Goal: Information Seeking & Learning: Learn about a topic

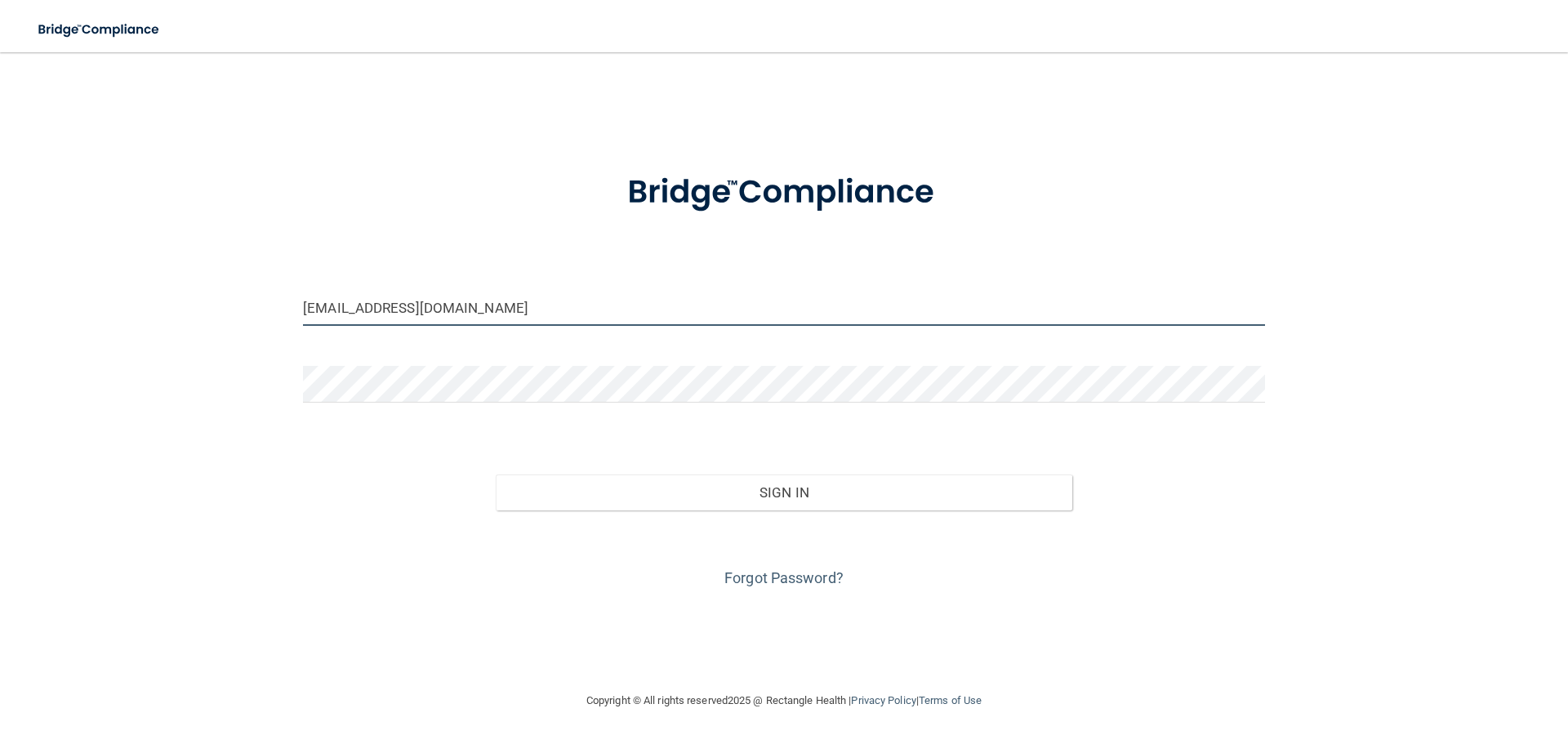
drag, startPoint x: 450, startPoint y: 310, endPoint x: 237, endPoint y: 301, distance: 213.2
click at [237, 301] on div "[EMAIL_ADDRESS][DOMAIN_NAME] Invalid email/password. You don't have permission …" at bounding box center [784, 371] width 1503 height 606
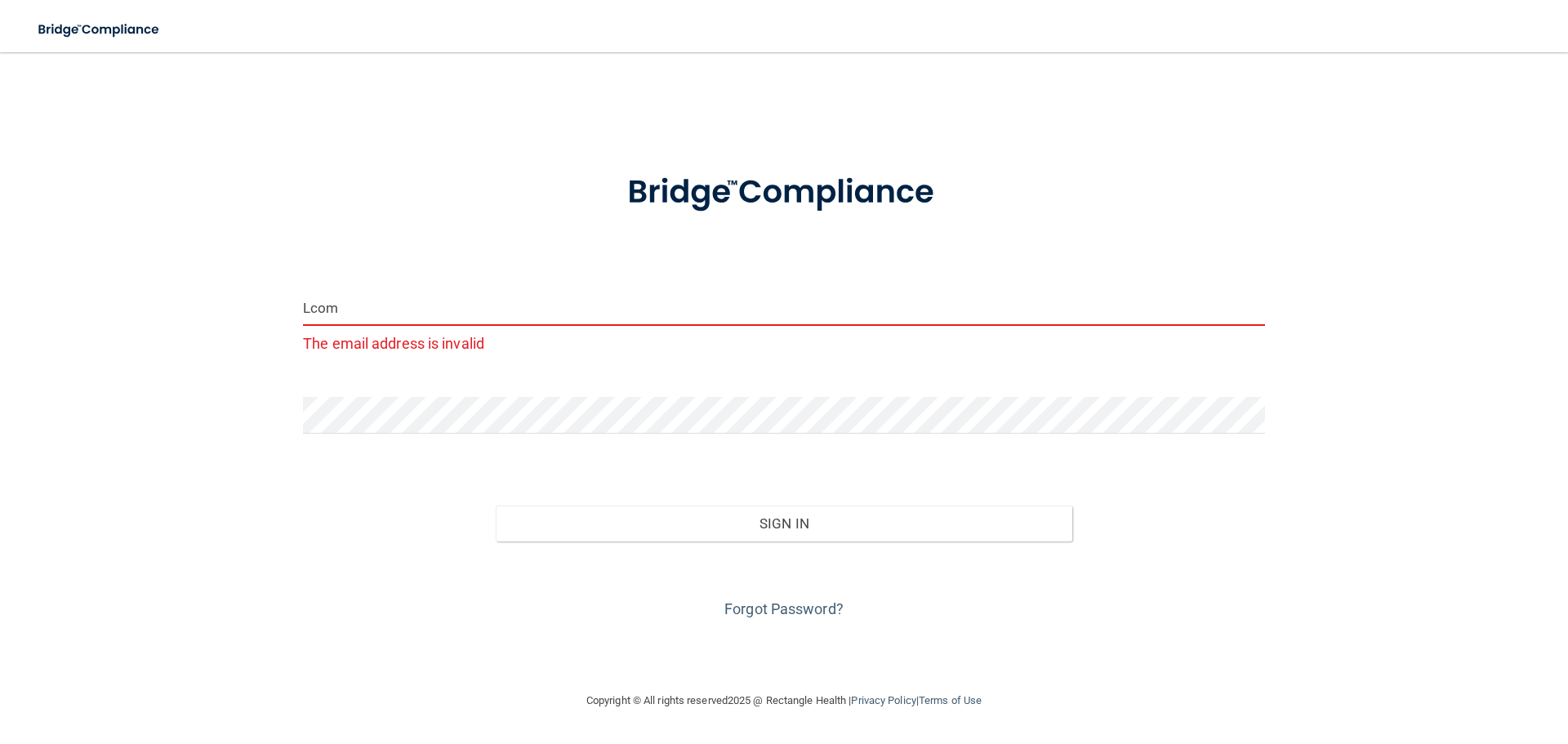
drag, startPoint x: 369, startPoint y: 303, endPoint x: 260, endPoint y: 301, distance: 109.0
click at [260, 301] on div "Lcom The email address is invalid Invalid email/password. You don't have permis…" at bounding box center [784, 371] width 1503 height 606
click at [327, 314] on input "L" at bounding box center [784, 307] width 962 height 36
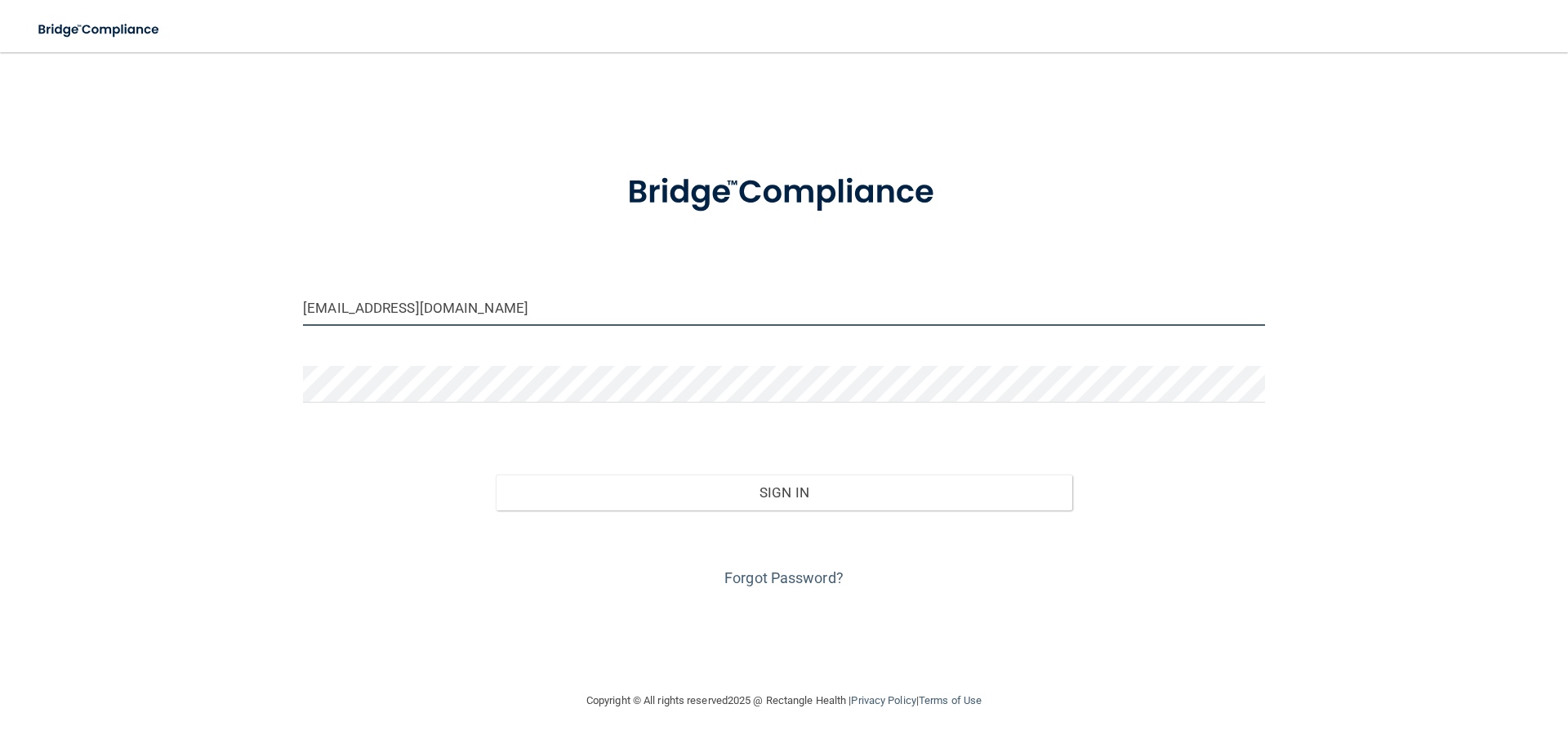
type input "[EMAIL_ADDRESS][DOMAIN_NAME]"
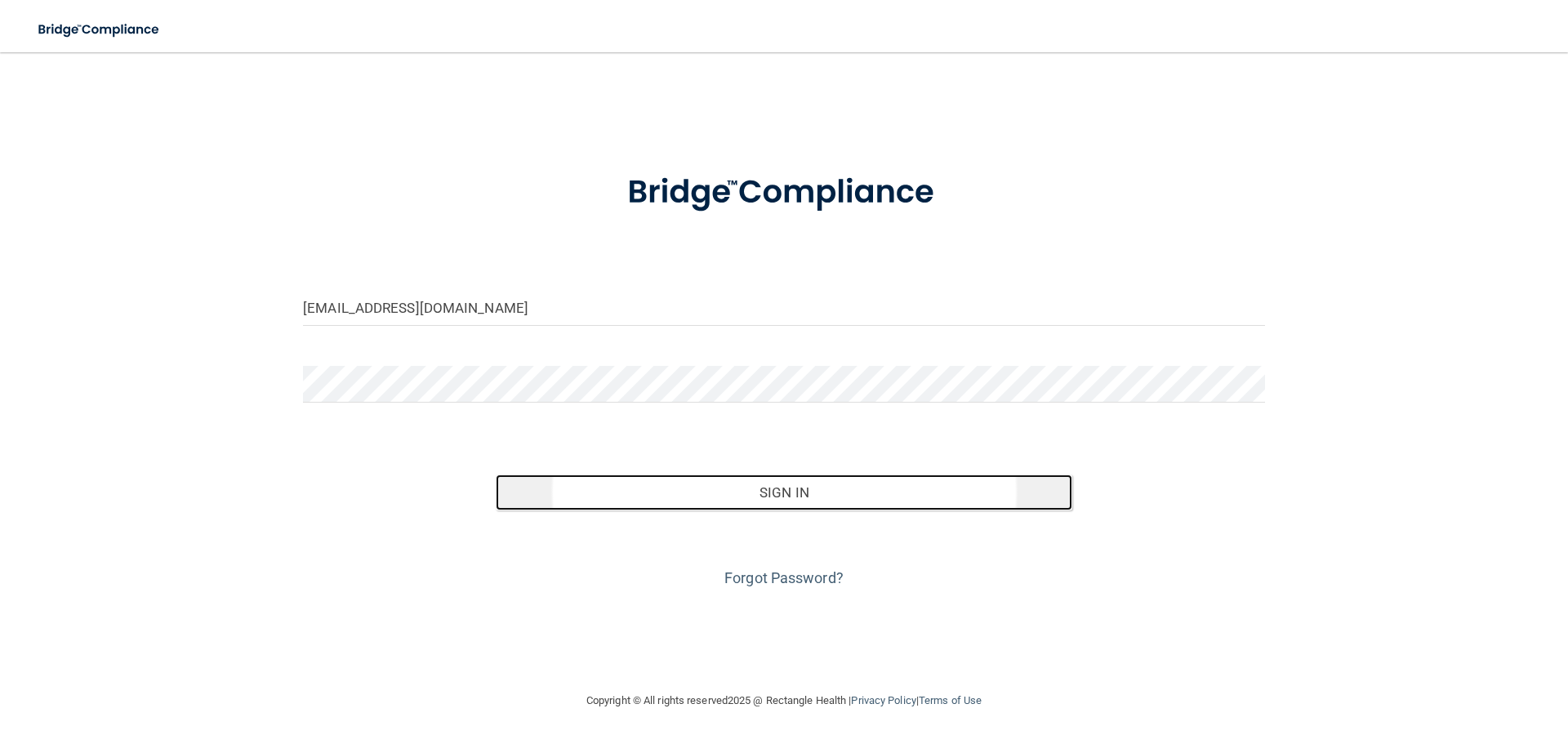
click at [827, 509] on button "Sign In" at bounding box center [784, 492] width 578 height 35
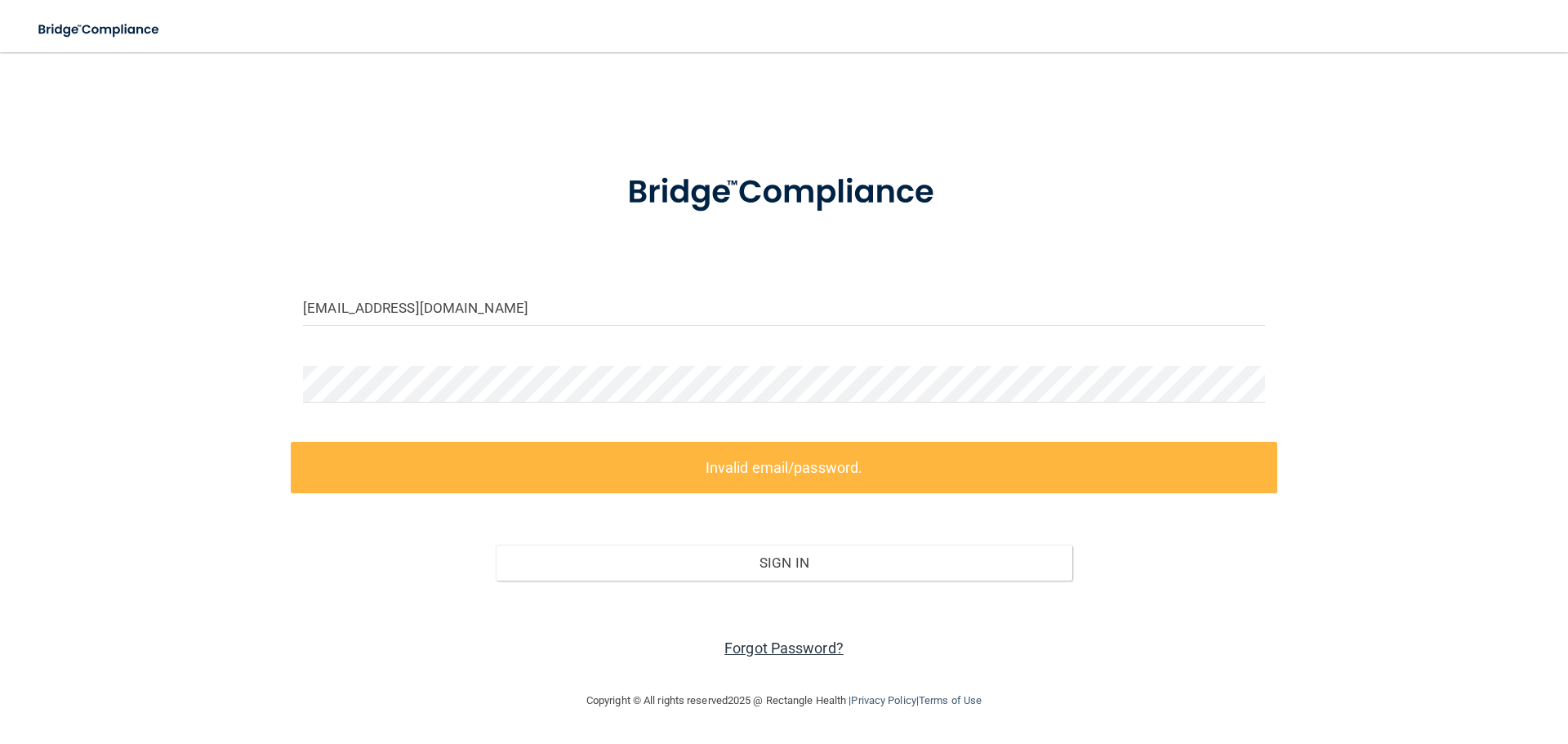
click at [753, 652] on link "Forgot Password?" at bounding box center [784, 648] width 119 height 17
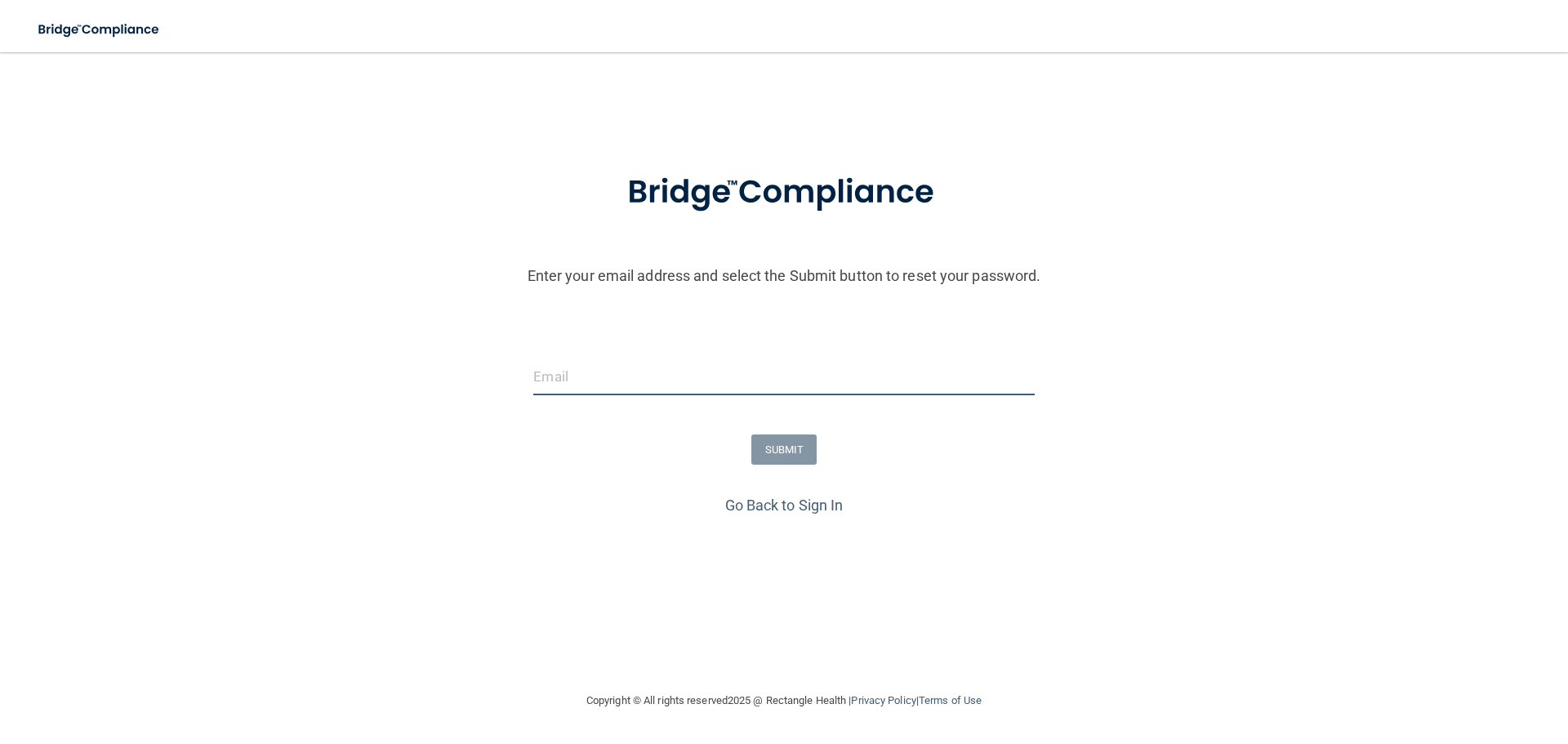
click at [552, 381] on input "email" at bounding box center [783, 376] width 500 height 36
click at [554, 378] on input "email" at bounding box center [783, 376] width 500 height 36
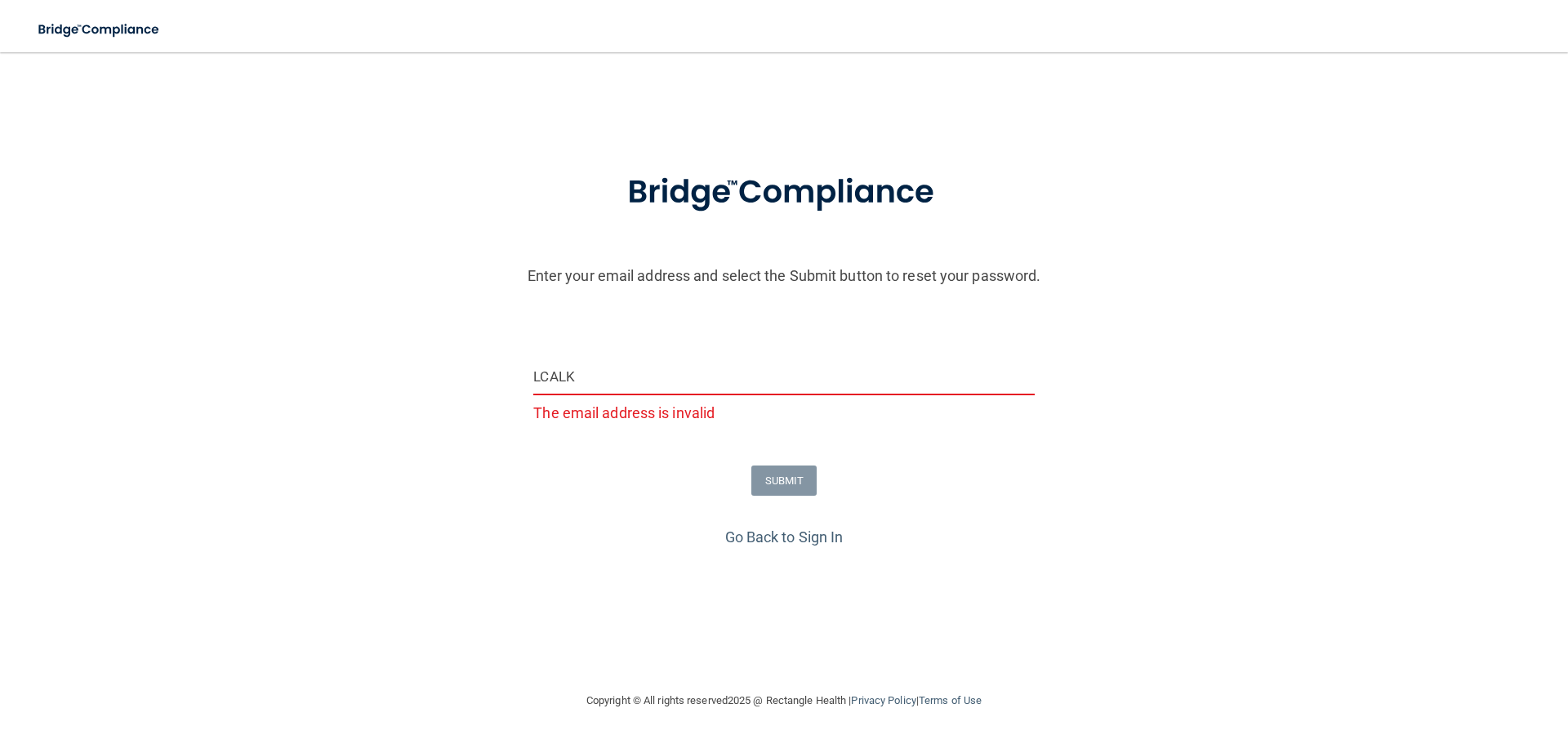
type input "[EMAIL_ADDRESS][DOMAIN_NAME]"
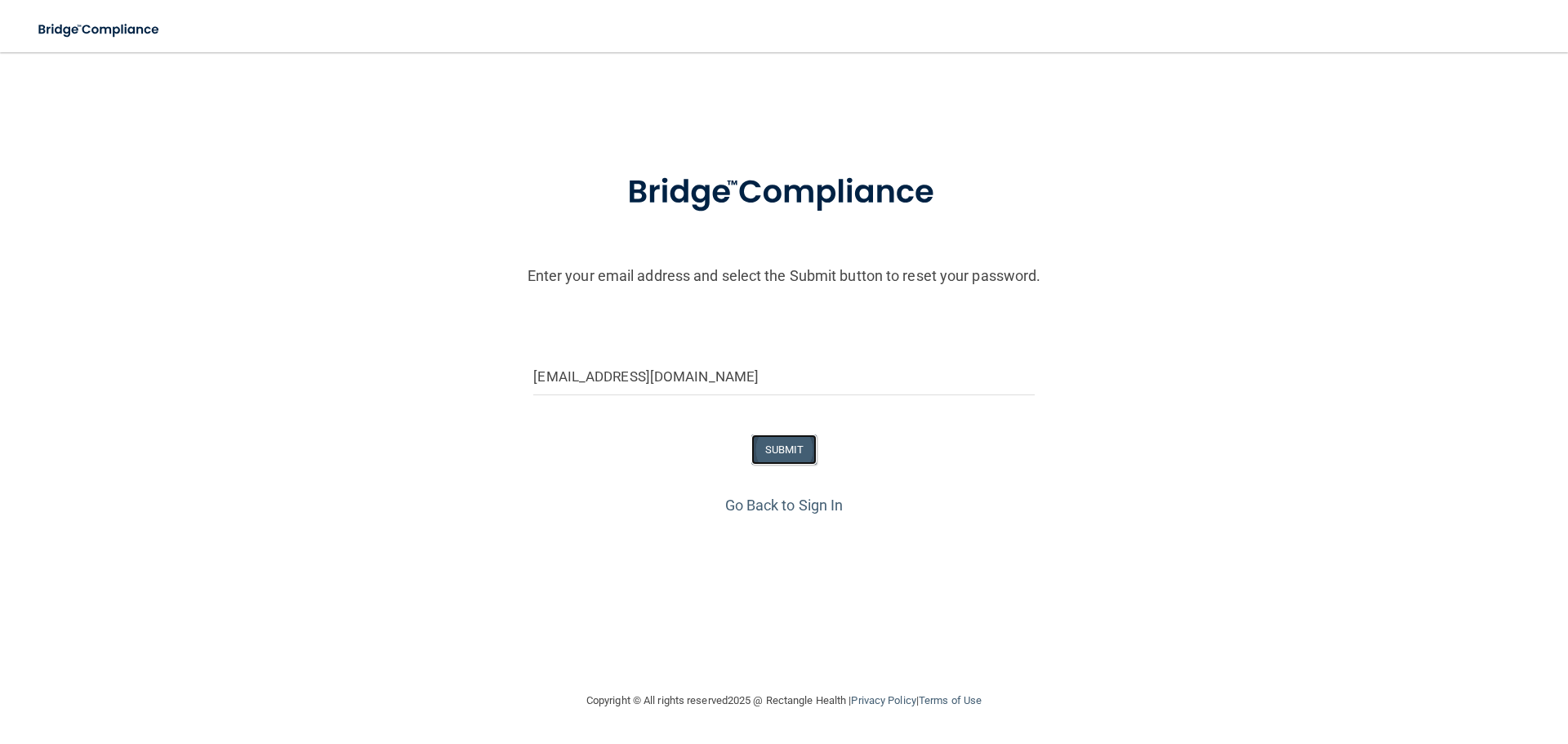
click at [799, 456] on button "SUBMIT" at bounding box center [784, 449] width 66 height 30
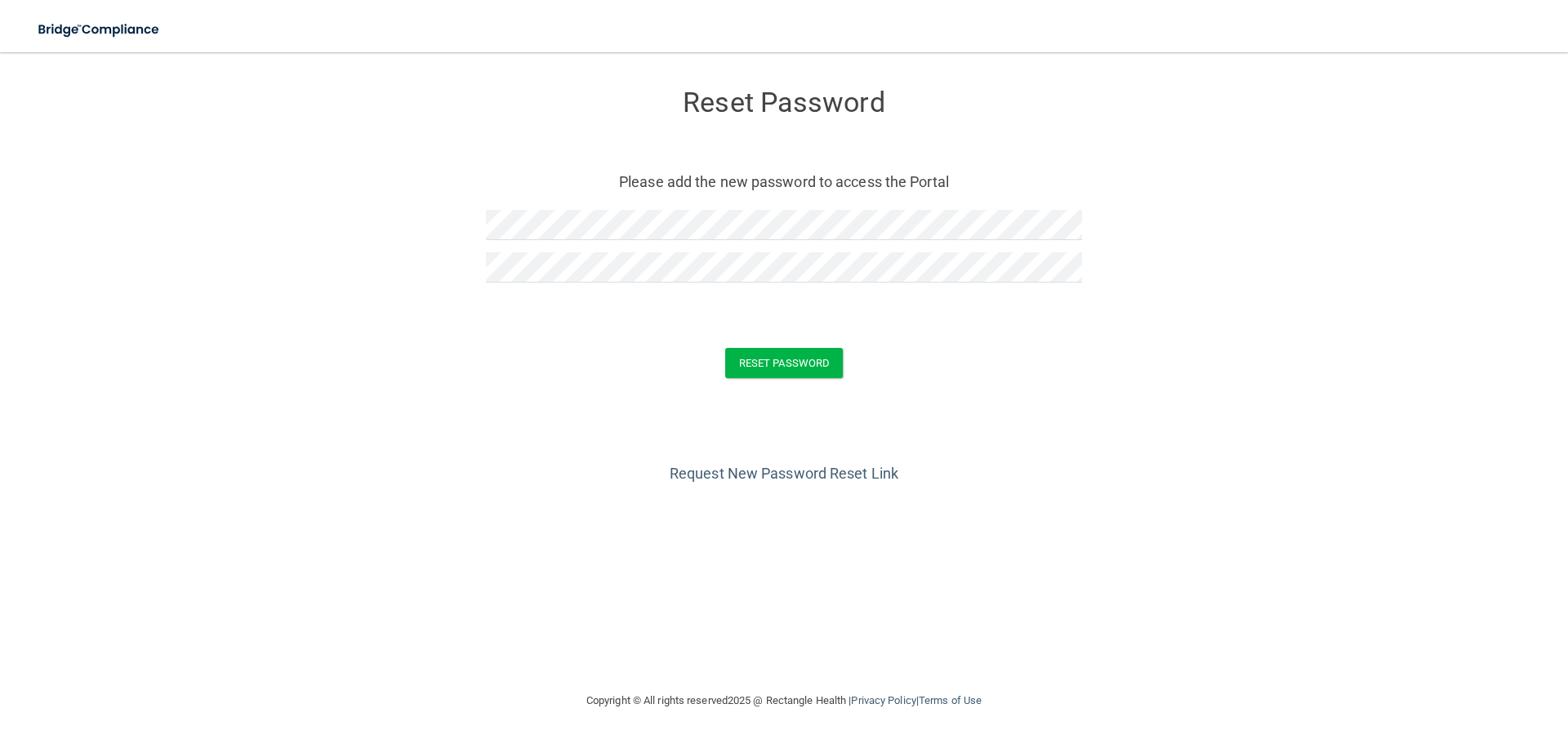
click at [478, 493] on div "Reset Password Please add the new password to access the Portal Reset Password …" at bounding box center [784, 371] width 1503 height 606
click at [763, 374] on button "Reset Password" at bounding box center [784, 363] width 118 height 30
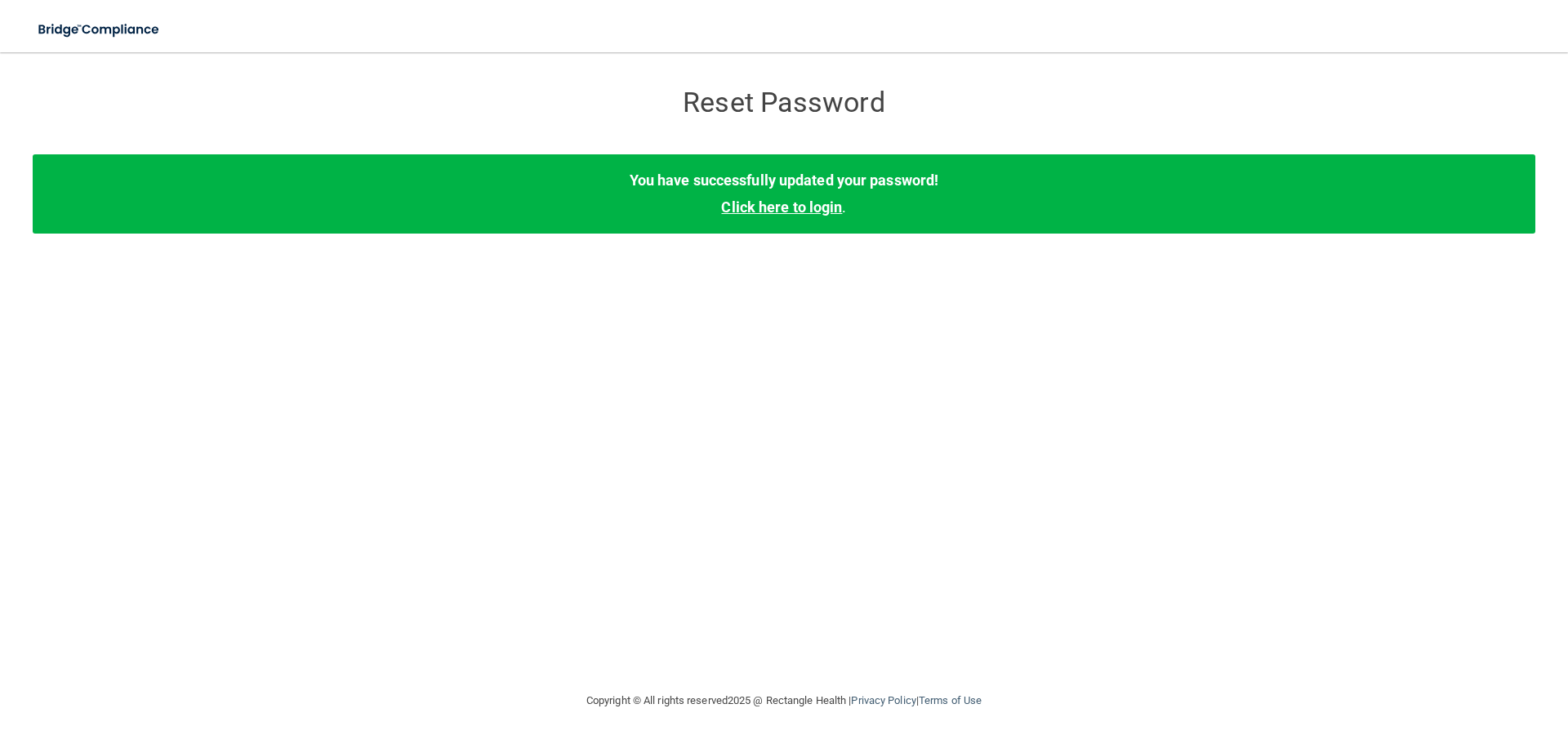
click at [758, 209] on link "Click here to login" at bounding box center [780, 207] width 120 height 17
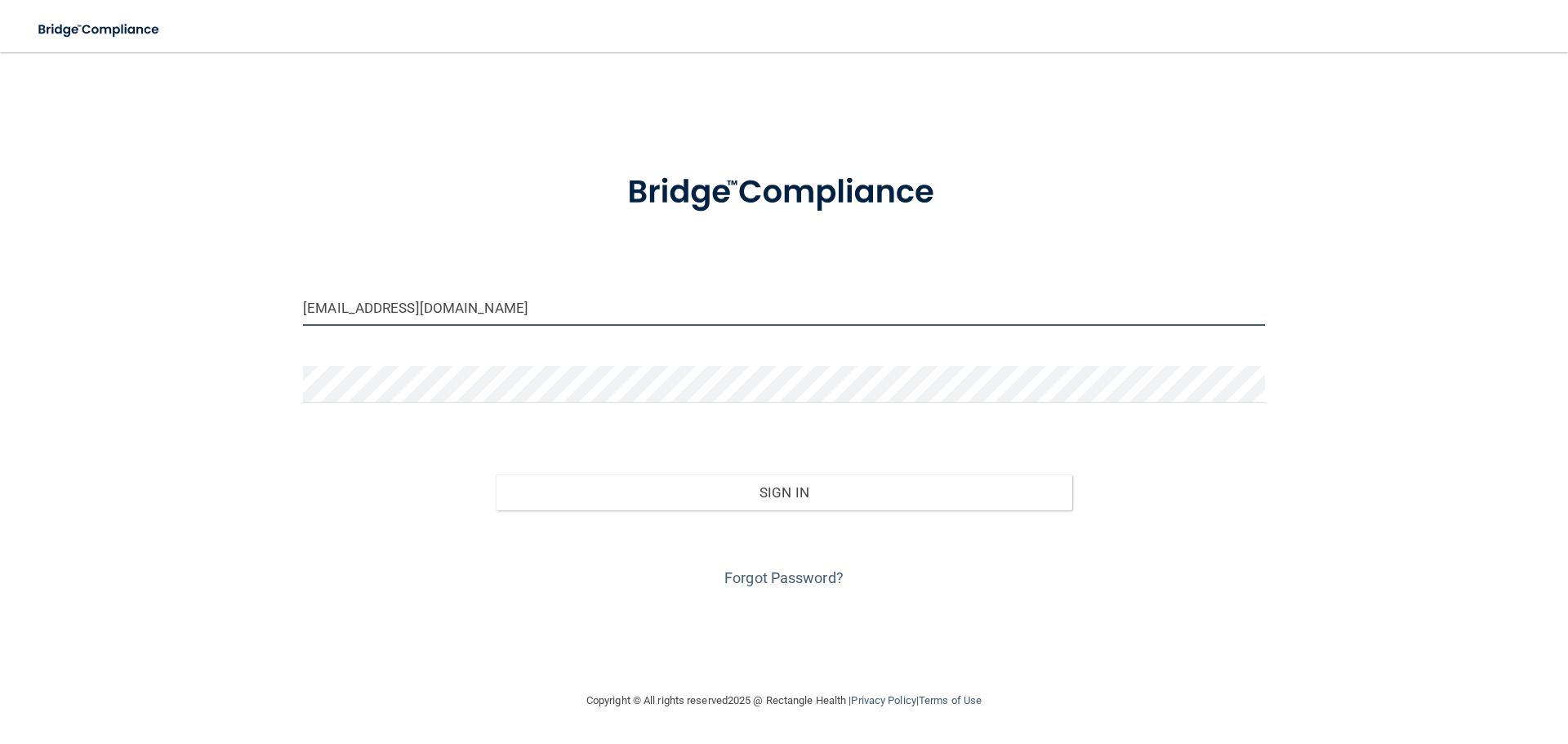
click at [386, 302] on input "[EMAIL_ADDRESS][DOMAIN_NAME]" at bounding box center [784, 307] width 962 height 36
drag, startPoint x: 497, startPoint y: 313, endPoint x: 264, endPoint y: 303, distance: 233.2
click at [264, 303] on div "[EMAIL_ADDRESS][DOMAIN_NAME] Invalid email/password. You don't have permission …" at bounding box center [784, 371] width 1503 height 606
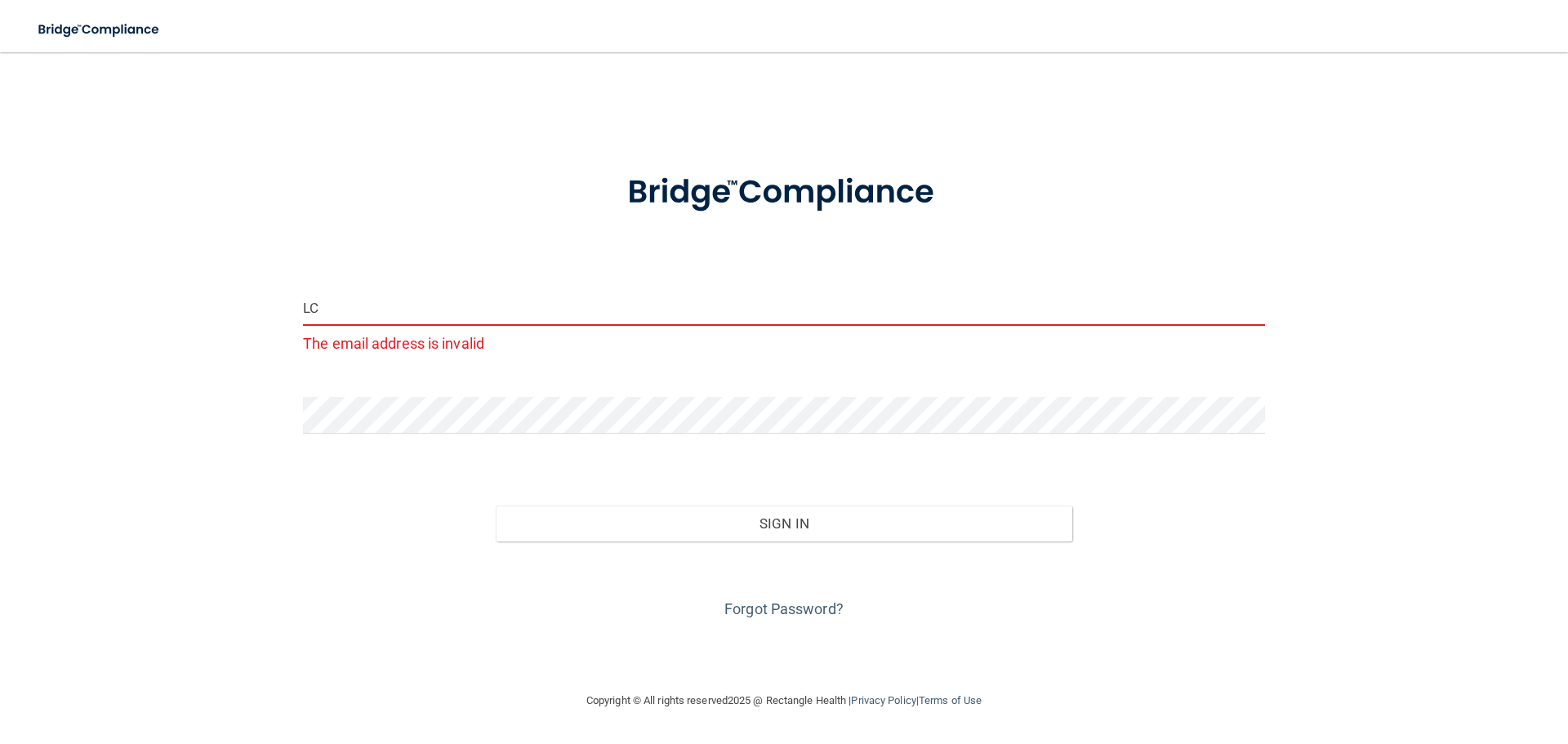
type input "L"
type input "[EMAIL_ADDRESS][DOMAIN_NAME]"
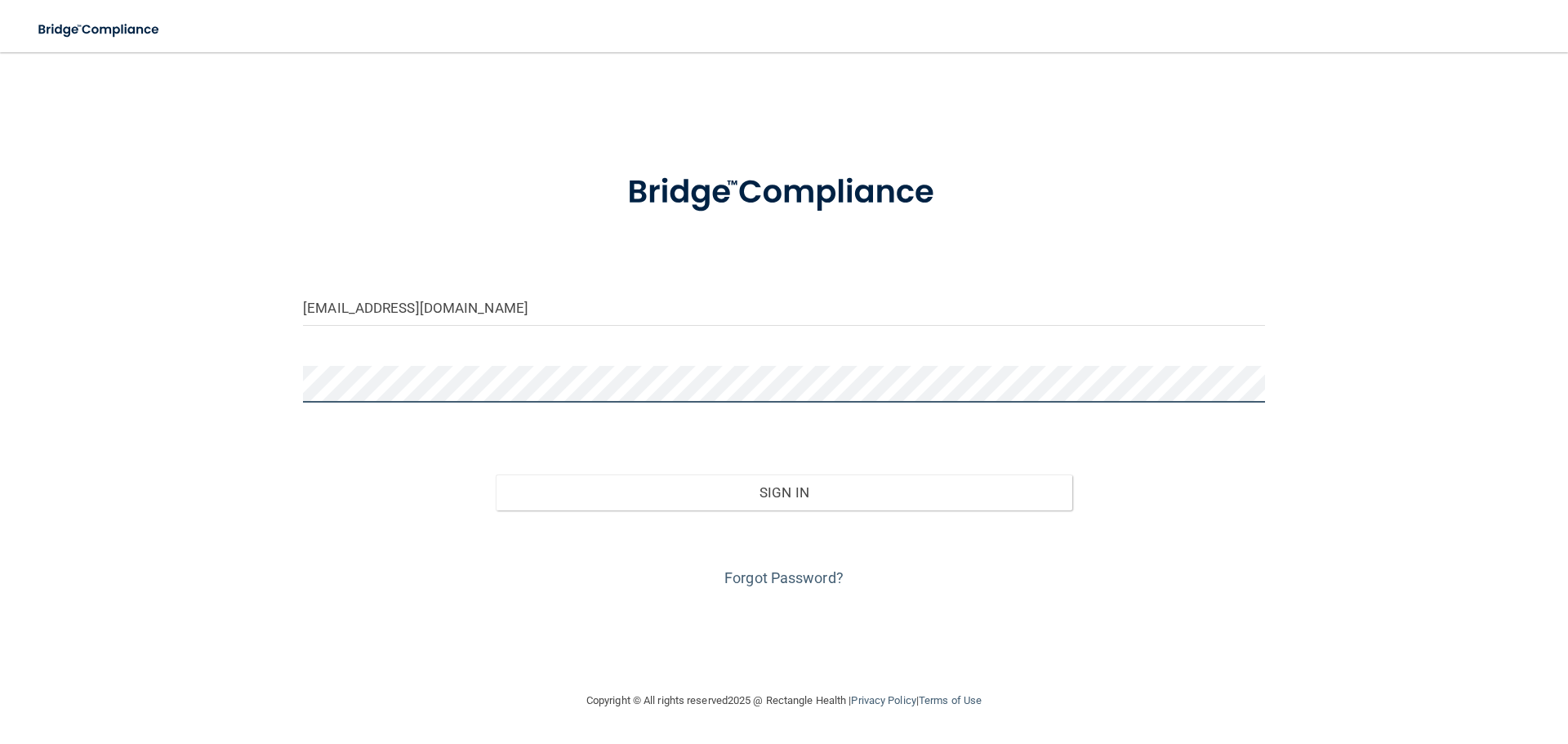
click at [222, 363] on div "LCALKINS@SPOONWOODDENTAL.COM Invalid email/password. You don't have permission …" at bounding box center [784, 371] width 1503 height 606
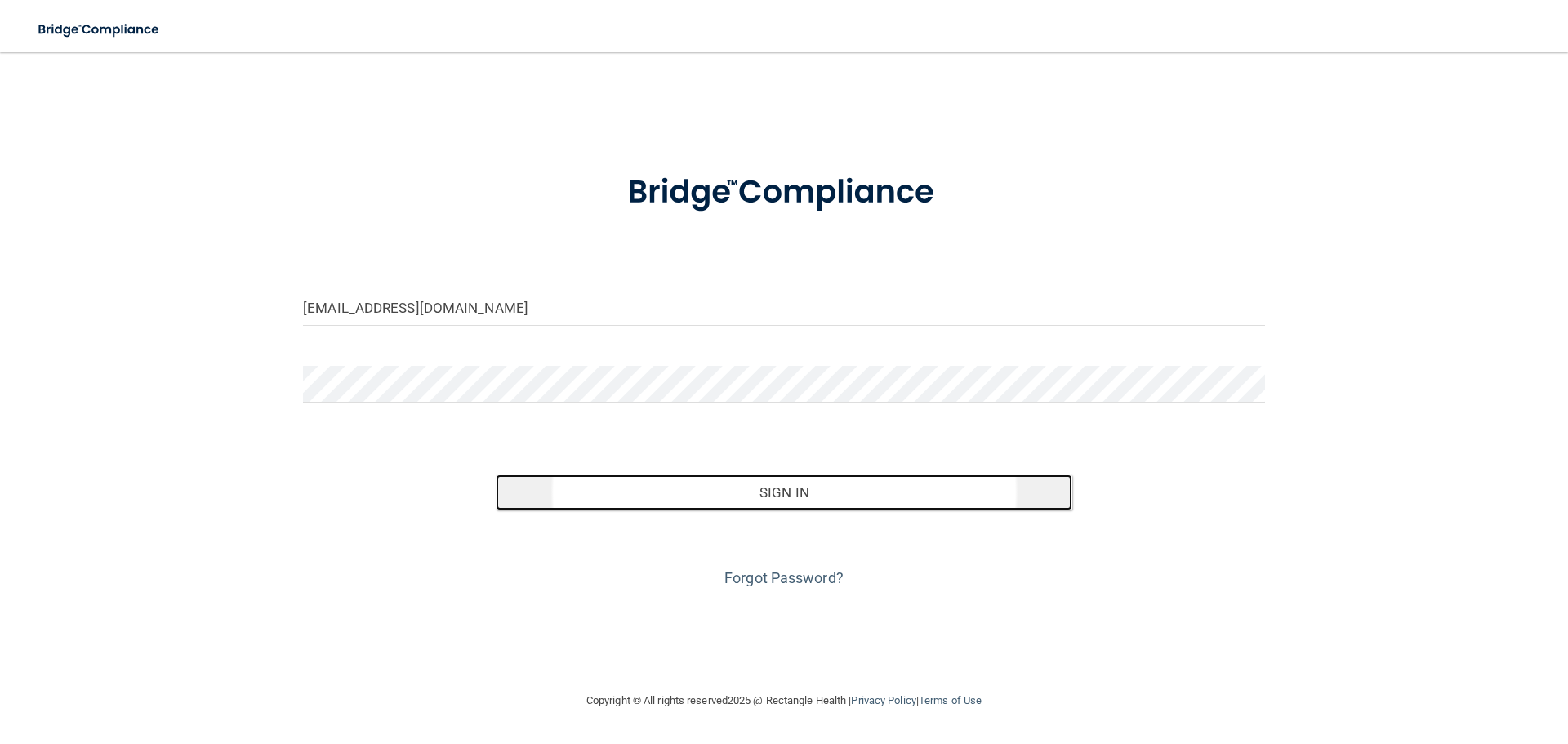
click at [784, 491] on button "Sign In" at bounding box center [784, 492] width 578 height 35
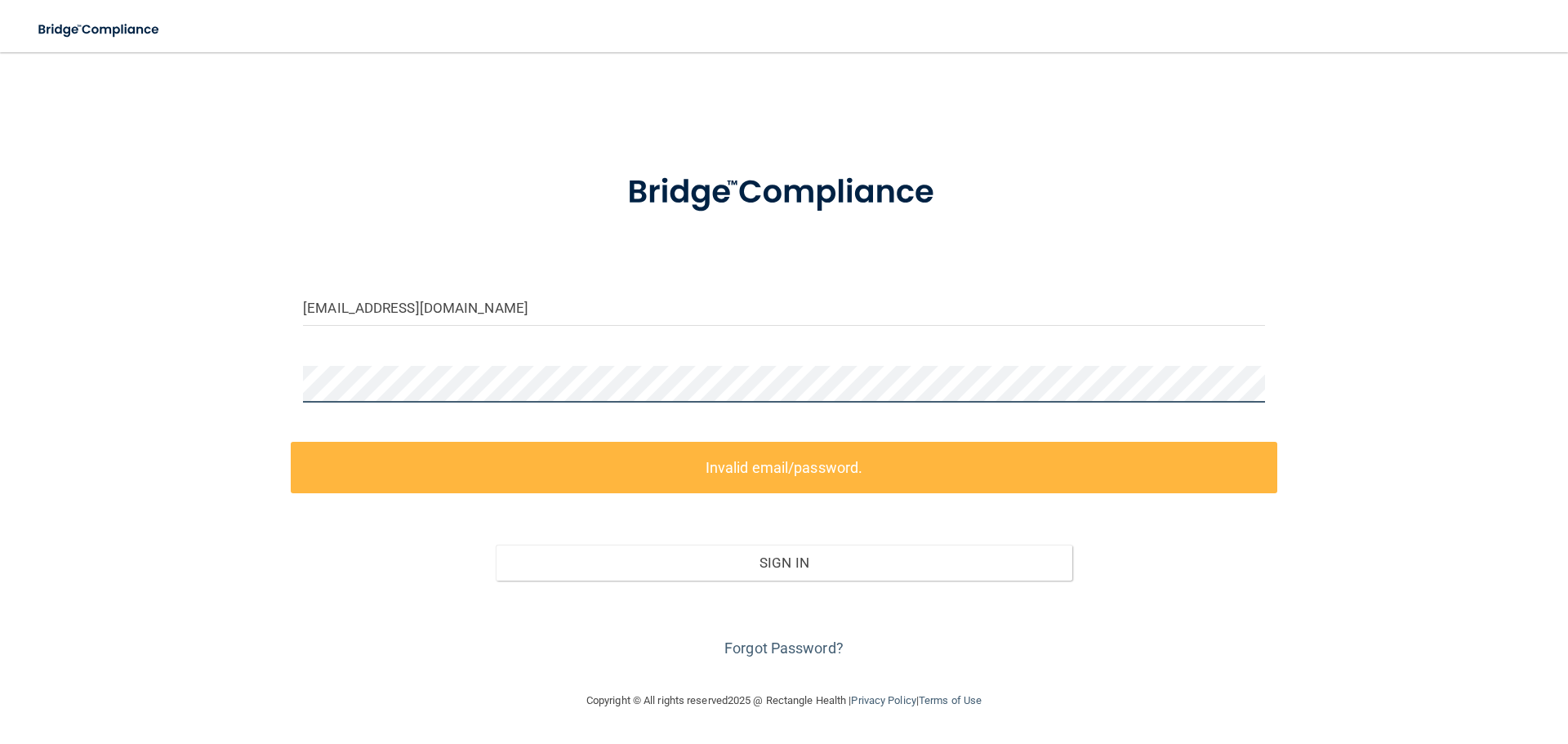
click at [259, 368] on div "LCALKINS@SPOONWOODDENTAL.COM Invalid email/password. You don't have permission …" at bounding box center [784, 371] width 1503 height 606
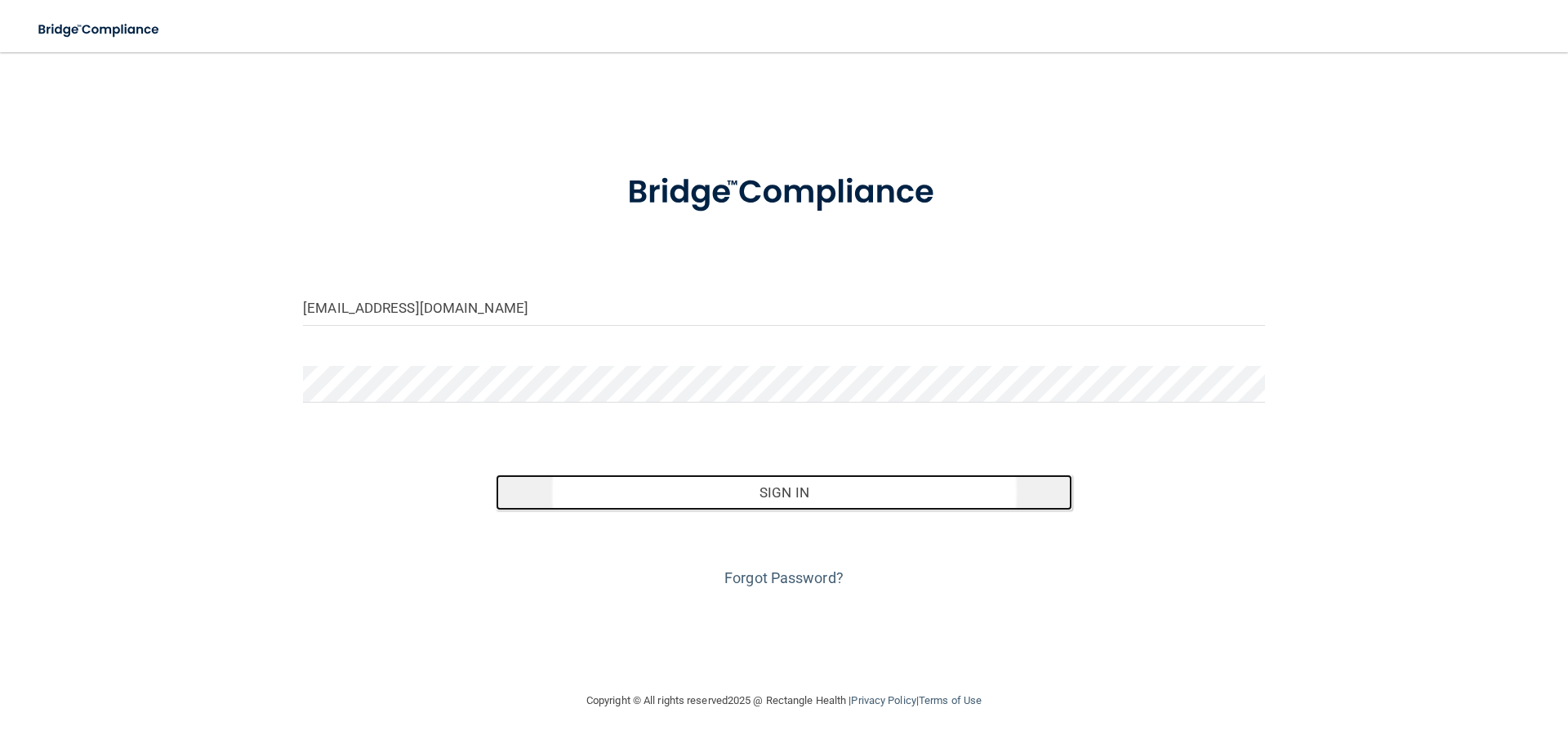
click at [851, 500] on button "Sign In" at bounding box center [784, 492] width 578 height 35
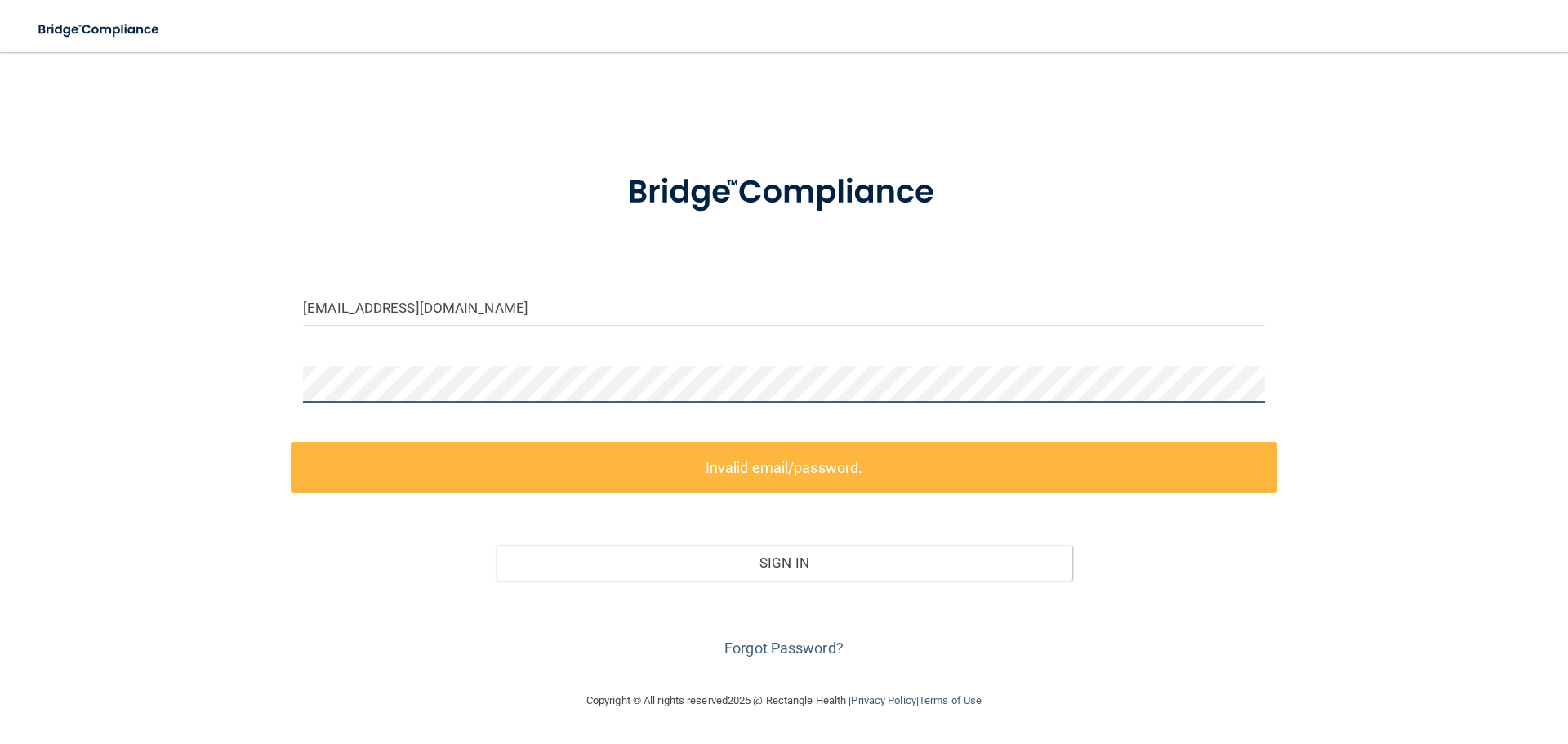
click at [231, 363] on div "LCALKINS@SPOONWOODDENTAL.COM Invalid email/password. You don't have permission …" at bounding box center [784, 371] width 1503 height 606
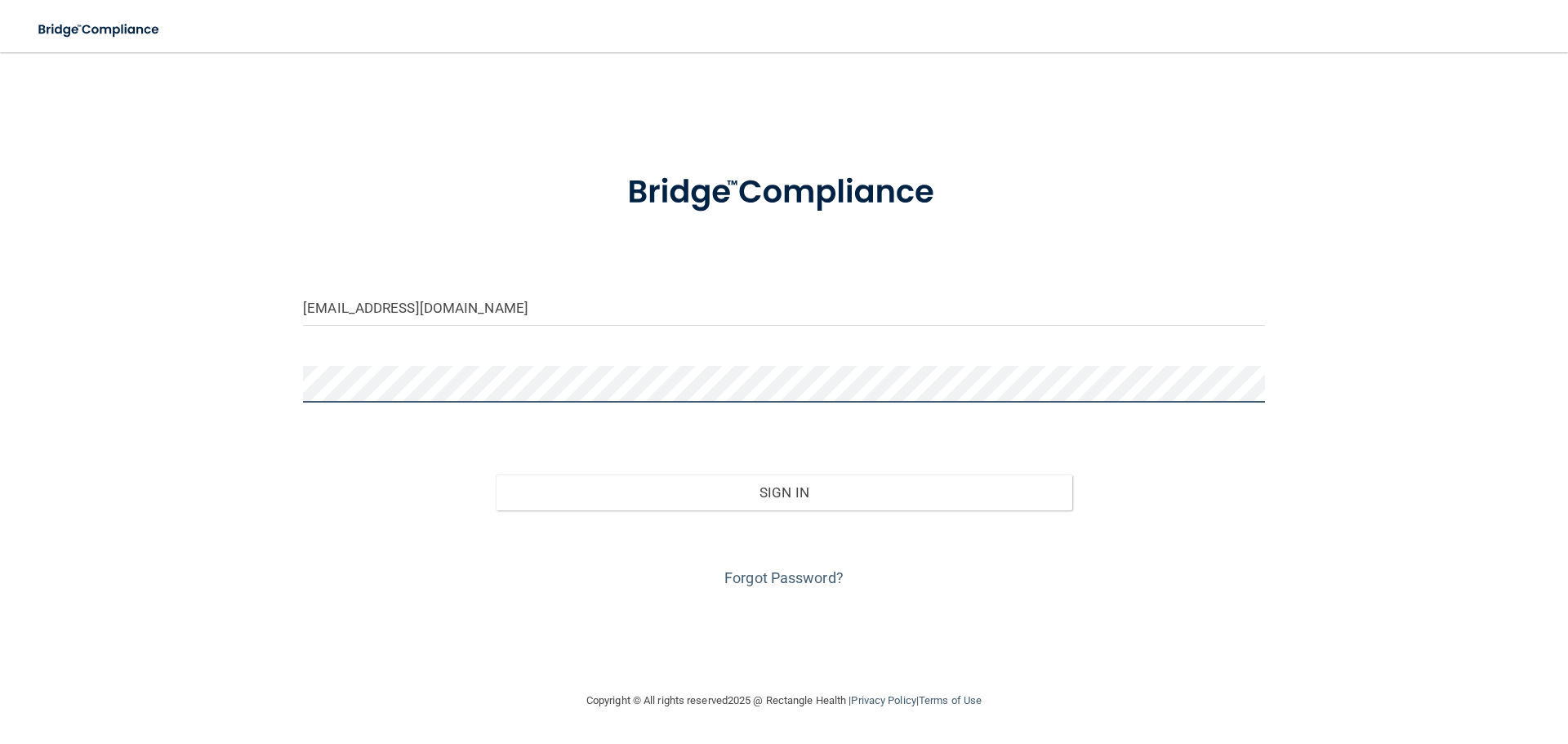
click at [496, 474] on button "Sign In" at bounding box center [784, 492] width 578 height 35
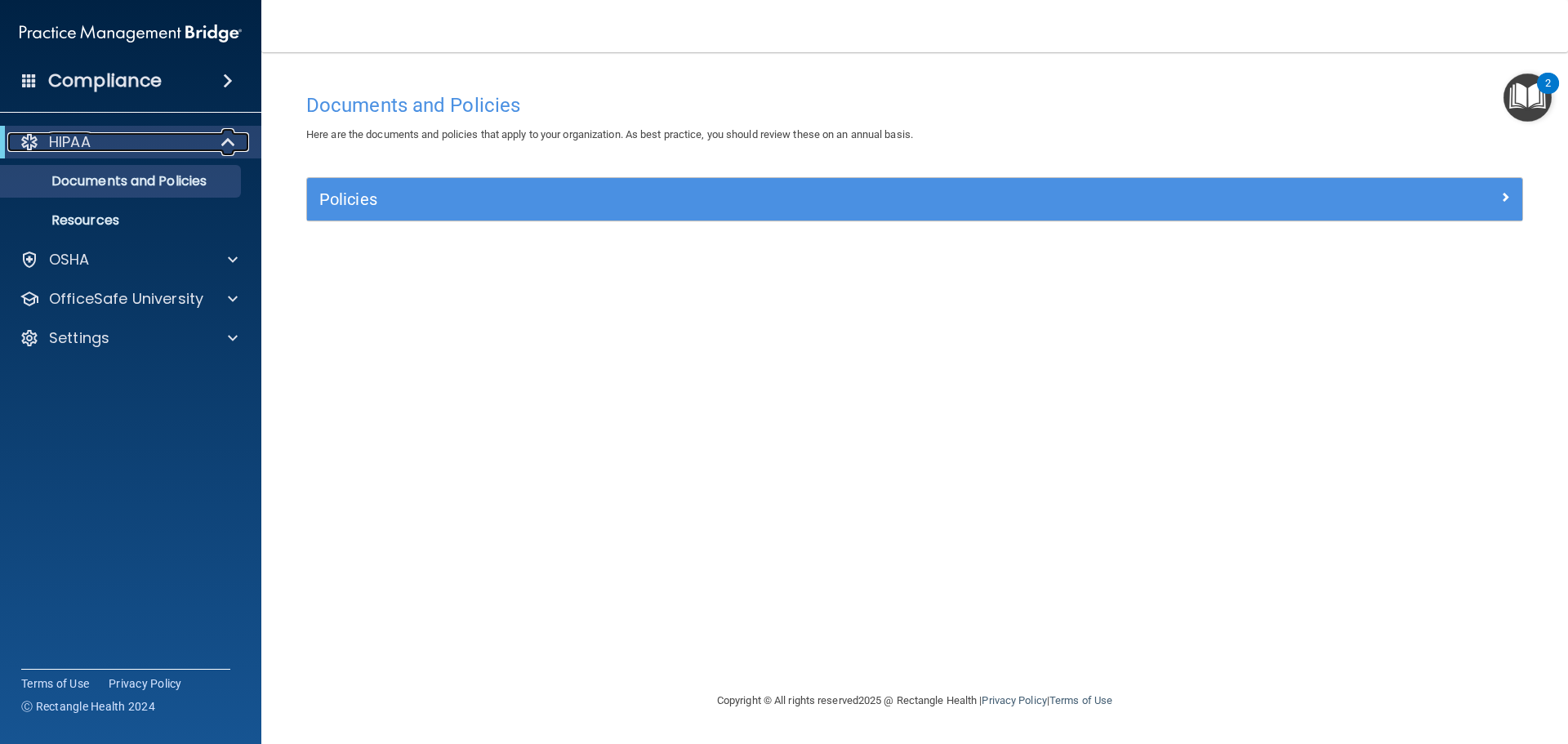
click at [90, 143] on p "HIPAA" at bounding box center [69, 142] width 42 height 20
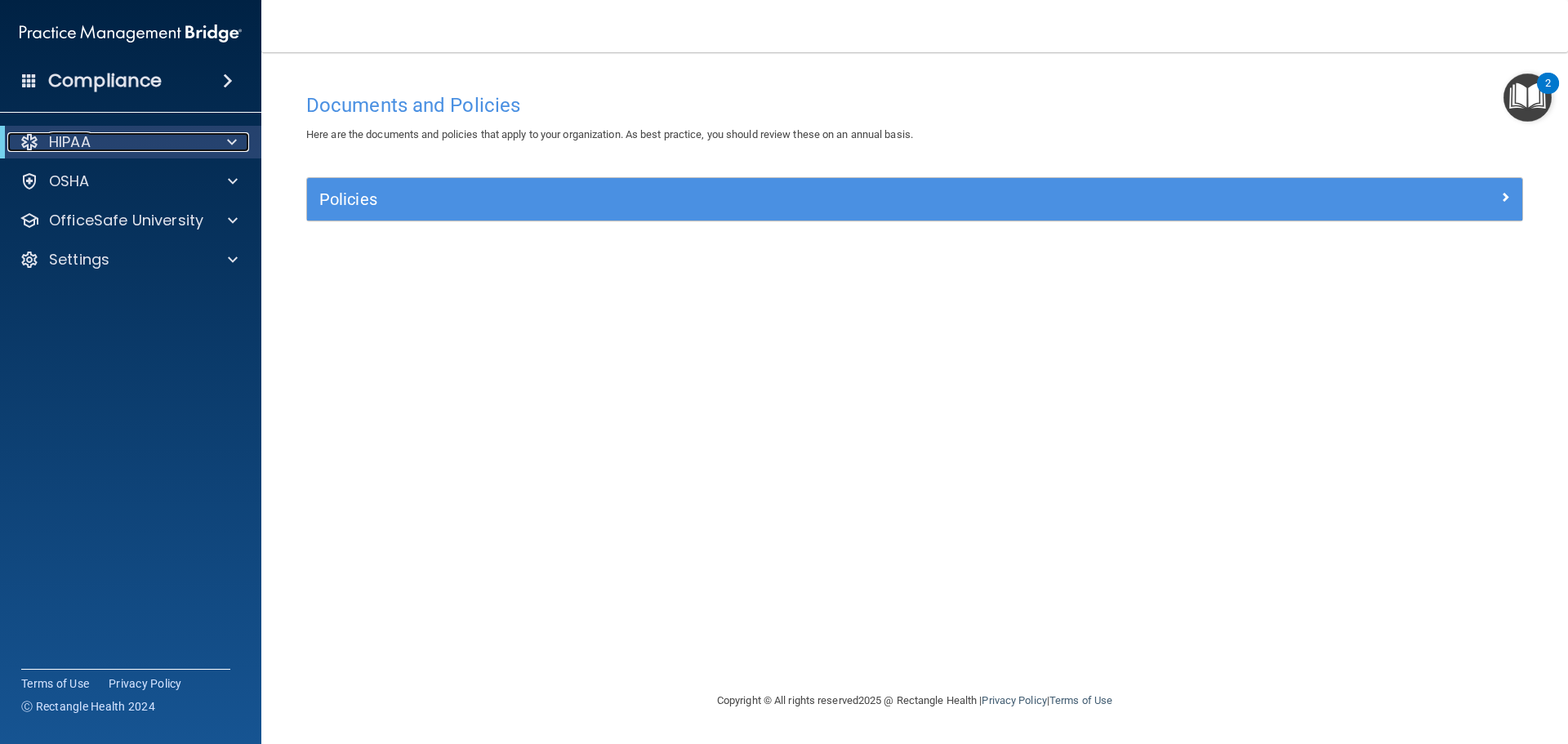
click at [209, 150] on div at bounding box center [229, 142] width 40 height 20
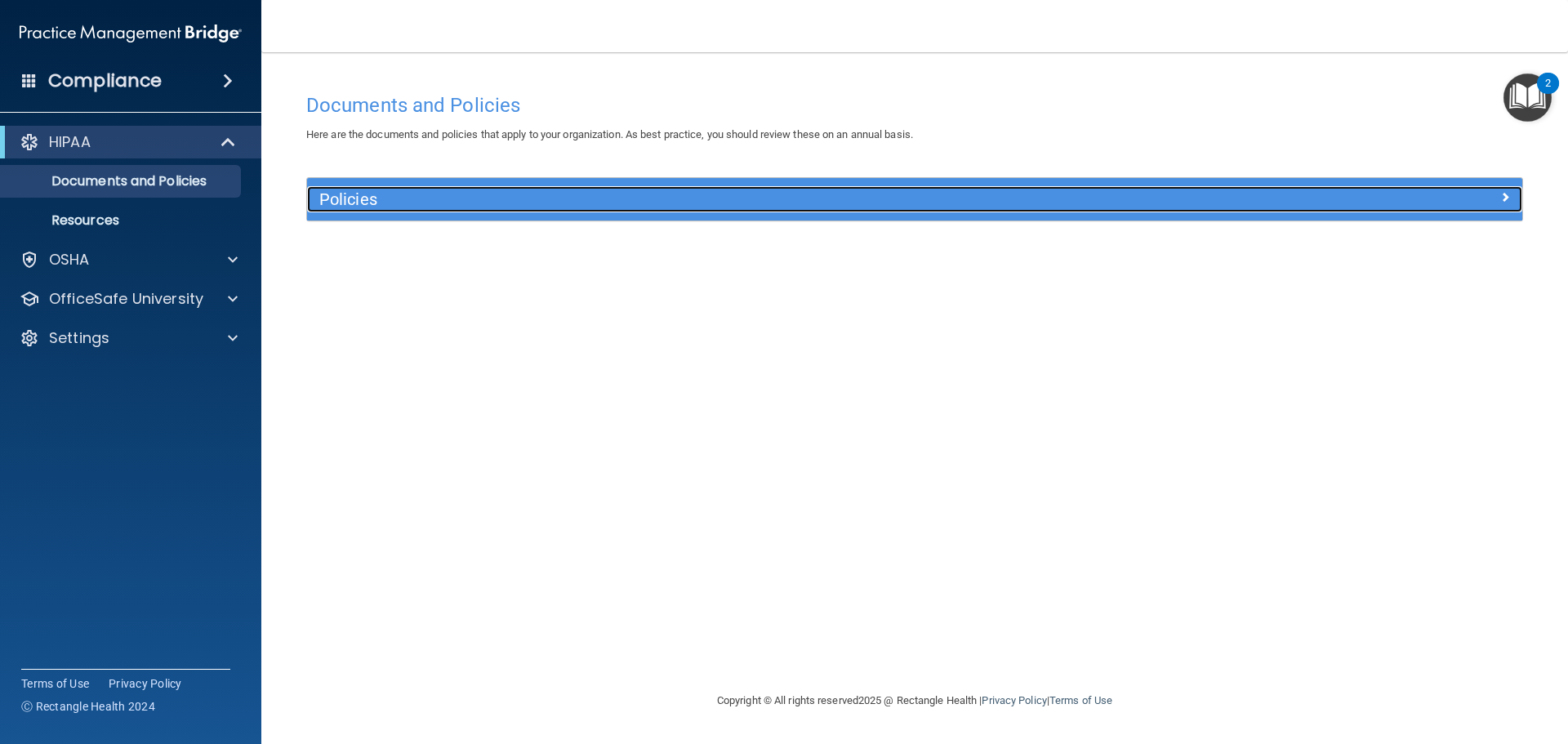
click at [331, 199] on h5 "Policies" at bounding box center [763, 199] width 887 height 18
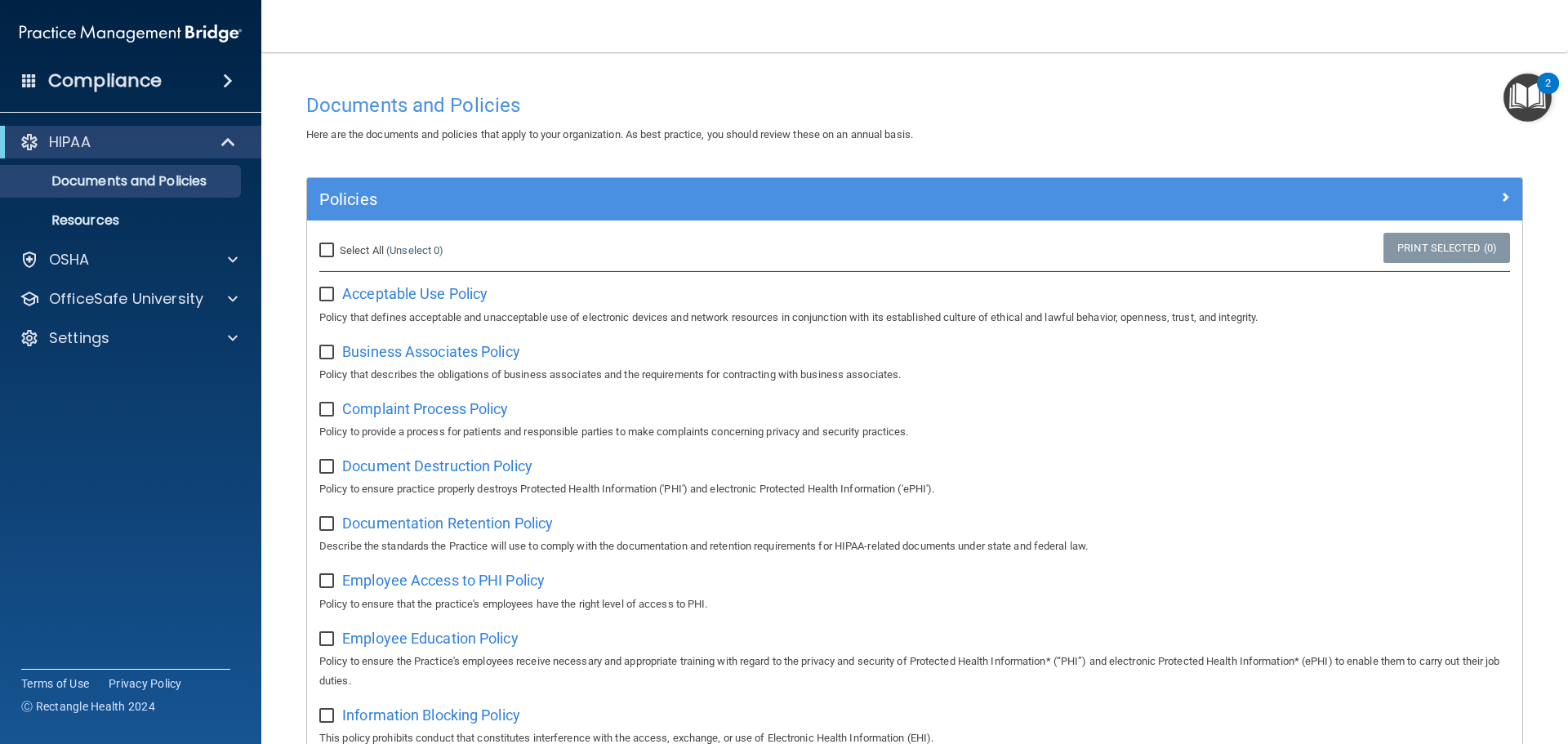
click at [321, 245] on input "Select All (Unselect 0) Unselect All" at bounding box center [329, 251] width 19 height 13
checkbox input "true"
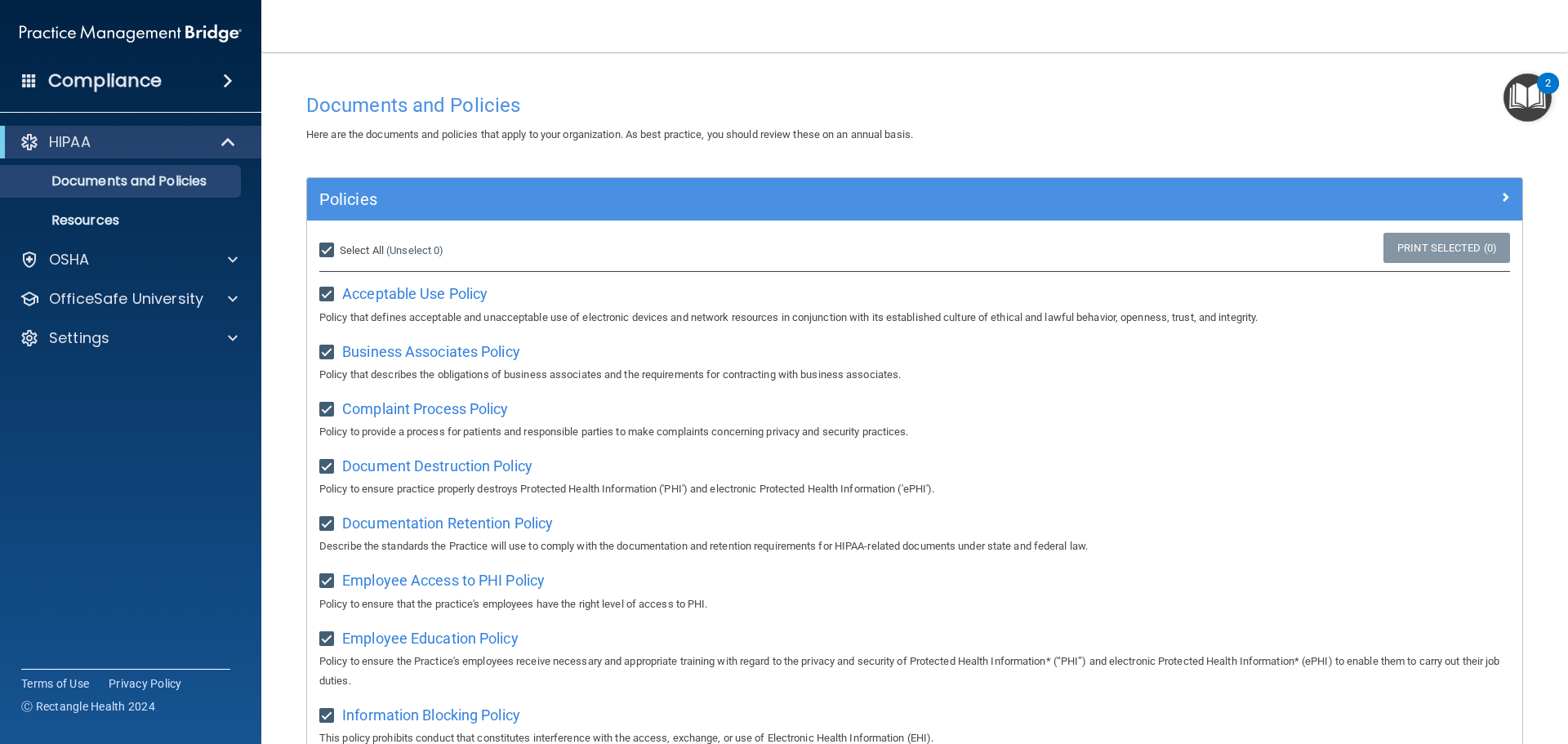
checkbox input "true"
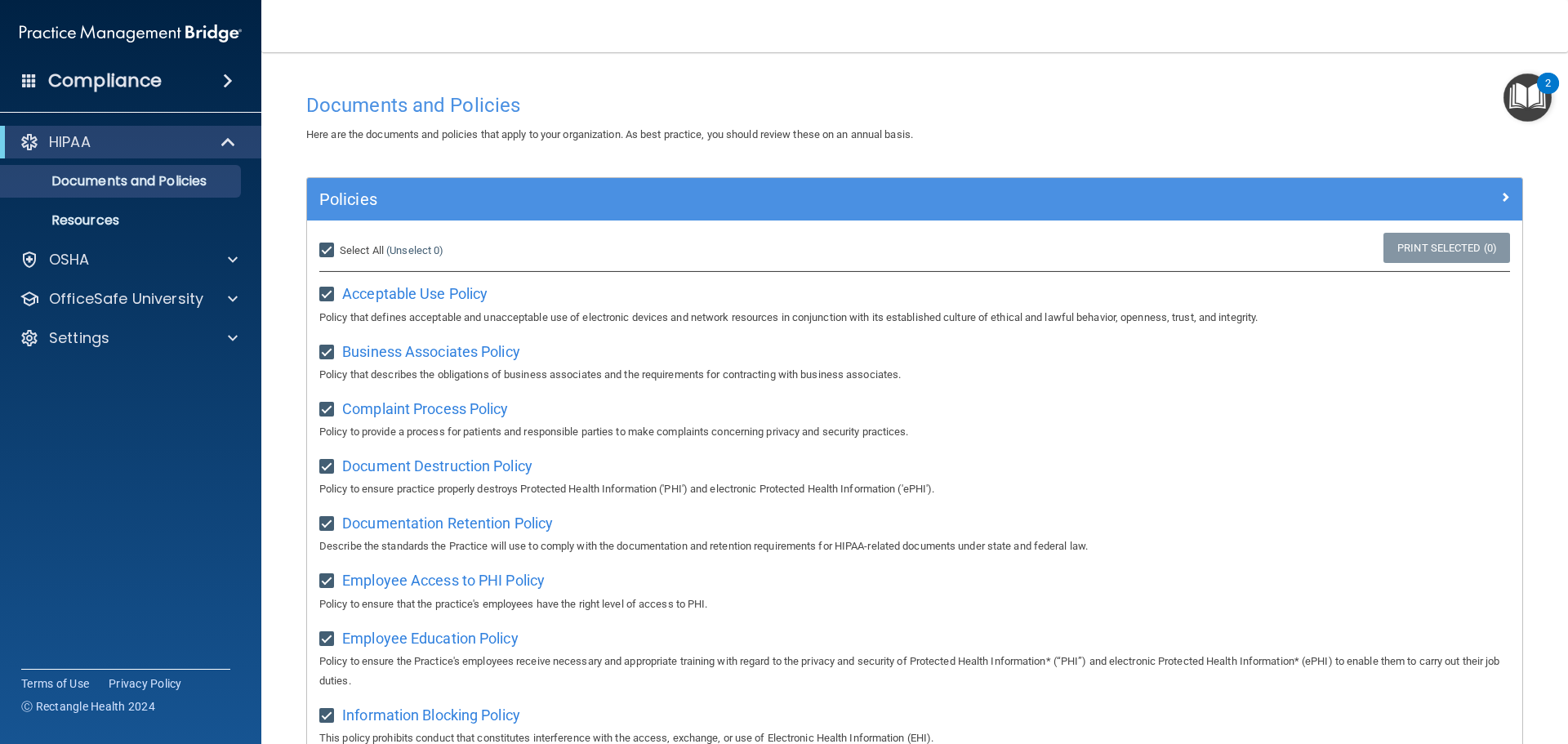
checkbox input "true"
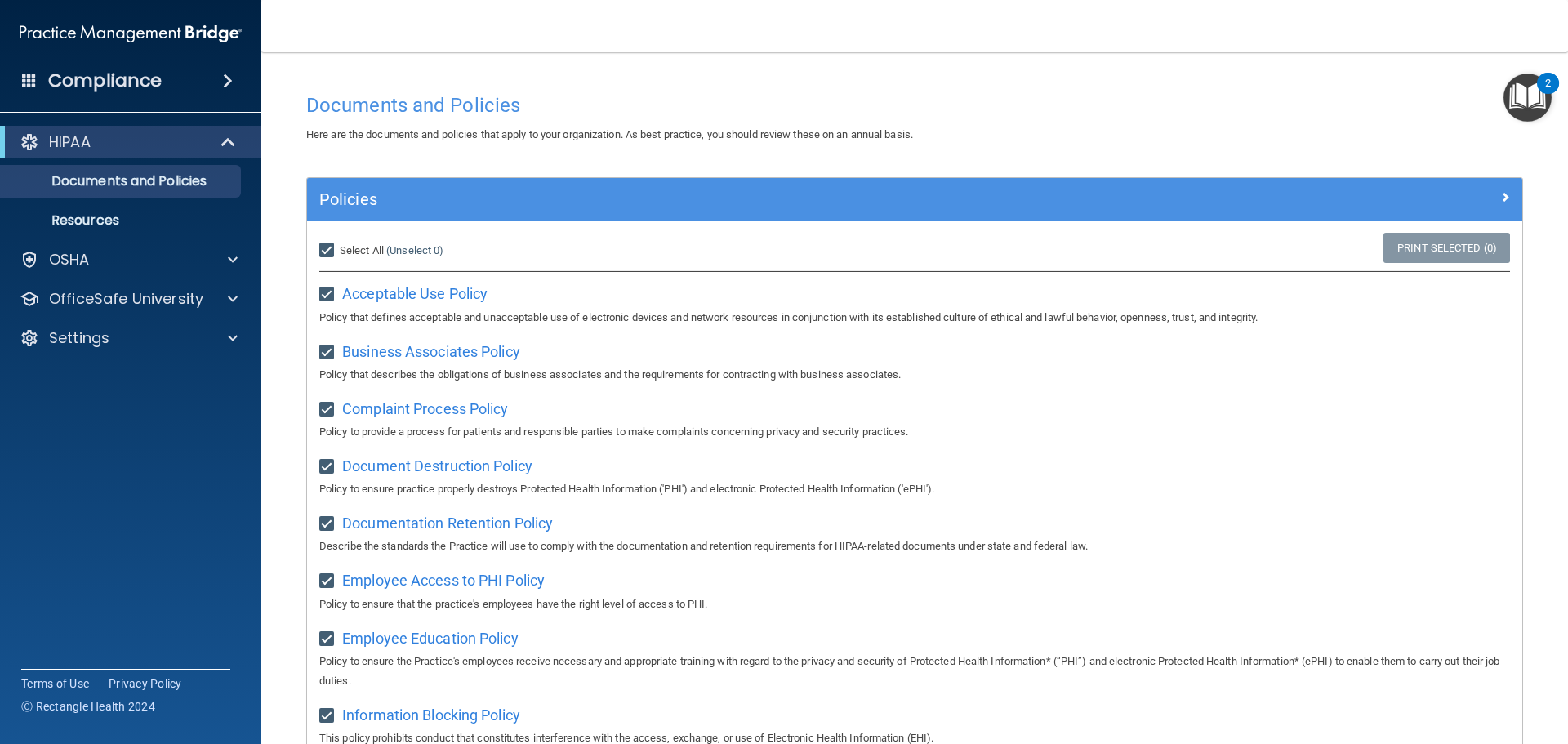
checkbox input "true"
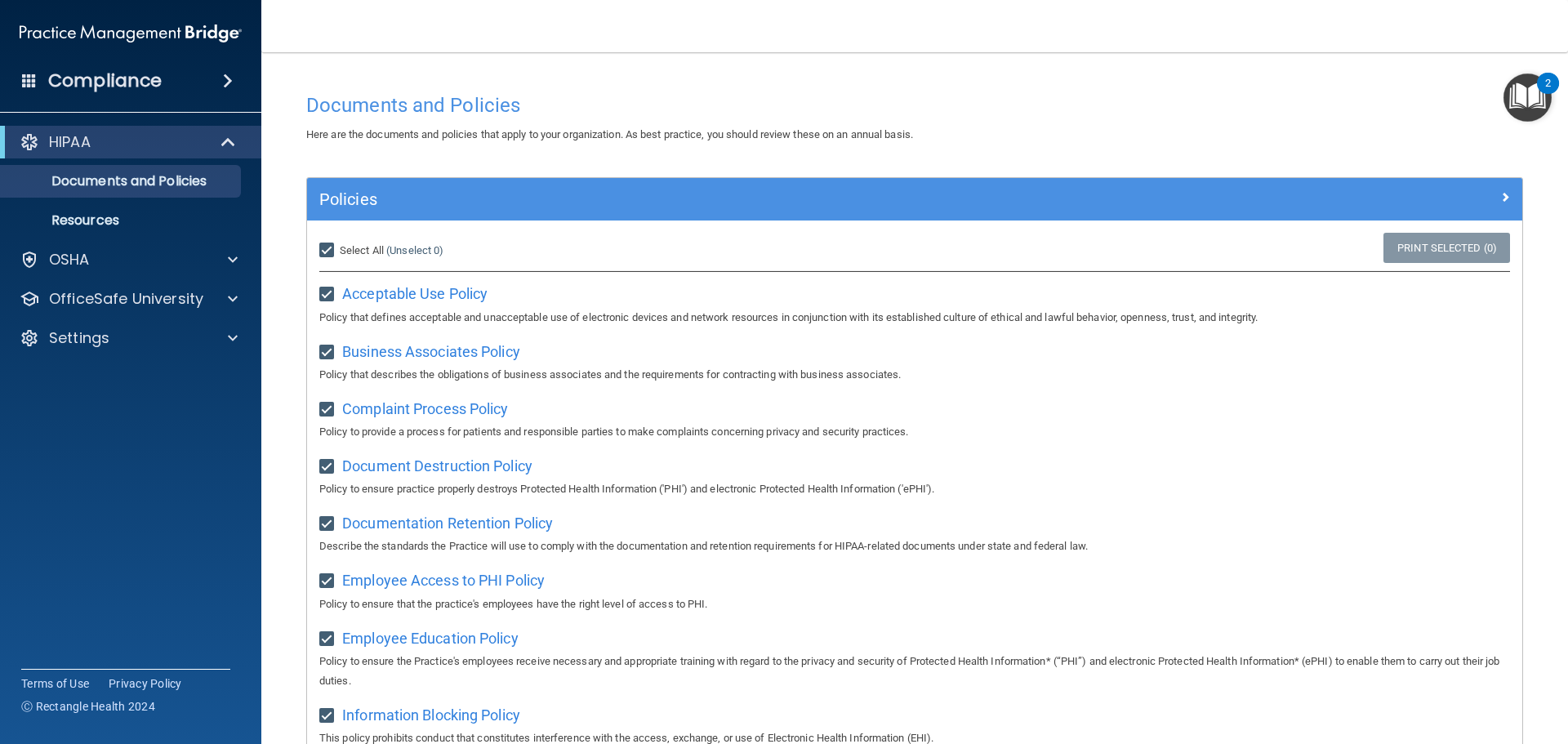
checkbox input "true"
click at [176, 260] on div "OSHA" at bounding box center [108, 260] width 203 height 20
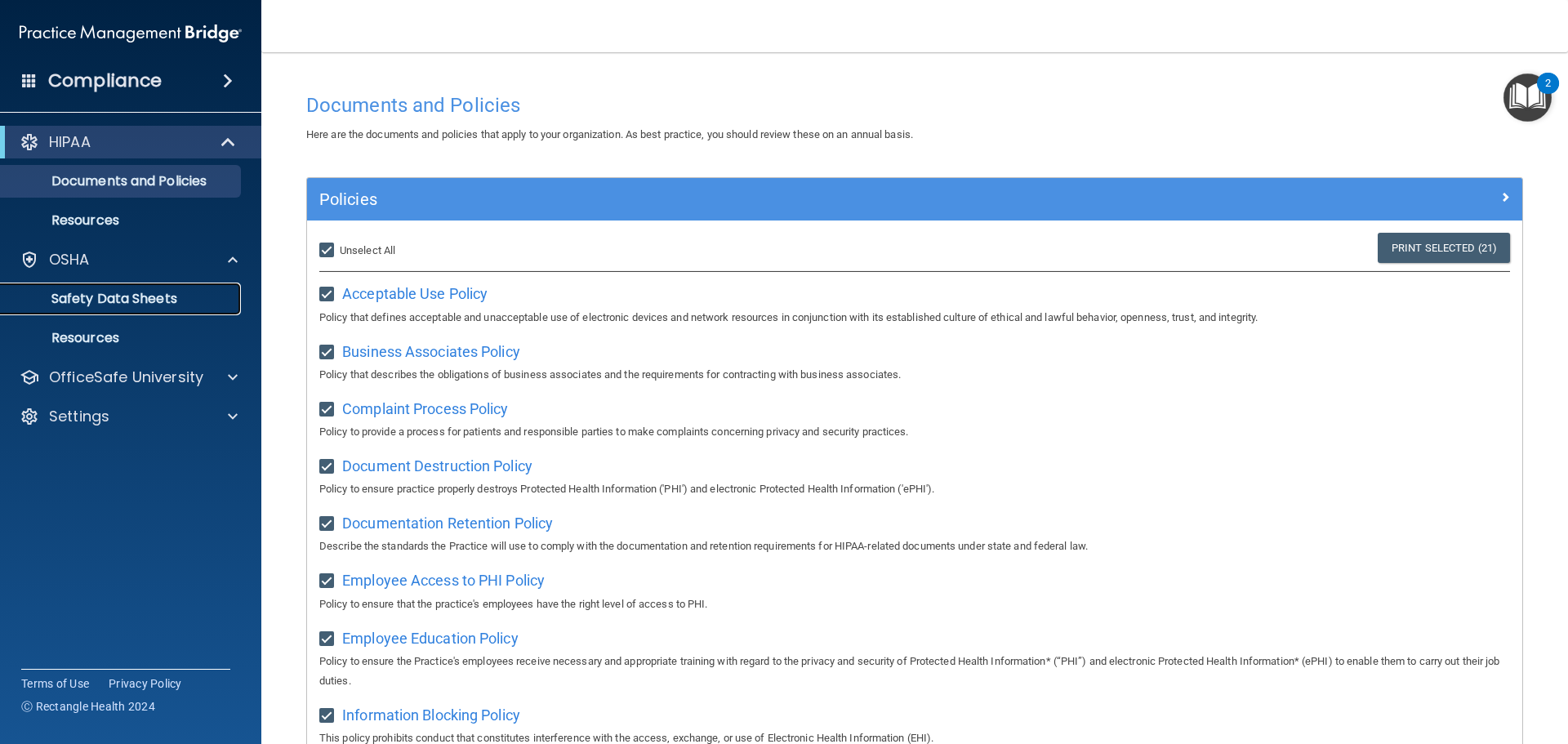
click at [140, 295] on p "Safety Data Sheets" at bounding box center [121, 298] width 223 height 16
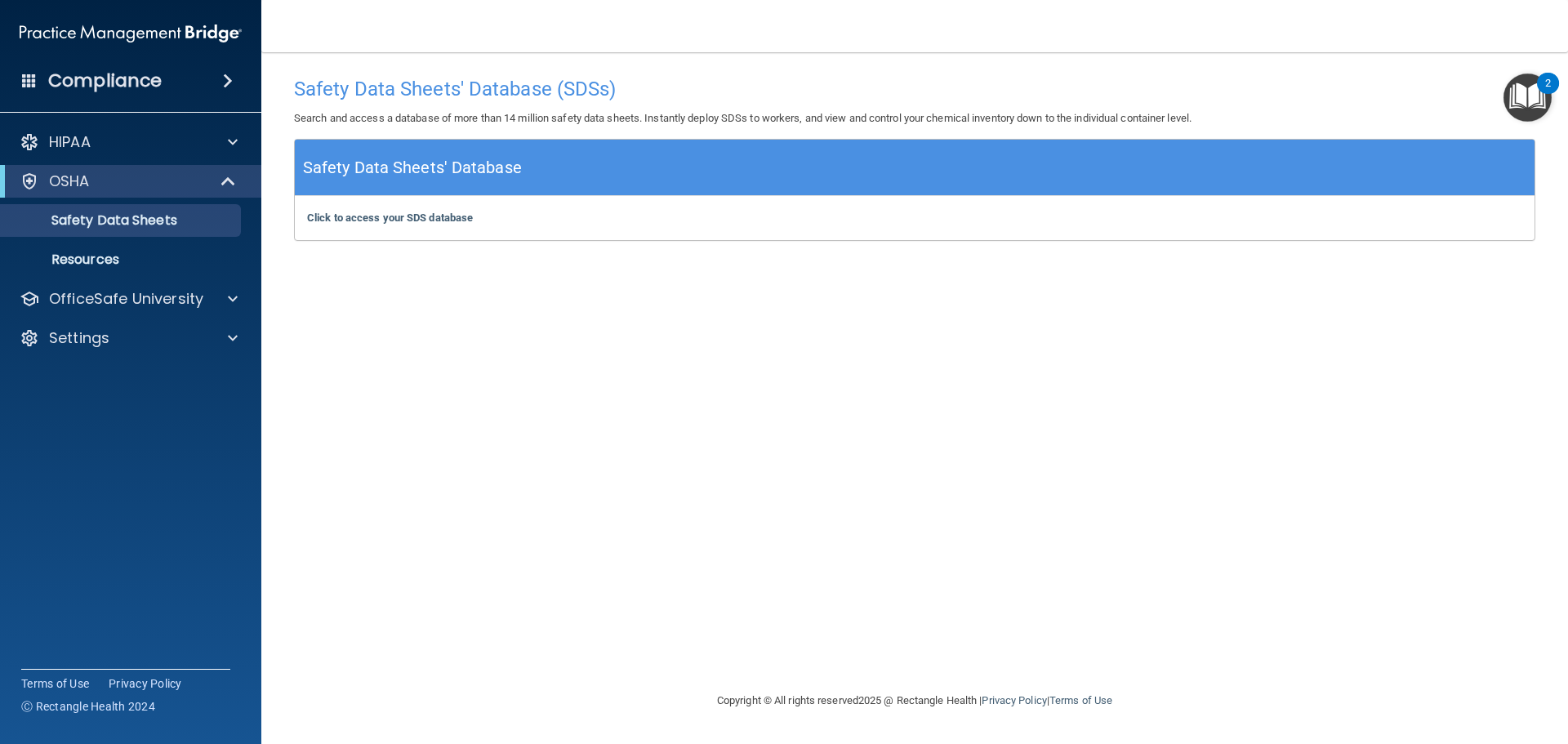
click at [122, 94] on div "Compliance" at bounding box center [131, 80] width 261 height 35
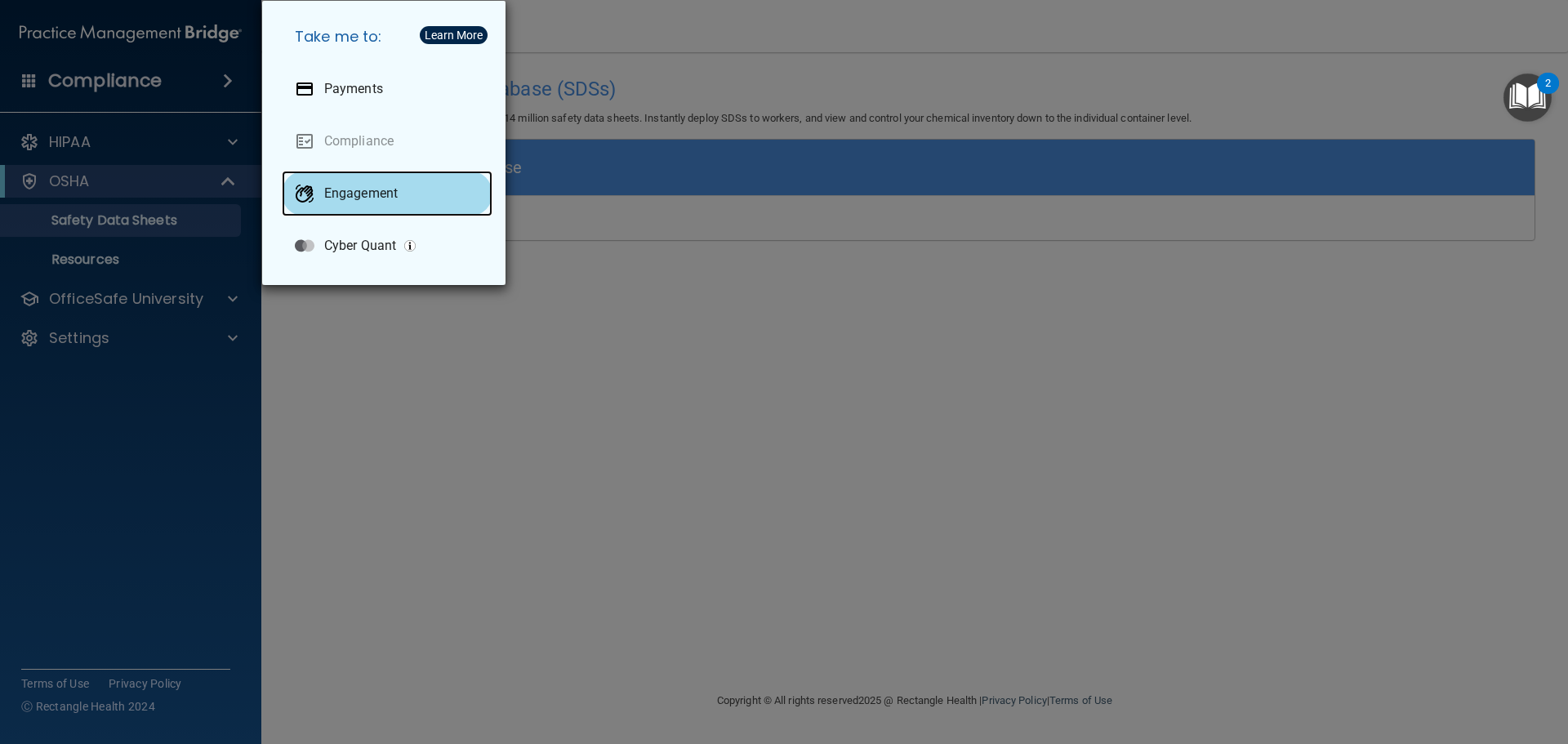
click at [384, 204] on div "Engagement" at bounding box center [387, 193] width 211 height 46
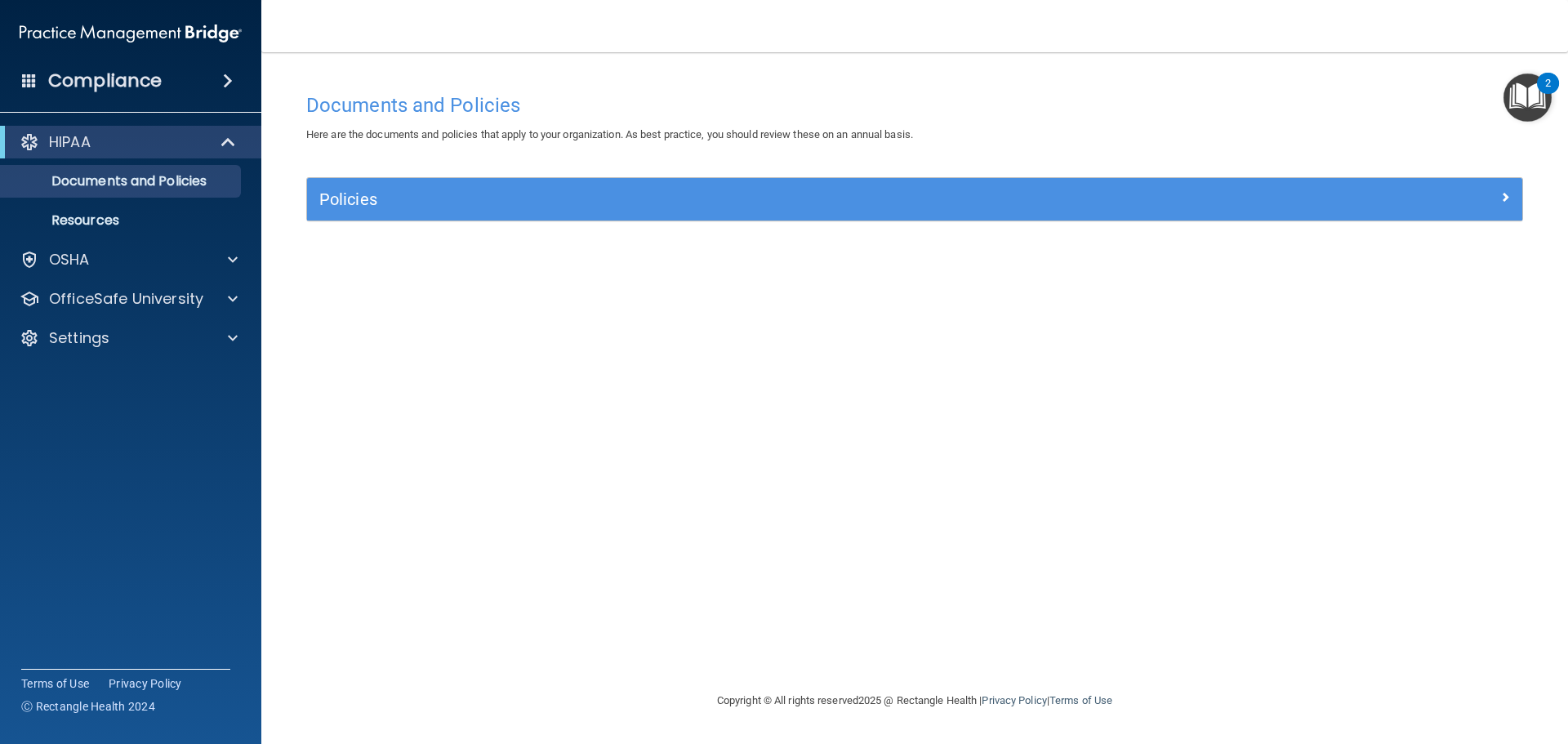
click at [1536, 99] on img "Open Resource Center, 2 new notifications" at bounding box center [1528, 98] width 49 height 49
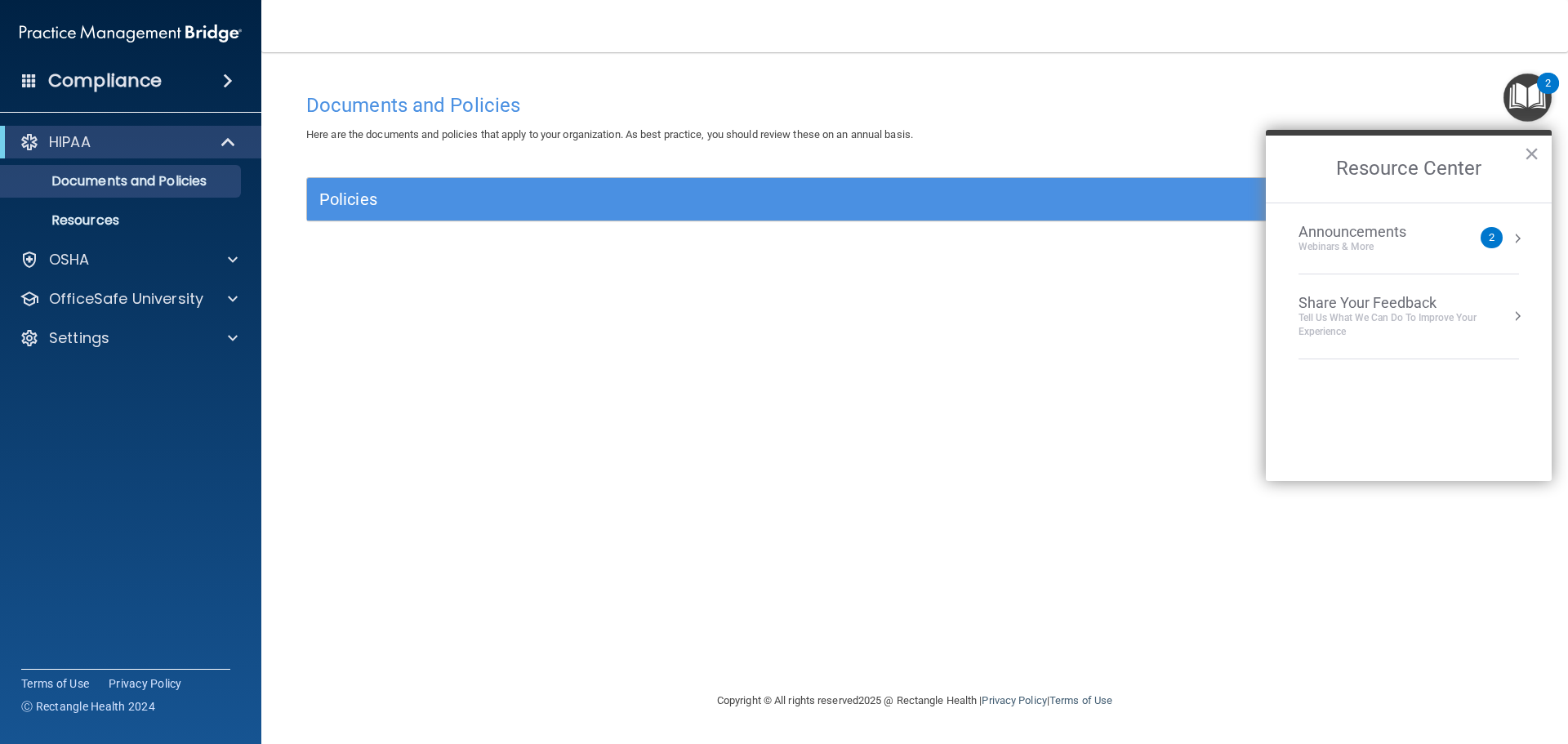
click at [1360, 237] on div "Announcements" at bounding box center [1368, 232] width 140 height 18
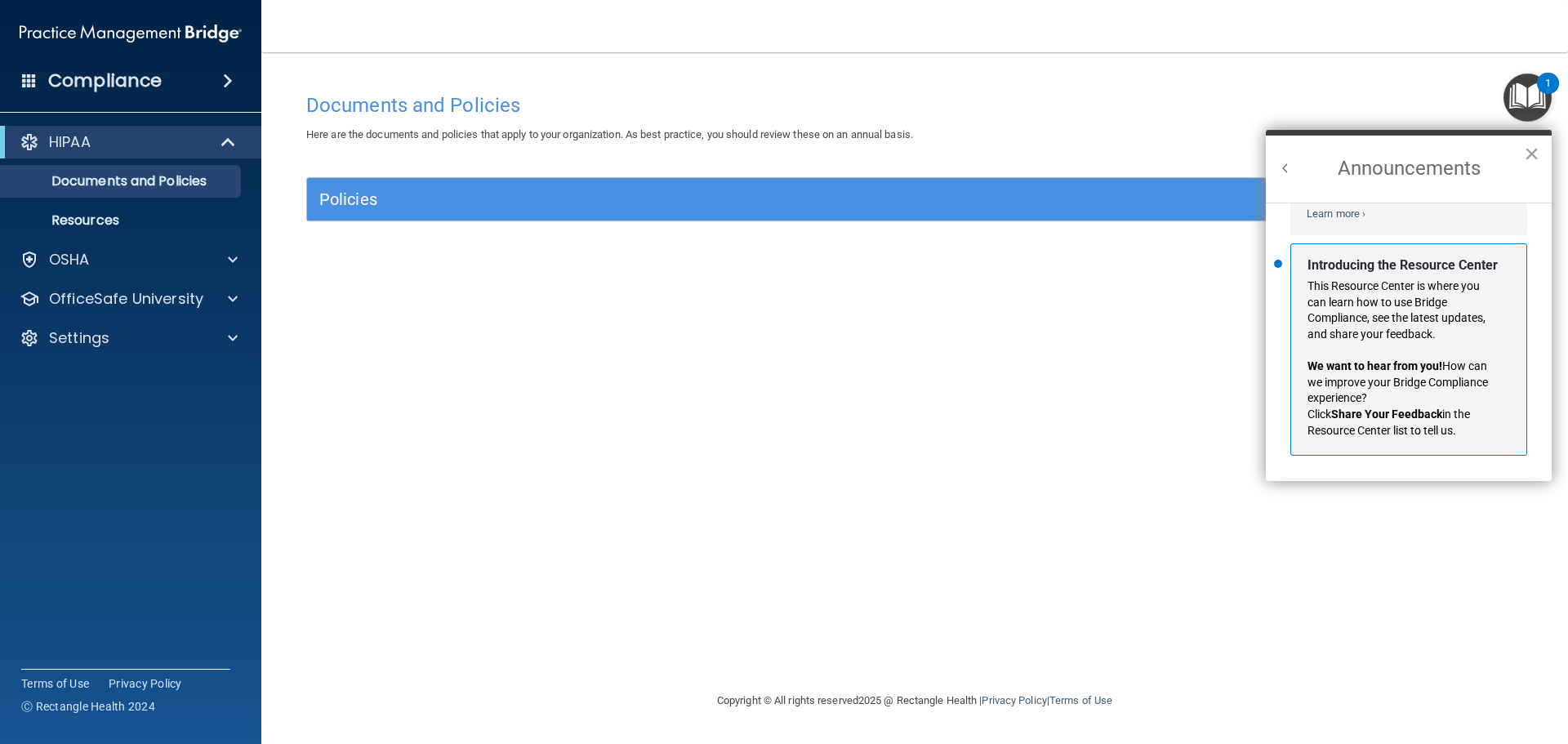
scroll to position [287, 0]
click at [78, 147] on p "HIPAA" at bounding box center [69, 142] width 42 height 20
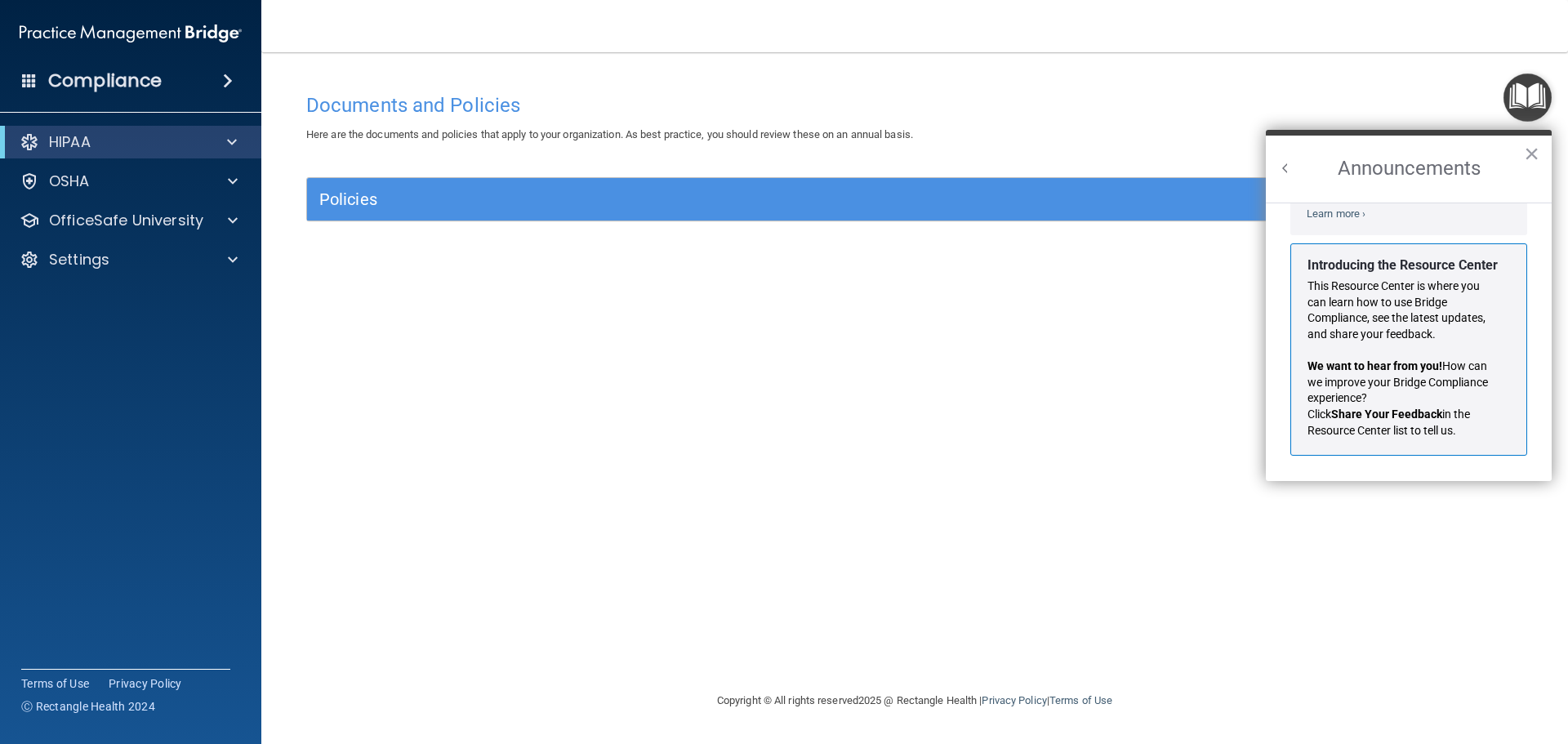
click at [112, 88] on h4 "Compliance" at bounding box center [105, 80] width 114 height 22
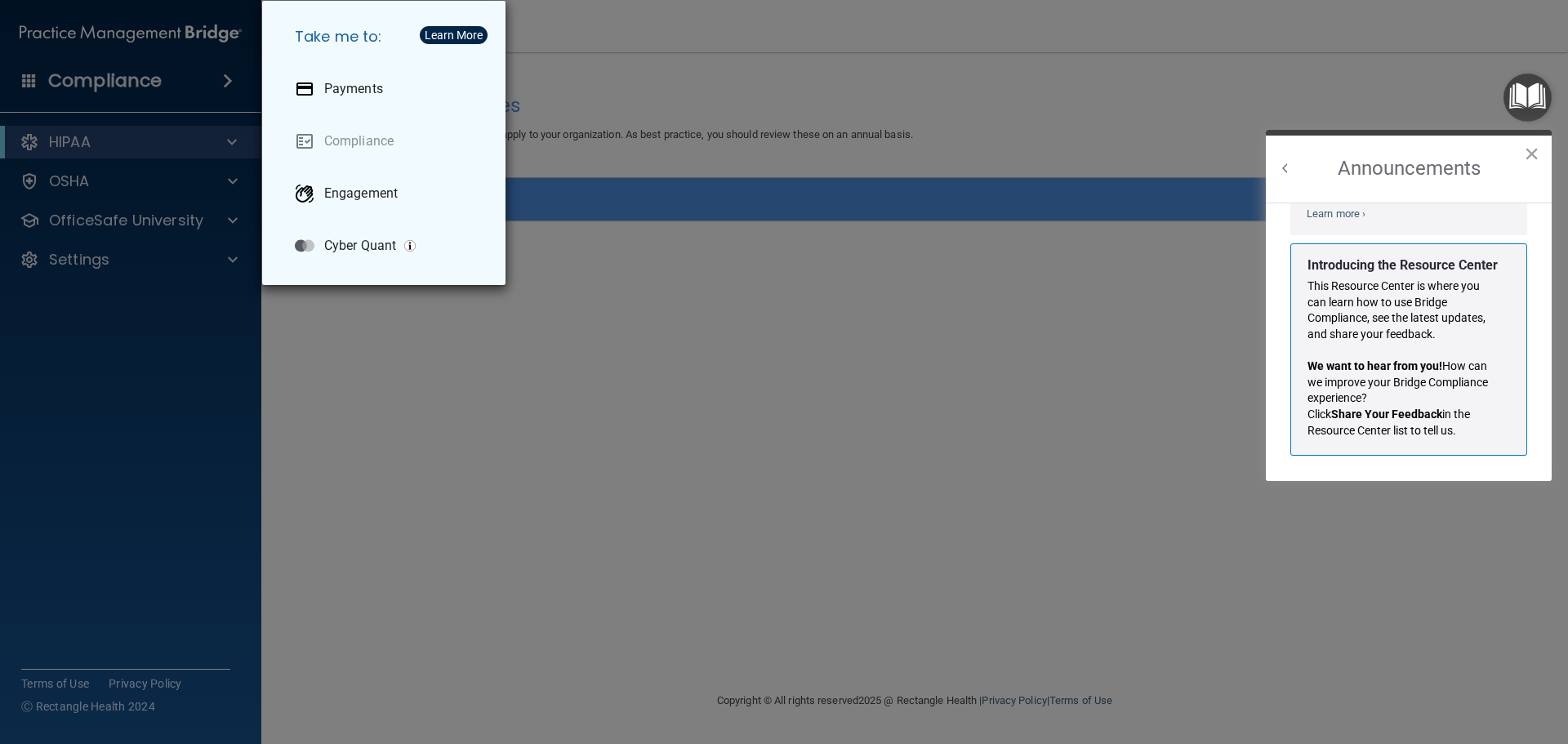
click at [611, 444] on div "Take me to: Payments Compliance Engagement Cyber Quant" at bounding box center [784, 372] width 1568 height 744
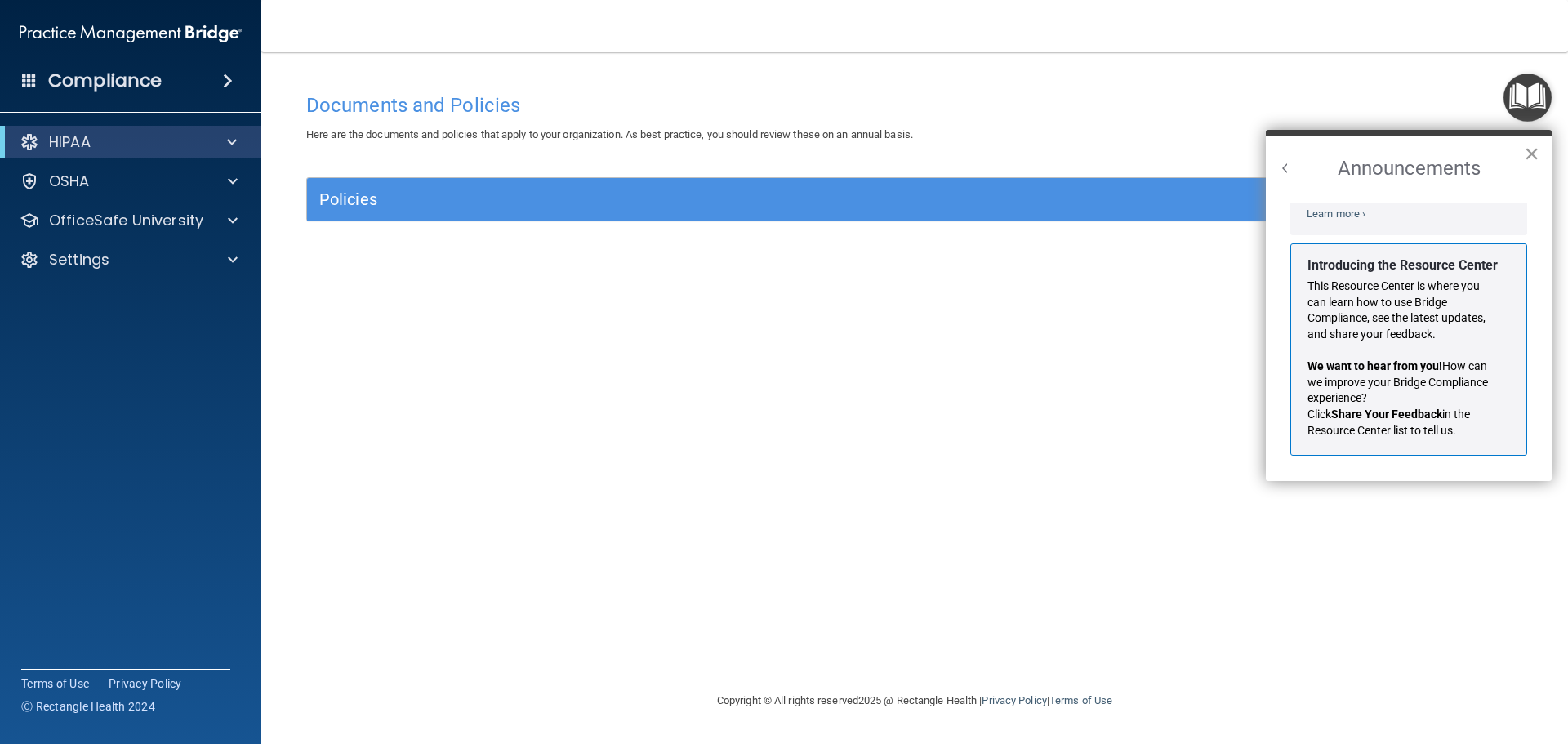
click at [1531, 154] on button "×" at bounding box center [1531, 153] width 16 height 26
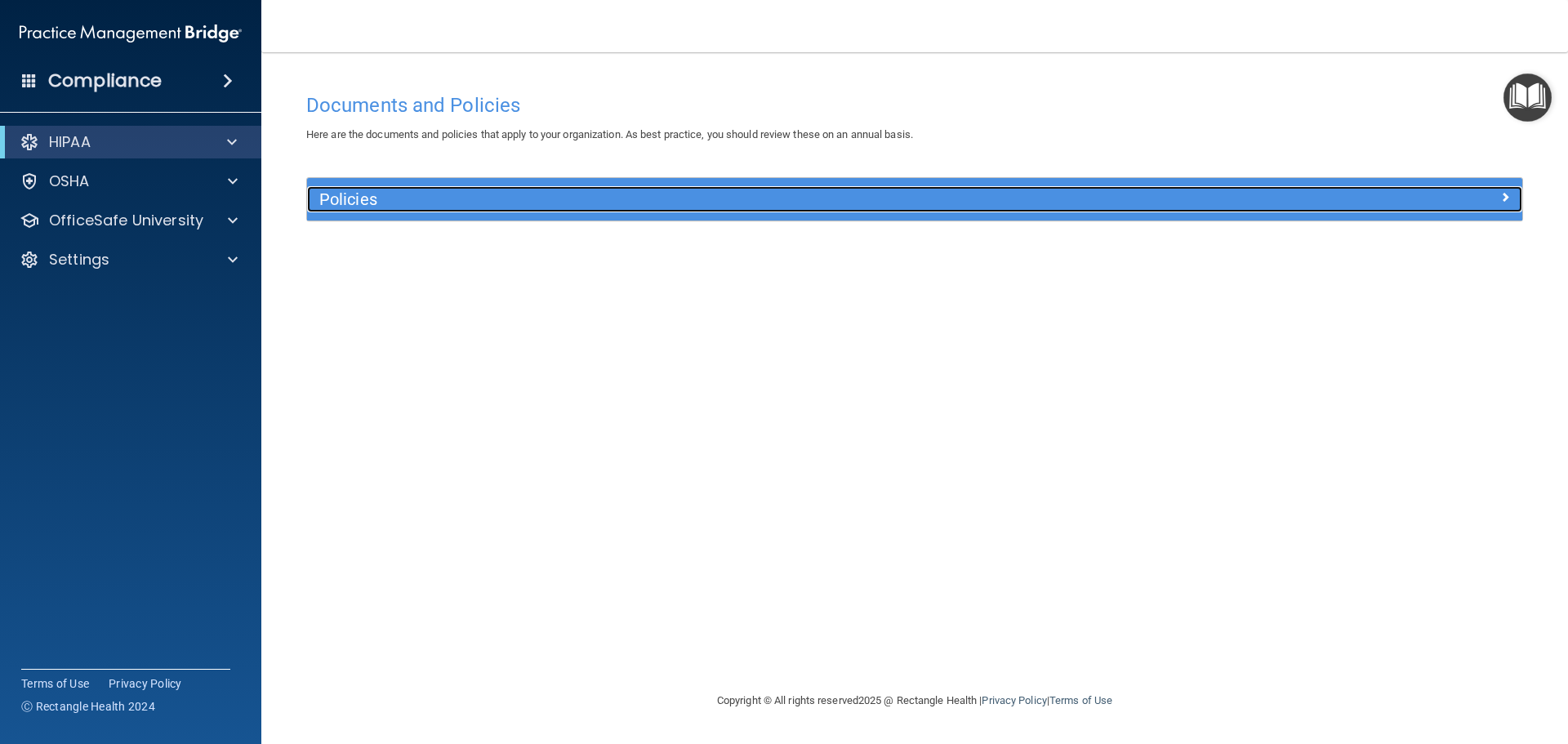
click at [343, 205] on h5 "Policies" at bounding box center [763, 199] width 887 height 18
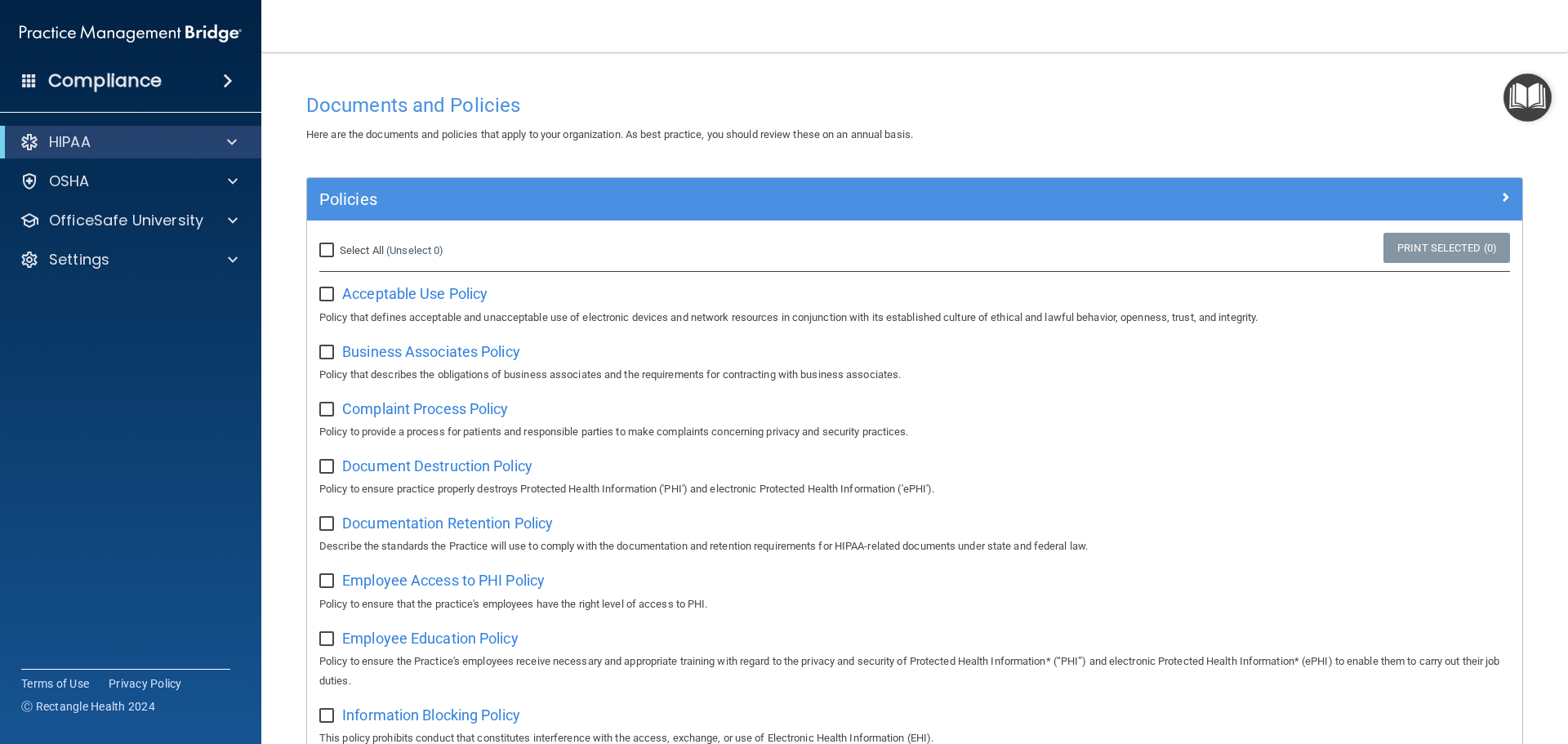
click at [329, 251] on input "Select All (Unselect 0) Unselect All" at bounding box center [329, 251] width 19 height 13
checkbox input "true"
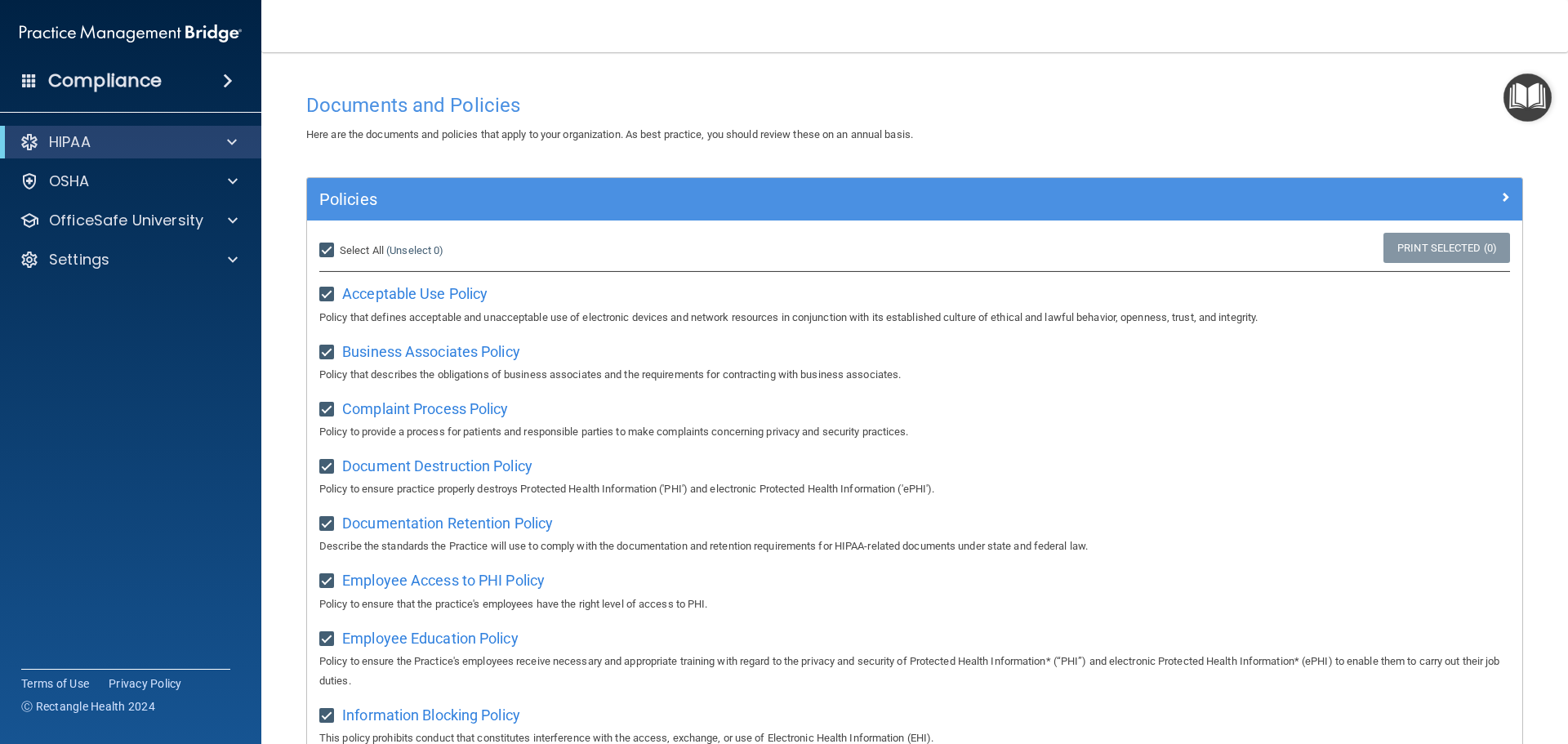
checkbox input "true"
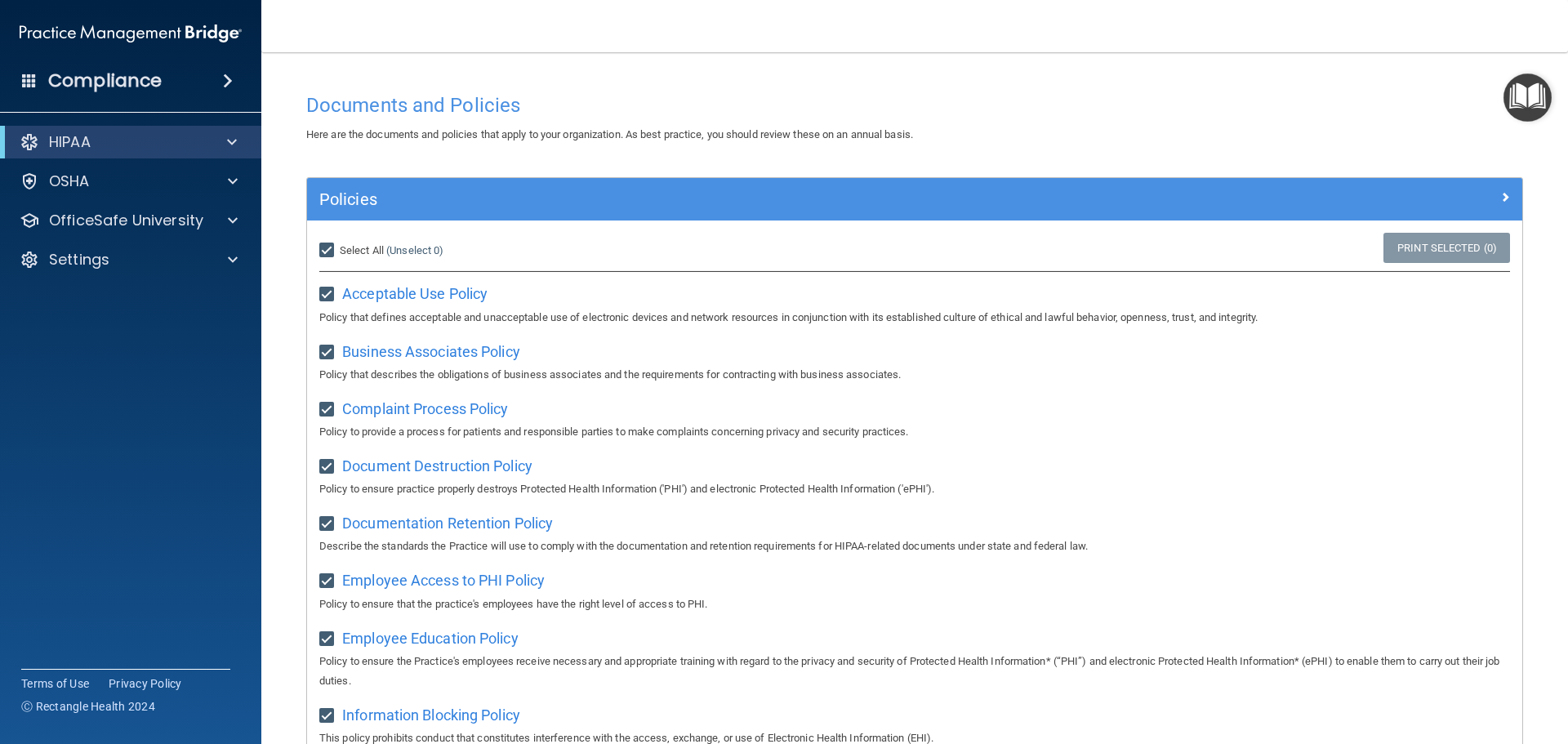
checkbox input "true"
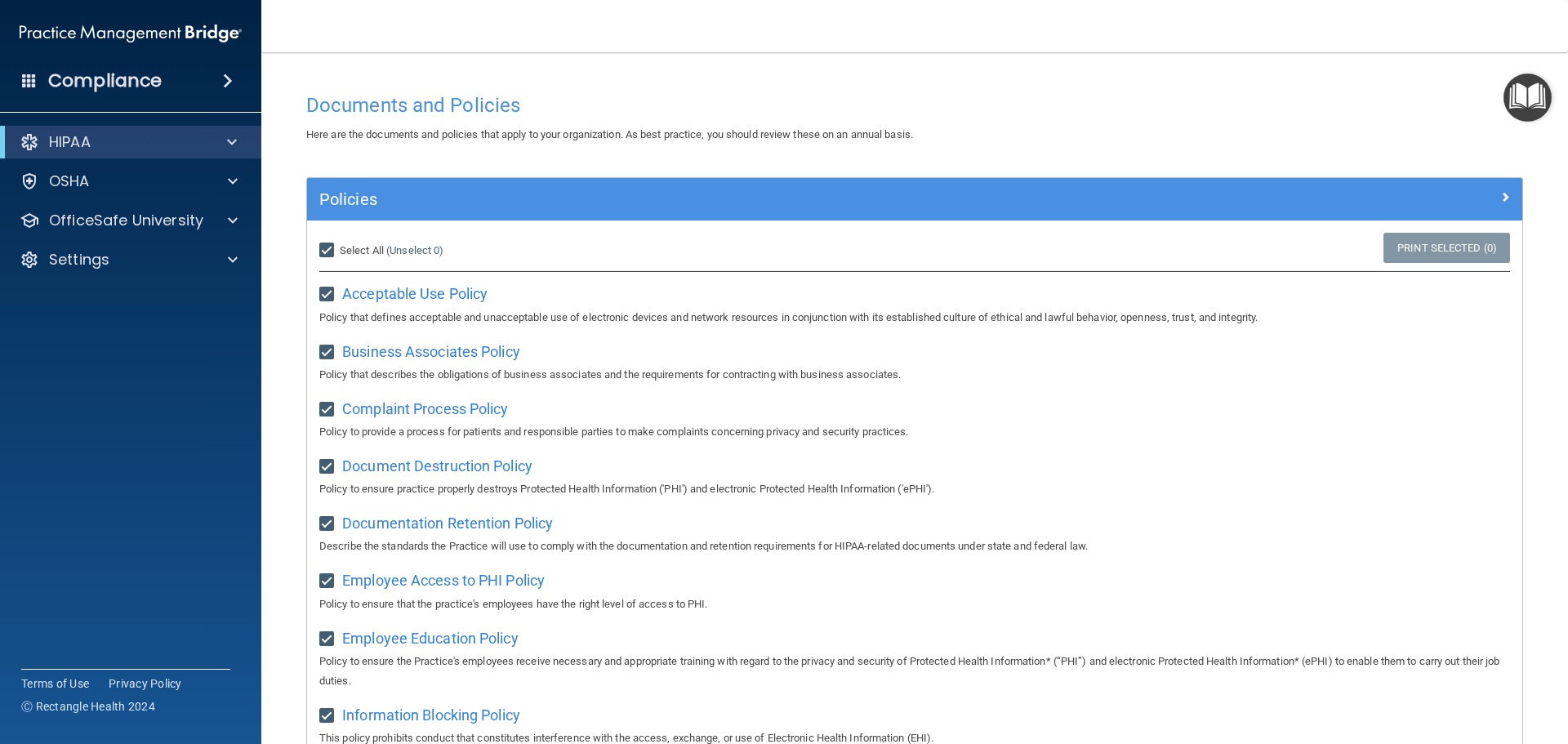
checkbox input "true"
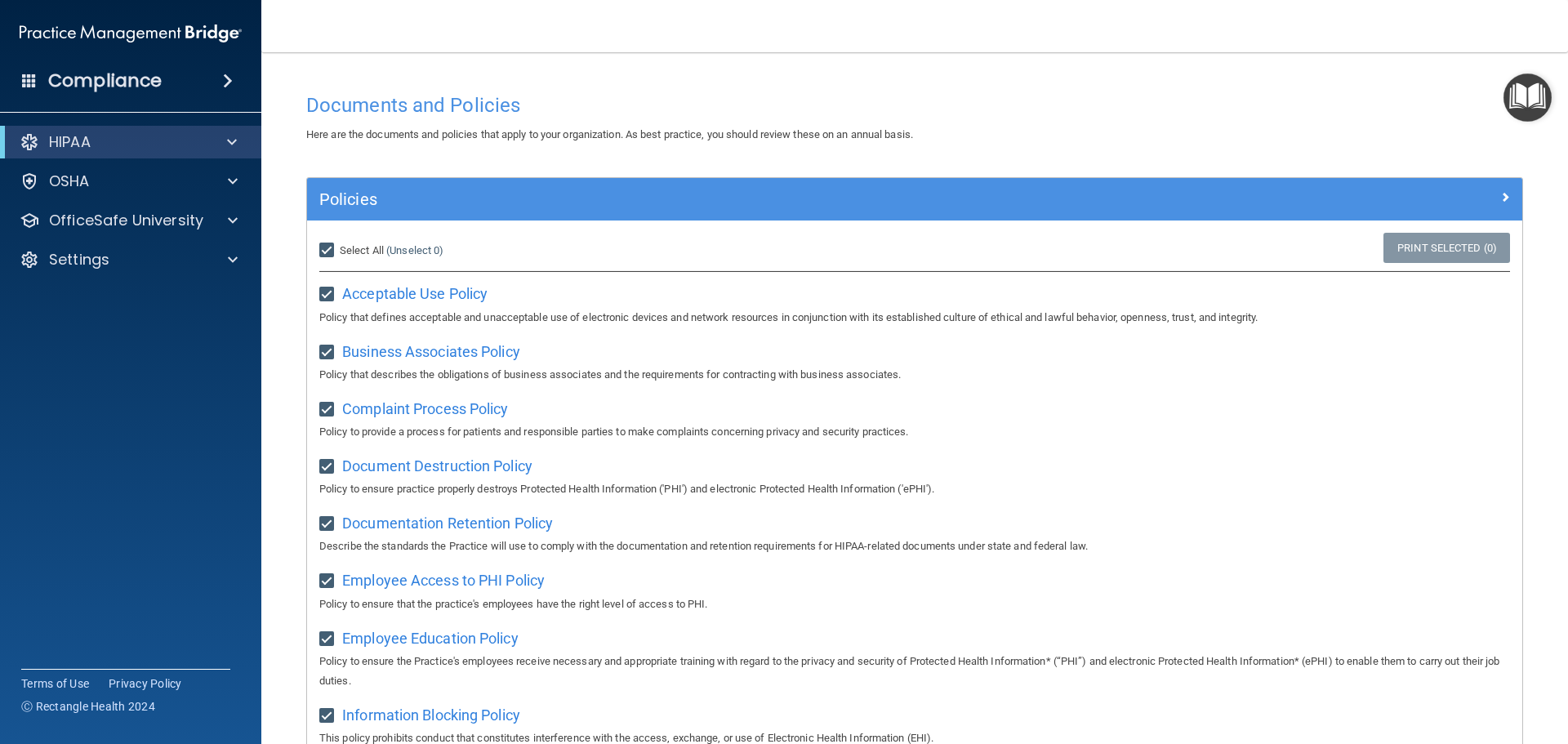
checkbox input "true"
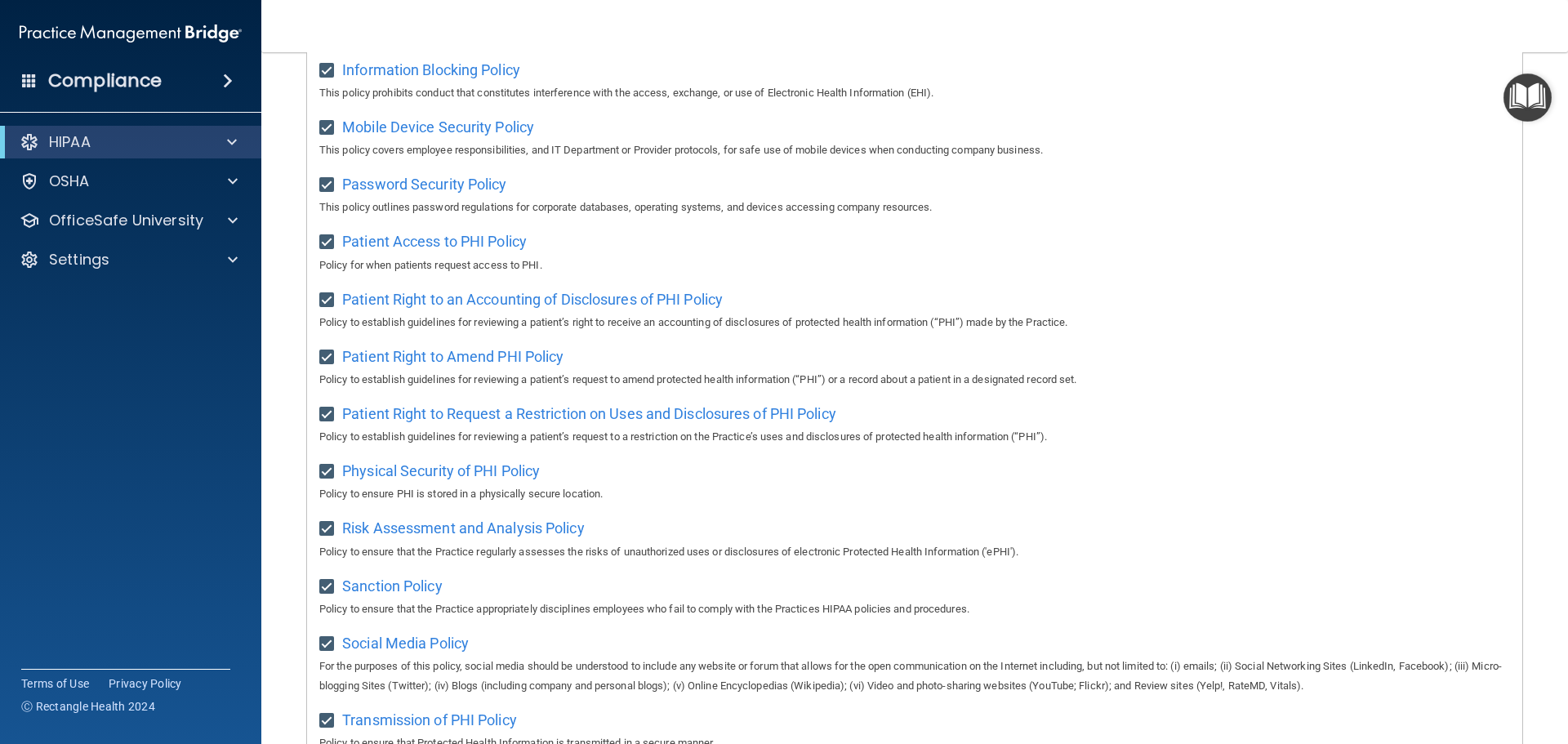
scroll to position [894, 0]
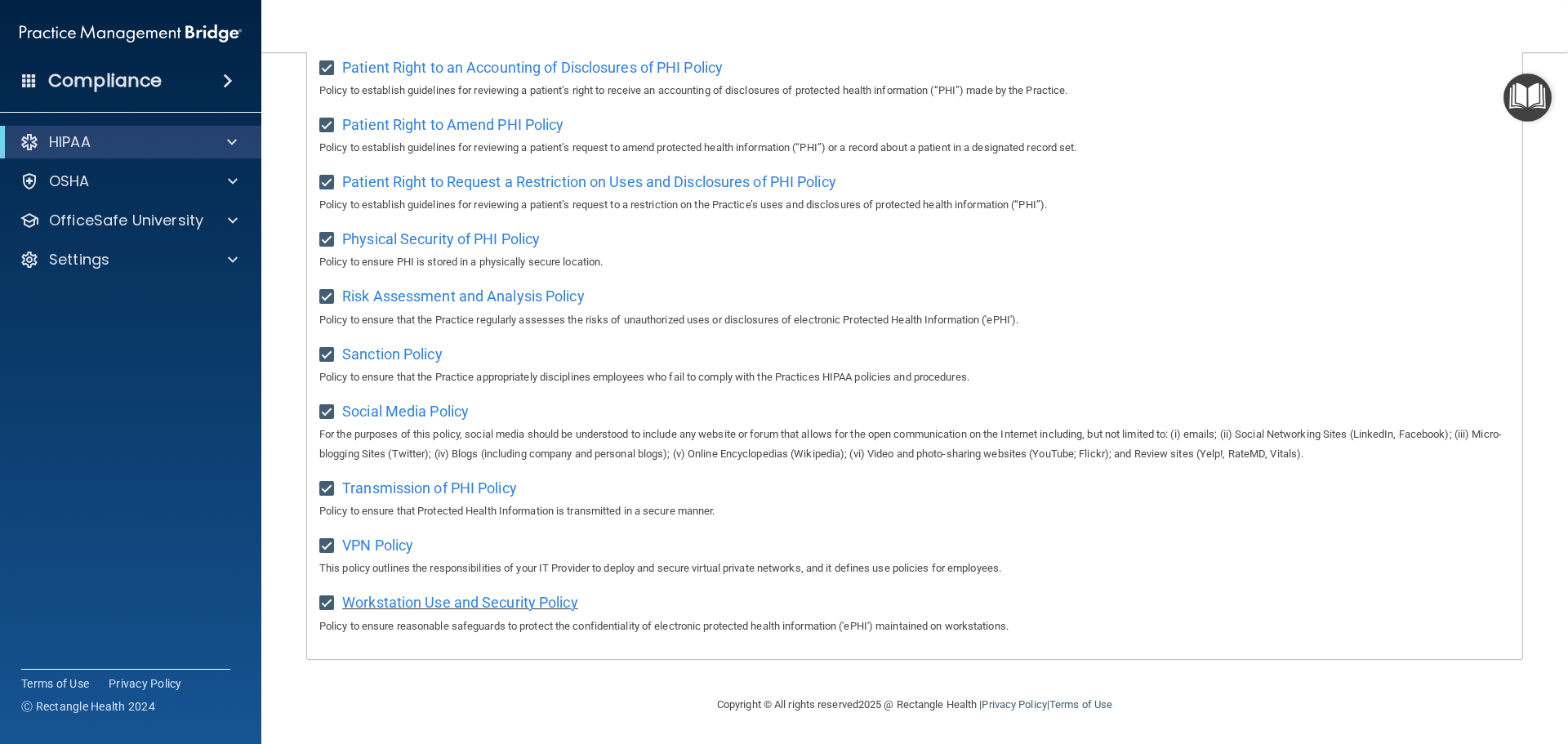
click at [424, 597] on span "Workstation Use and Security Policy" at bounding box center [460, 602] width 236 height 17
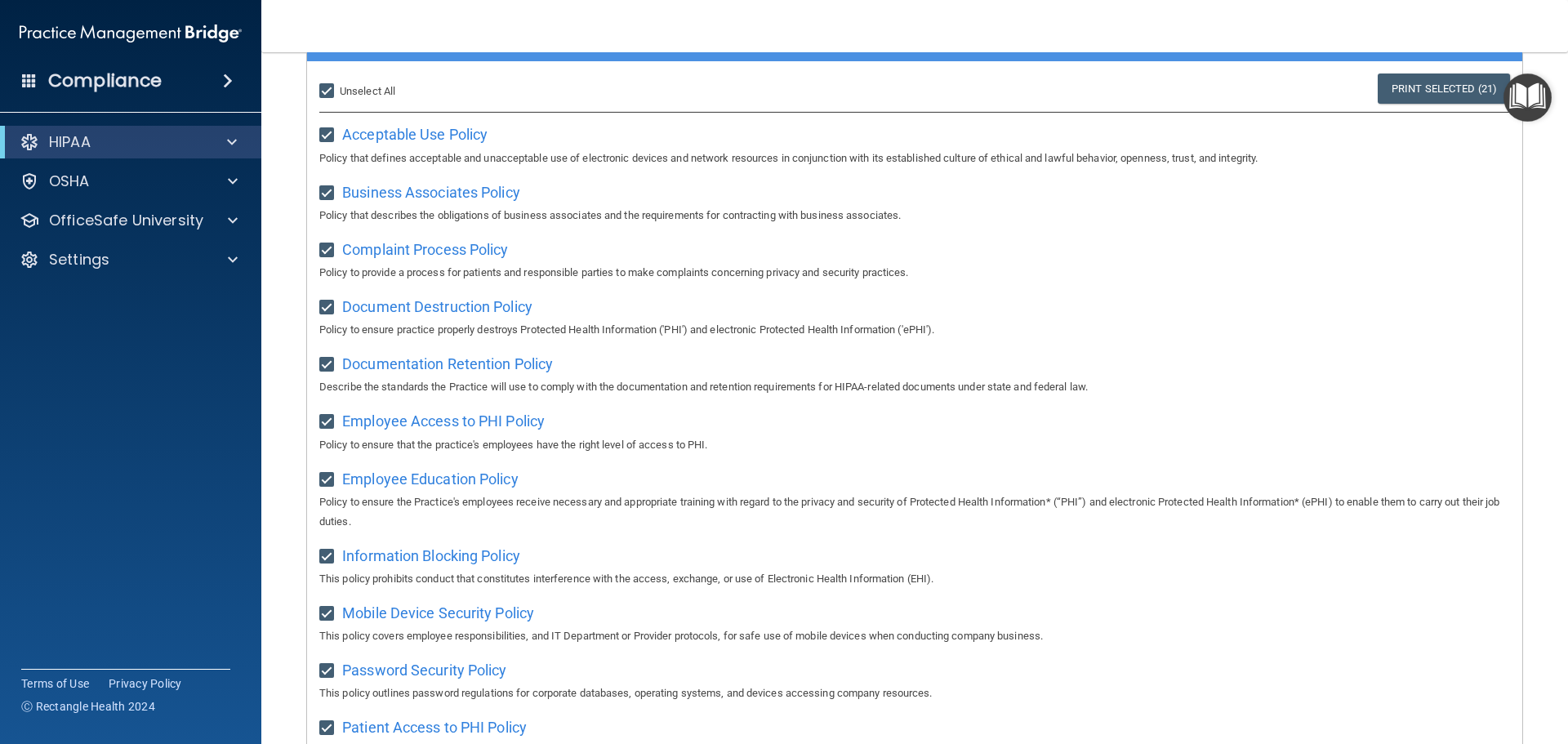
scroll to position [0, 0]
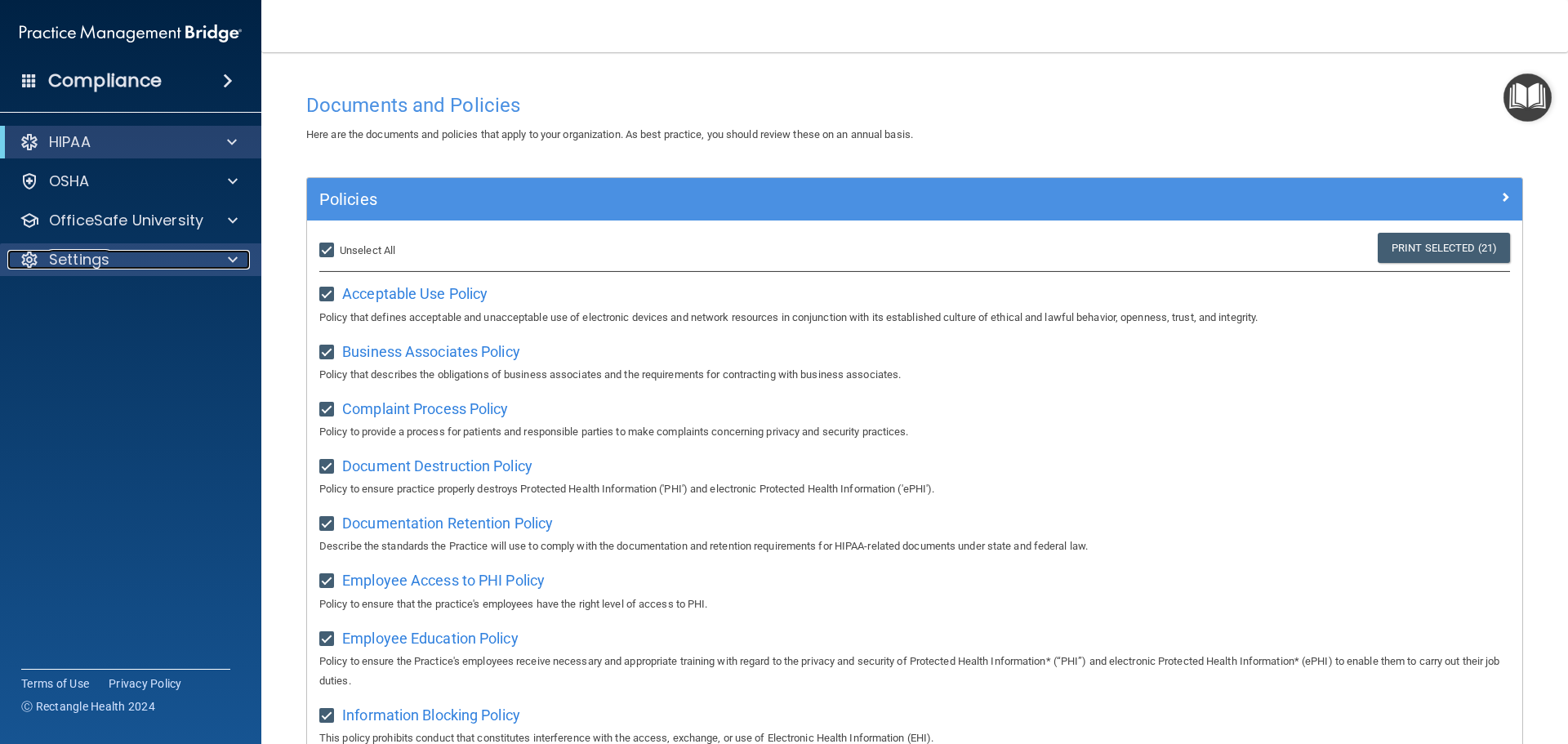
click at [107, 255] on p "Settings" at bounding box center [78, 260] width 61 height 20
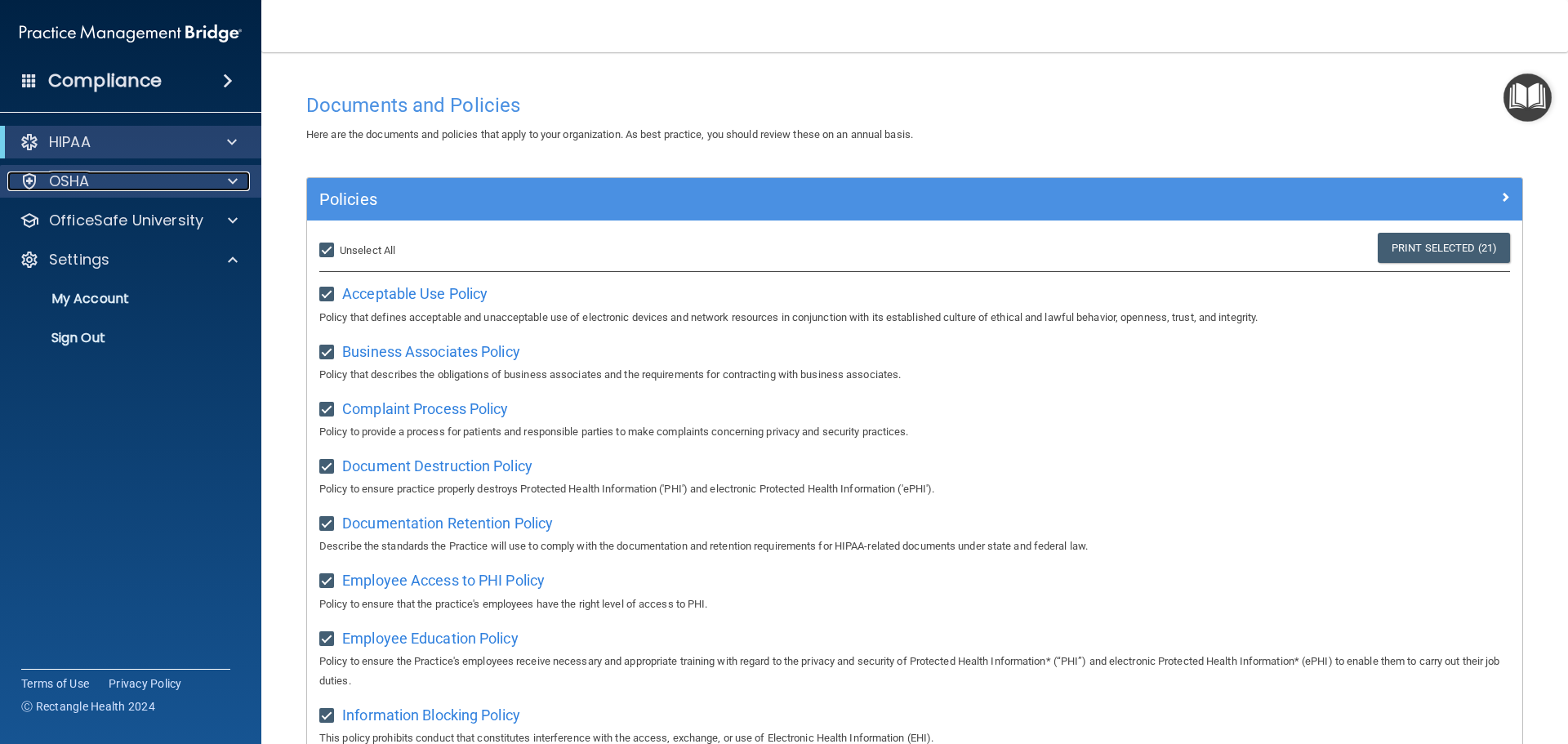
click at [158, 182] on div "OSHA" at bounding box center [108, 181] width 203 height 20
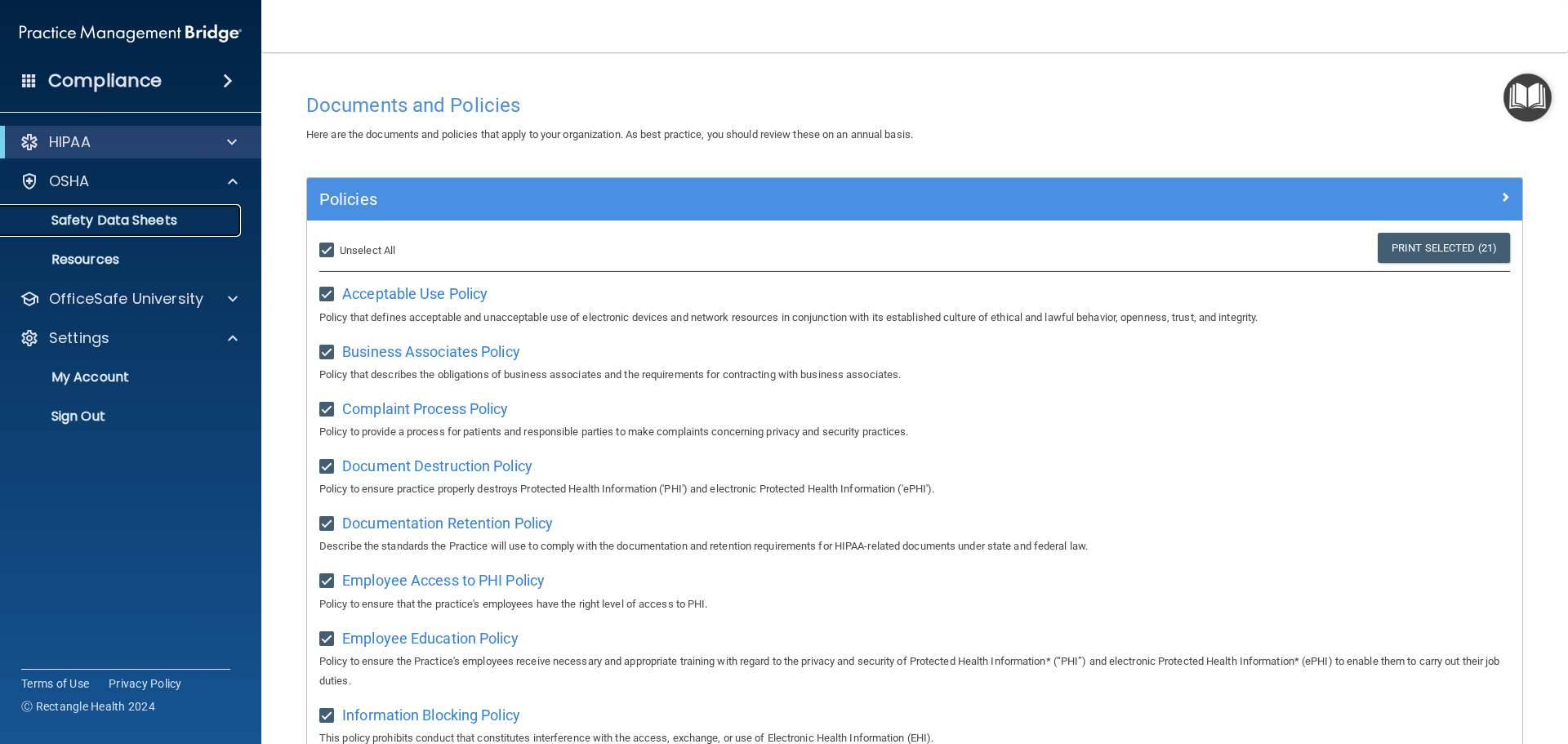
click at [98, 219] on p "Safety Data Sheets" at bounding box center [121, 219] width 223 height 16
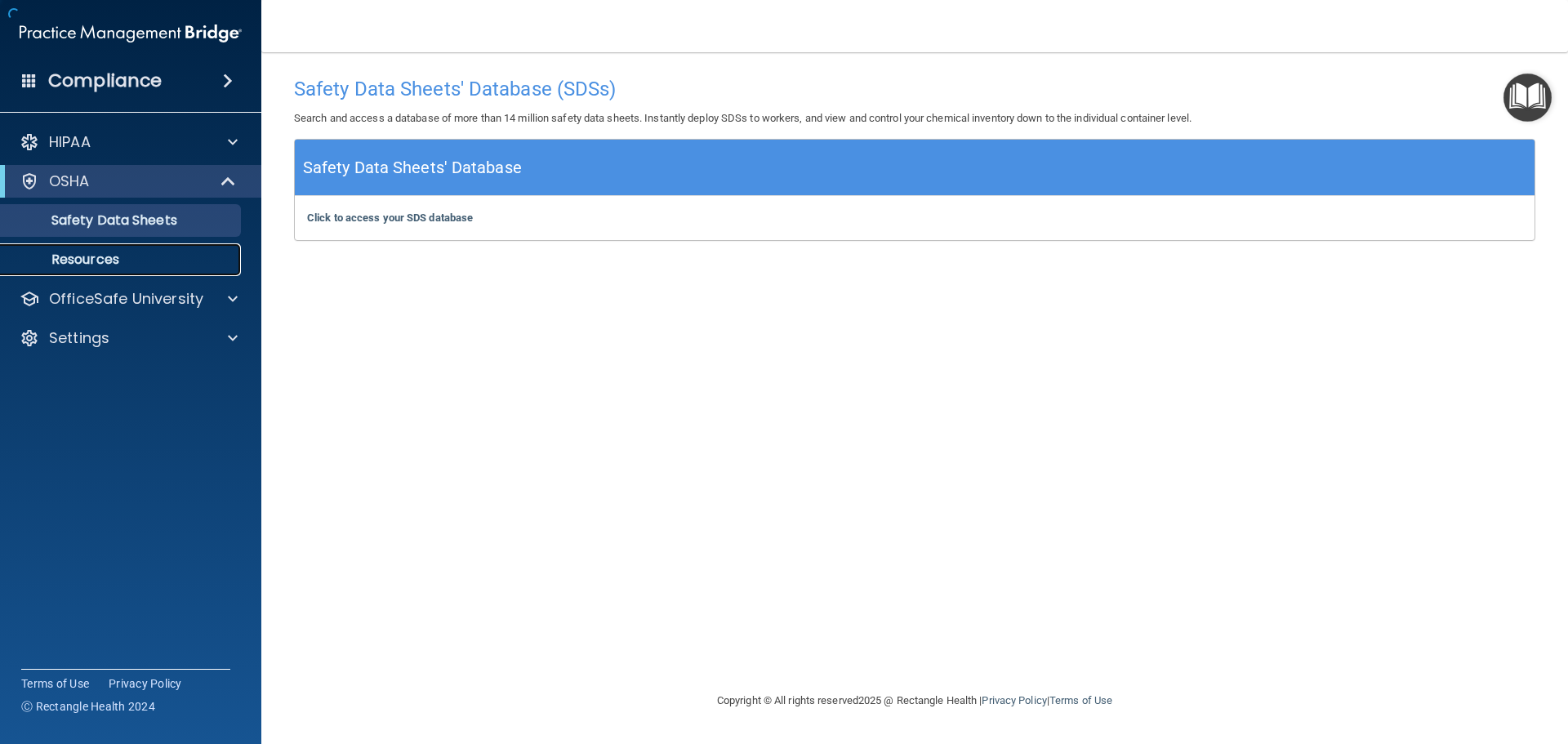
click at [90, 258] on p "Resources" at bounding box center [121, 259] width 223 height 16
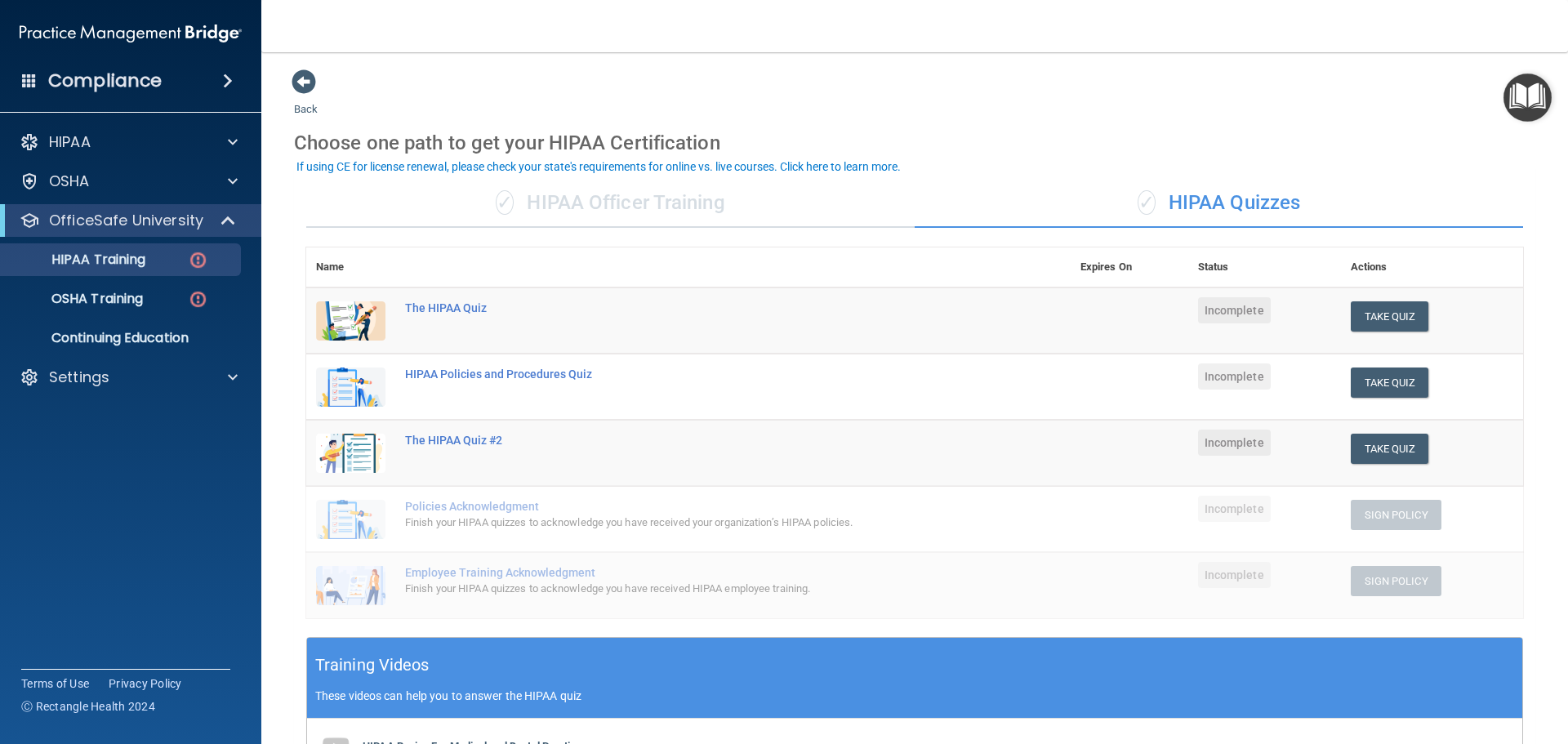
click at [724, 204] on div "✓ HIPAA Officer Training" at bounding box center [610, 204] width 609 height 49
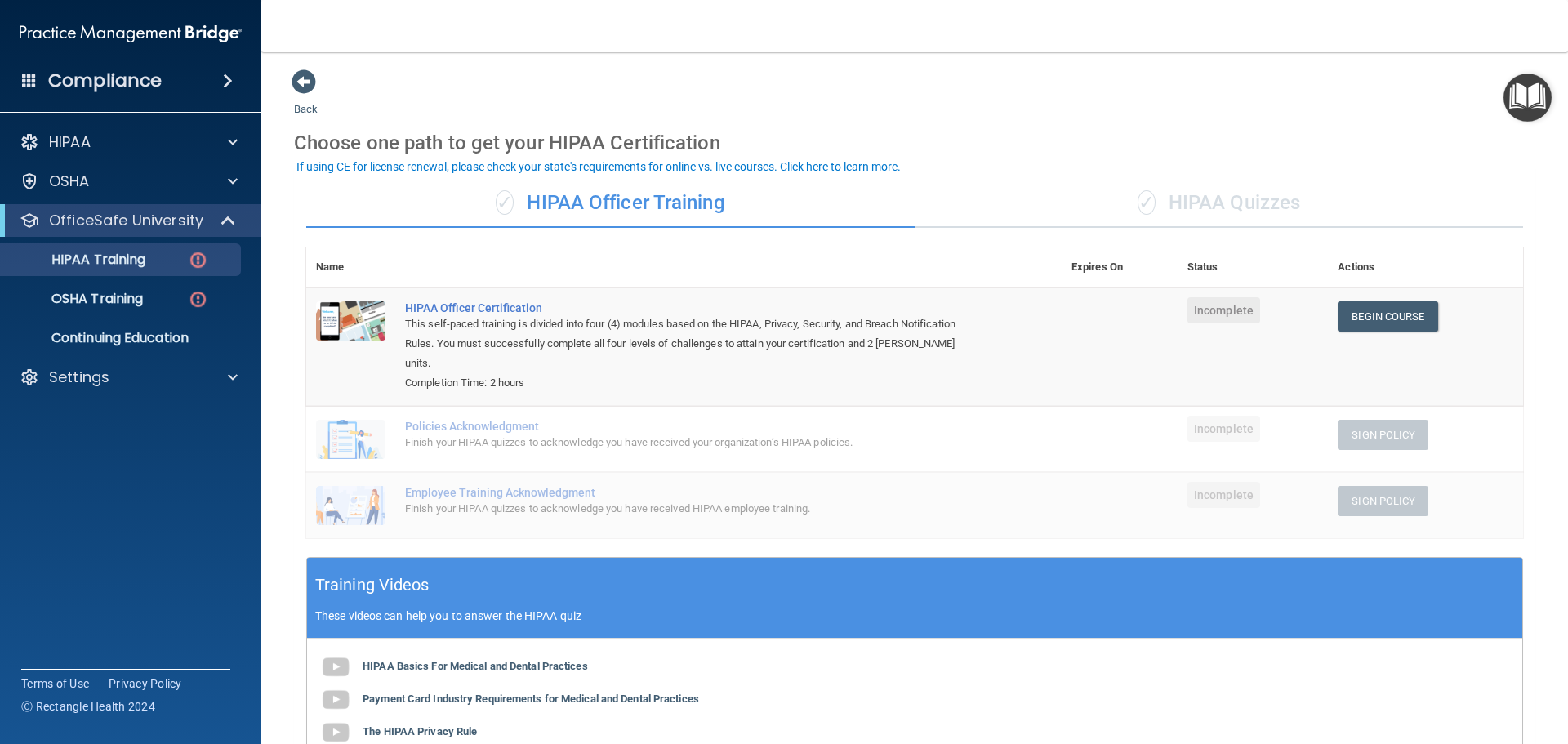
click at [1261, 205] on div "✓ HIPAA Quizzes" at bounding box center [1219, 204] width 609 height 49
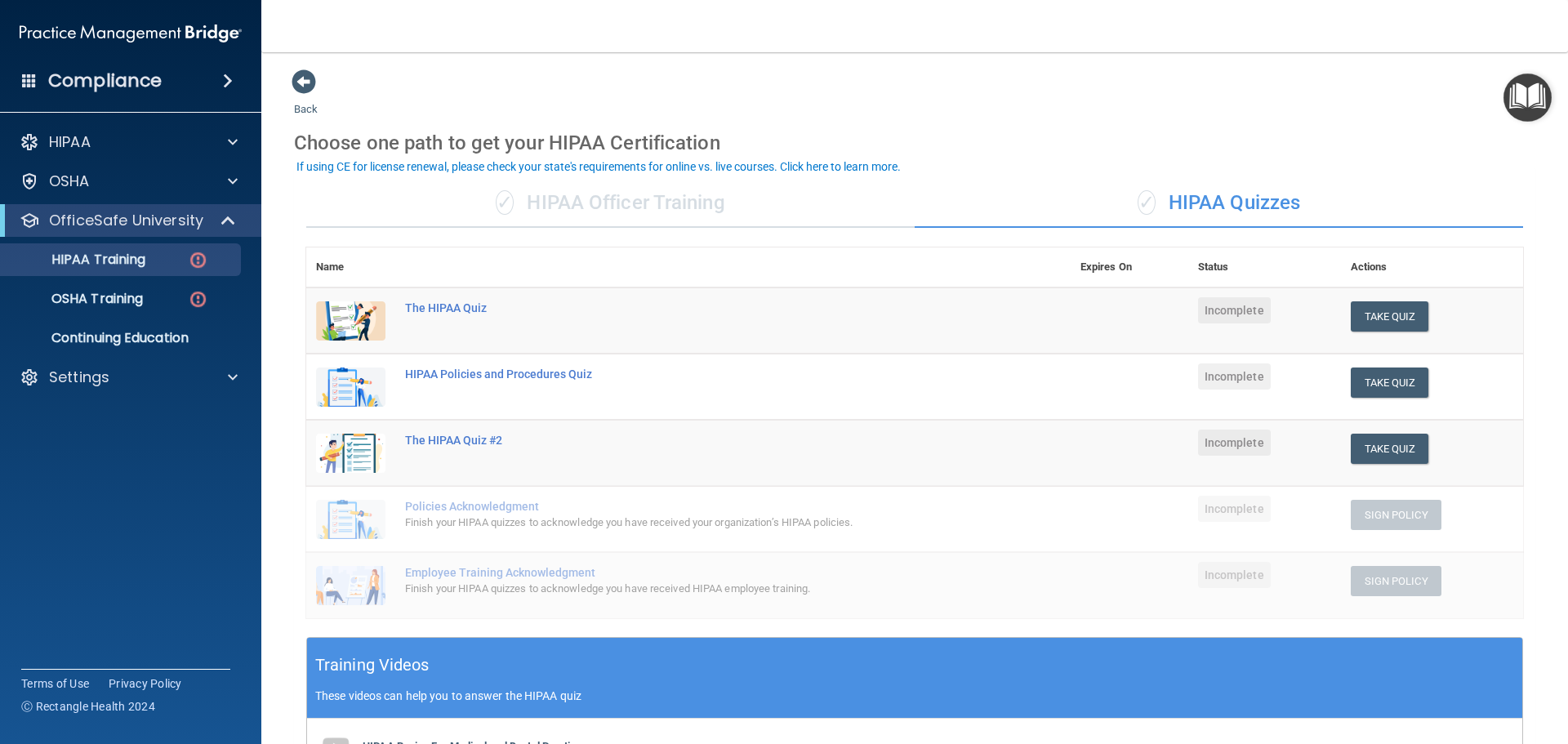
click at [584, 204] on div "✓ HIPAA Officer Training" at bounding box center [610, 204] width 609 height 49
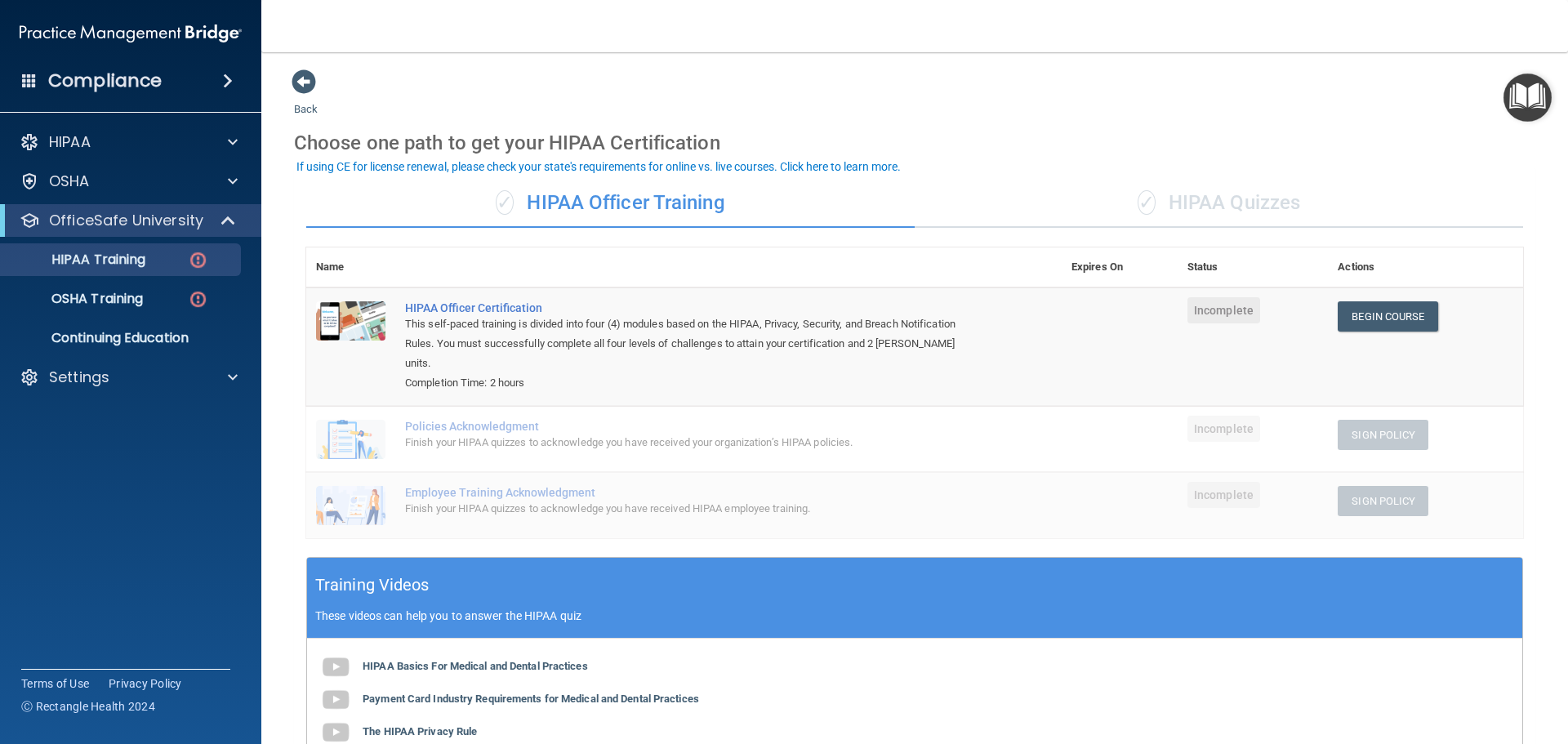
click at [1230, 207] on div "✓ HIPAA Quizzes" at bounding box center [1219, 204] width 609 height 49
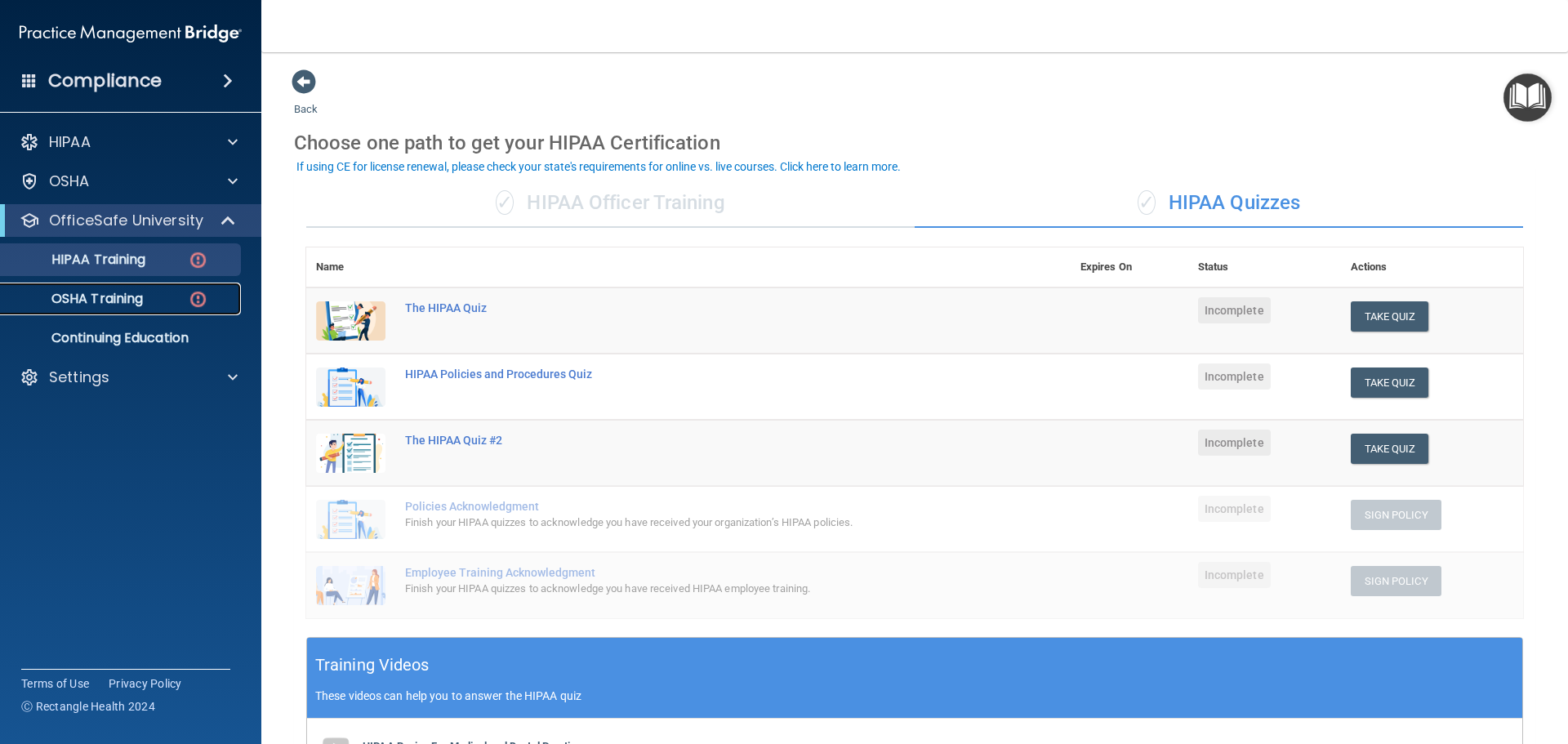
click at [114, 292] on p "OSHA Training" at bounding box center [77, 298] width 133 height 16
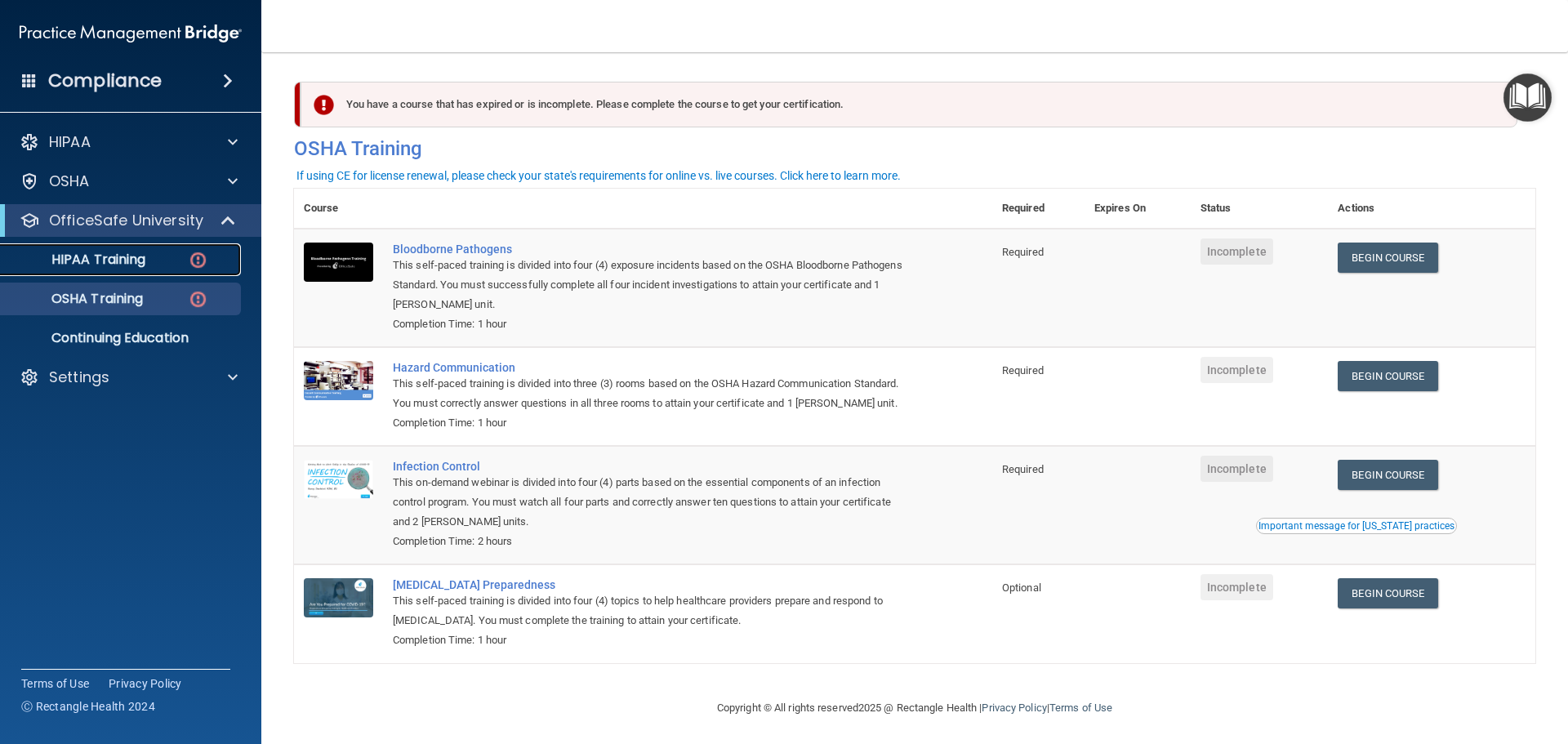
click at [112, 268] on p "HIPAA Training" at bounding box center [77, 259] width 134 height 16
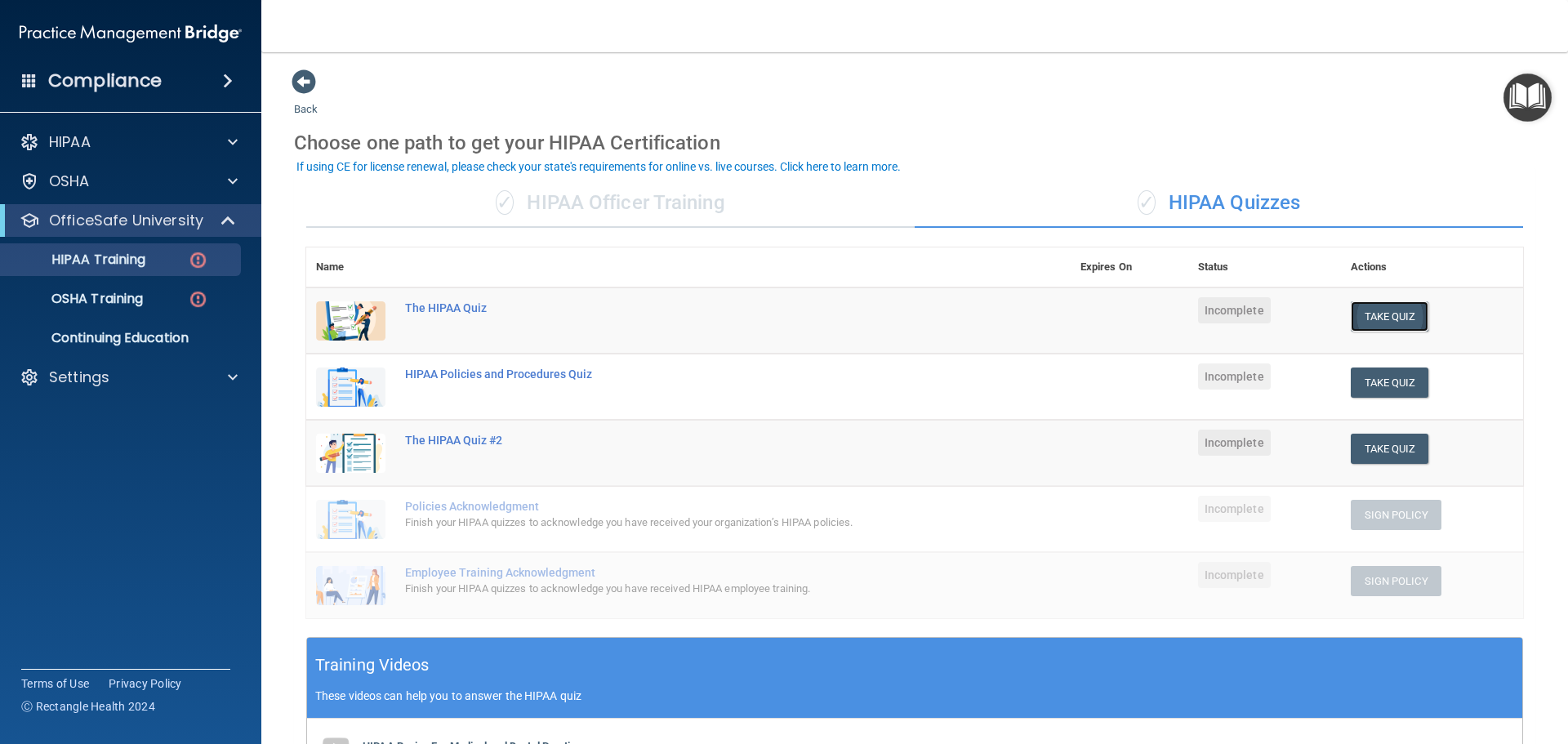
click at [1388, 317] on button "Take Quiz" at bounding box center [1390, 316] width 78 height 30
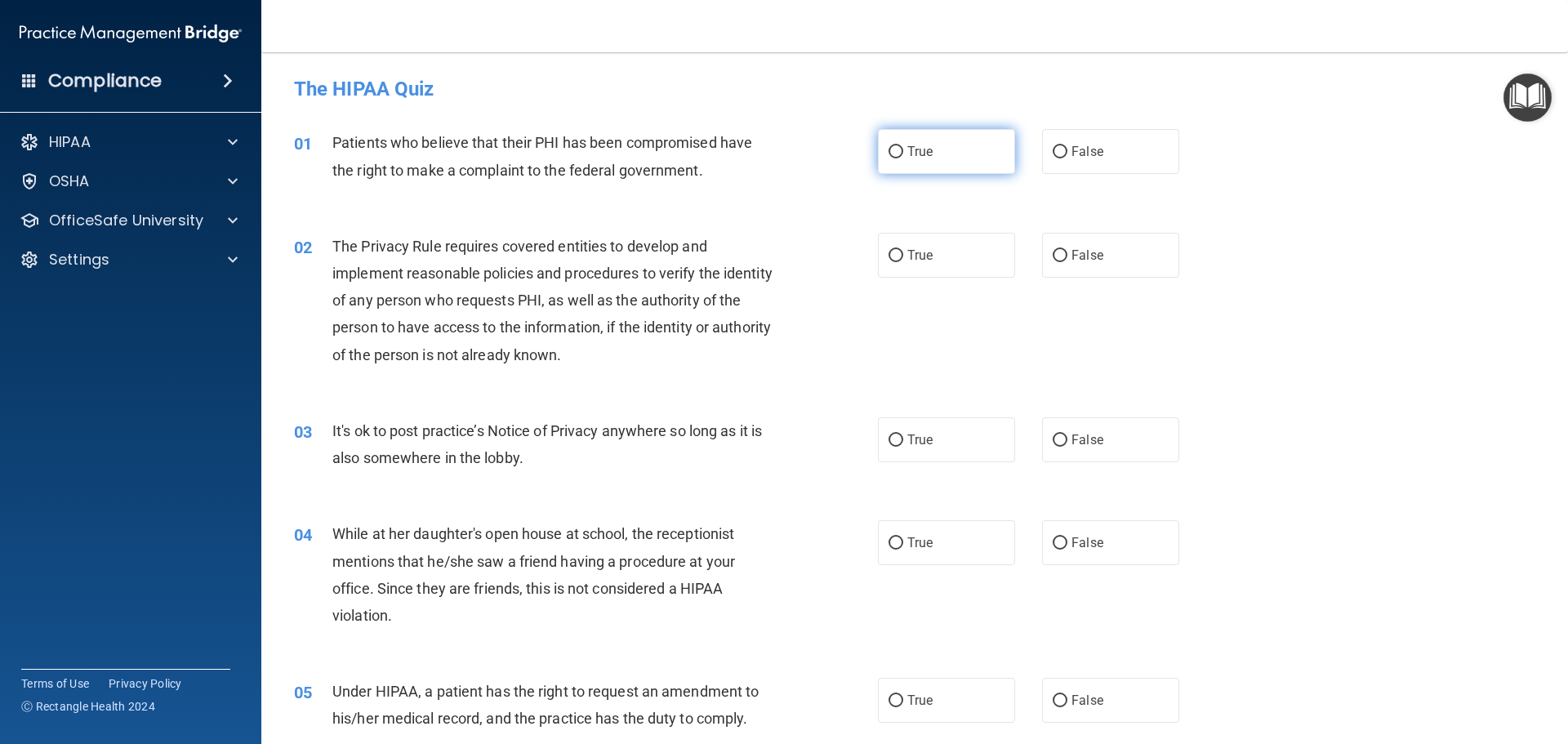
click at [890, 154] on input "True" at bounding box center [896, 152] width 15 height 12
radio input "true"
click at [889, 254] on input "True" at bounding box center [896, 256] width 15 height 12
radio input "true"
click at [1054, 442] on input "False" at bounding box center [1060, 440] width 15 height 12
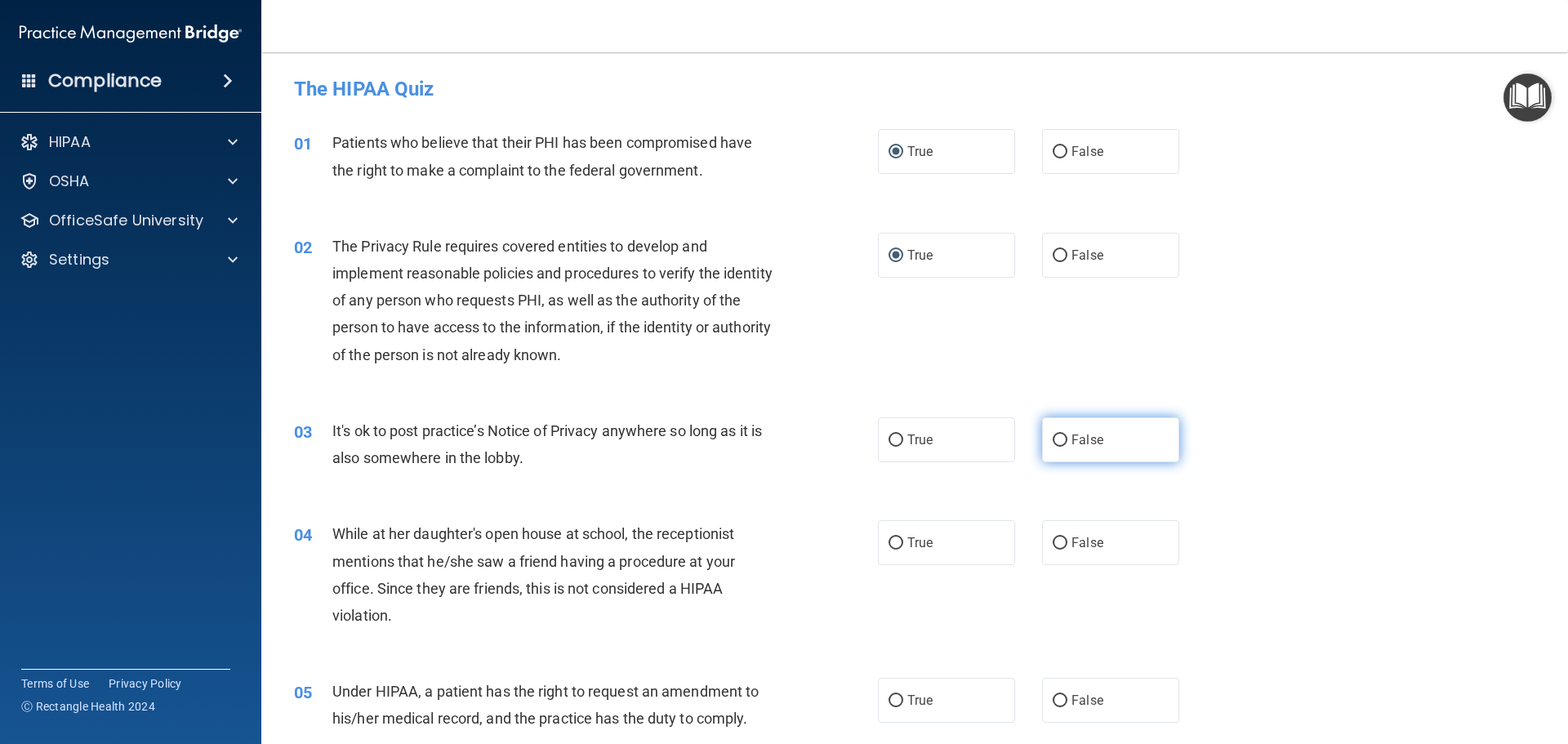
radio input "true"
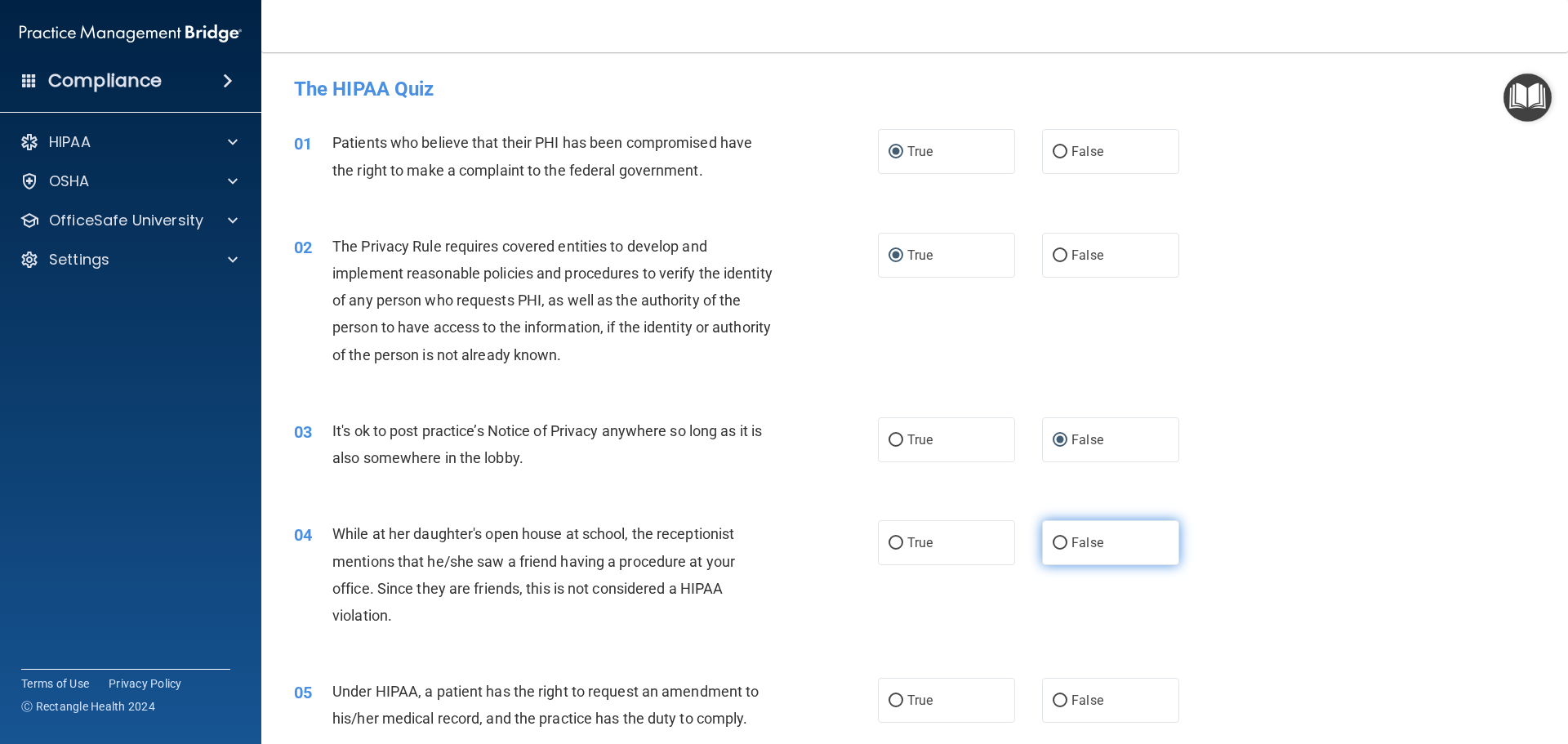
click at [1053, 543] on input "False" at bounding box center [1060, 543] width 15 height 12
radio input "true"
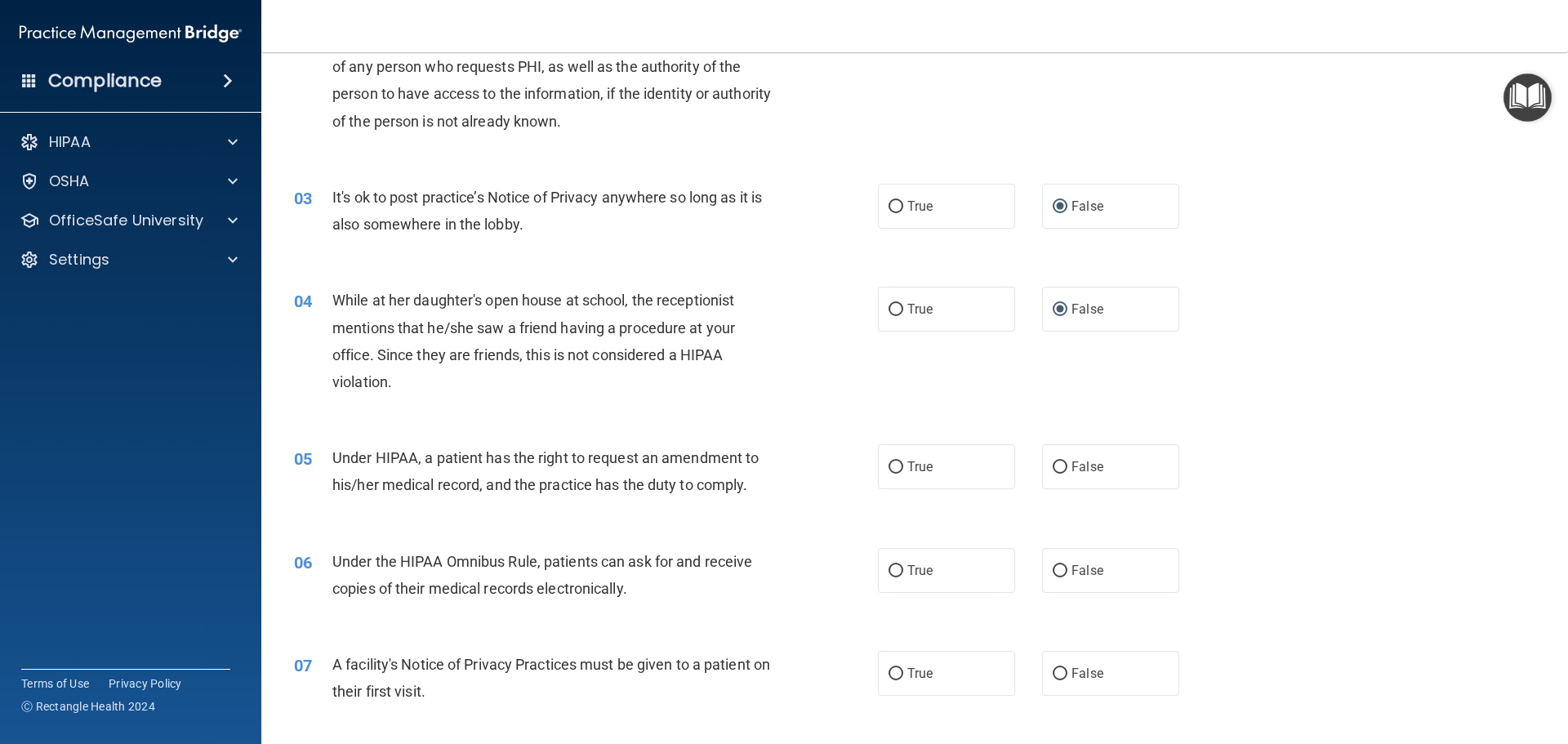
scroll to position [327, 0]
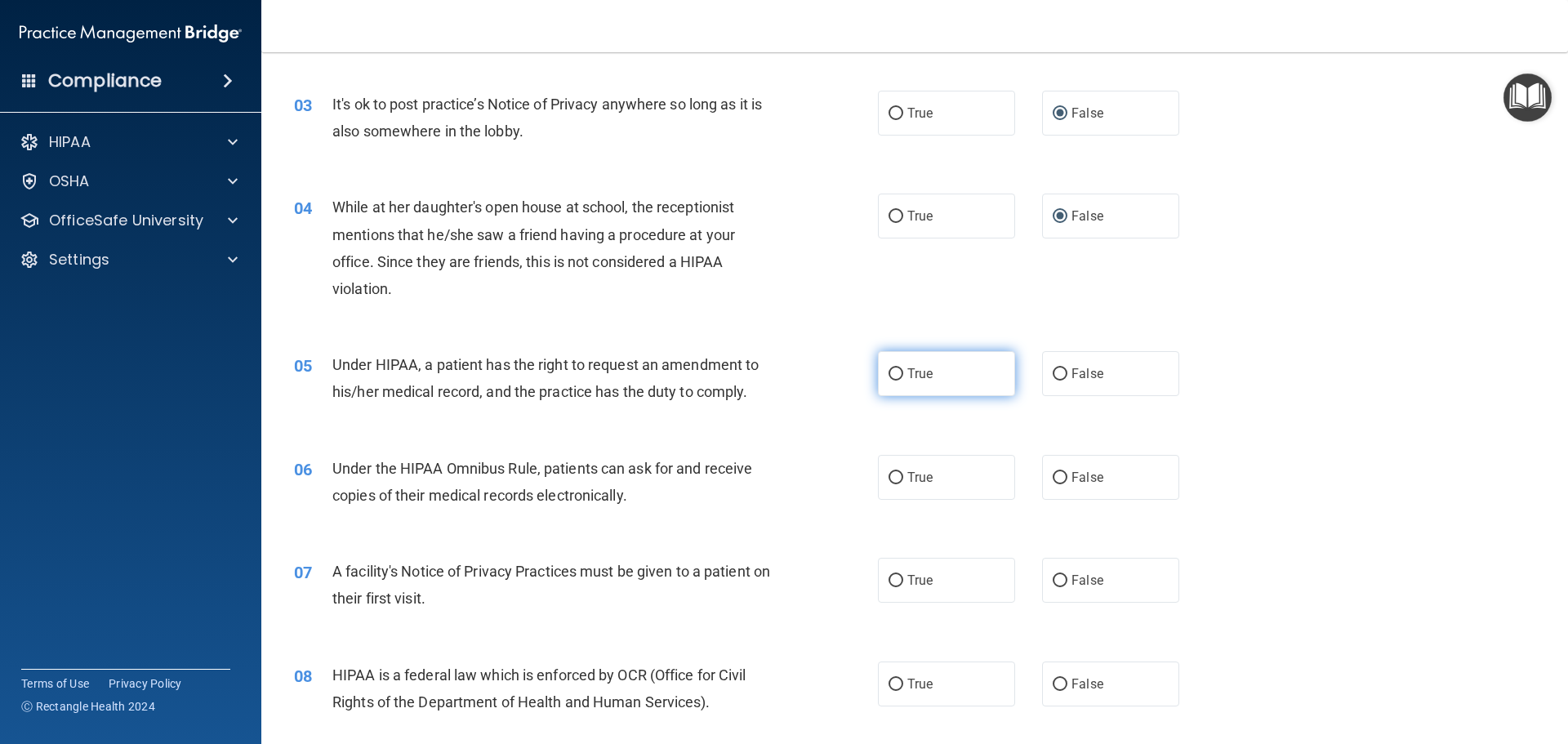
click at [889, 372] on input "True" at bounding box center [896, 374] width 15 height 12
radio input "true"
click at [127, 131] on div "HIPAA" at bounding box center [131, 142] width 262 height 33
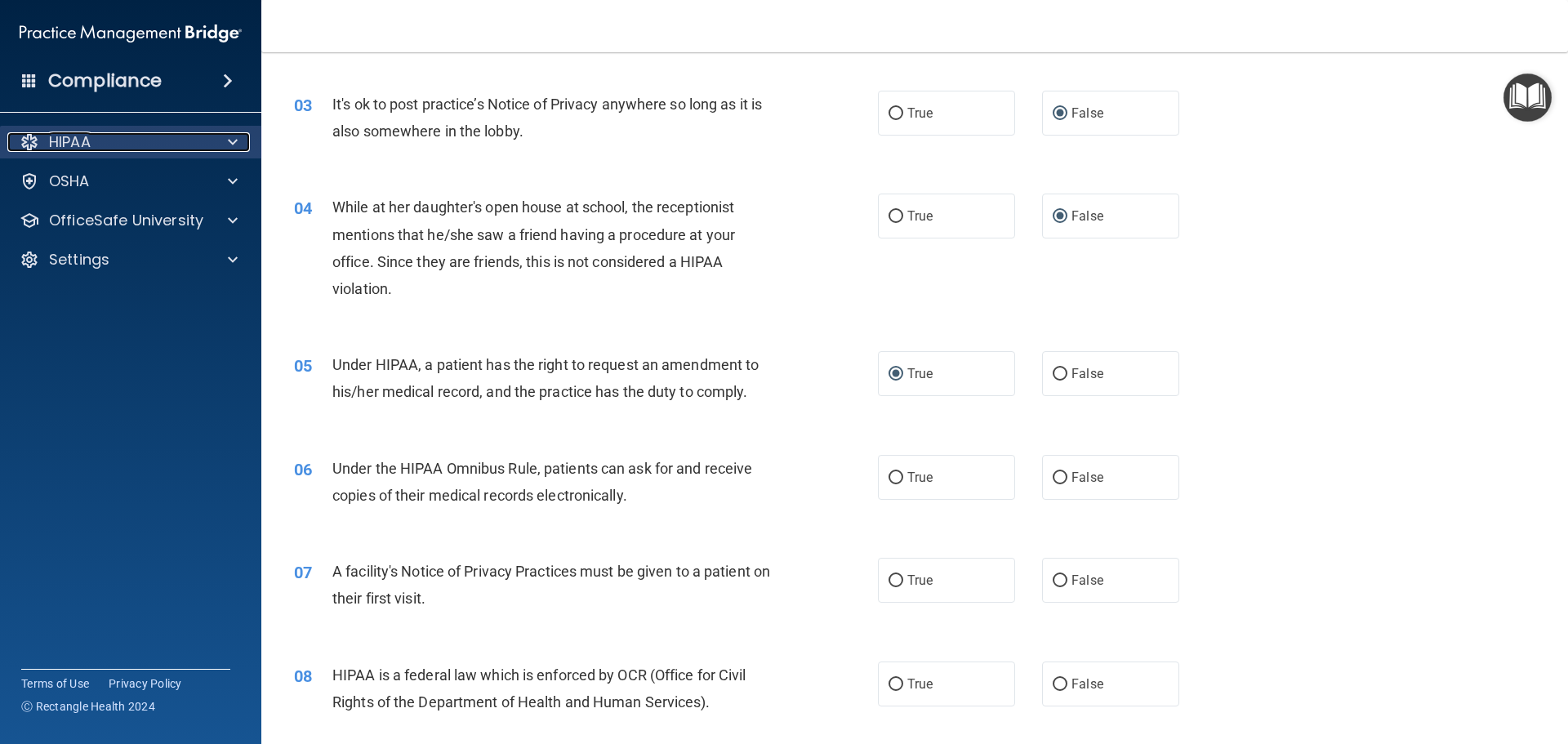
click at [122, 140] on div "HIPAA" at bounding box center [108, 142] width 203 height 20
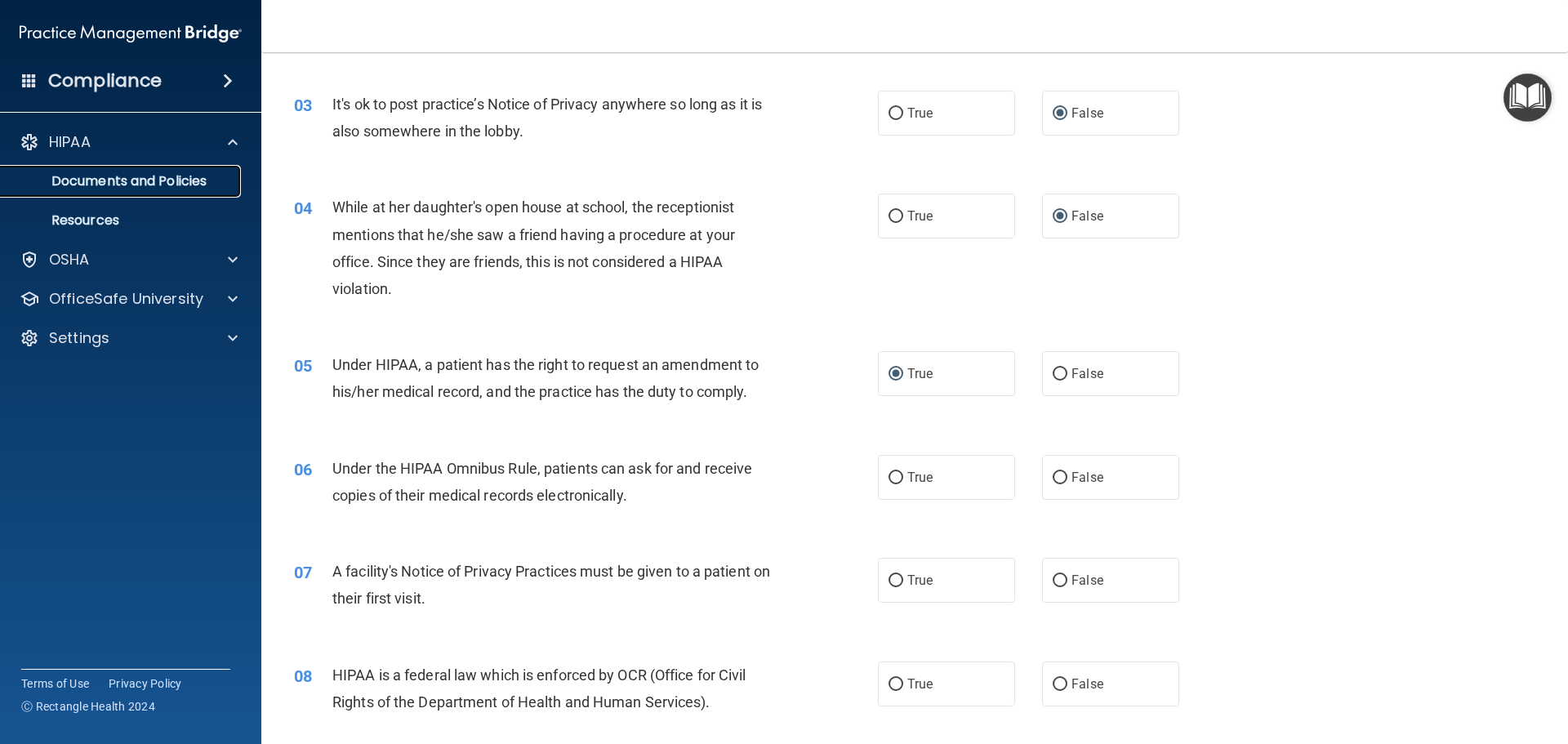
click at [116, 179] on p "Documents and Policies" at bounding box center [121, 180] width 223 height 16
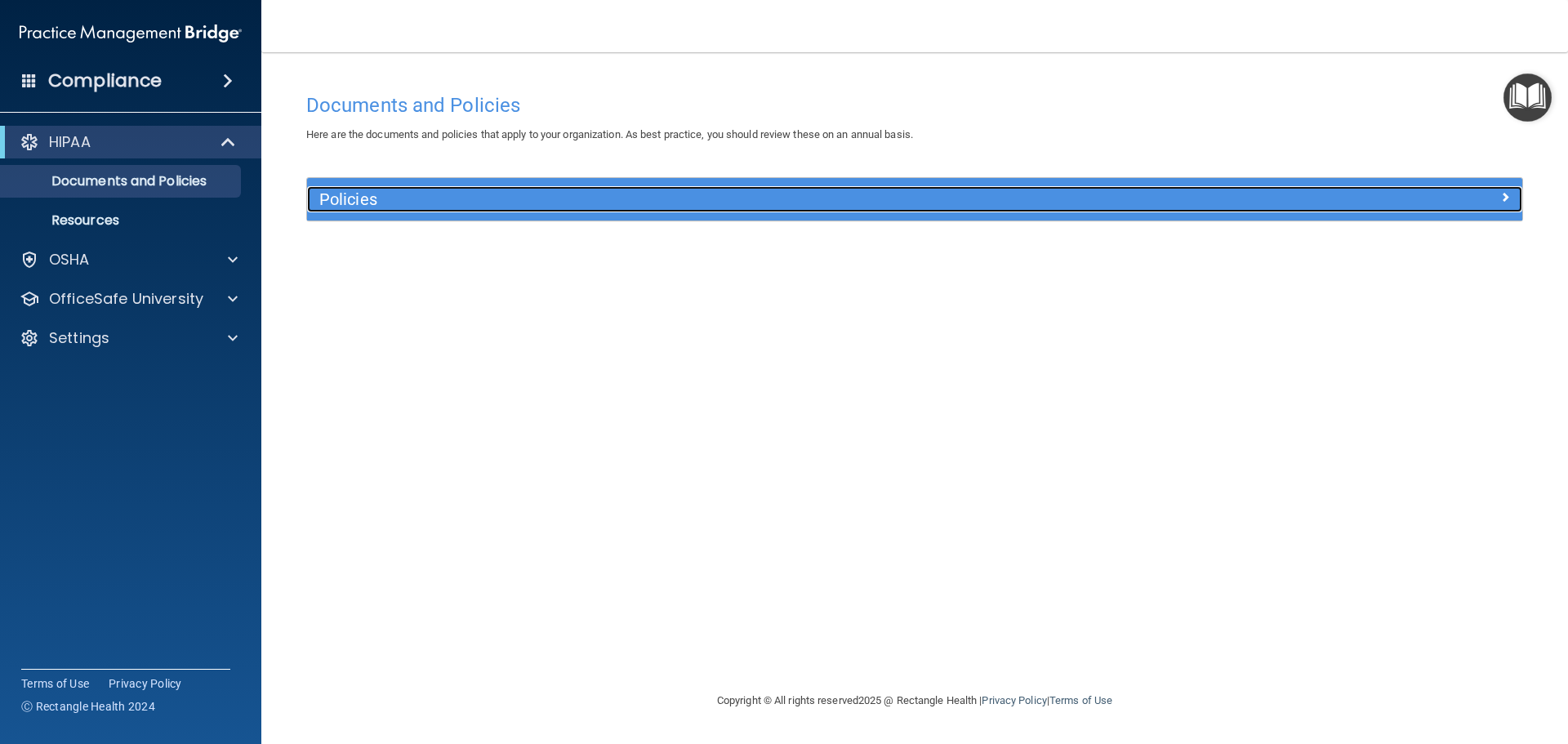
click at [351, 195] on h5 "Policies" at bounding box center [763, 199] width 887 height 18
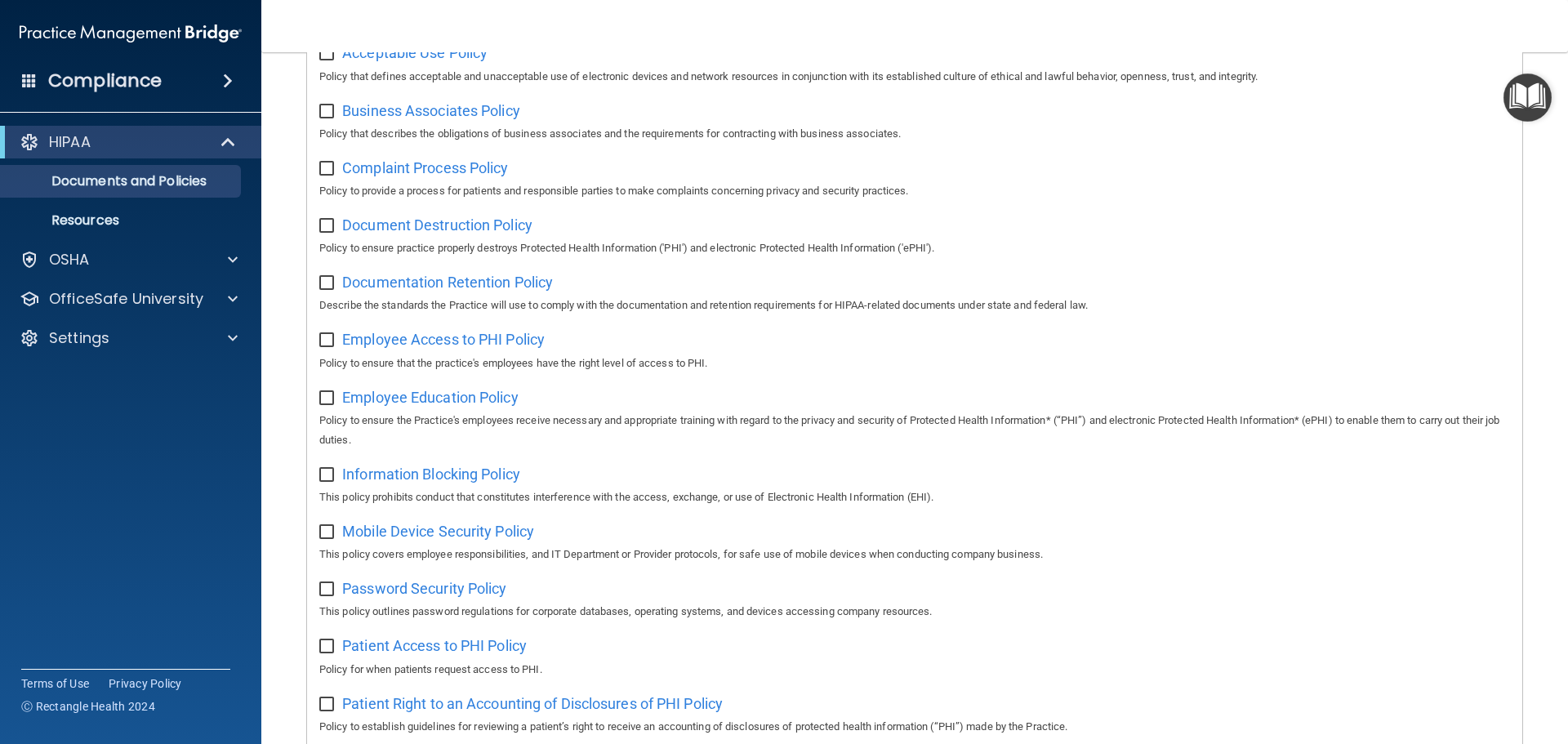
scroll to position [245, 0]
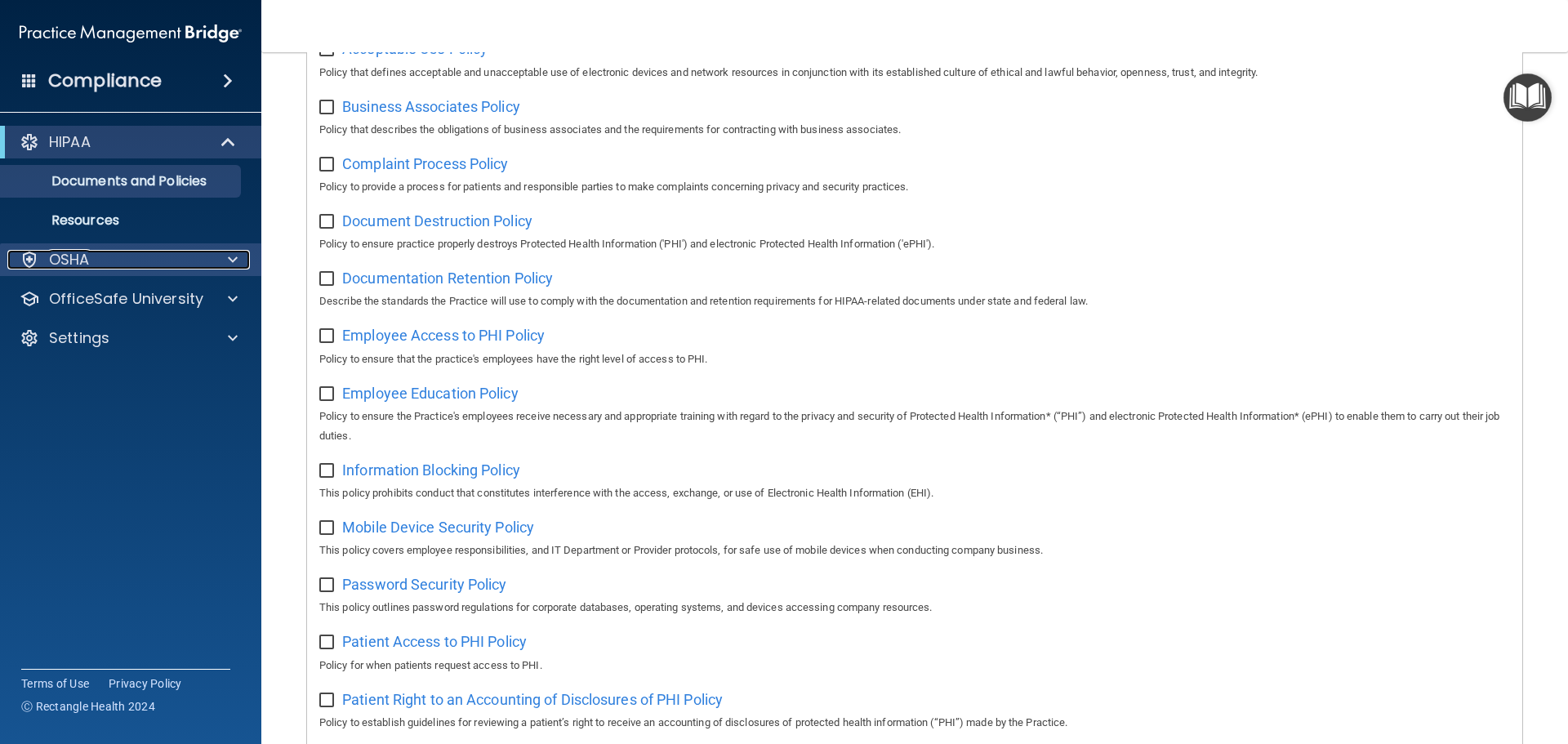
click at [85, 263] on p "OSHA" at bounding box center [69, 260] width 41 height 20
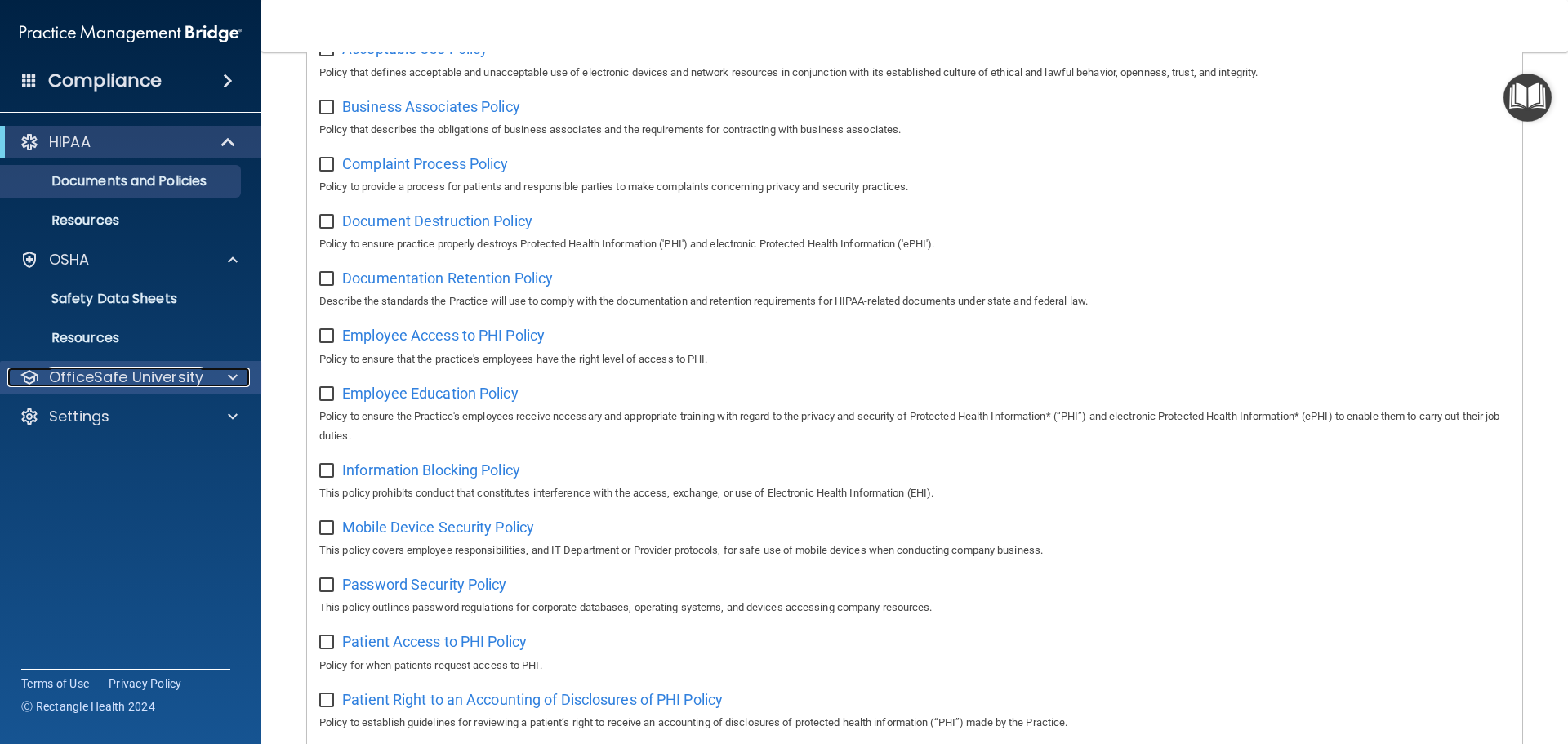
click at [125, 377] on p "OfficeSafe University" at bounding box center [125, 377] width 154 height 20
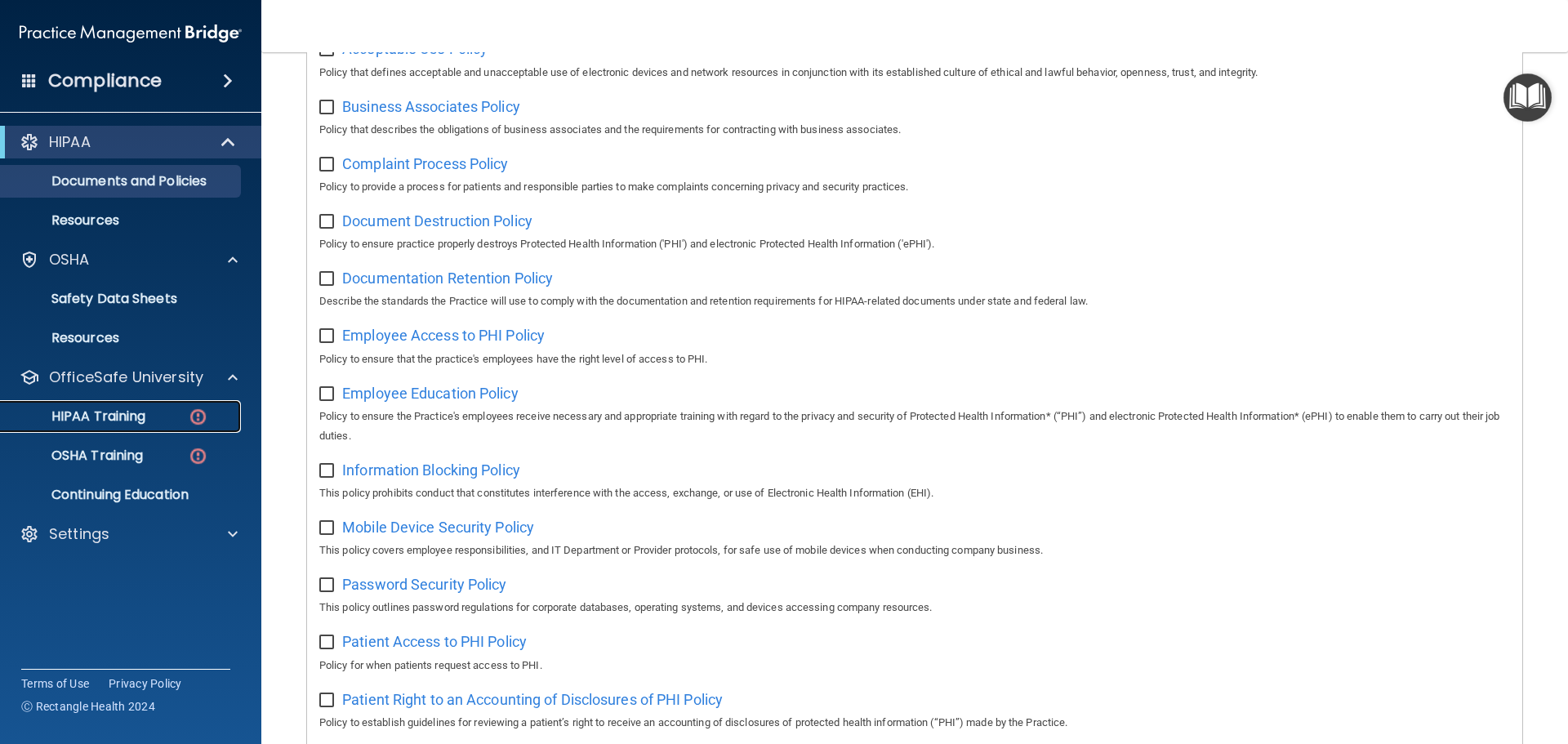
click at [156, 416] on div "HIPAA Training" at bounding box center [121, 415] width 223 height 16
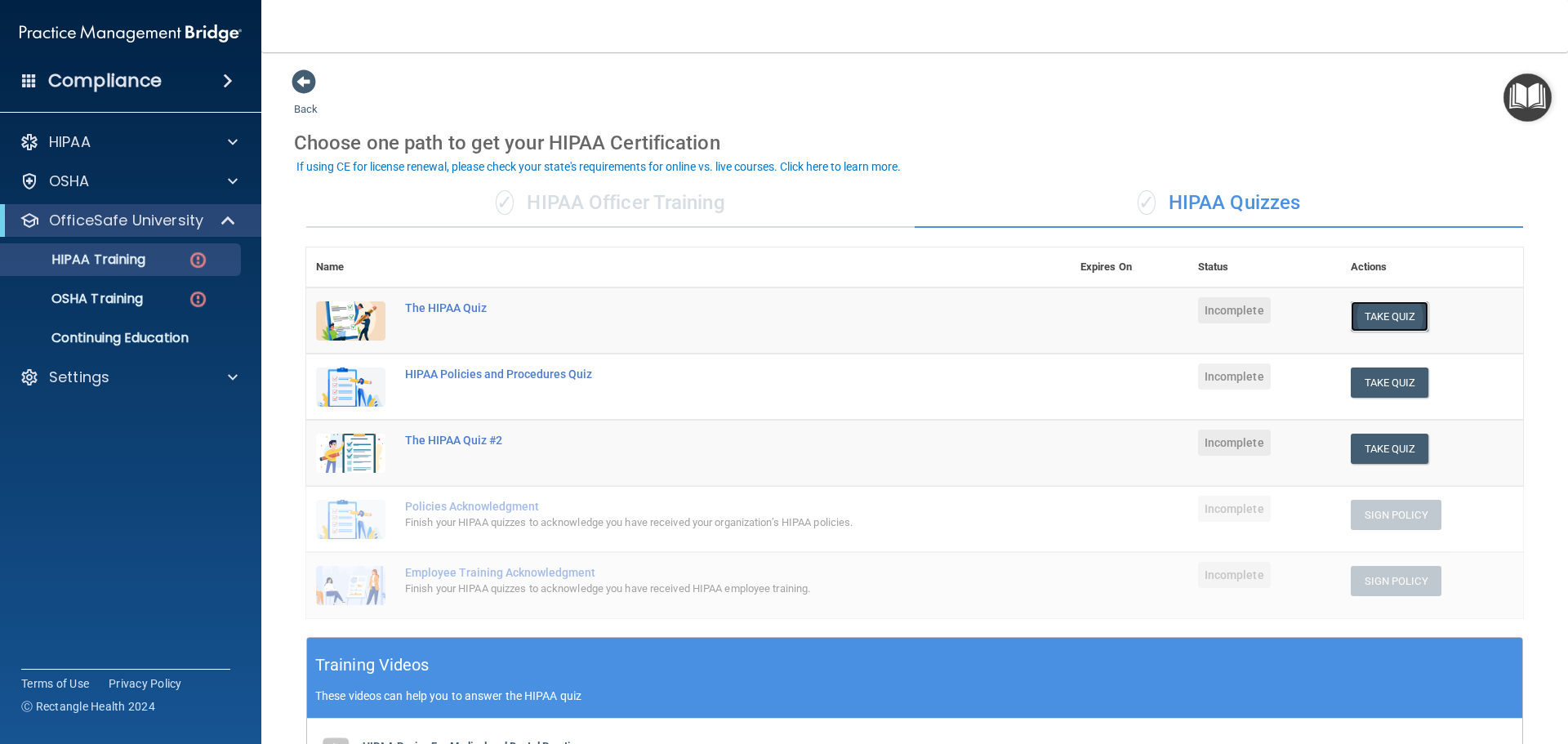
click at [1382, 319] on button "Take Quiz" at bounding box center [1390, 316] width 78 height 30
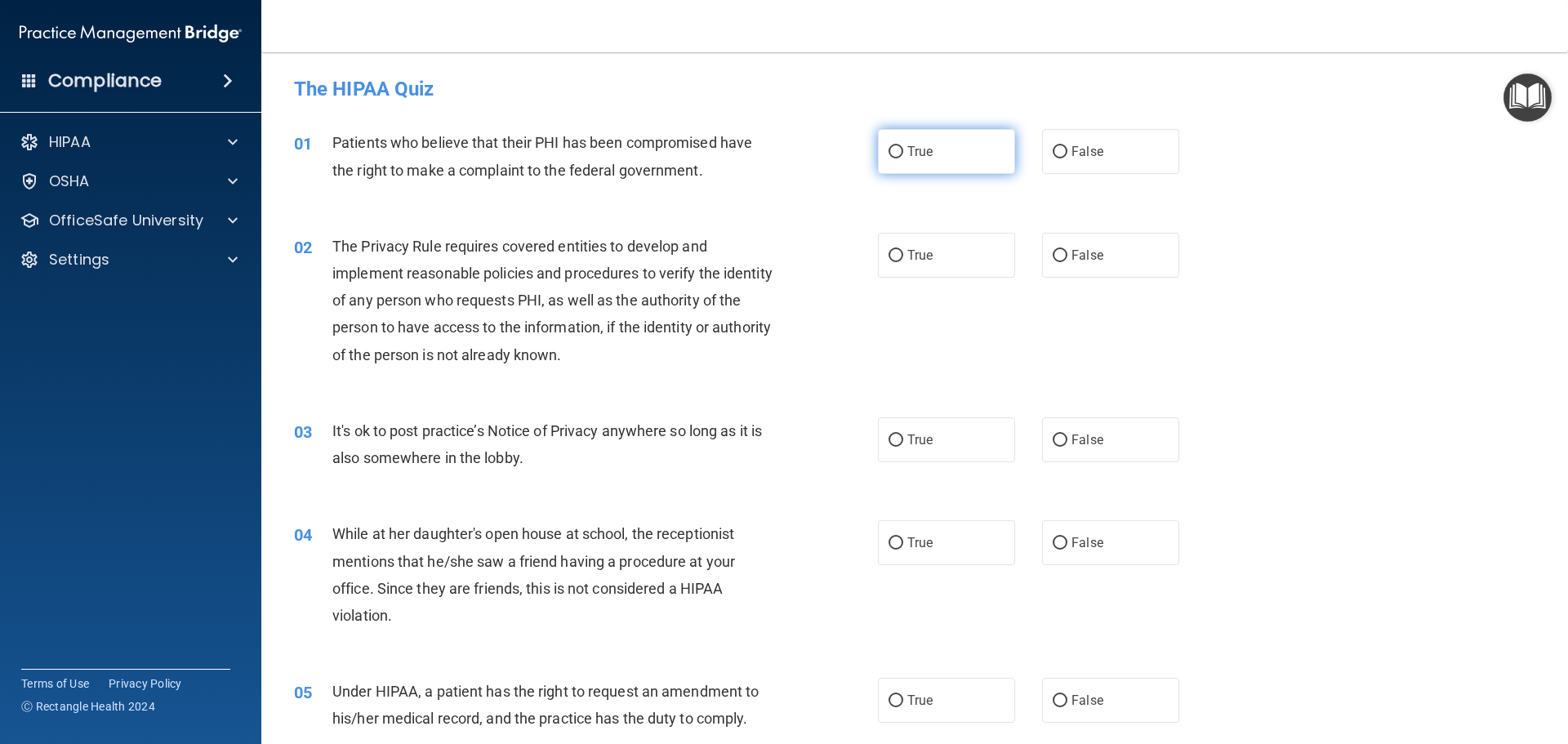
click at [890, 147] on input "True" at bounding box center [896, 152] width 15 height 12
radio input "true"
click at [889, 254] on input "True" at bounding box center [896, 256] width 15 height 12
radio input "true"
click at [1057, 441] on input "False" at bounding box center [1060, 440] width 15 height 12
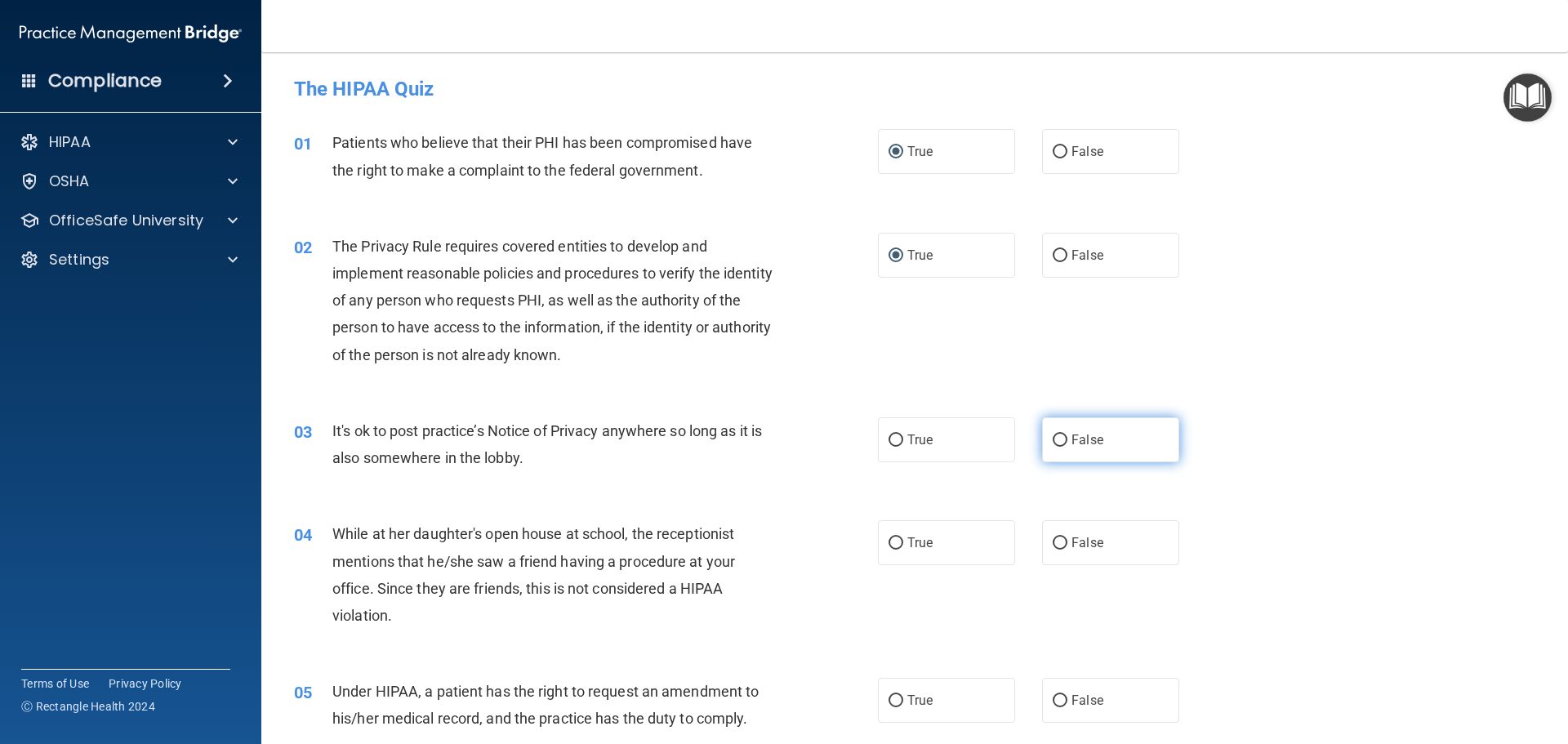
radio input "true"
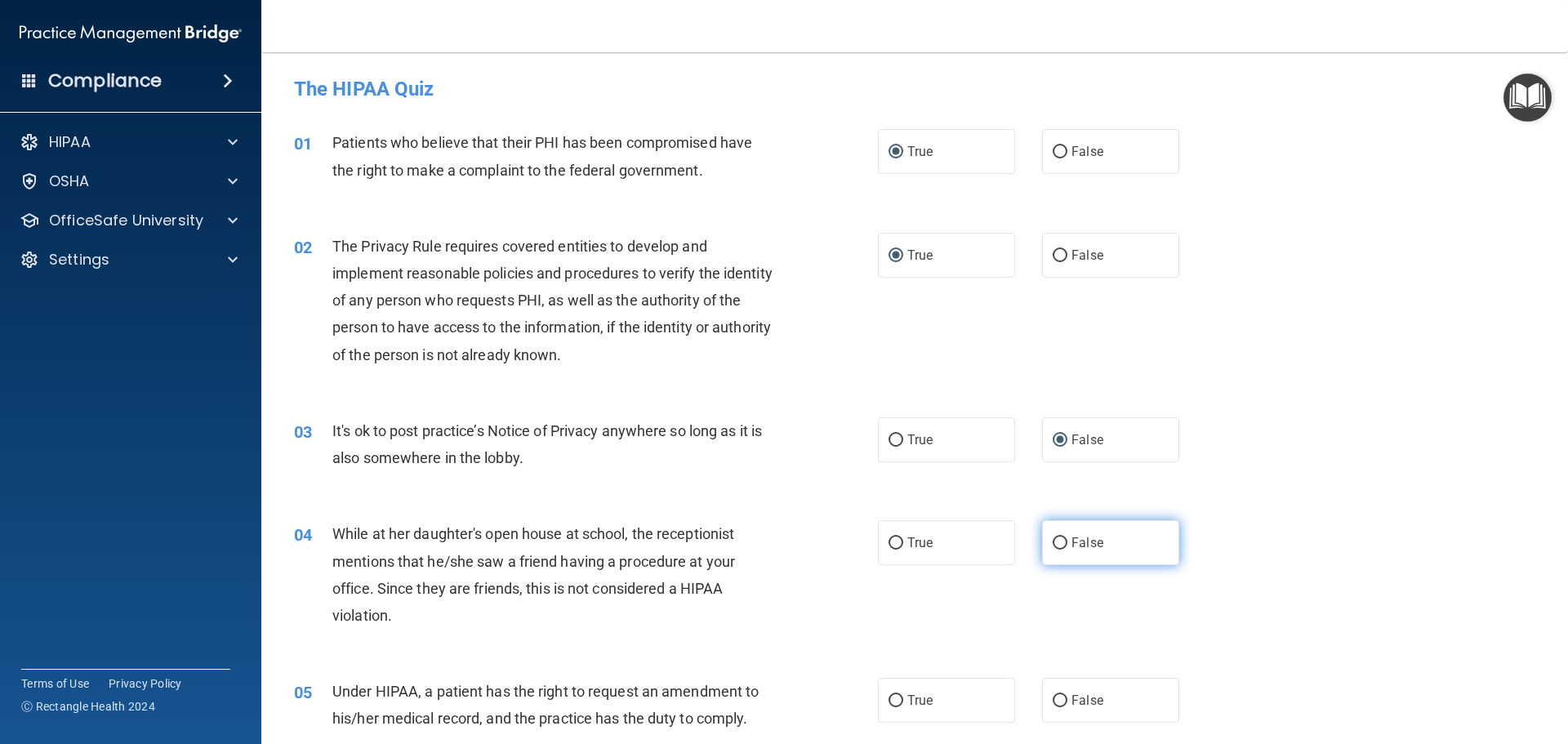
click at [1058, 546] on input "False" at bounding box center [1060, 543] width 15 height 12
radio input "true"
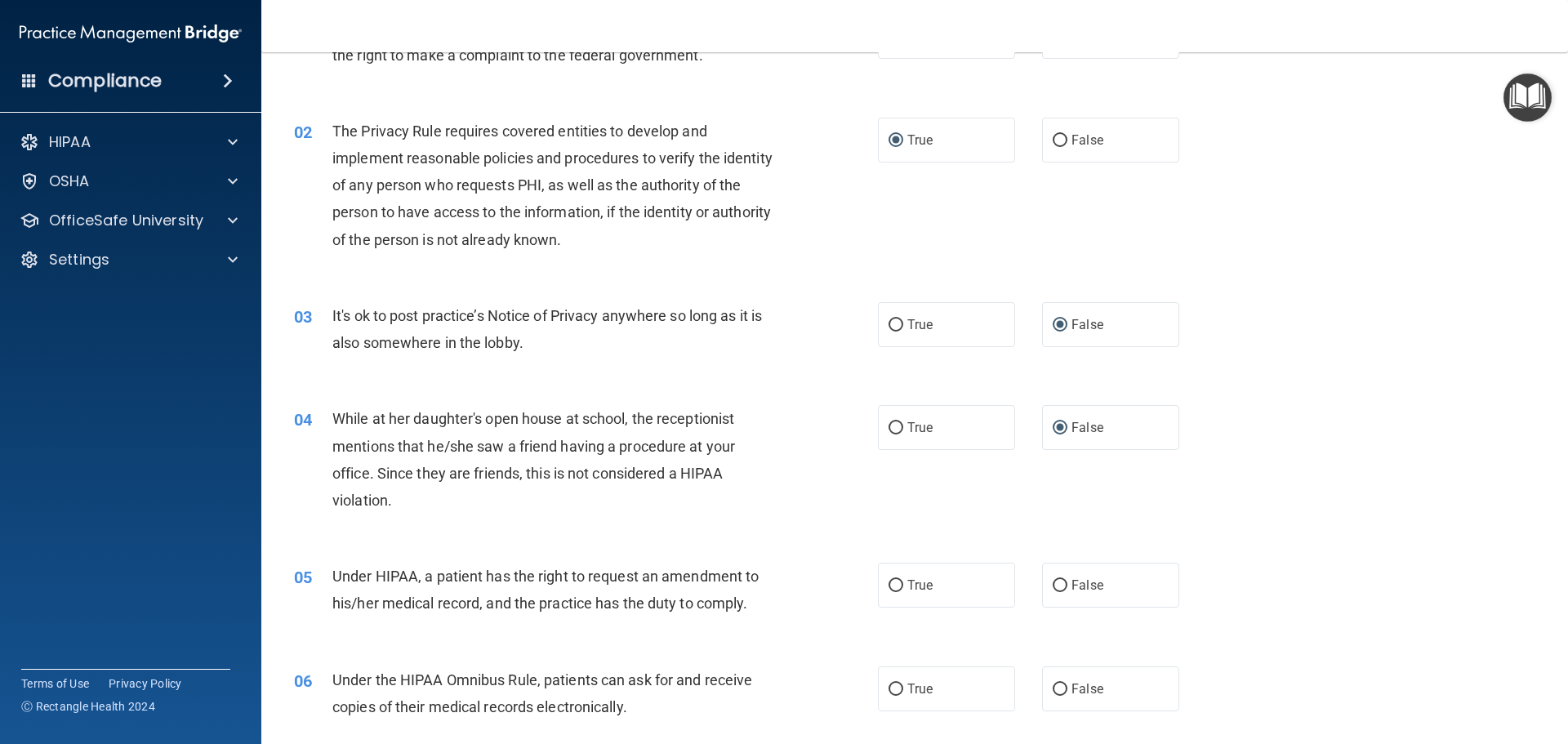
scroll to position [163, 0]
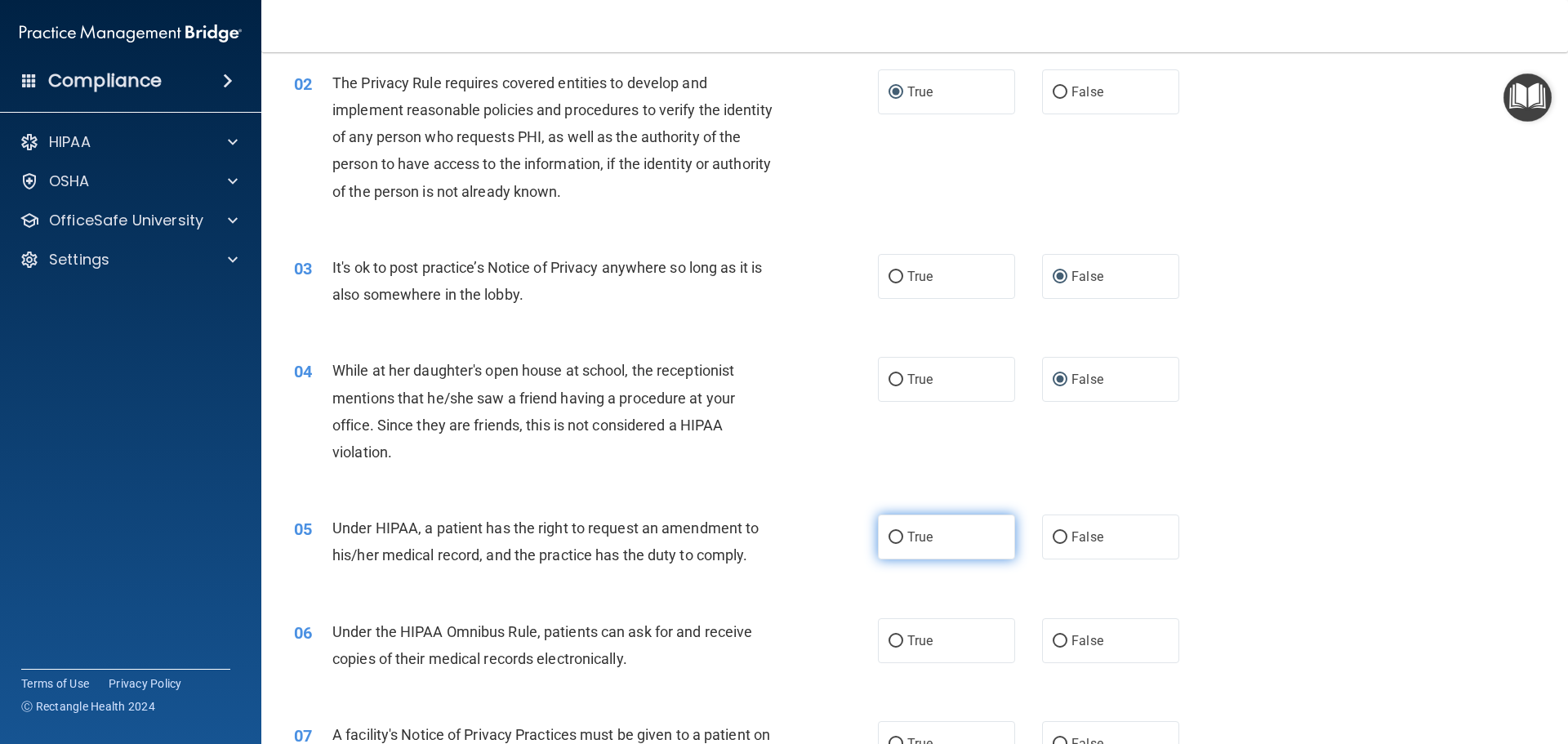
click at [907, 542] on span "True" at bounding box center [919, 537] width 25 height 16
click at [903, 542] on input "True" at bounding box center [896, 538] width 15 height 12
radio input "true"
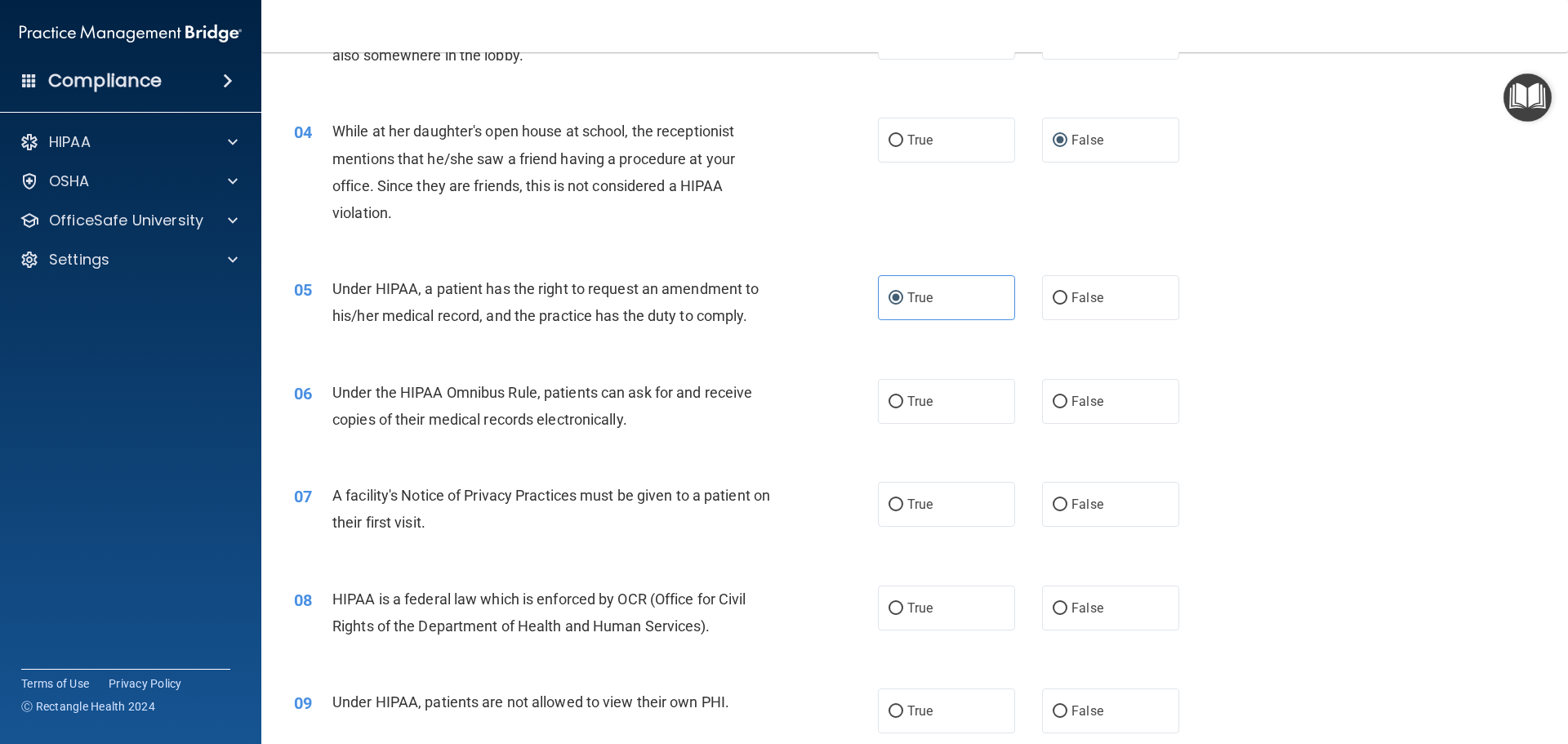
scroll to position [408, 0]
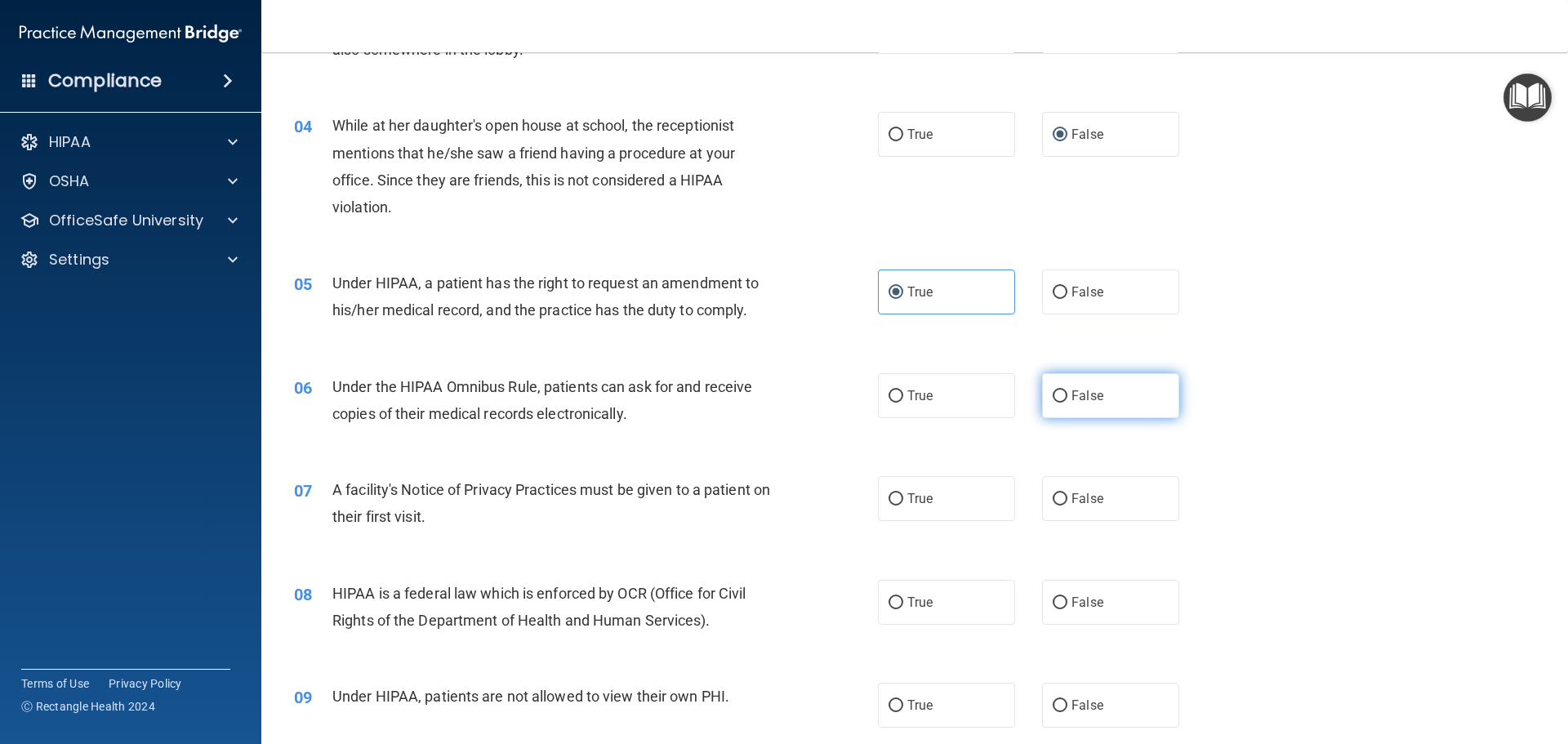
click at [1059, 395] on input "False" at bounding box center [1060, 396] width 15 height 12
radio input "true"
click at [895, 495] on input "True" at bounding box center [896, 498] width 15 height 12
radio input "true"
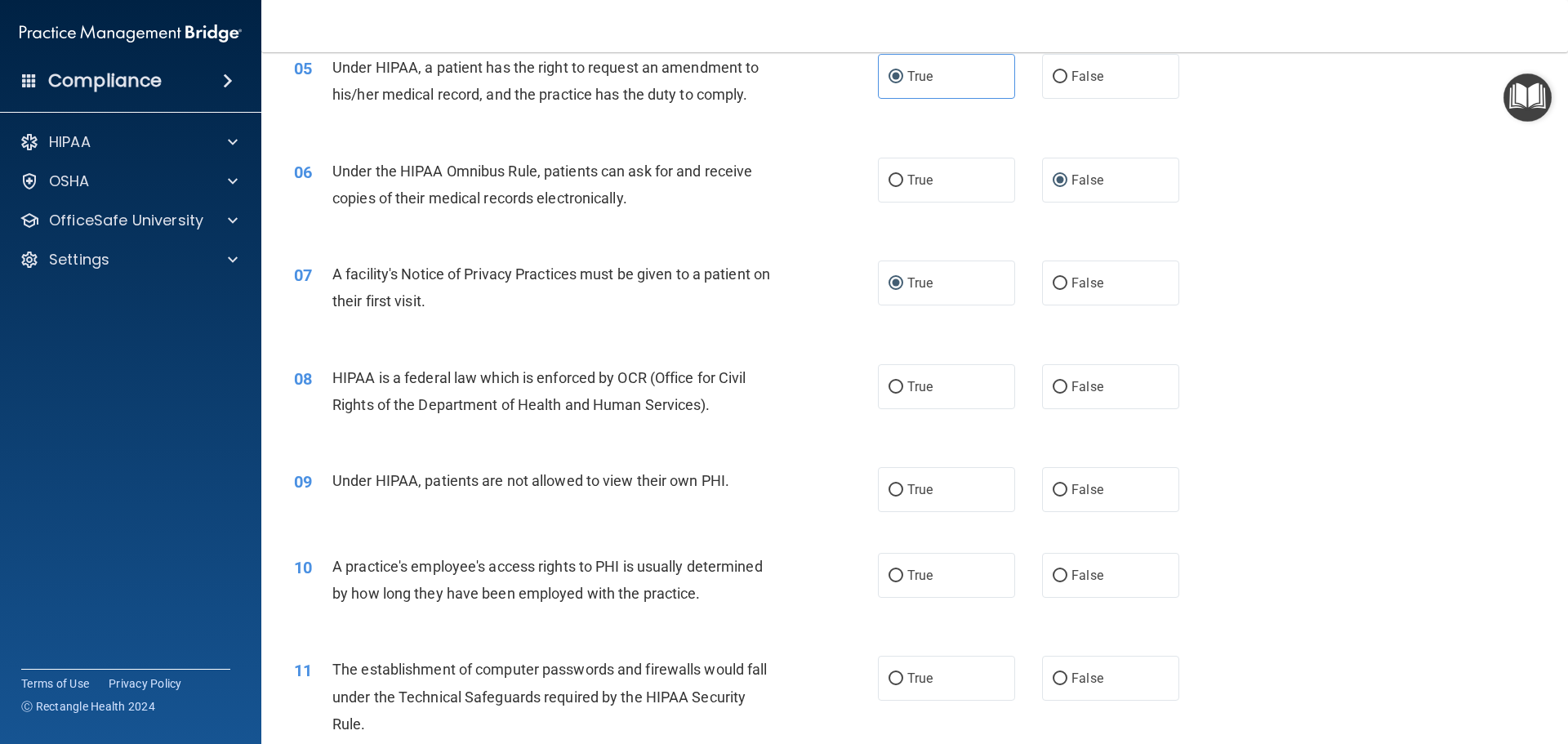
scroll to position [653, 0]
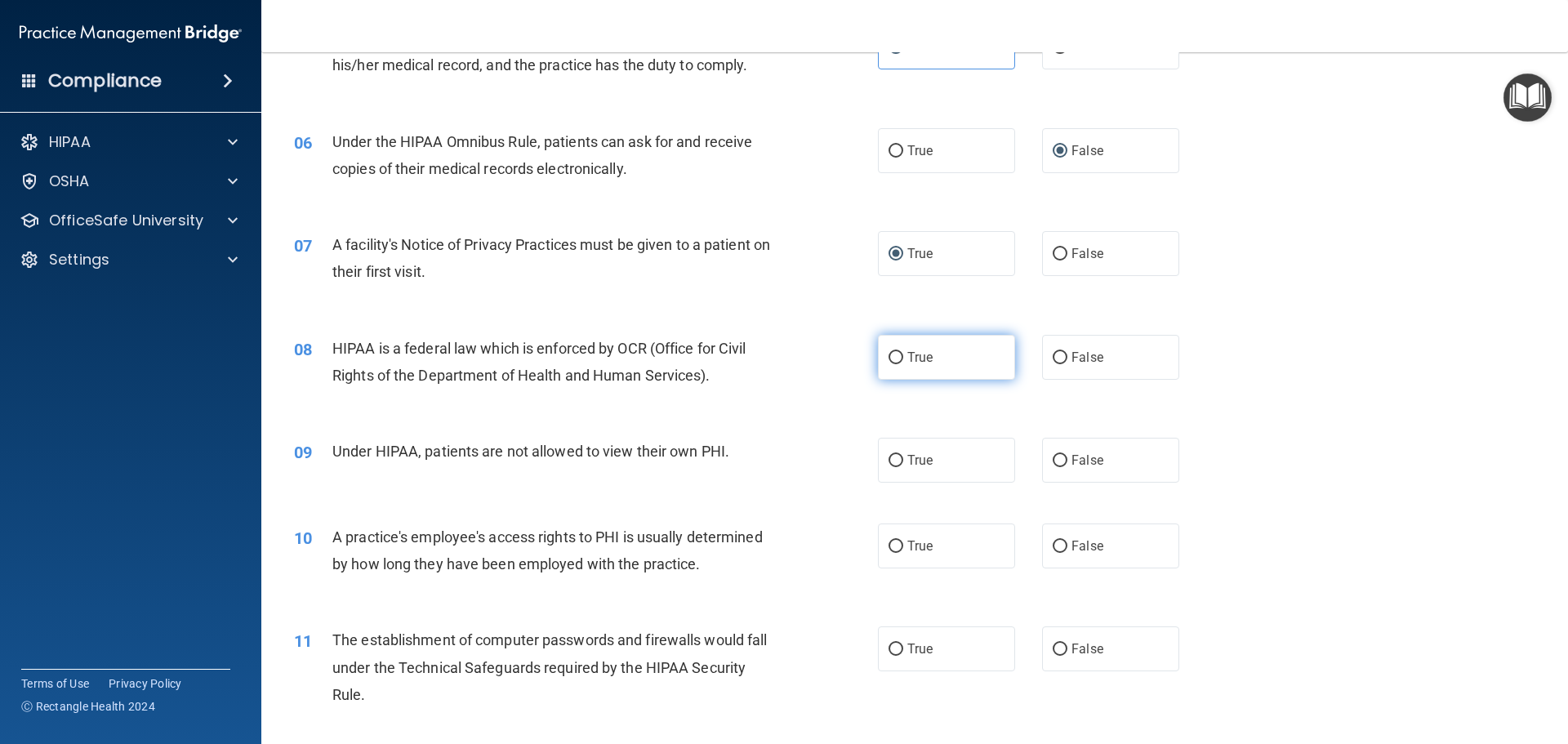
click at [898, 356] on label "True" at bounding box center [945, 358] width 137 height 45
click at [898, 356] on input "True" at bounding box center [896, 358] width 15 height 12
radio input "true"
click at [1053, 461] on input "False" at bounding box center [1060, 460] width 15 height 12
radio input "true"
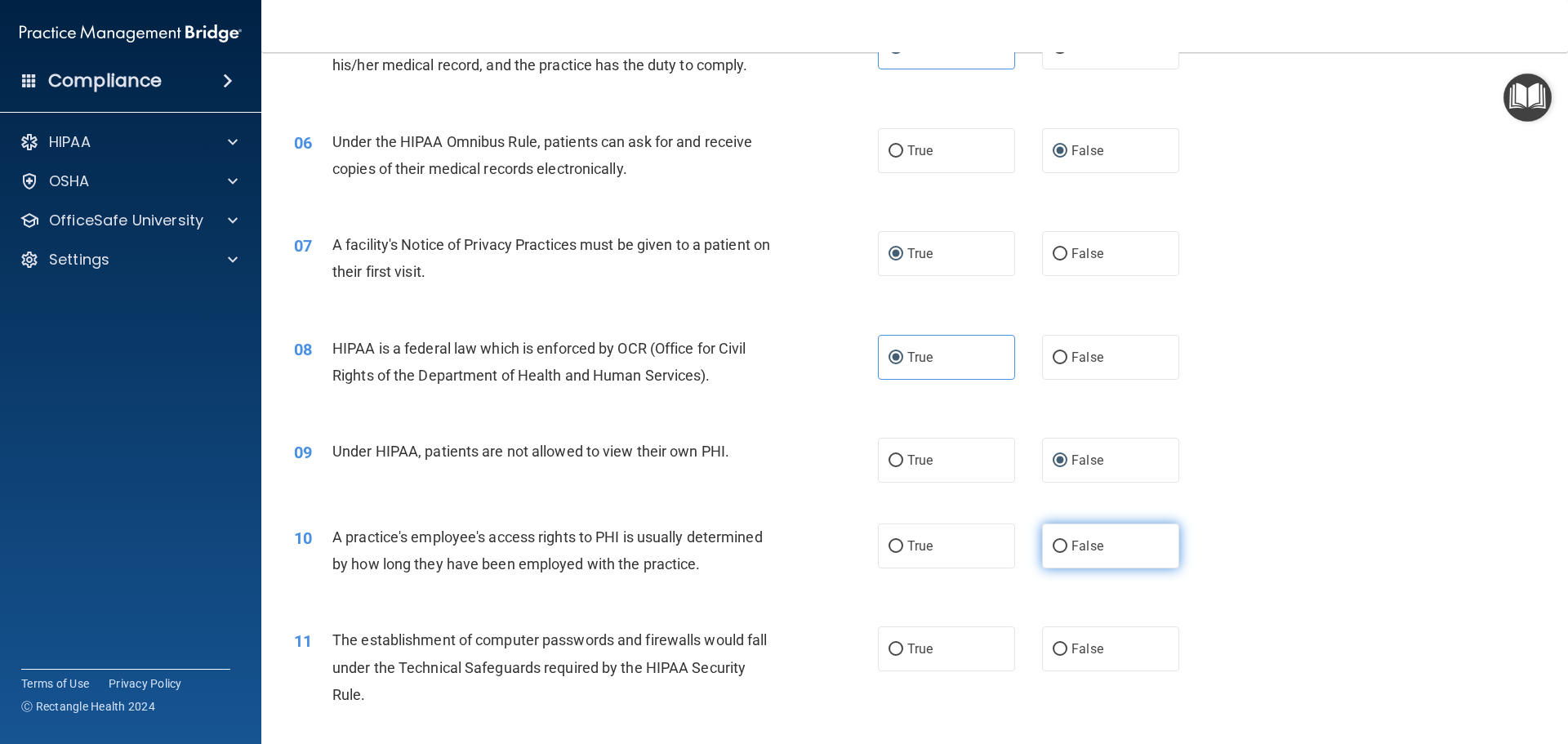
click at [1053, 543] on input "False" at bounding box center [1060, 546] width 15 height 12
radio input "true"
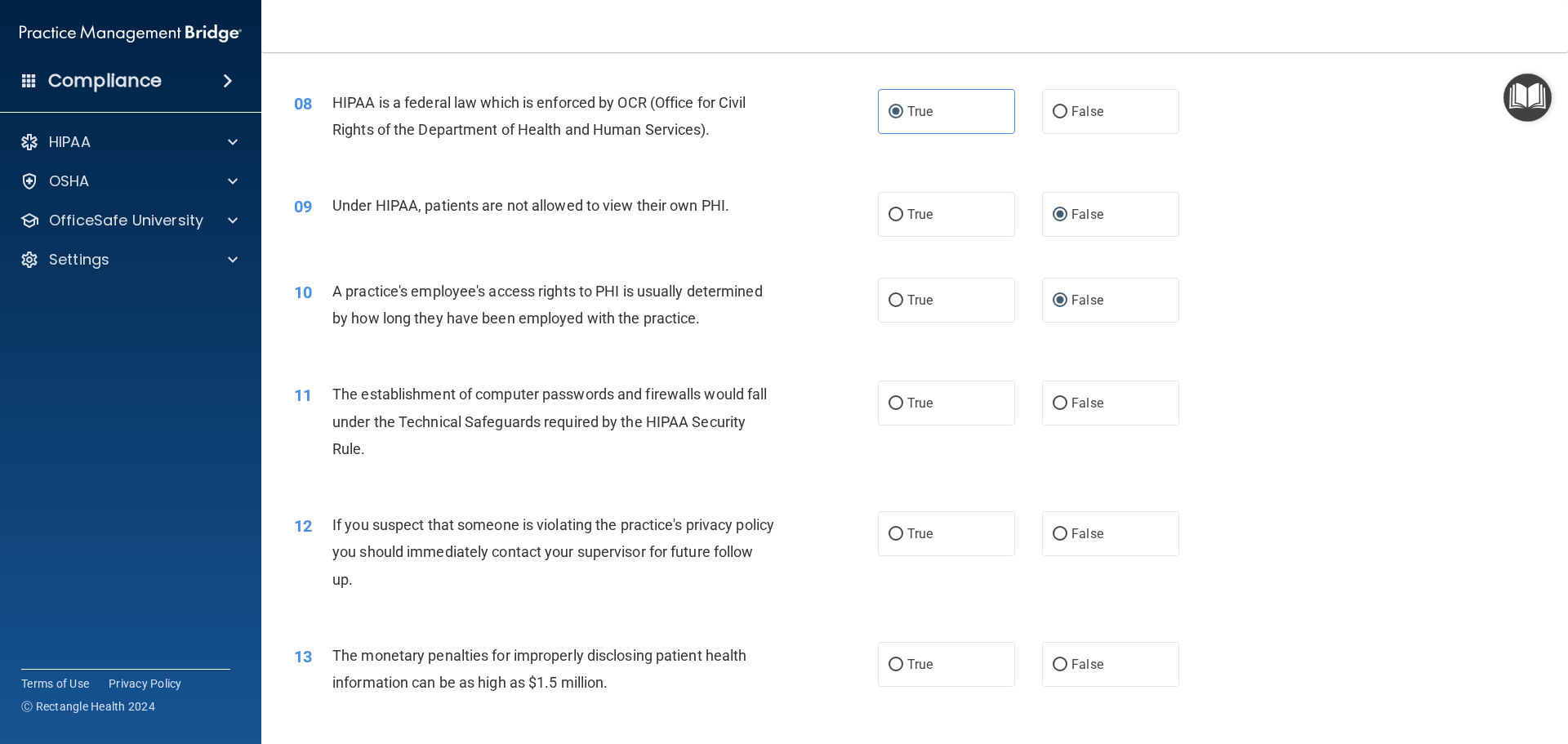
scroll to position [980, 0]
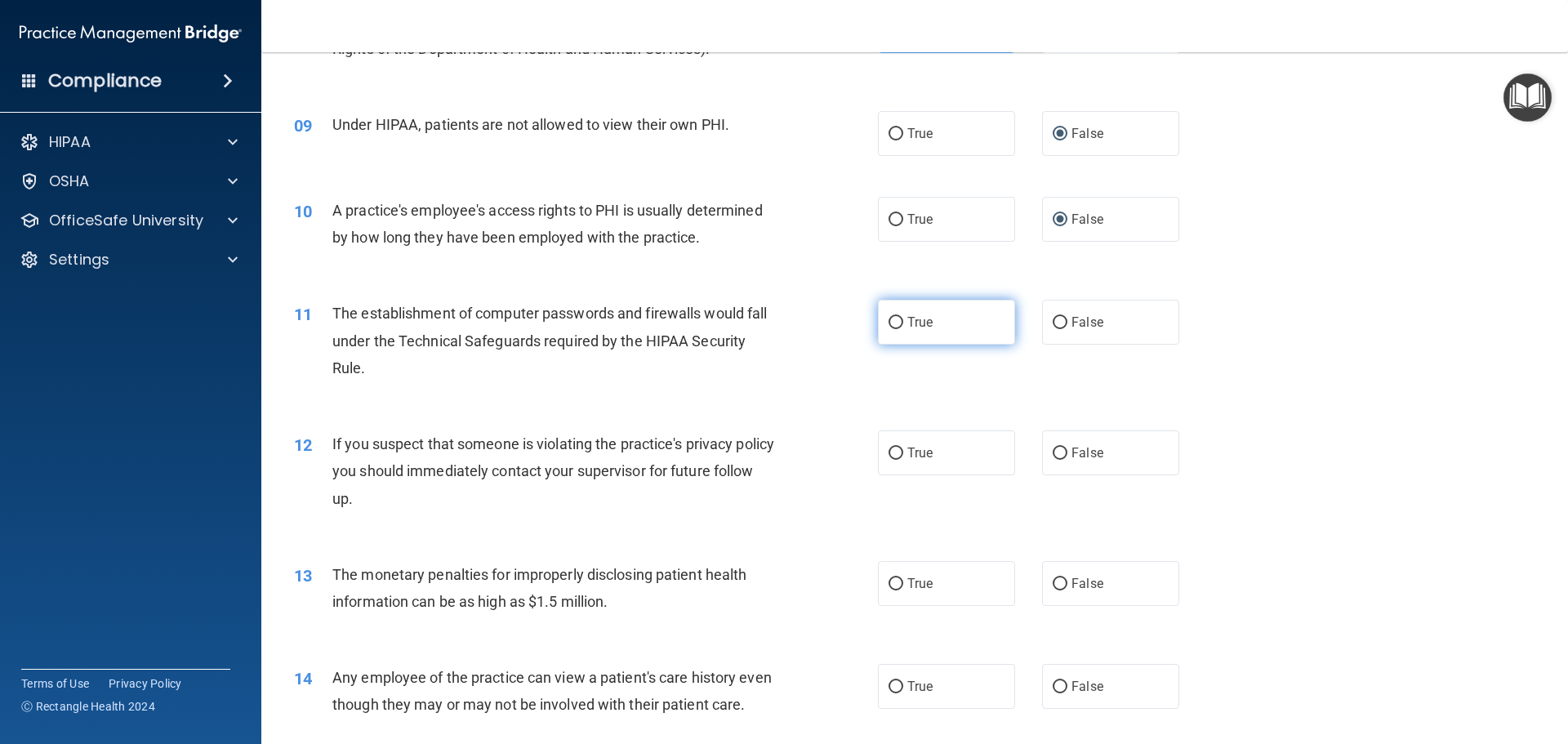
click at [900, 313] on label "True" at bounding box center [945, 322] width 137 height 45
click at [900, 316] on input "True" at bounding box center [896, 322] width 15 height 12
radio input "true"
click at [889, 450] on input "True" at bounding box center [896, 453] width 15 height 12
radio input "true"
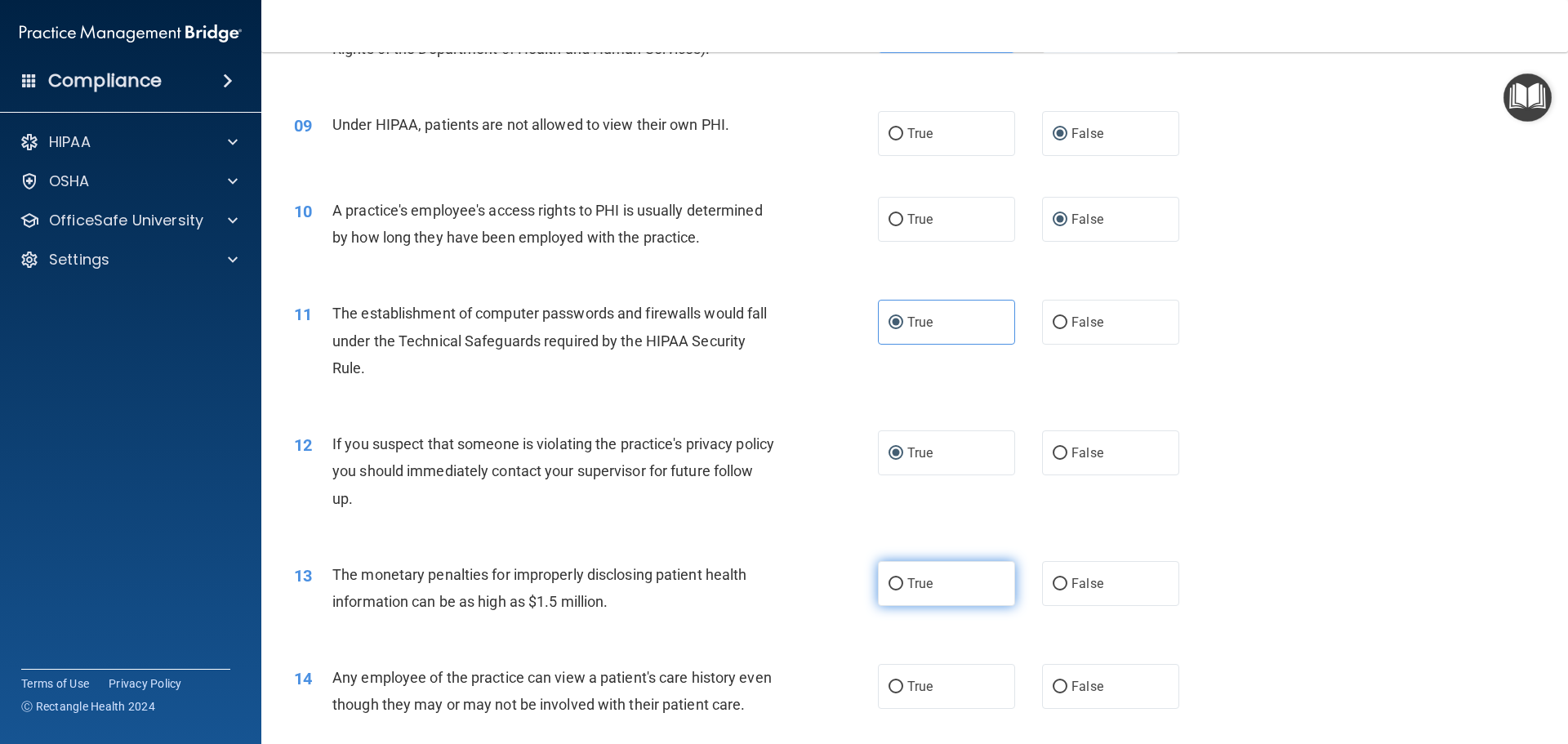
click at [893, 582] on input "True" at bounding box center [896, 583] width 15 height 12
radio input "true"
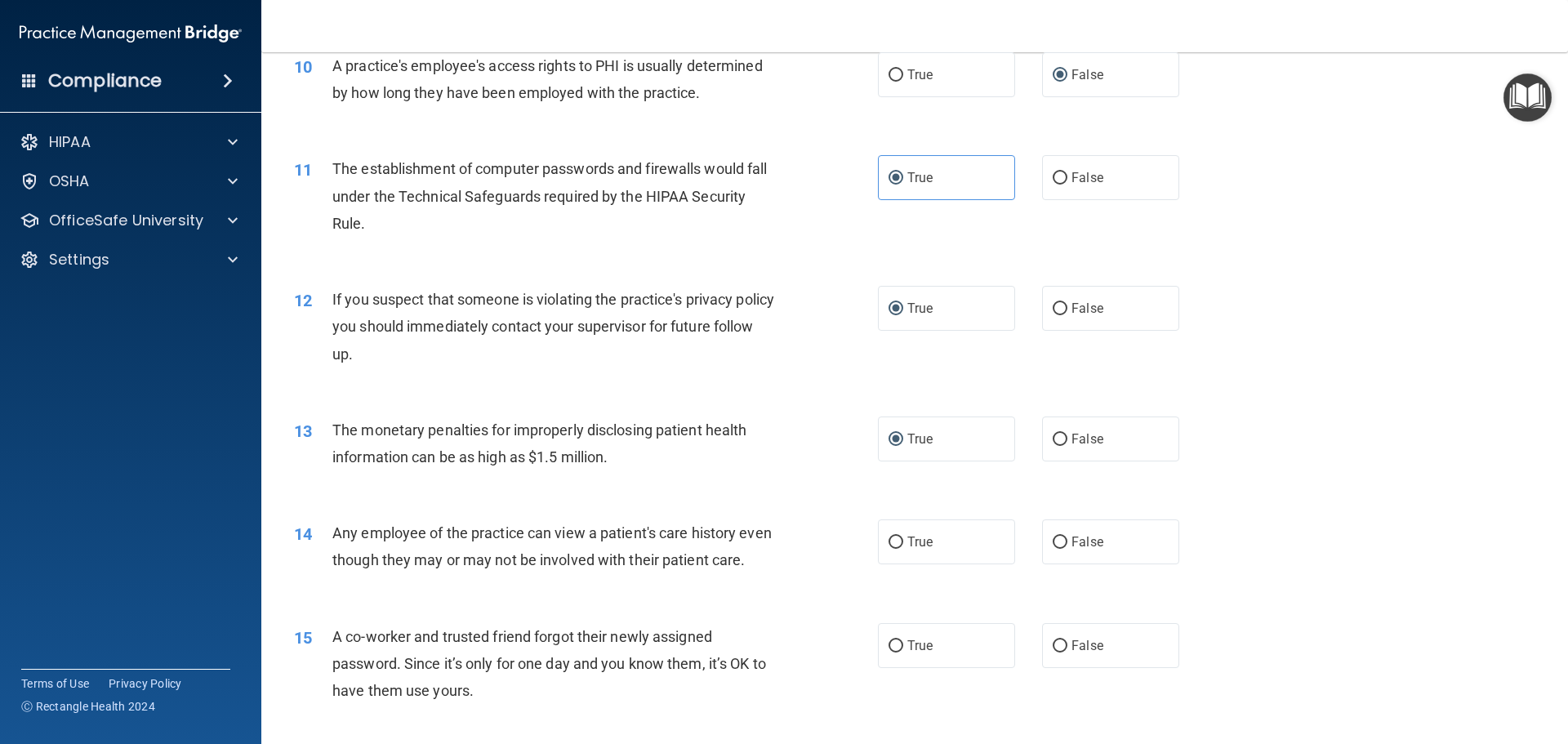
scroll to position [1225, 0]
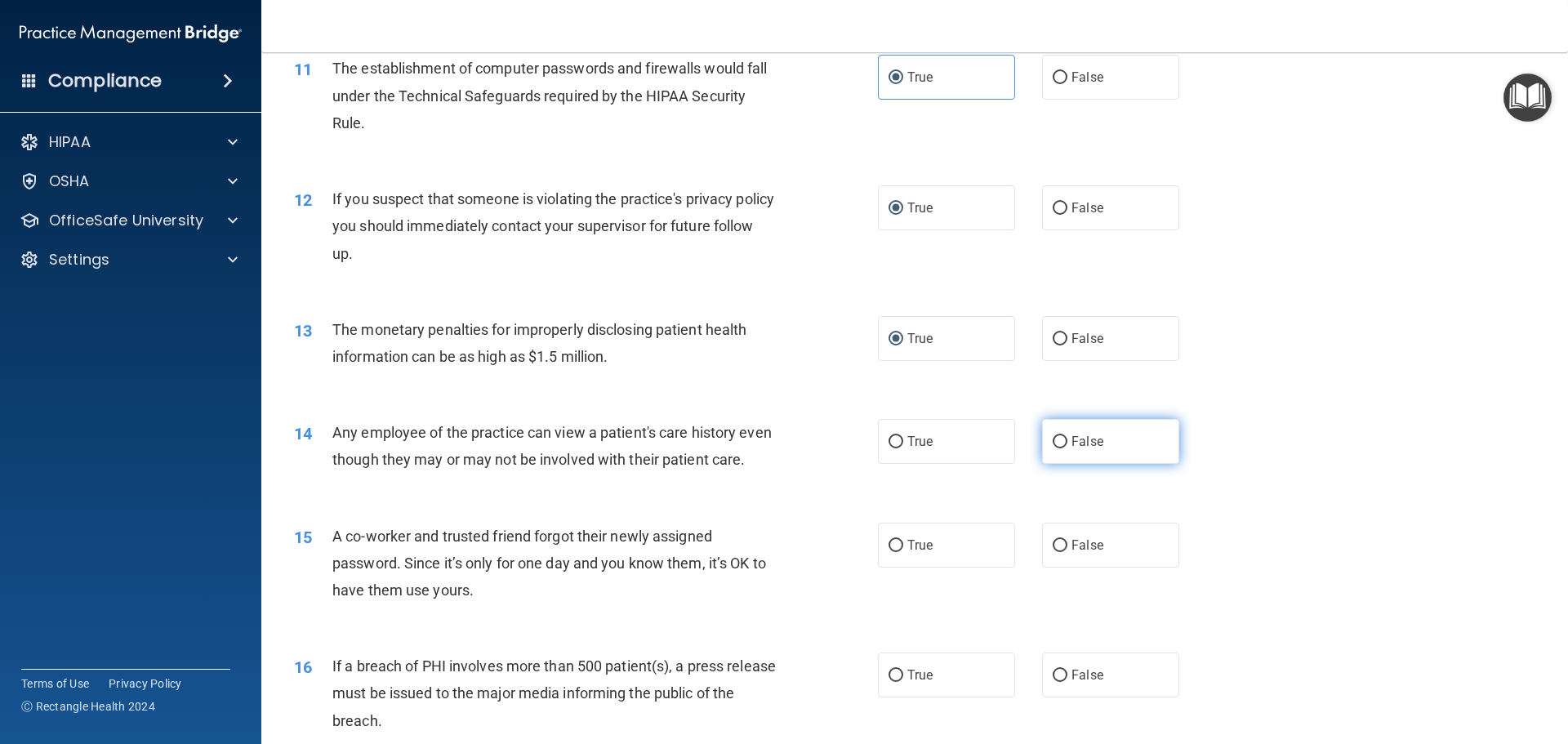
click at [1054, 442] on input "False" at bounding box center [1060, 442] width 15 height 12
radio input "true"
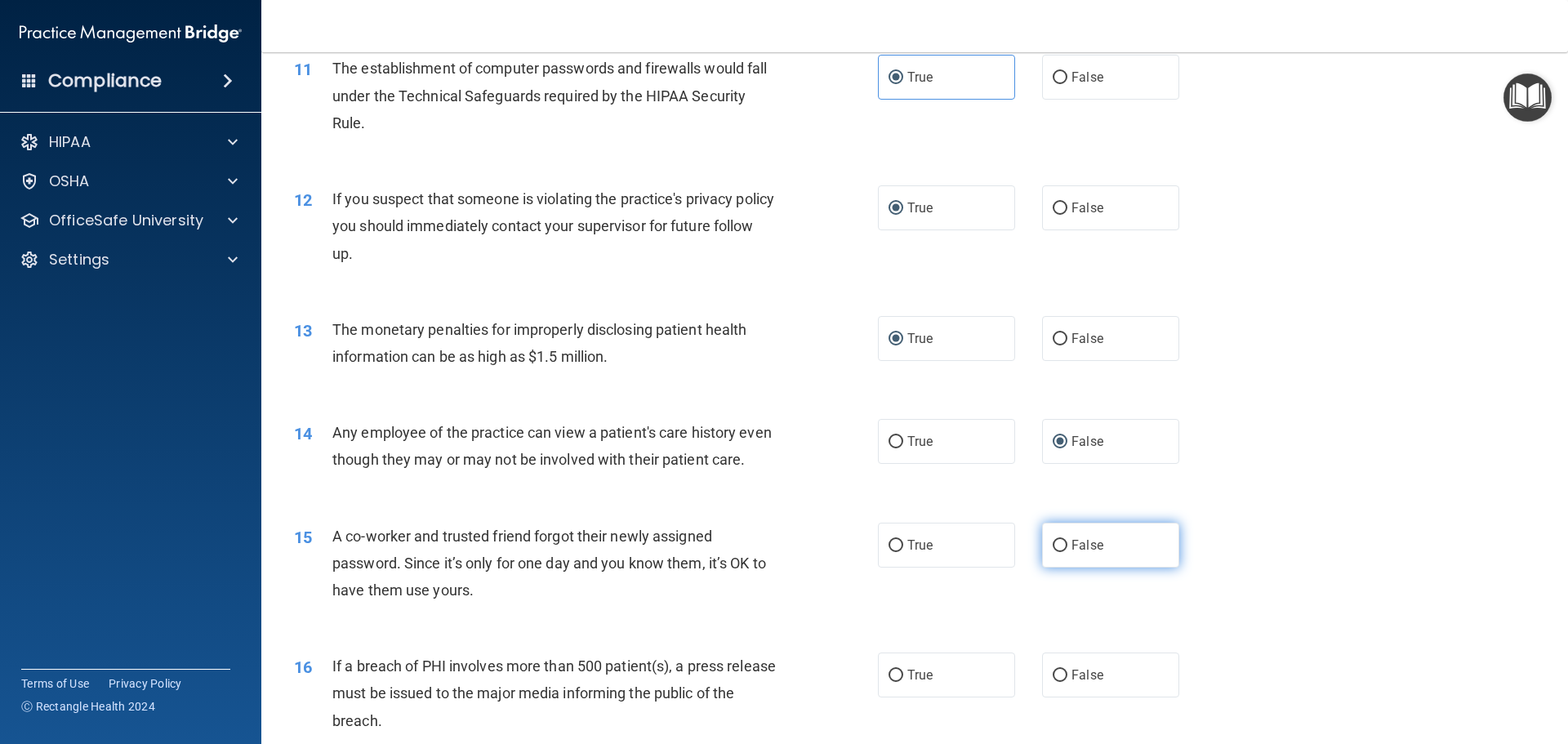
click at [1053, 552] on input "False" at bounding box center [1060, 545] width 15 height 12
radio input "true"
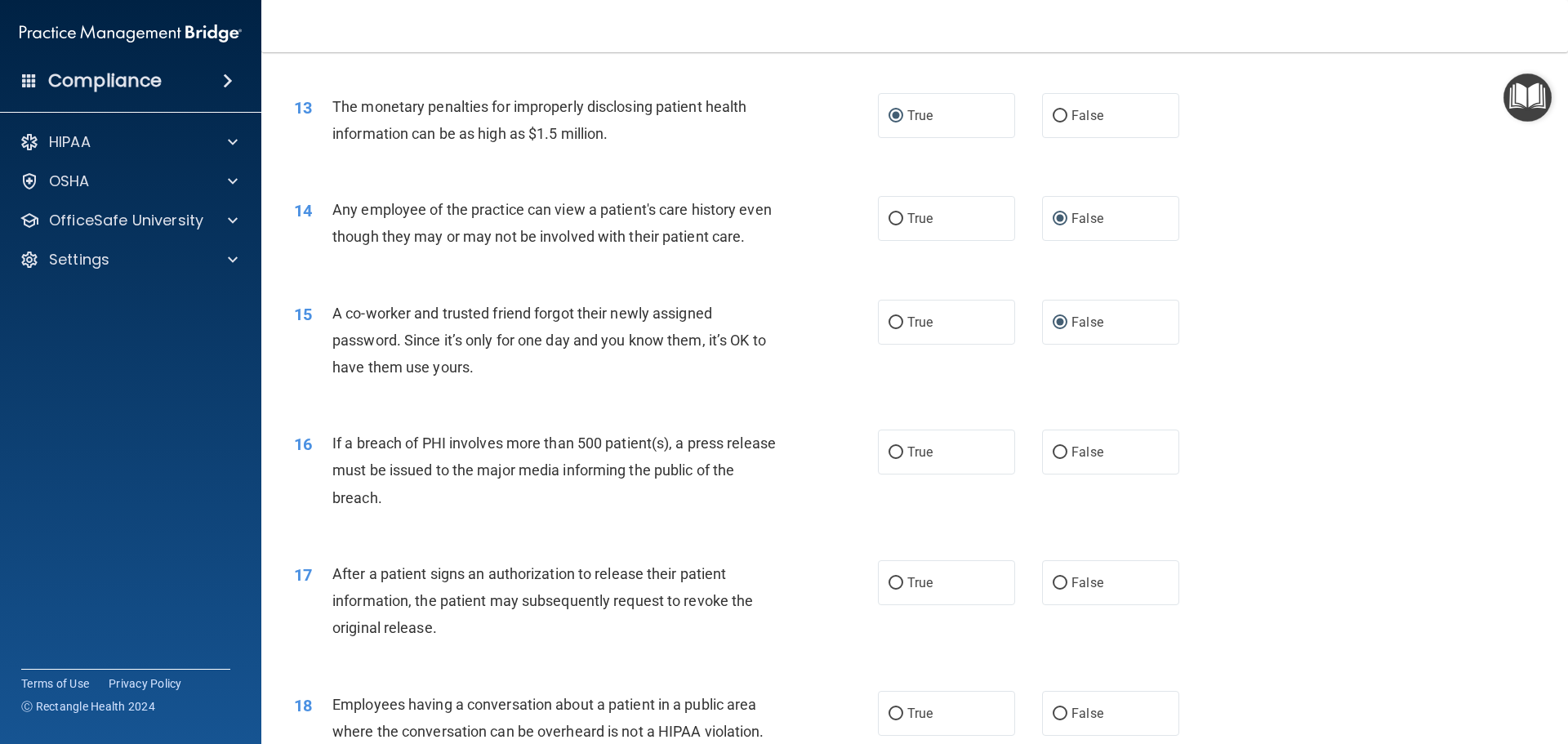
scroll to position [1470, 0]
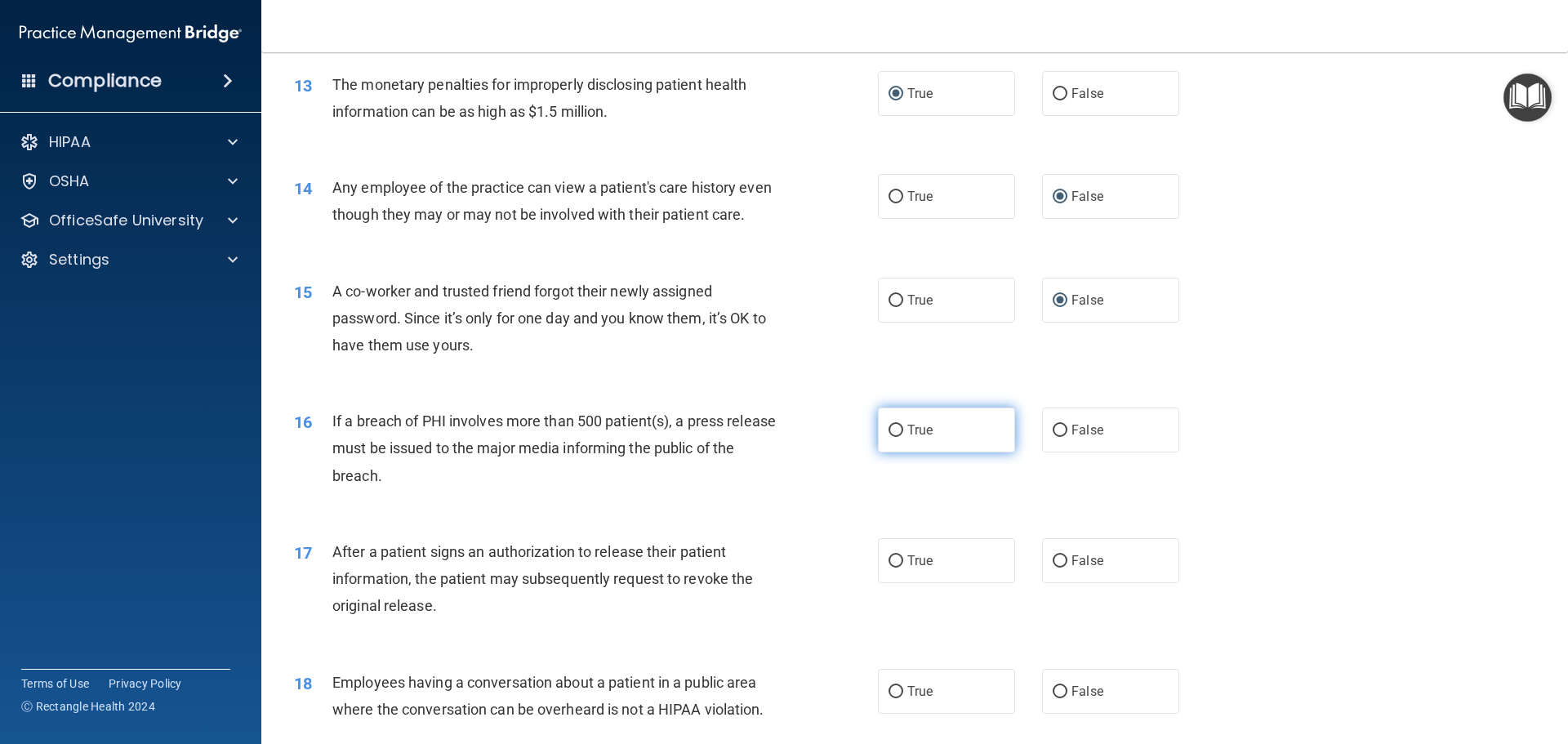
click at [890, 437] on input "True" at bounding box center [896, 430] width 15 height 12
radio input "true"
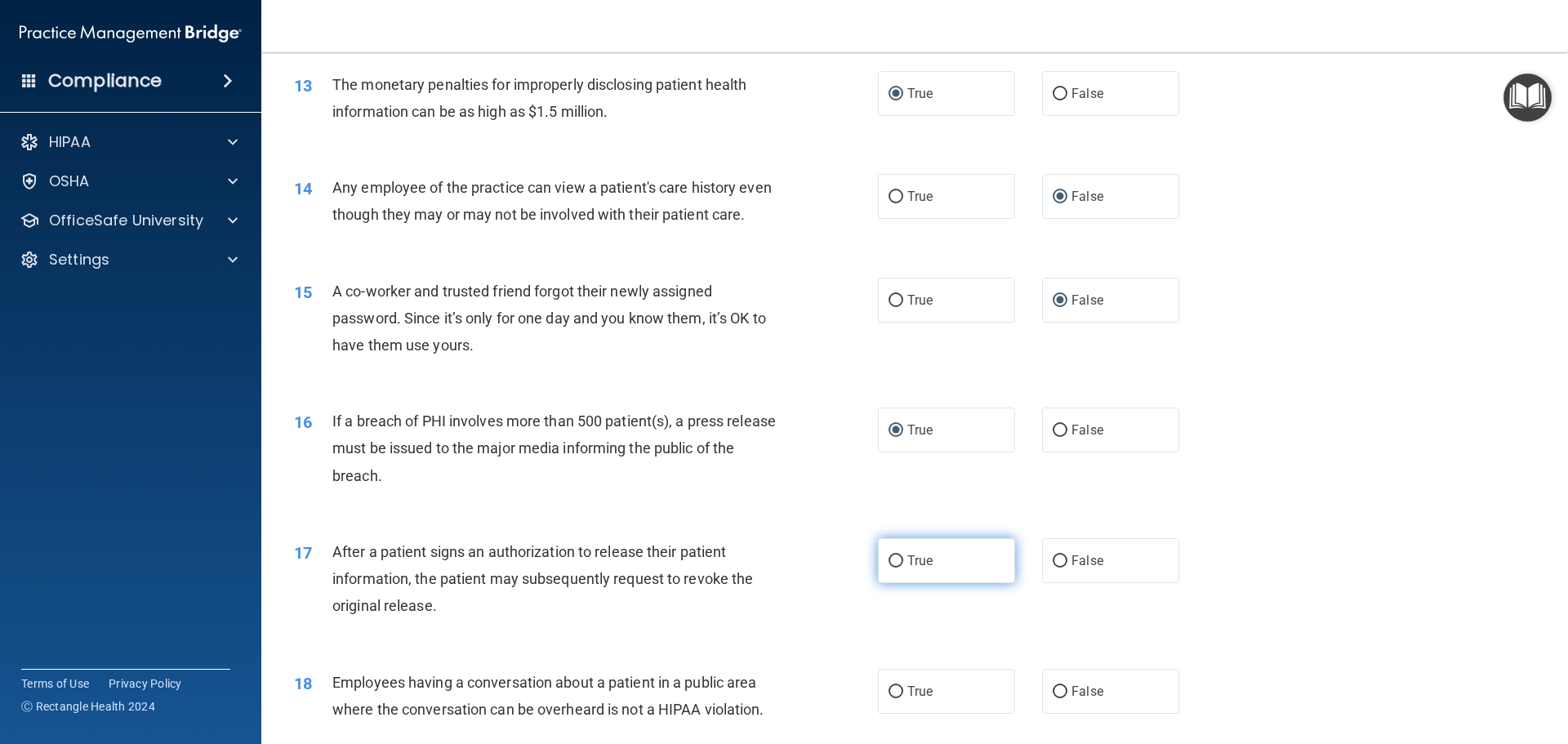
click at [889, 568] on input "True" at bounding box center [896, 561] width 15 height 12
radio input "true"
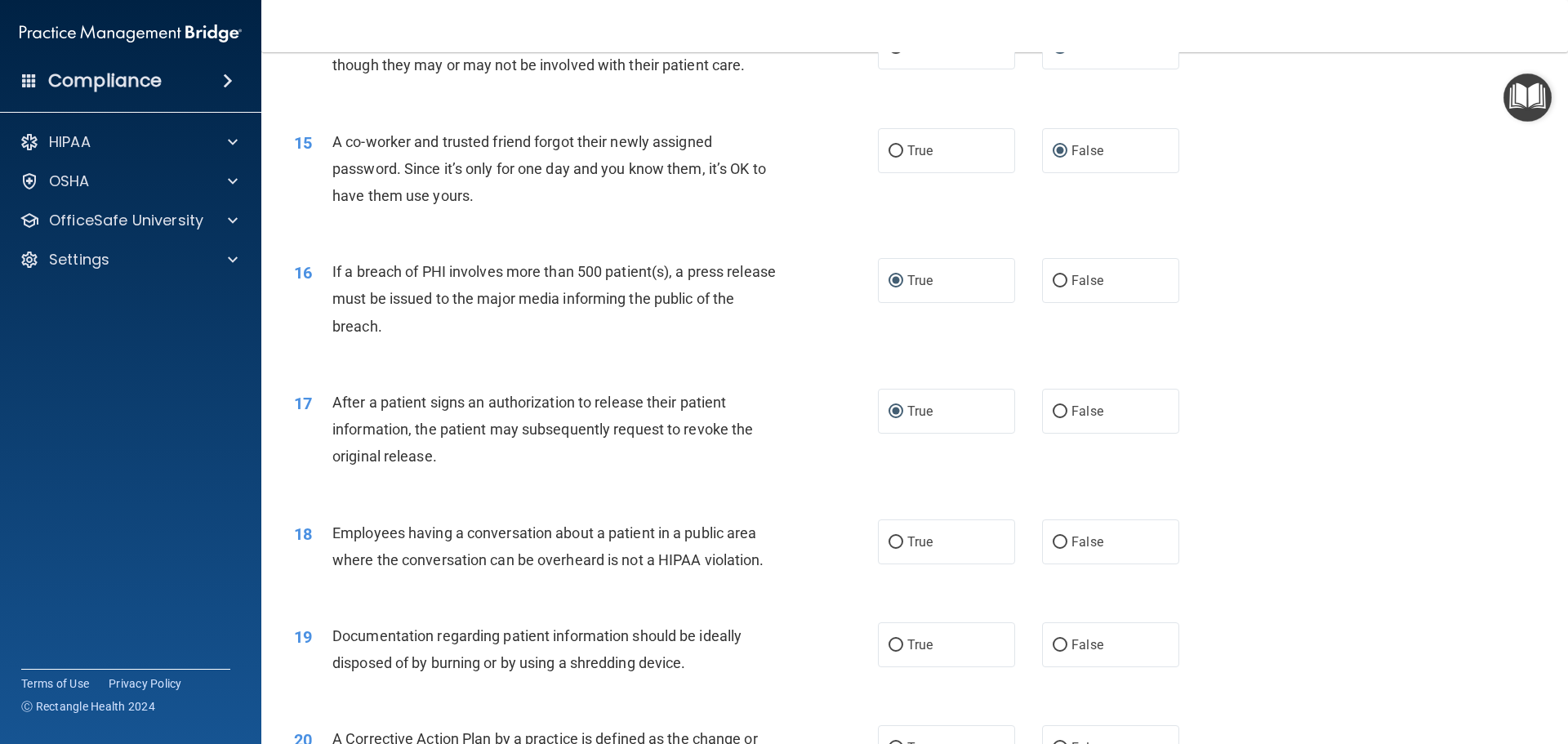
scroll to position [1634, 0]
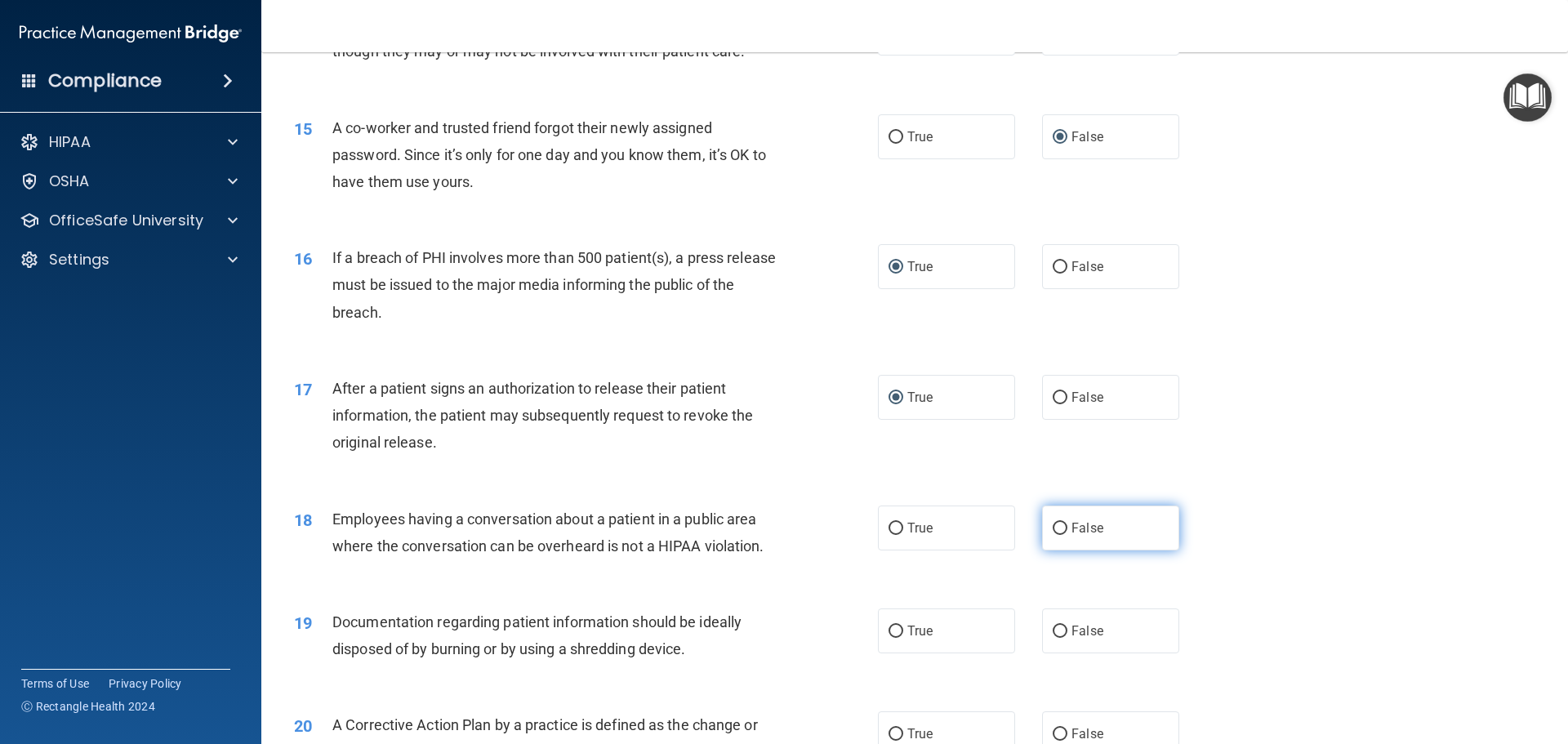
click at [1057, 535] on input "False" at bounding box center [1060, 528] width 15 height 12
radio input "true"
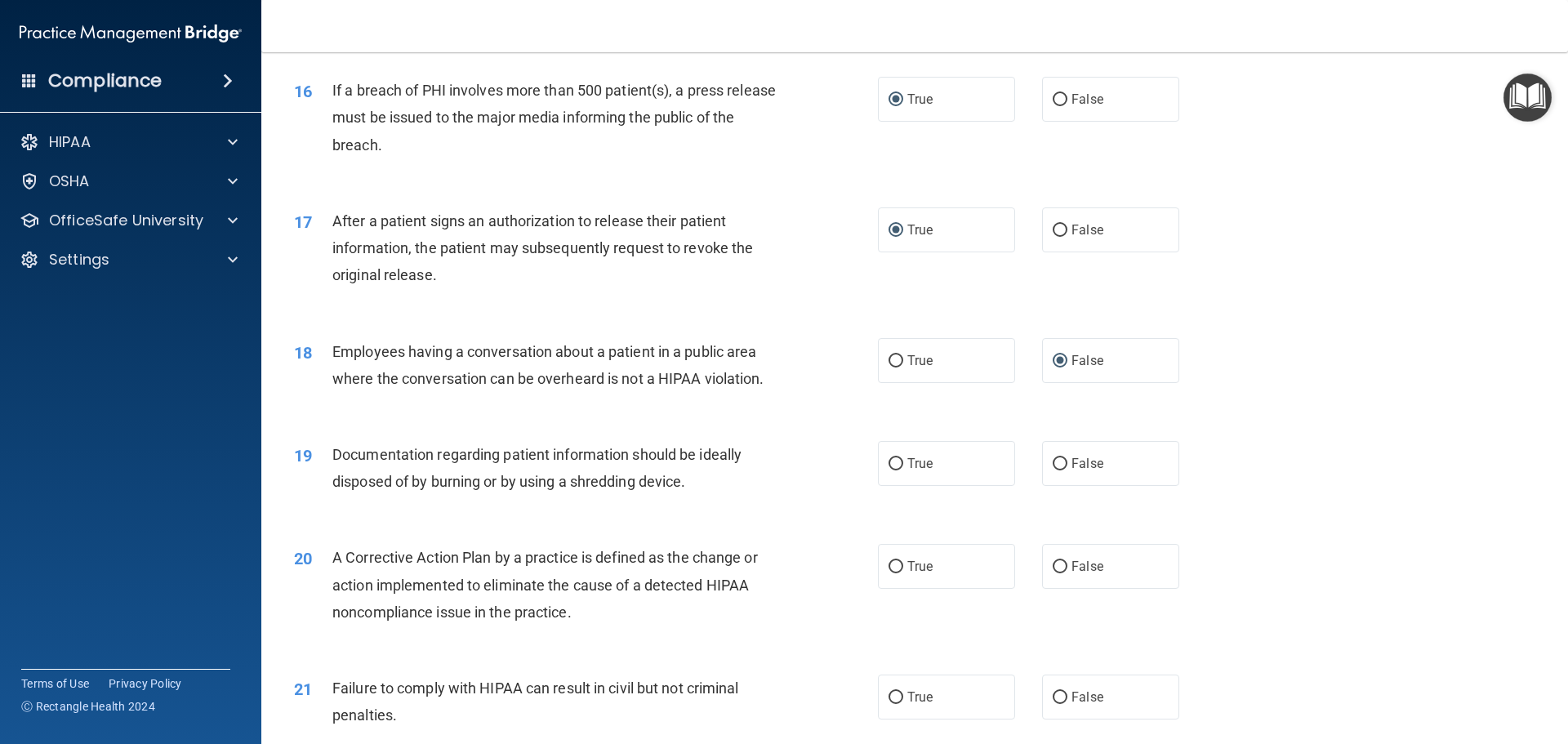
scroll to position [1878, 0]
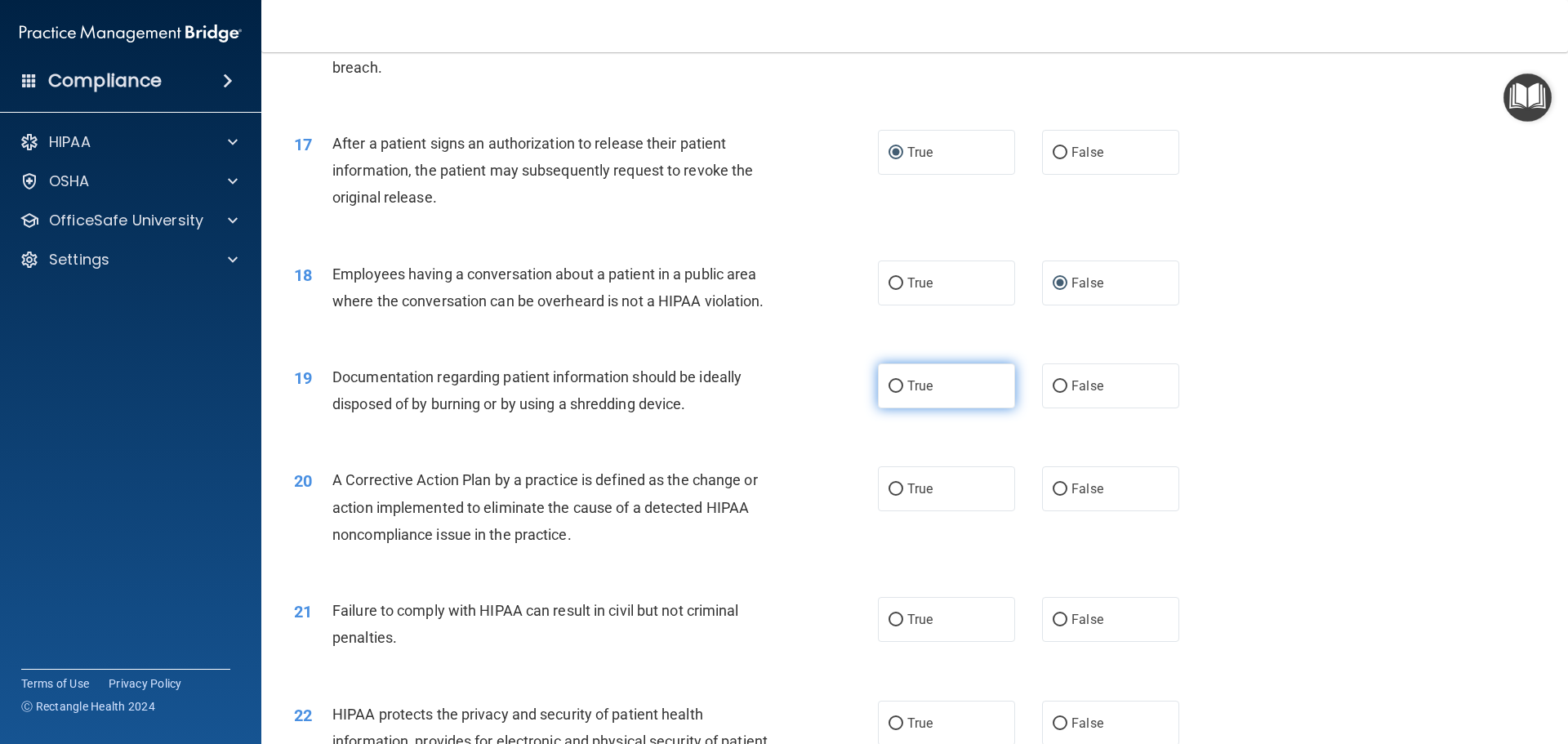
click at [889, 393] on input "True" at bounding box center [896, 386] width 15 height 12
radio input "true"
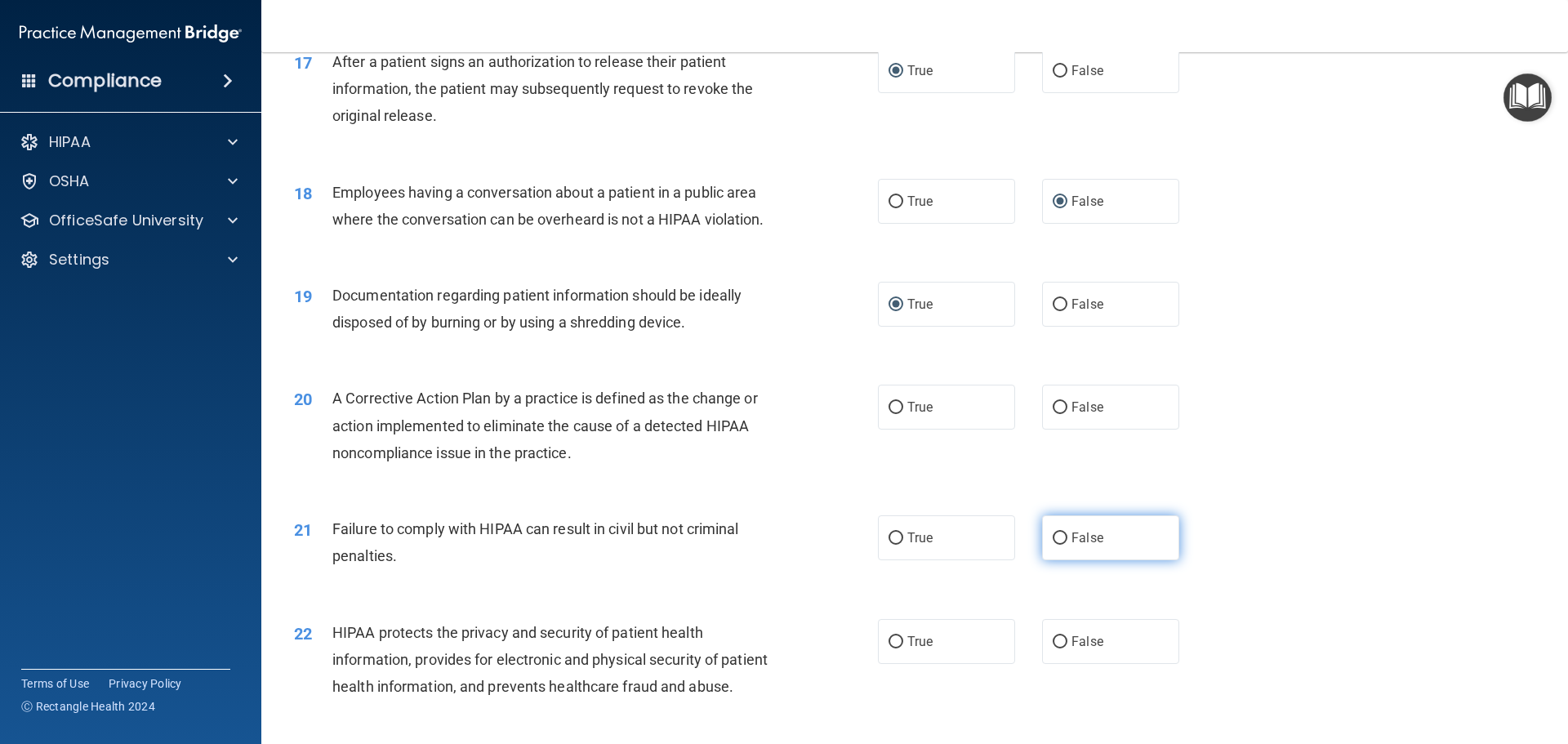
click at [1071, 545] on span "False" at bounding box center [1087, 538] width 32 height 16
click at [1067, 545] on input "False" at bounding box center [1060, 538] width 15 height 12
radio input "true"
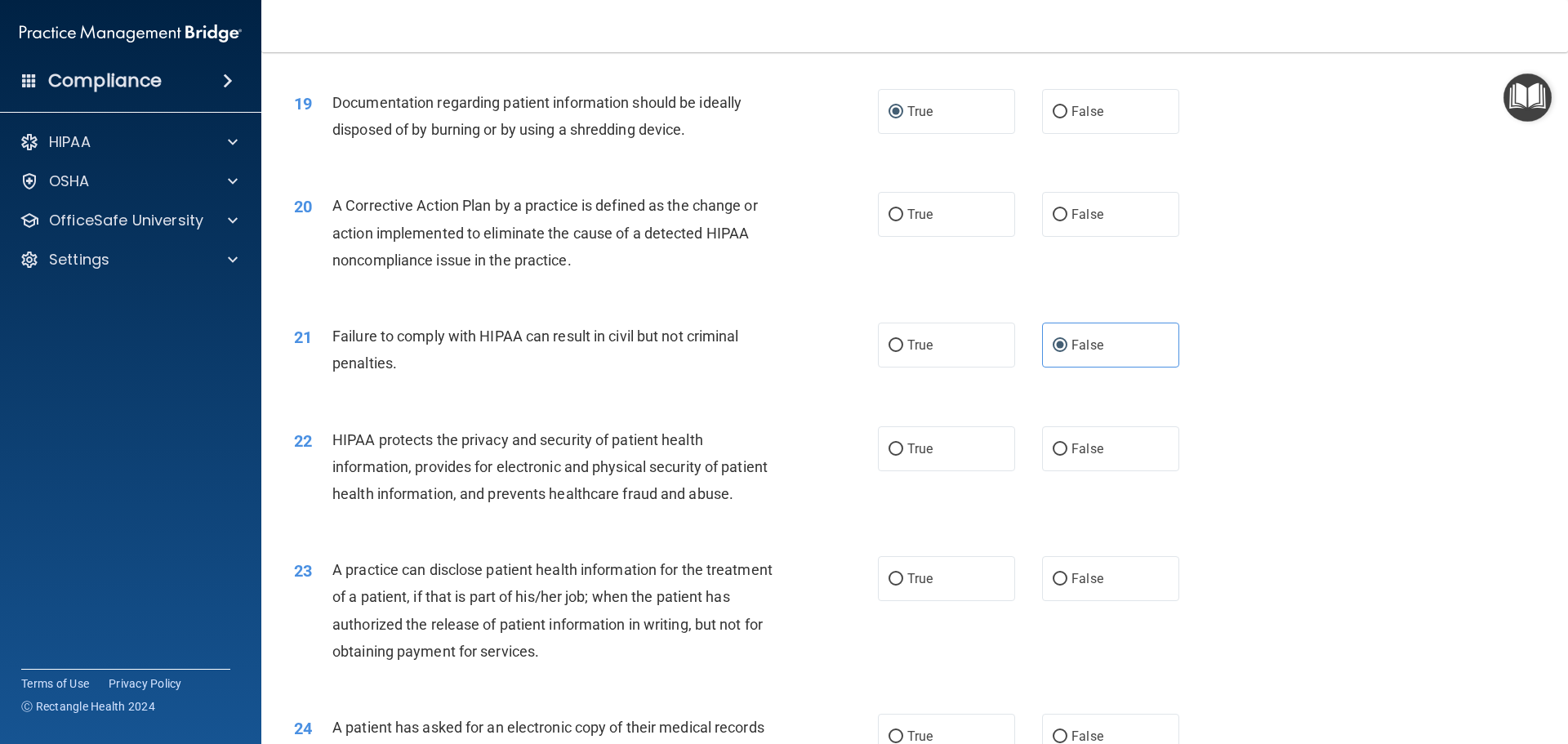
scroll to position [2205, 0]
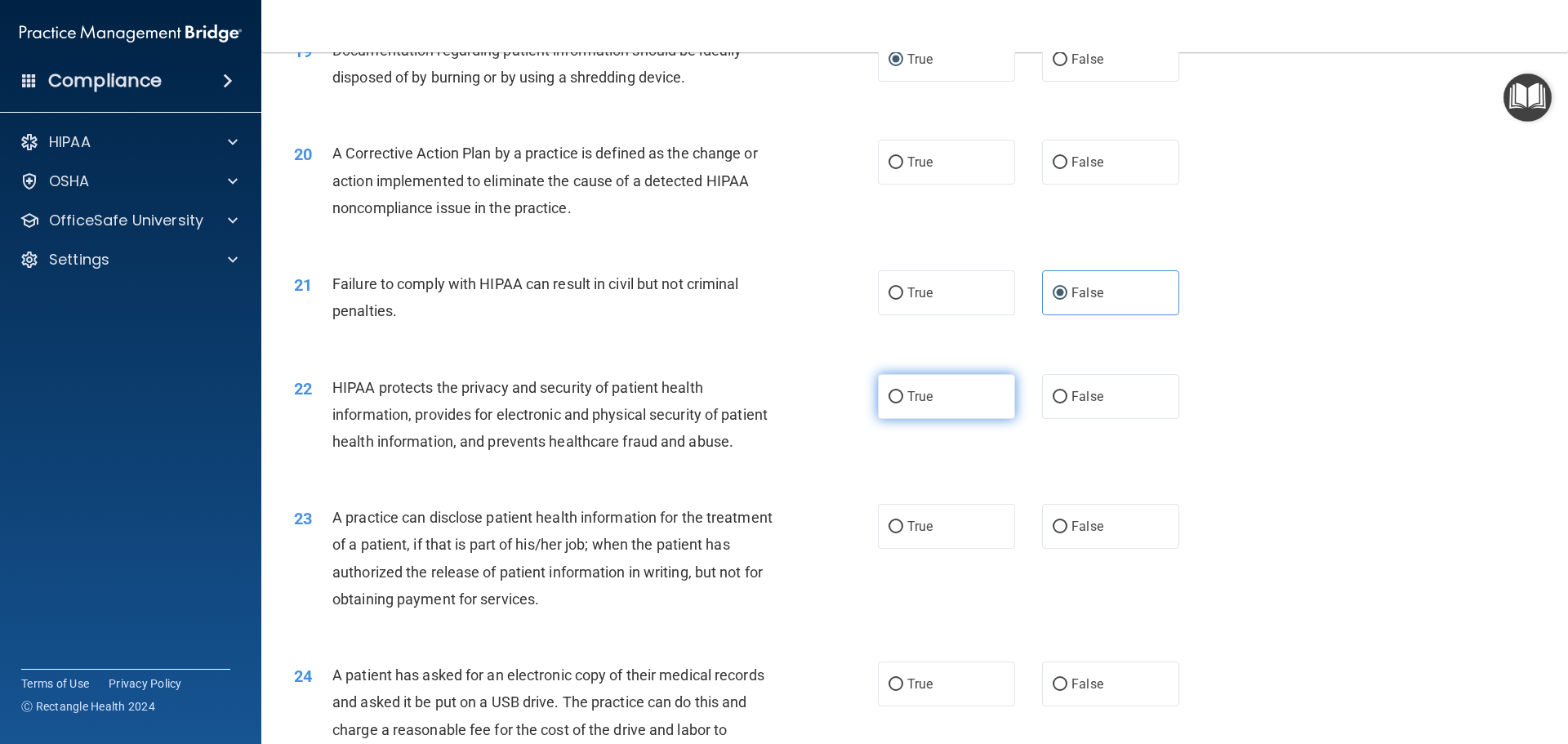
click at [889, 403] on input "True" at bounding box center [896, 397] width 15 height 12
radio input "true"
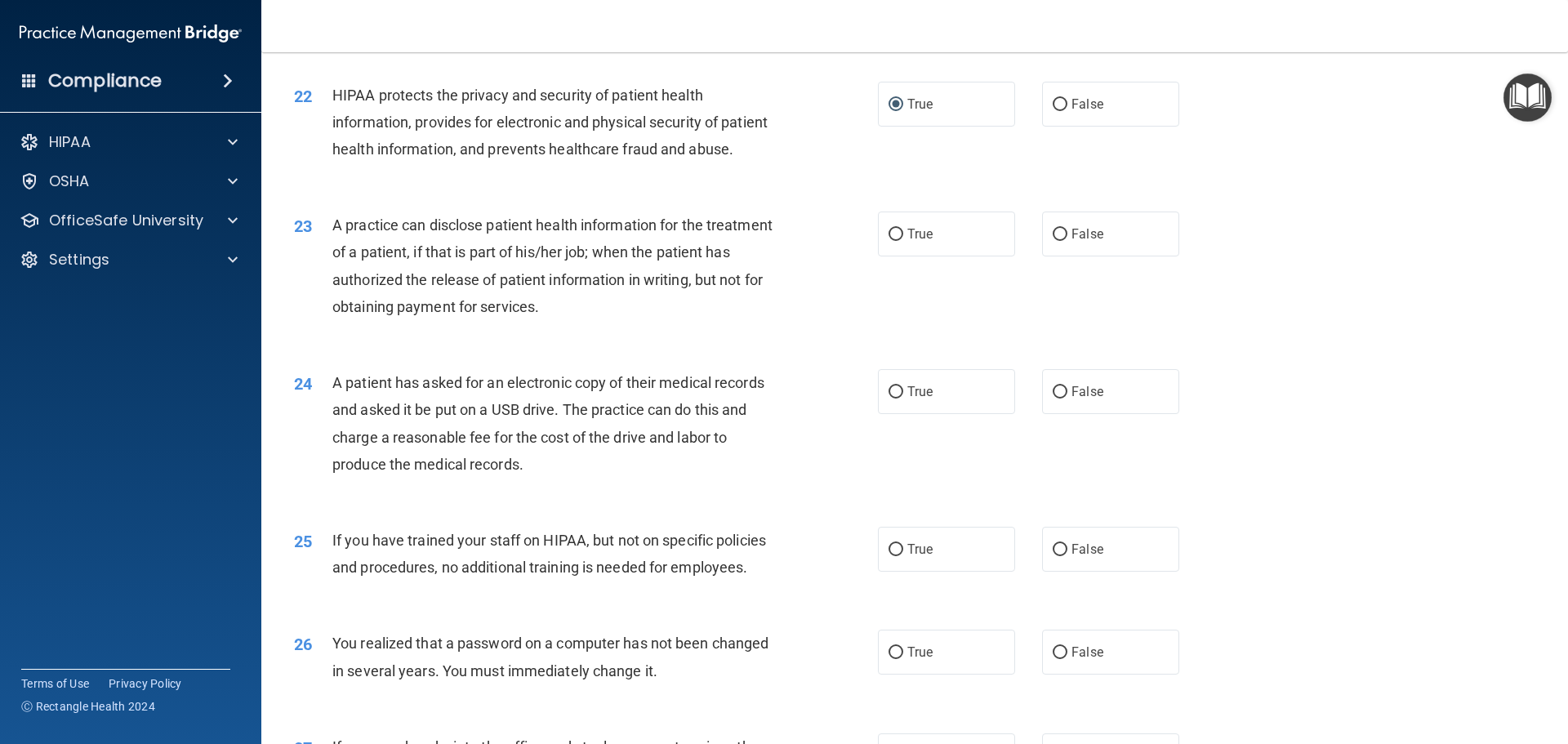
scroll to position [2468, 0]
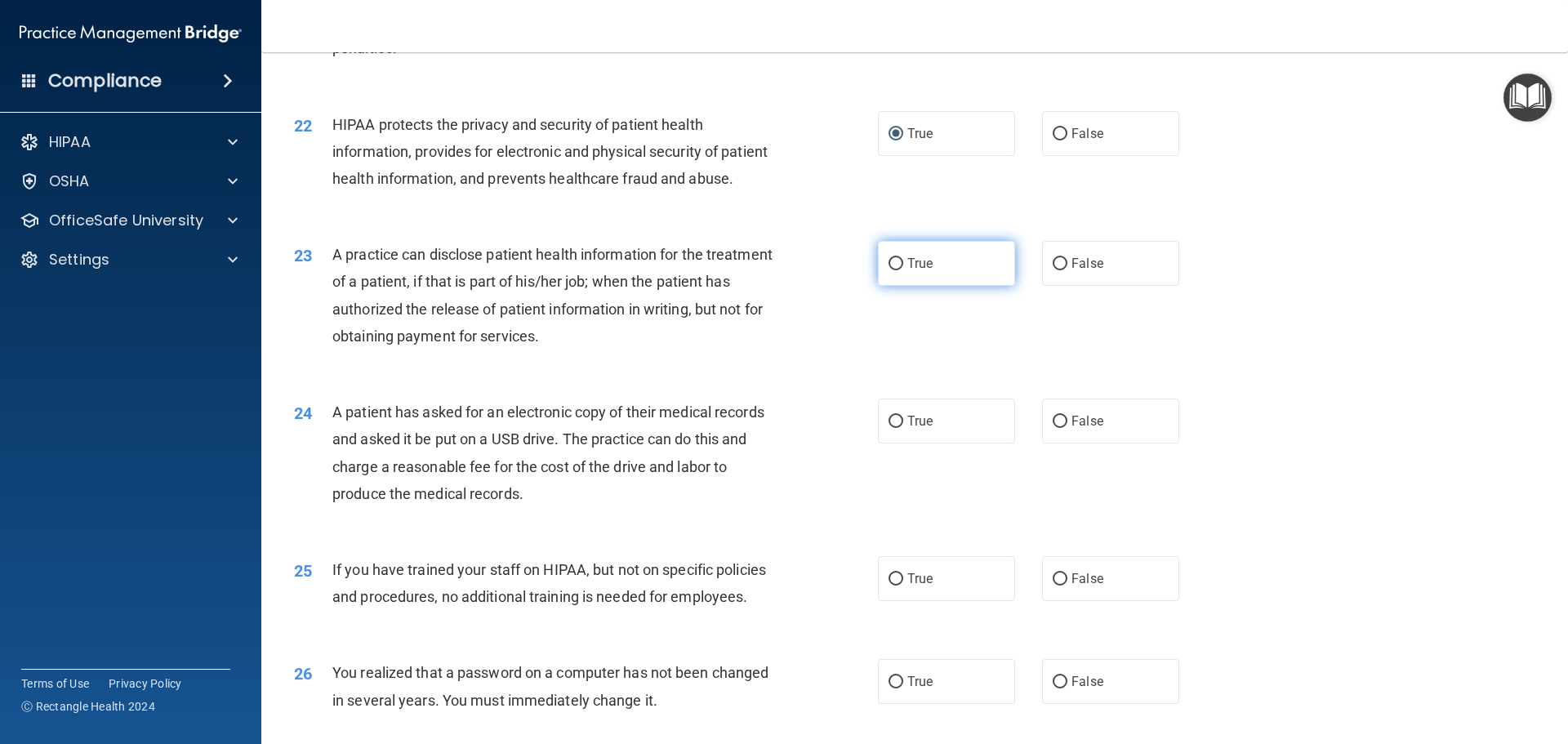
click at [889, 271] on input "True" at bounding box center [896, 263] width 15 height 12
radio input "true"
click at [1053, 428] on input "False" at bounding box center [1060, 421] width 15 height 12
radio input "true"
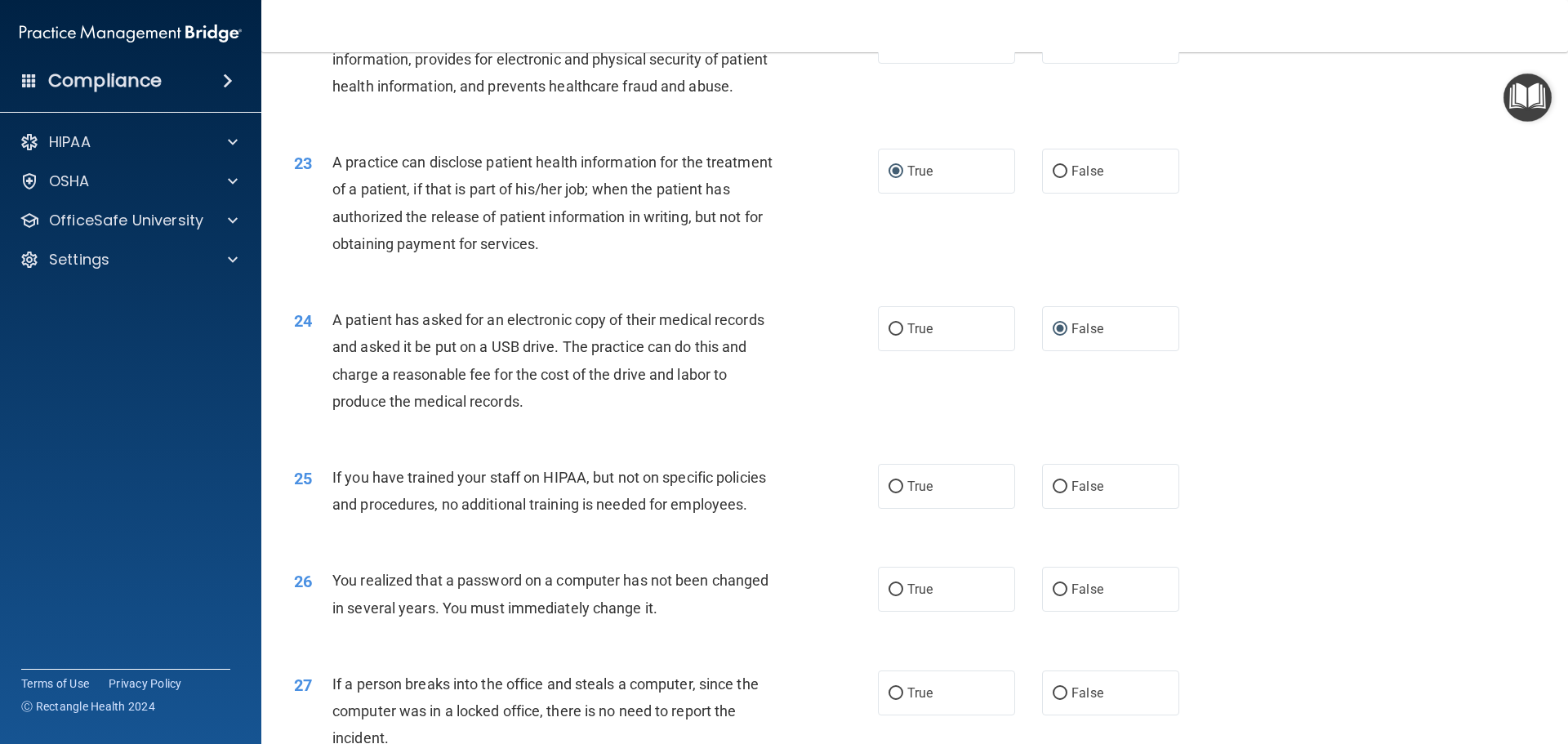
scroll to position [2632, 0]
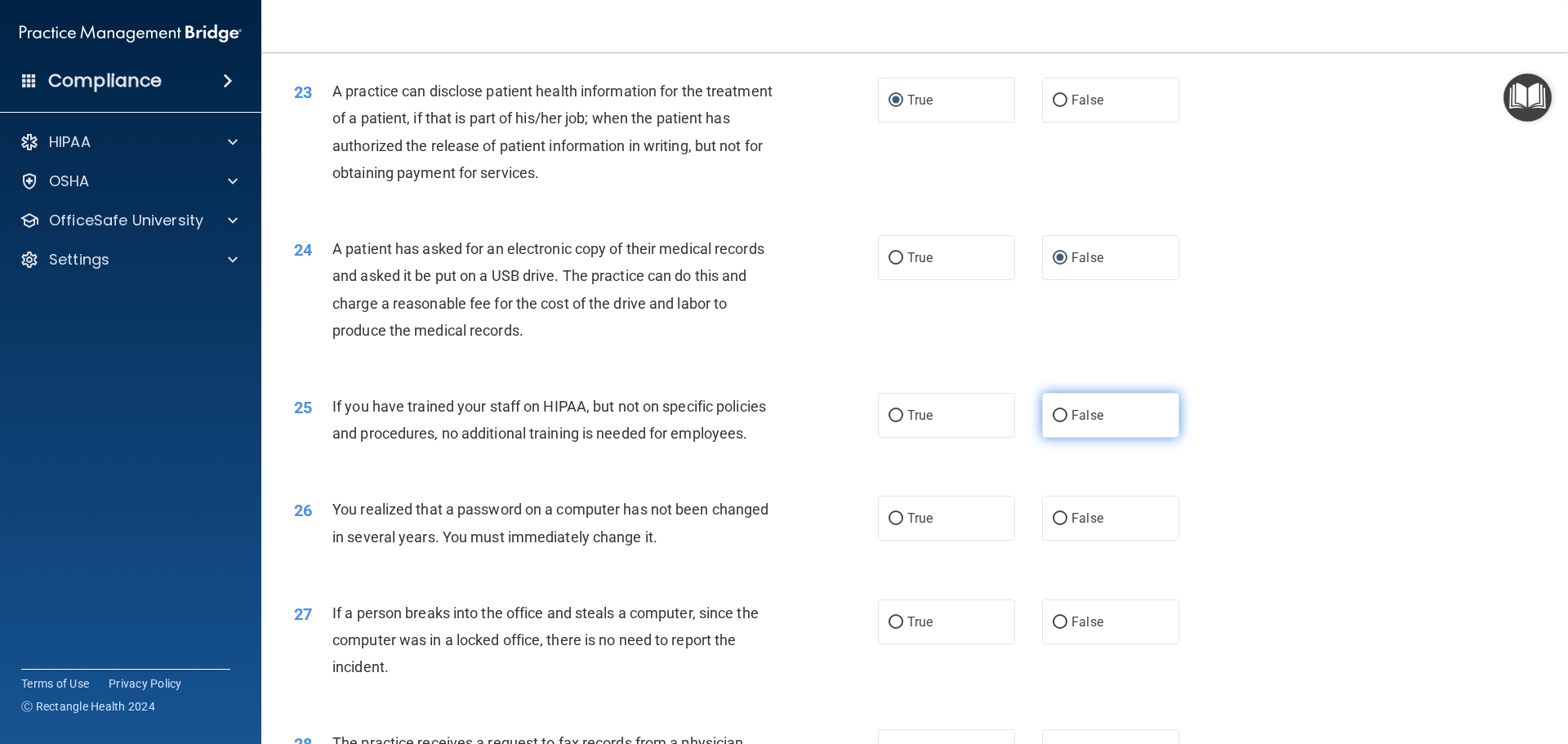
click at [1054, 422] on input "False" at bounding box center [1060, 415] width 15 height 12
radio input "true"
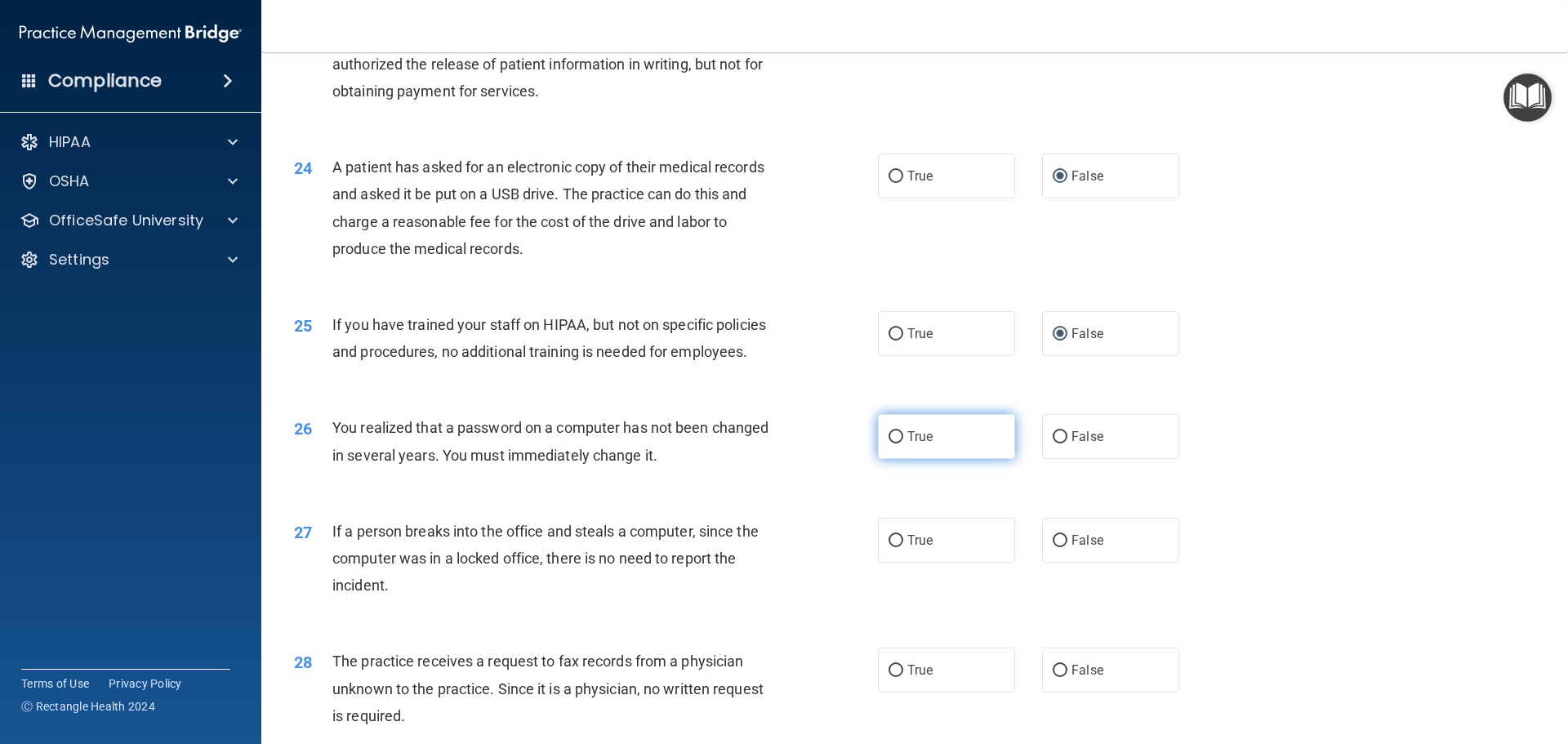
click at [894, 443] on input "True" at bounding box center [896, 437] width 15 height 12
radio input "true"
click at [1055, 563] on label "False" at bounding box center [1110, 540] width 137 height 45
click at [1055, 547] on input "False" at bounding box center [1060, 540] width 15 height 12
radio input "true"
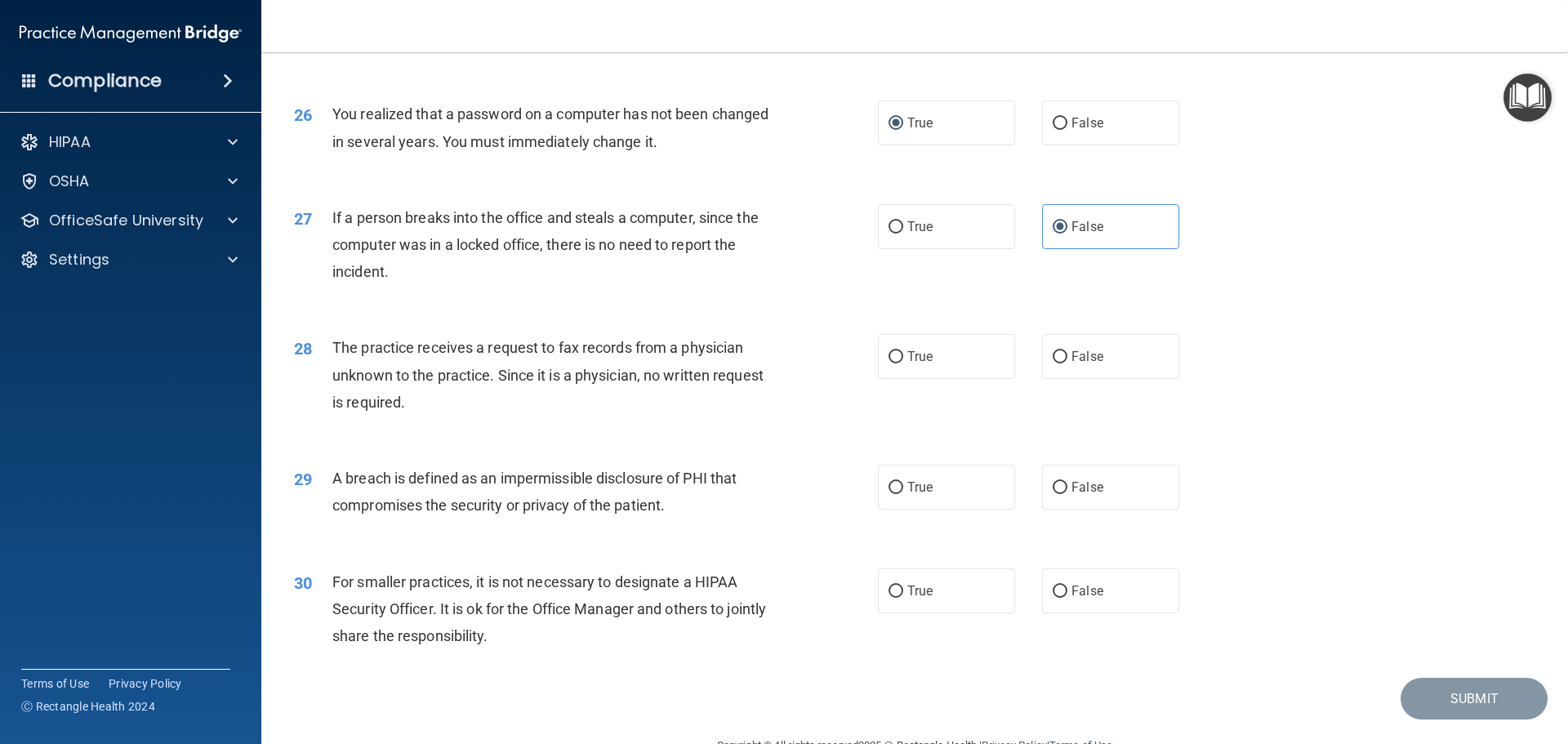
scroll to position [3039, 0]
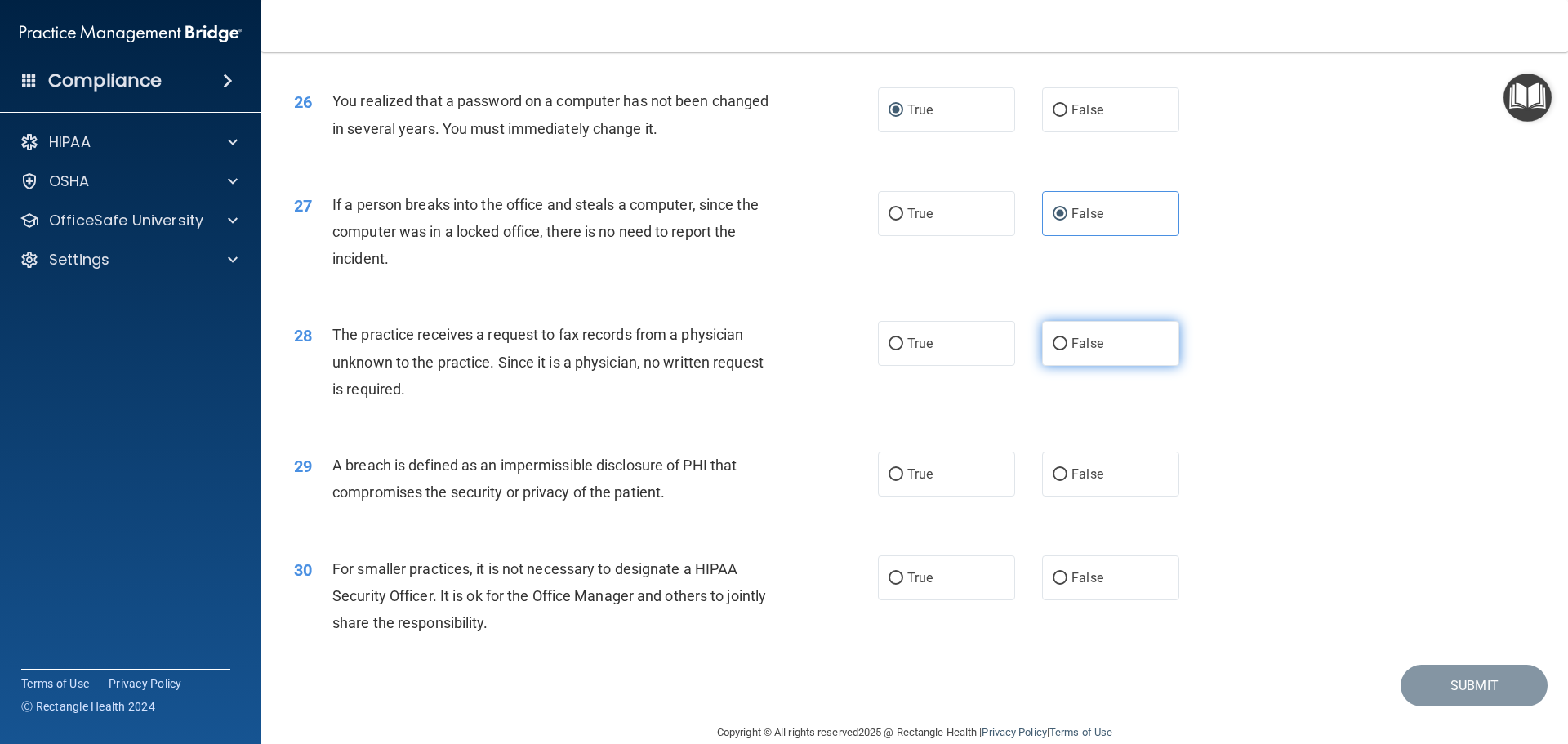
click at [1054, 350] on input "False" at bounding box center [1060, 344] width 15 height 12
radio input "true"
click at [899, 497] on label "True" at bounding box center [945, 474] width 137 height 45
click at [899, 481] on input "True" at bounding box center [896, 474] width 15 height 12
radio input "true"
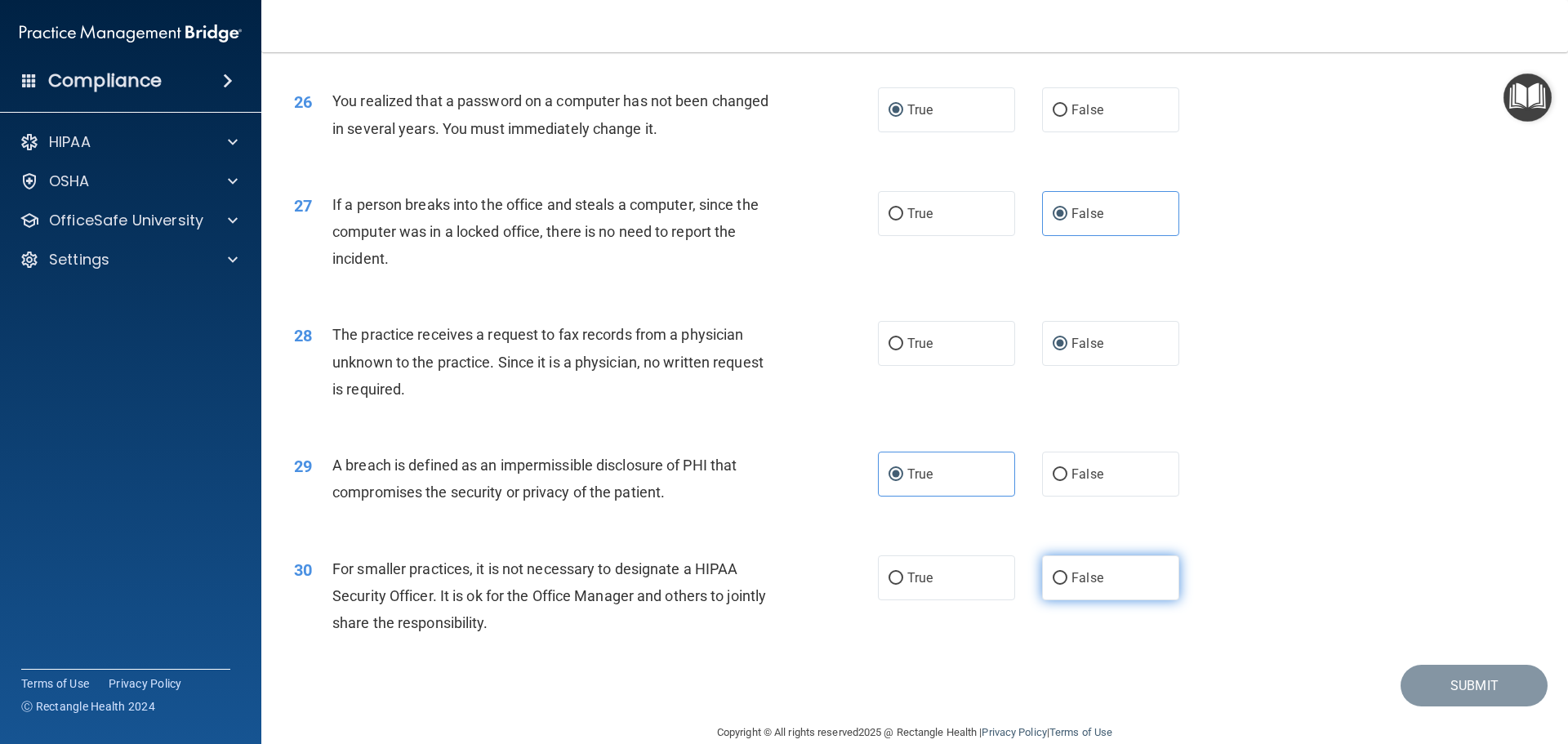
click at [1053, 584] on input "False" at bounding box center [1060, 578] width 15 height 12
radio input "true"
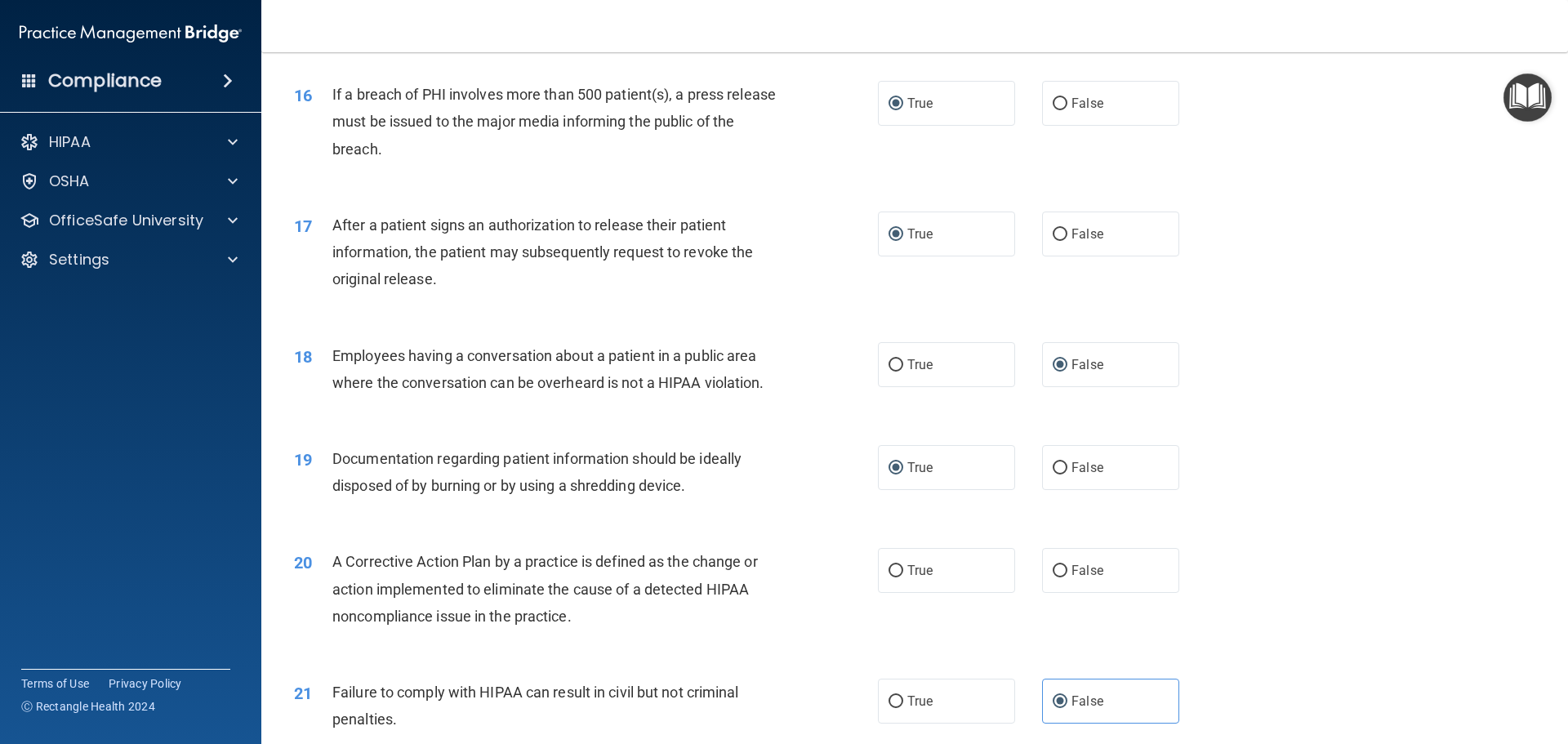
scroll to position [1878, 0]
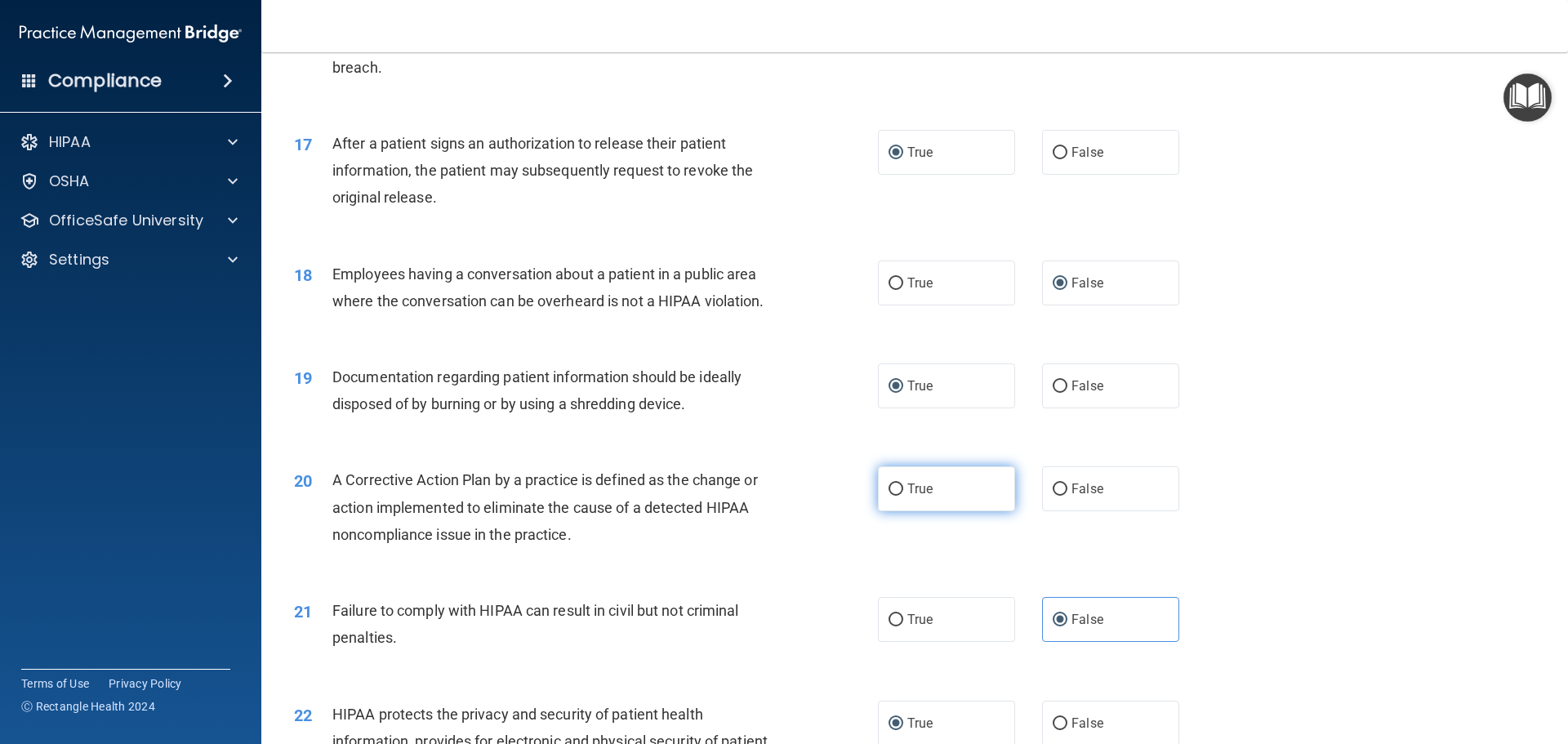
click at [884, 508] on label "True" at bounding box center [945, 489] width 137 height 45
click at [889, 496] on input "True" at bounding box center [896, 489] width 15 height 12
radio input "true"
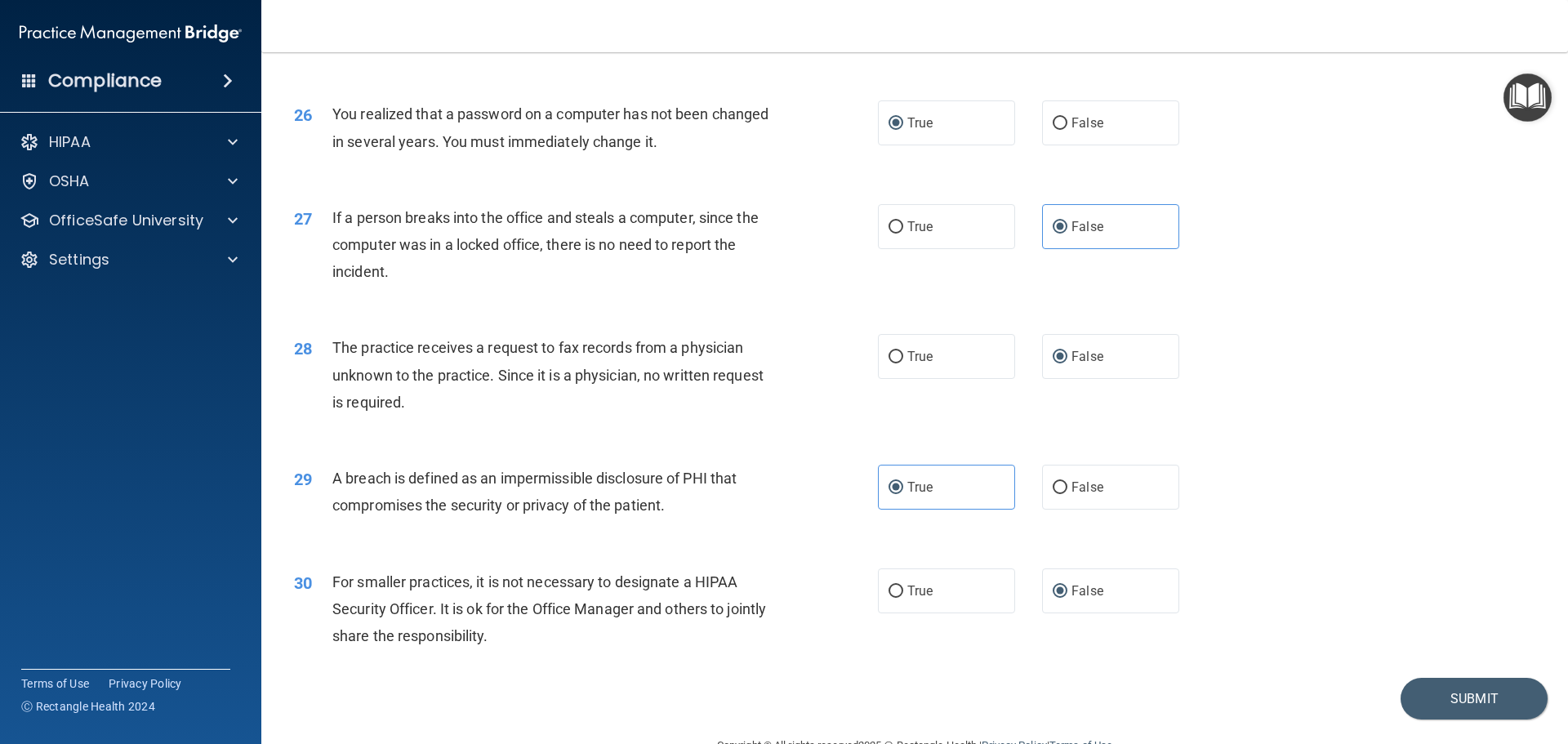
scroll to position [3122, 0]
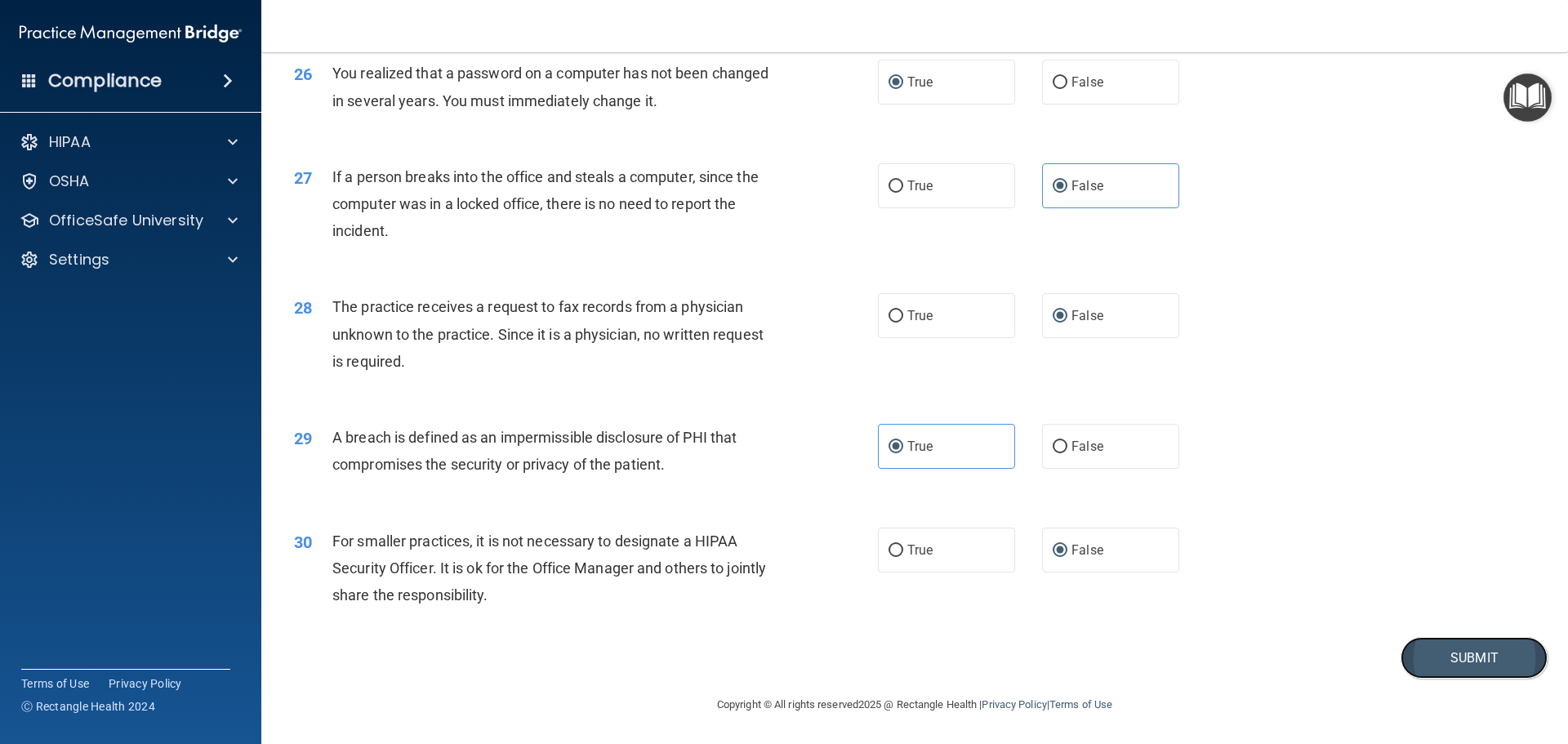
click at [1461, 656] on button "Submit" at bounding box center [1473, 657] width 147 height 42
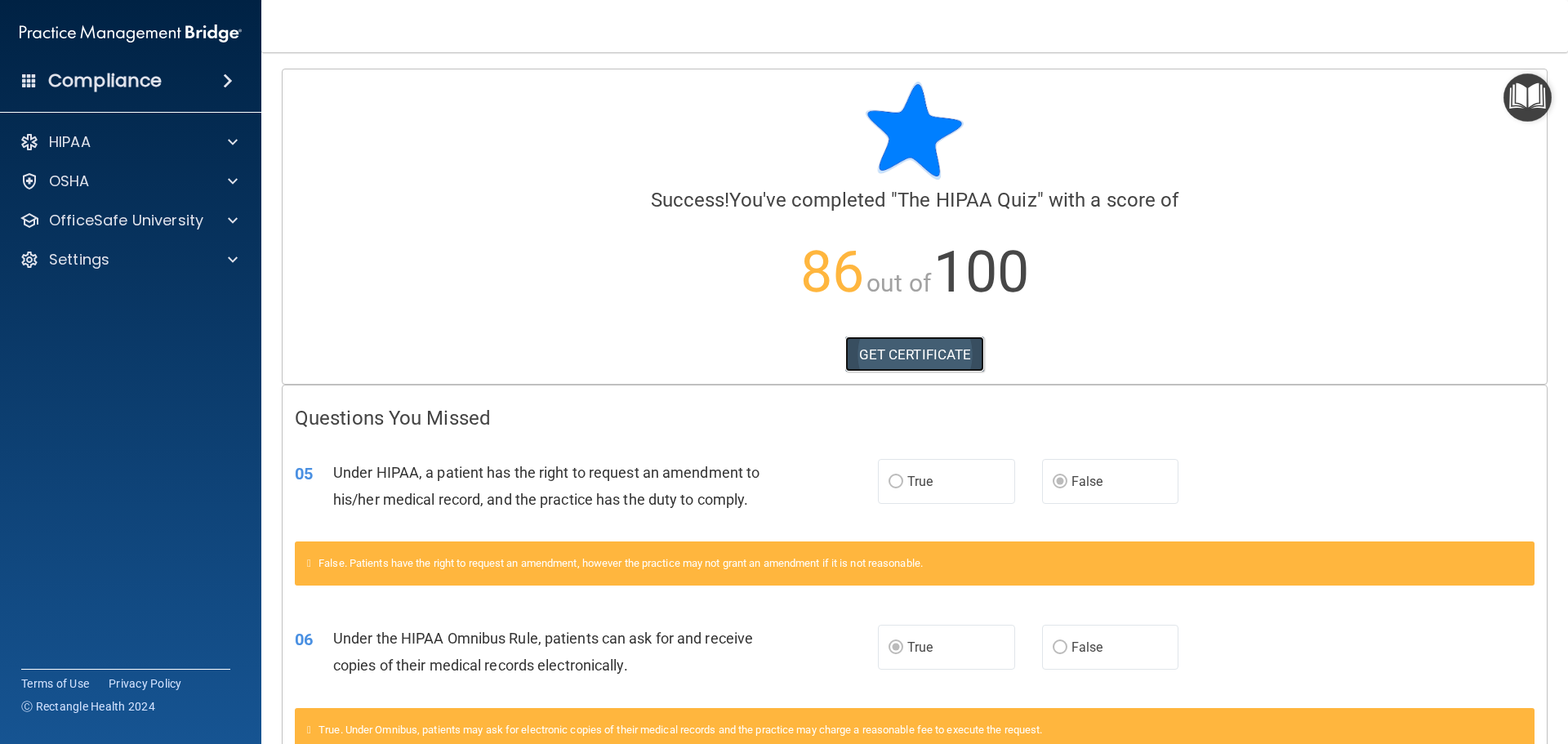
click at [929, 358] on link "GET CERTIFICATE" at bounding box center [915, 354] width 140 height 35
click at [65, 176] on p "OSHA" at bounding box center [69, 181] width 41 height 20
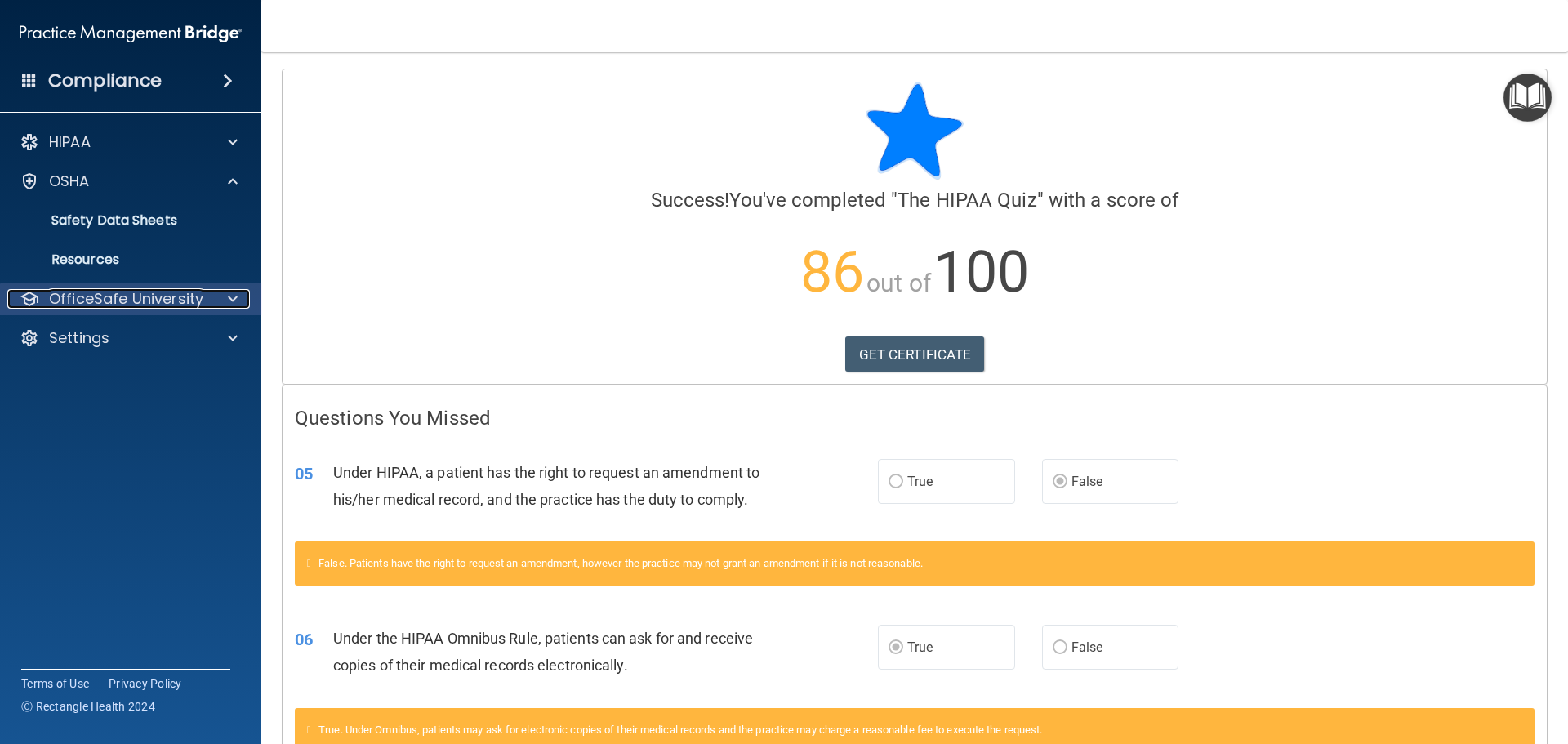
click at [152, 300] on p "OfficeSafe University" at bounding box center [125, 299] width 154 height 20
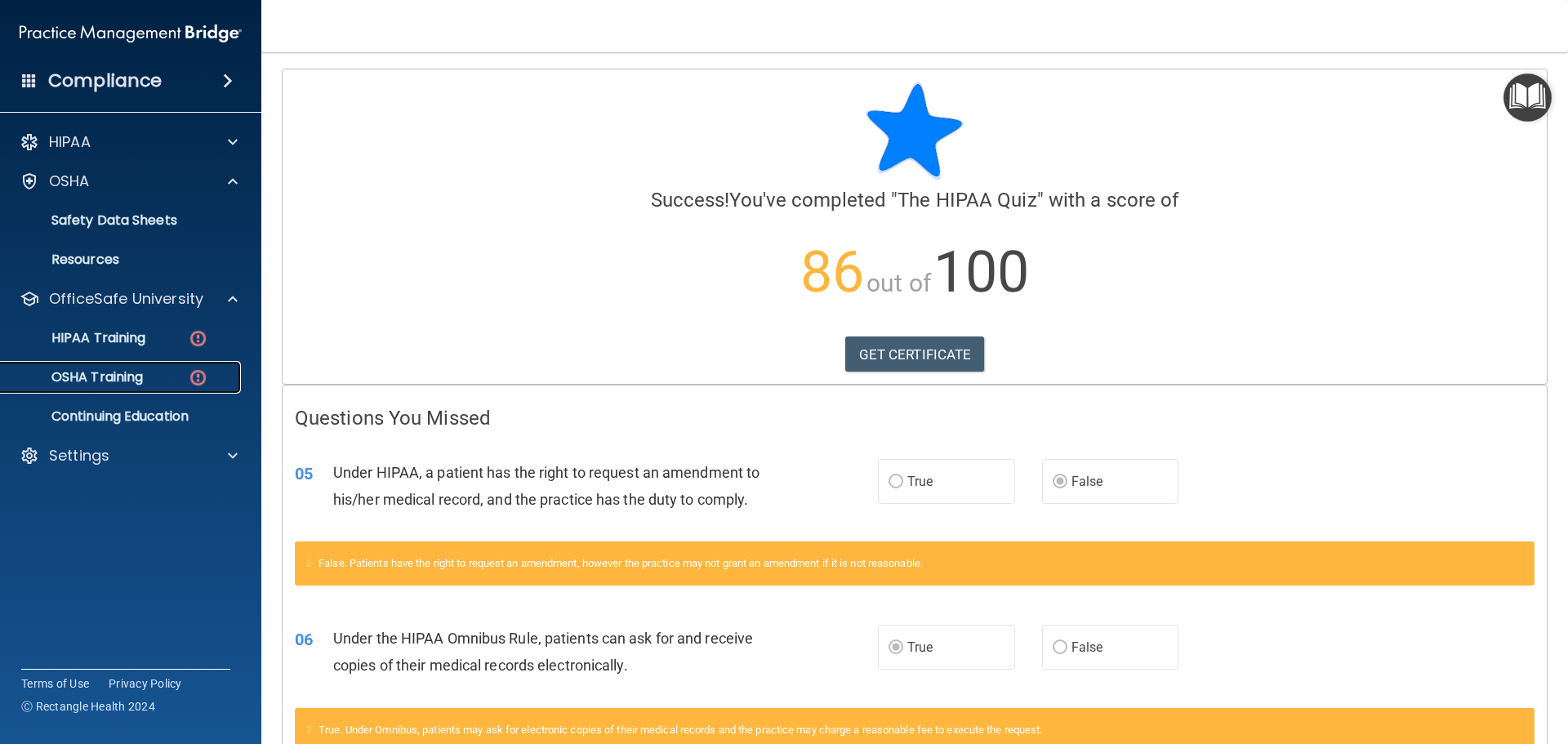
click at [91, 381] on p "OSHA Training" at bounding box center [77, 376] width 133 height 16
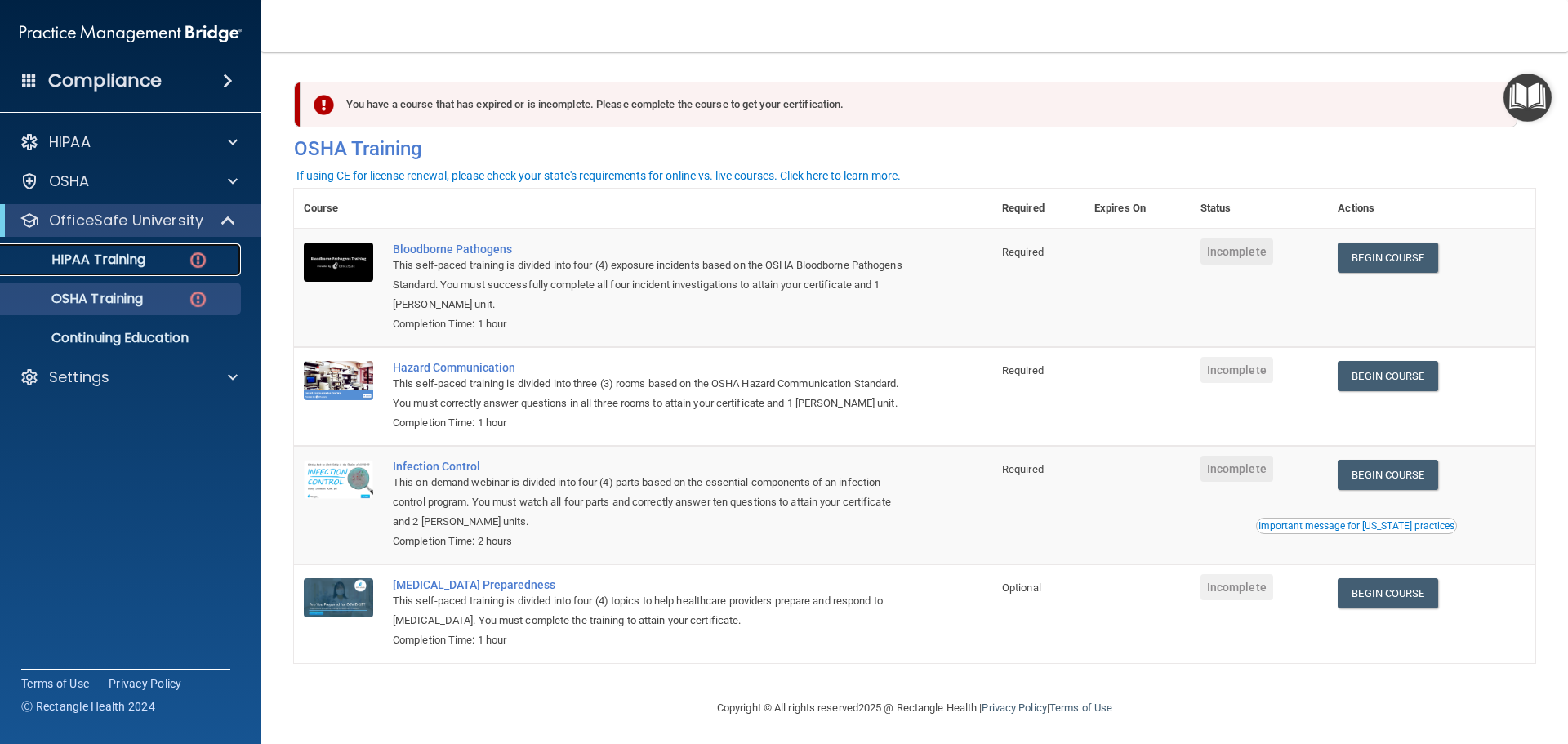
click at [97, 259] on p "HIPAA Training" at bounding box center [77, 259] width 134 height 16
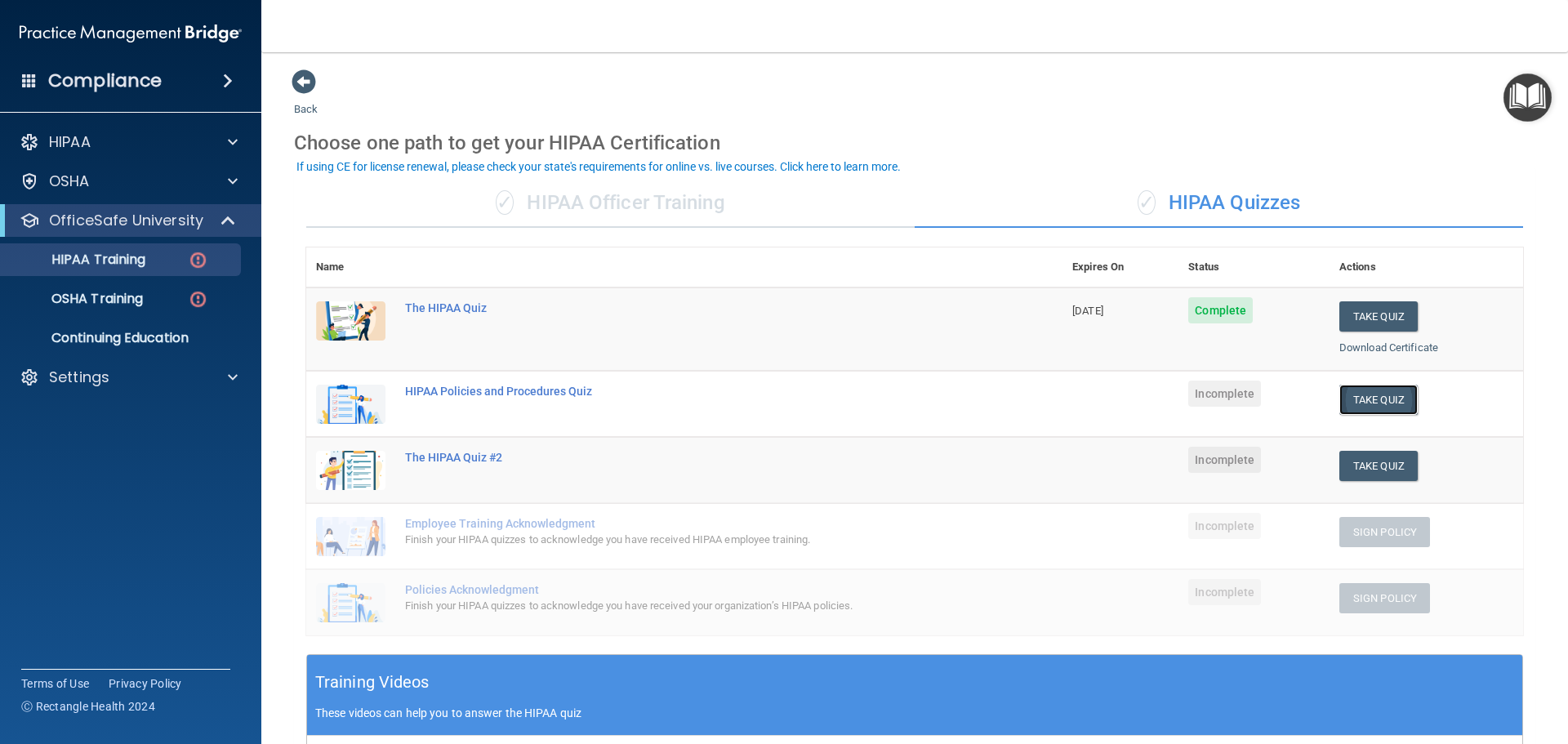
click at [1345, 396] on button "Take Quiz" at bounding box center [1379, 400] width 78 height 30
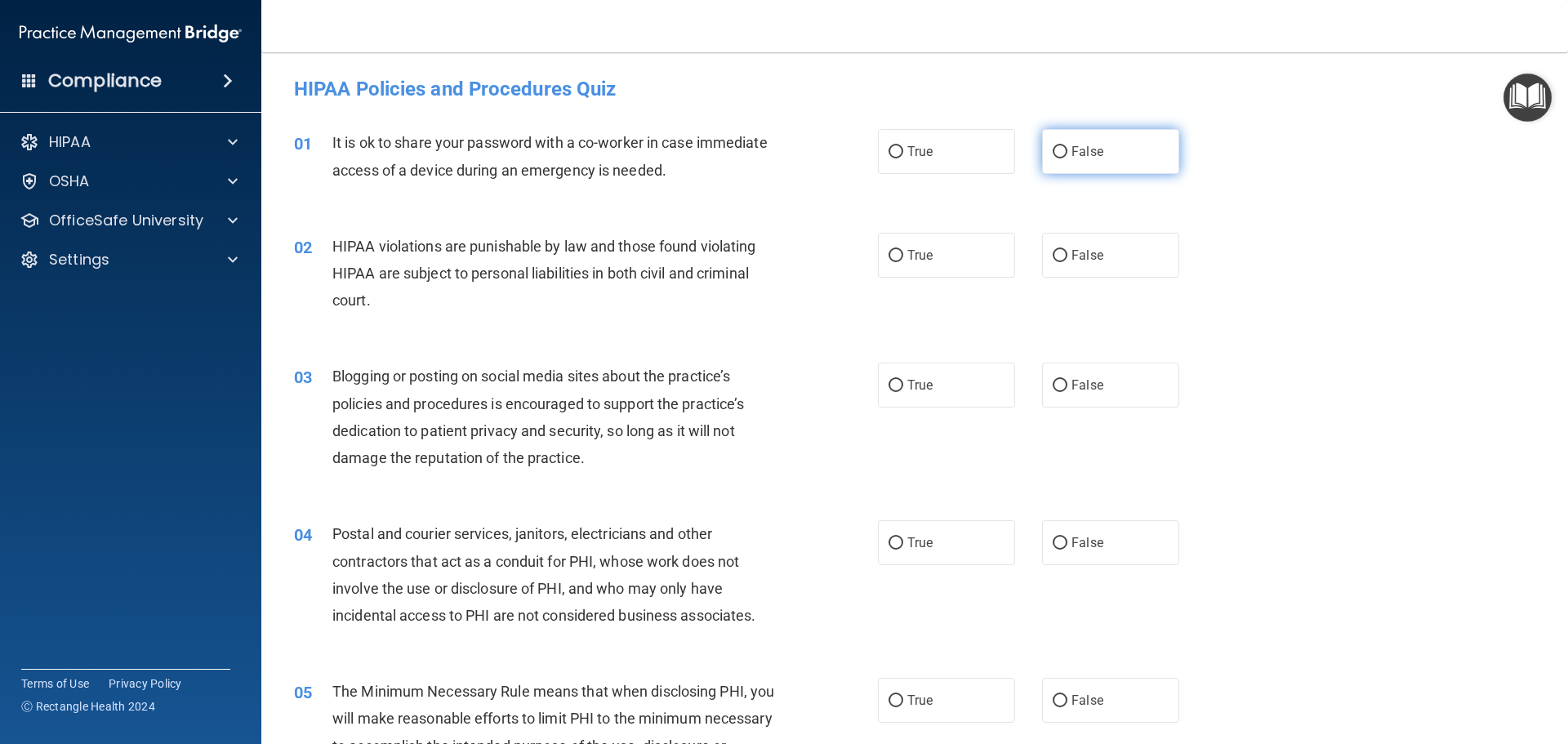
click at [1053, 147] on input "False" at bounding box center [1060, 152] width 15 height 12
radio input "true"
click at [889, 257] on input "True" at bounding box center [896, 256] width 15 height 12
radio input "true"
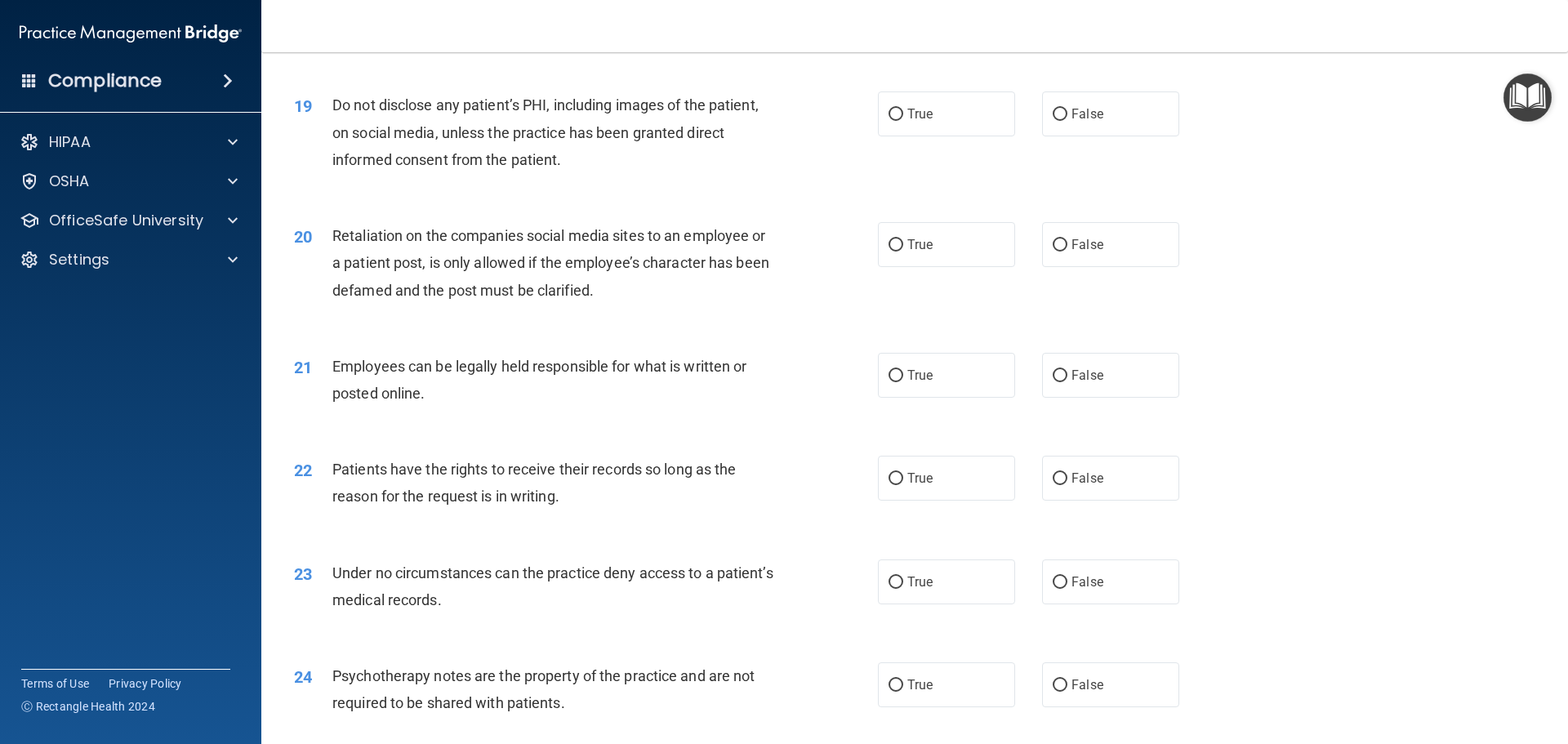
scroll to position [1967, 0]
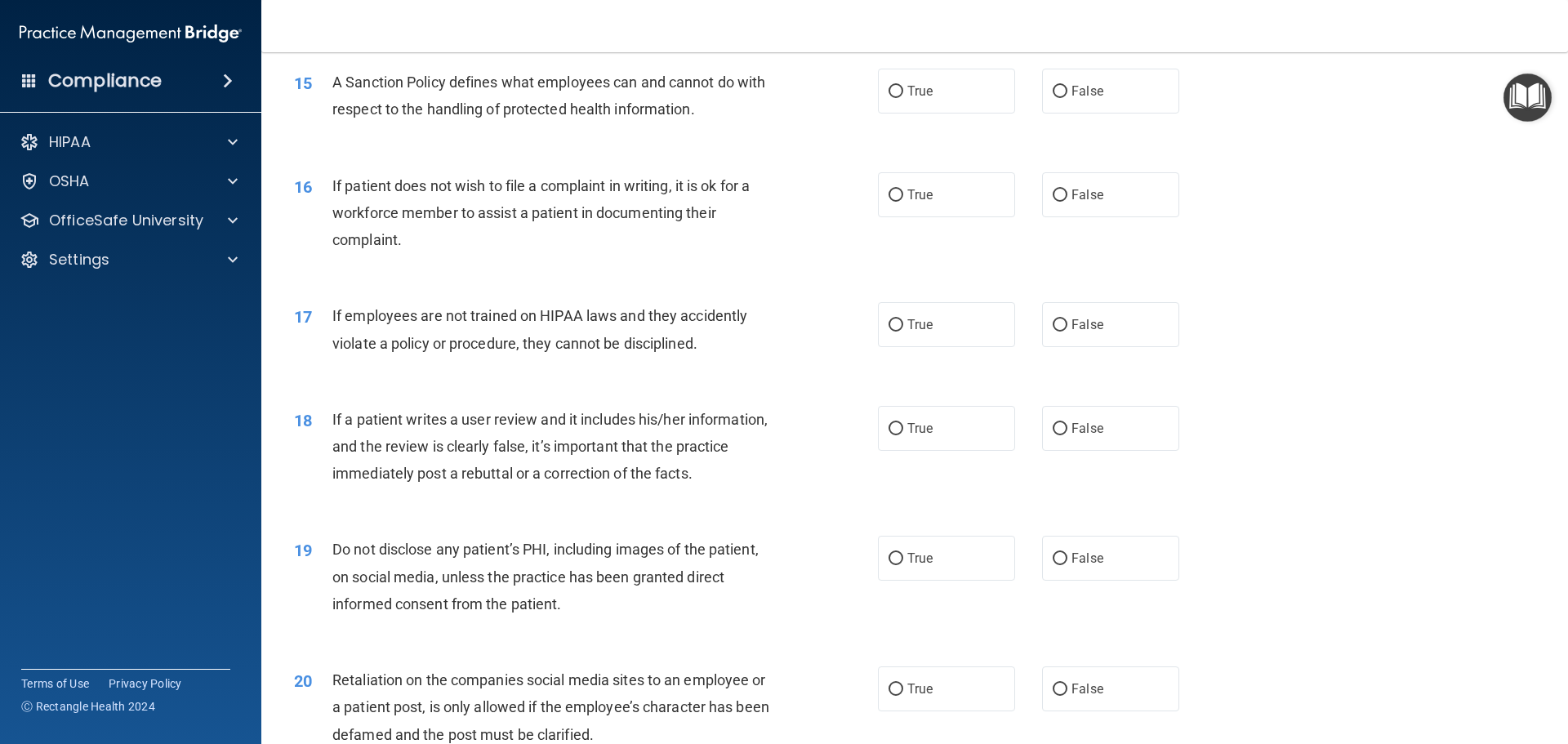
click at [632, 248] on span "If patient does not wish to file a complaint in writing, it is ok for a workfor…" at bounding box center [540, 213] width 417 height 71
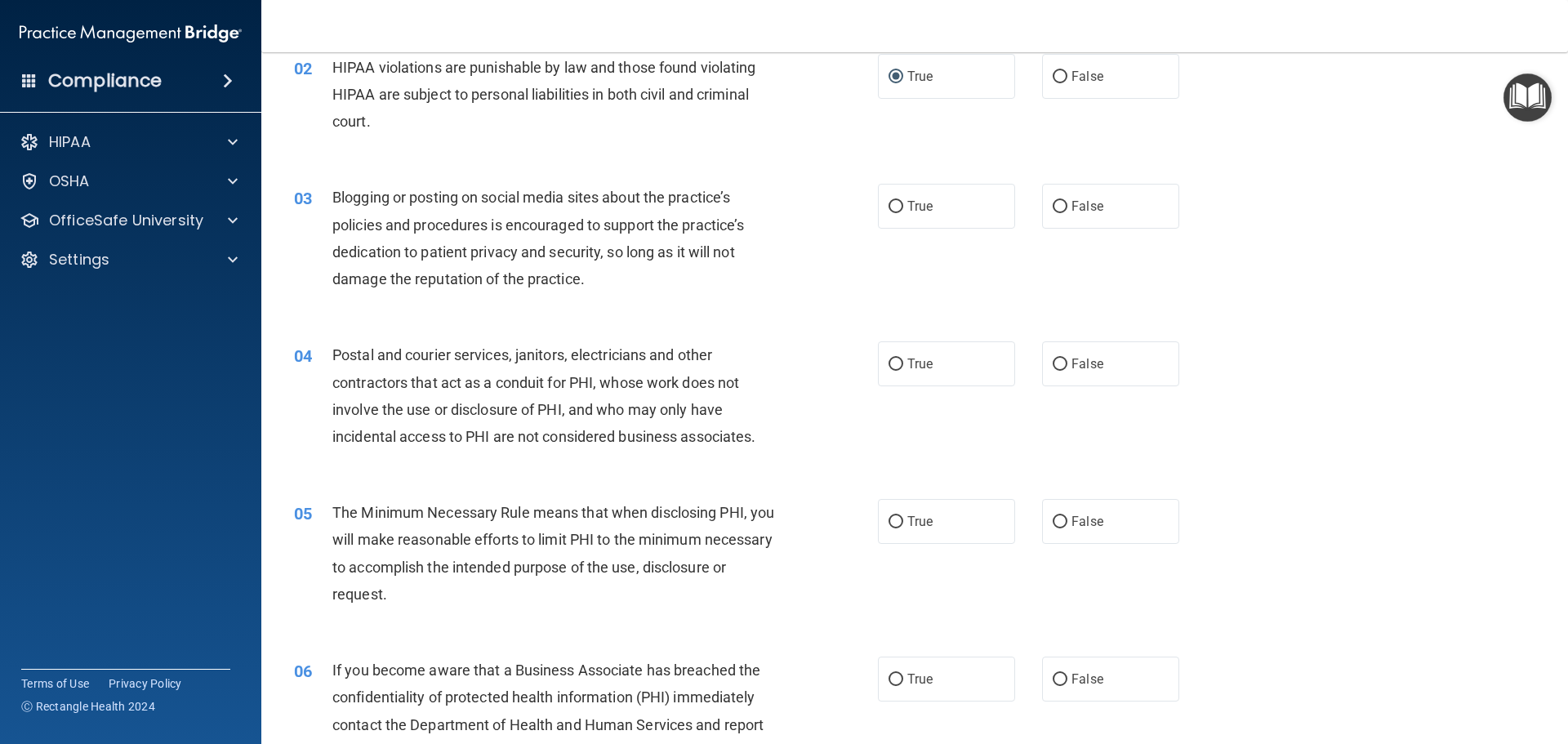
scroll to position [89, 0]
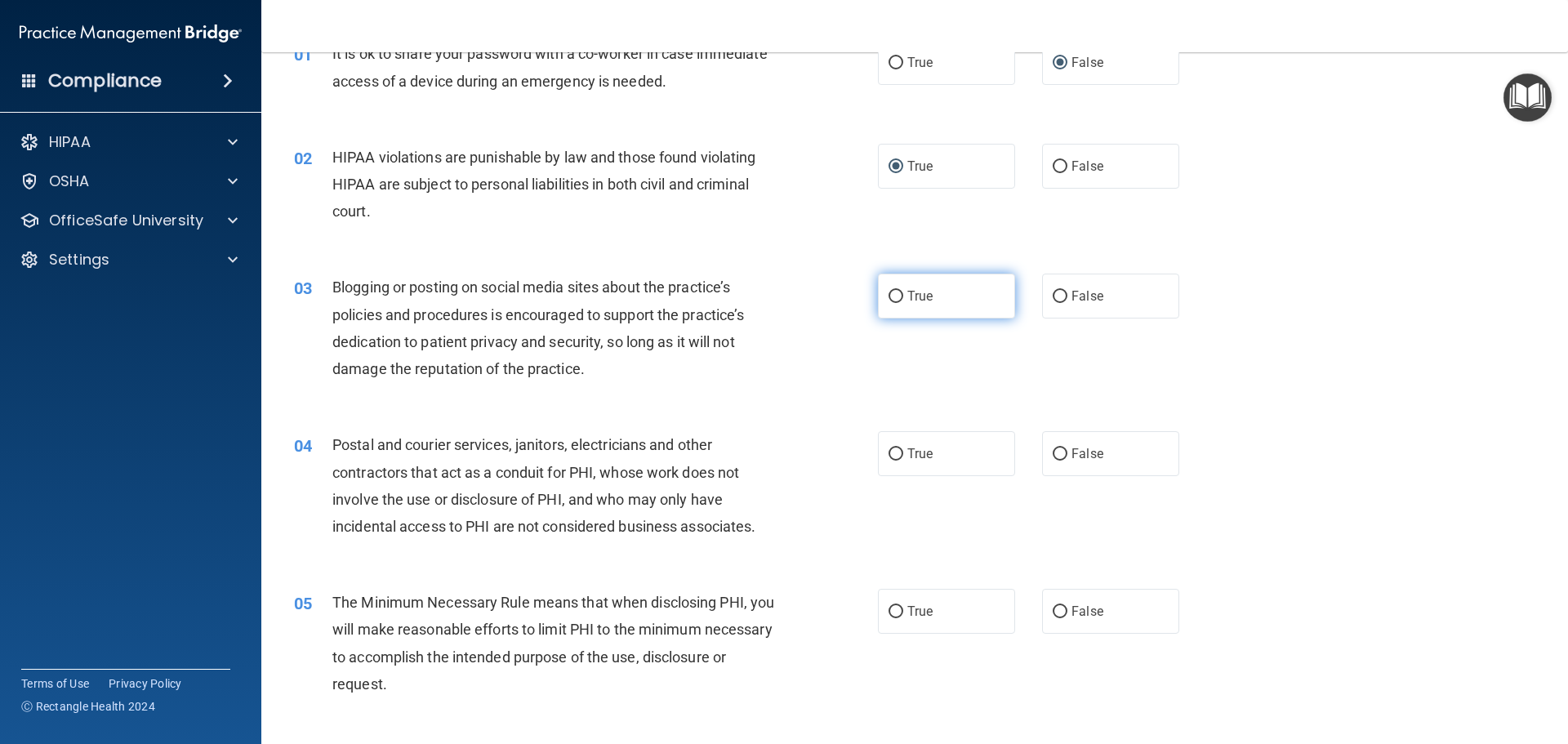
click at [889, 290] on input "True" at bounding box center [896, 296] width 15 height 12
radio input "true"
click at [896, 452] on input "True" at bounding box center [896, 454] width 15 height 12
radio input "true"
click at [892, 610] on input "True" at bounding box center [896, 611] width 15 height 12
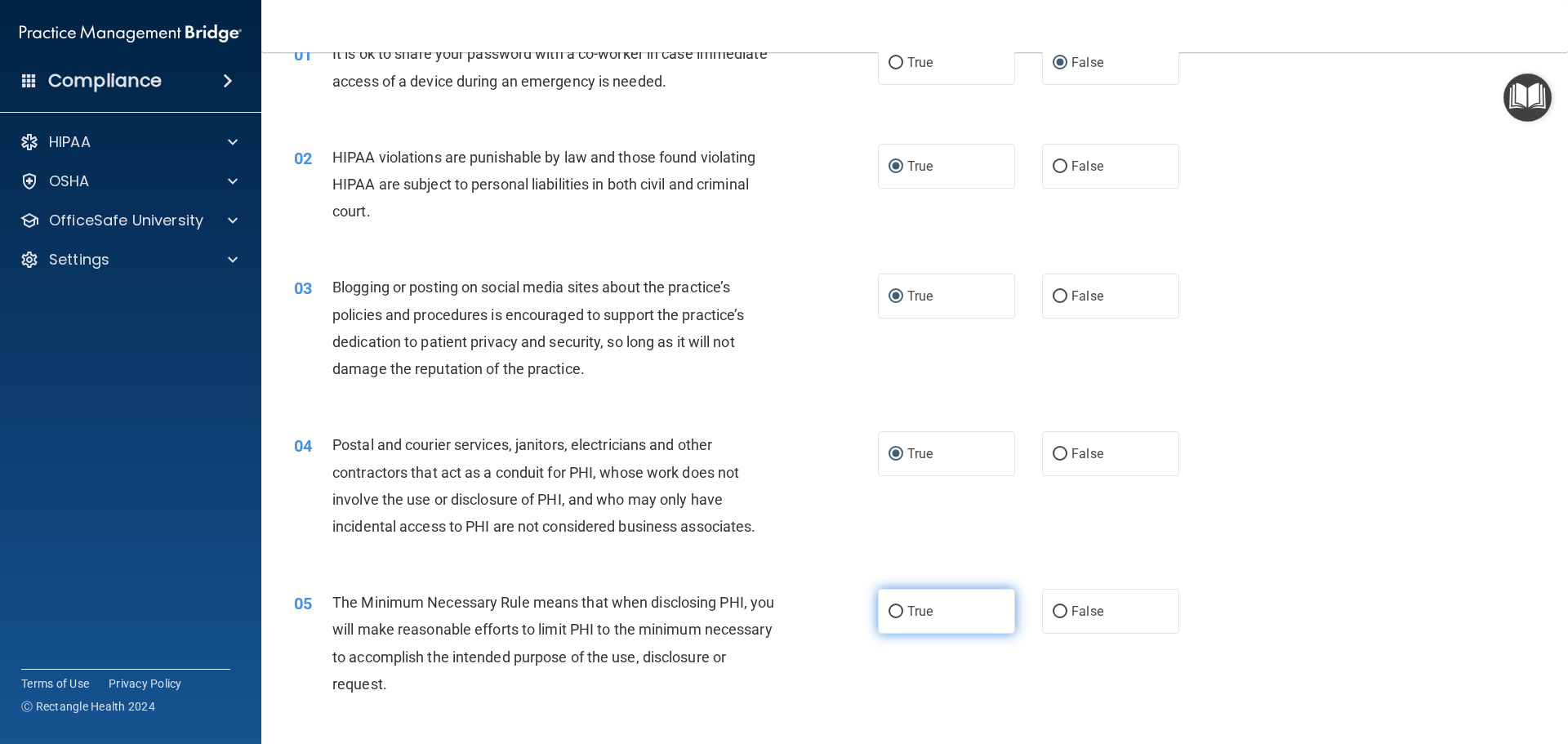
radio input "true"
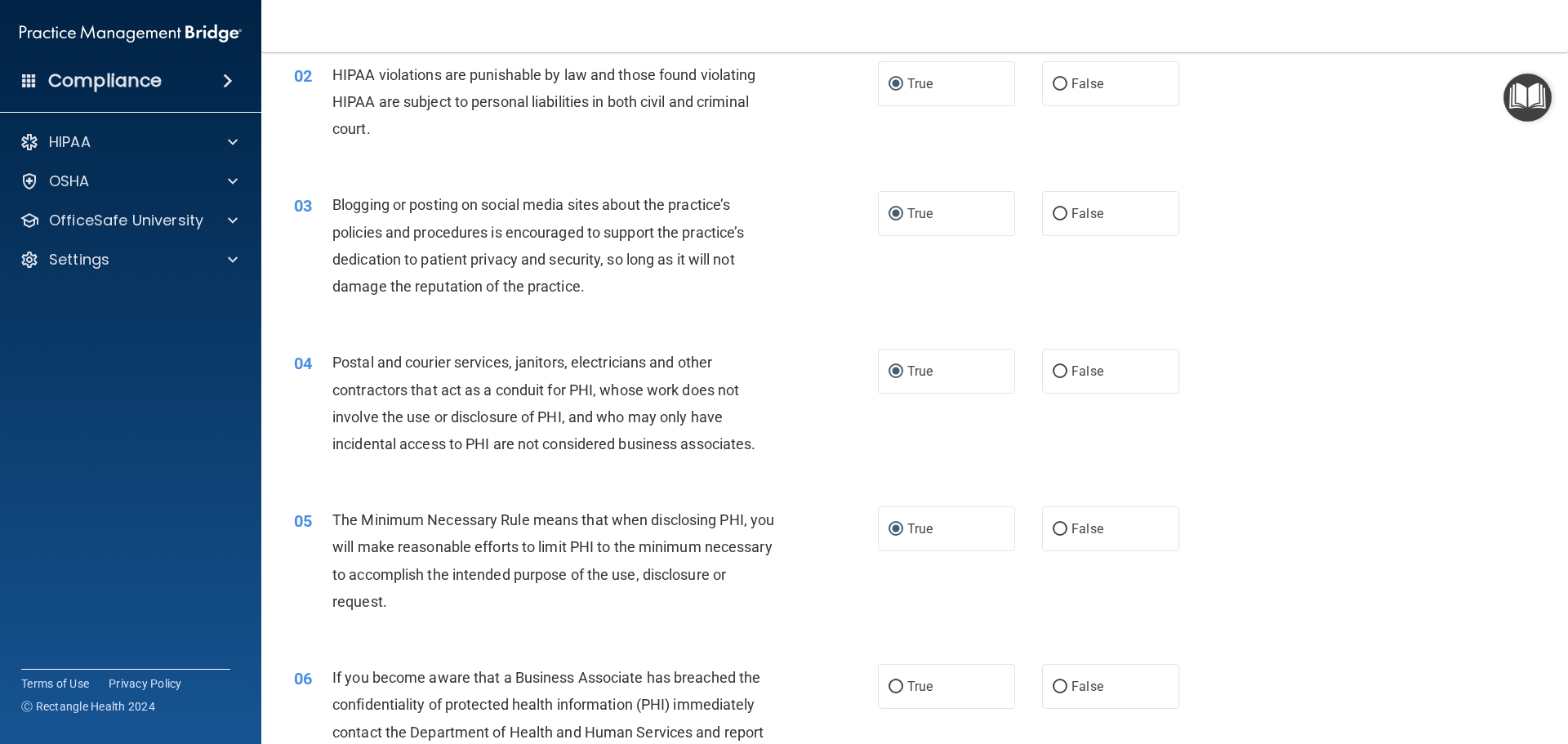
scroll to position [252, 0]
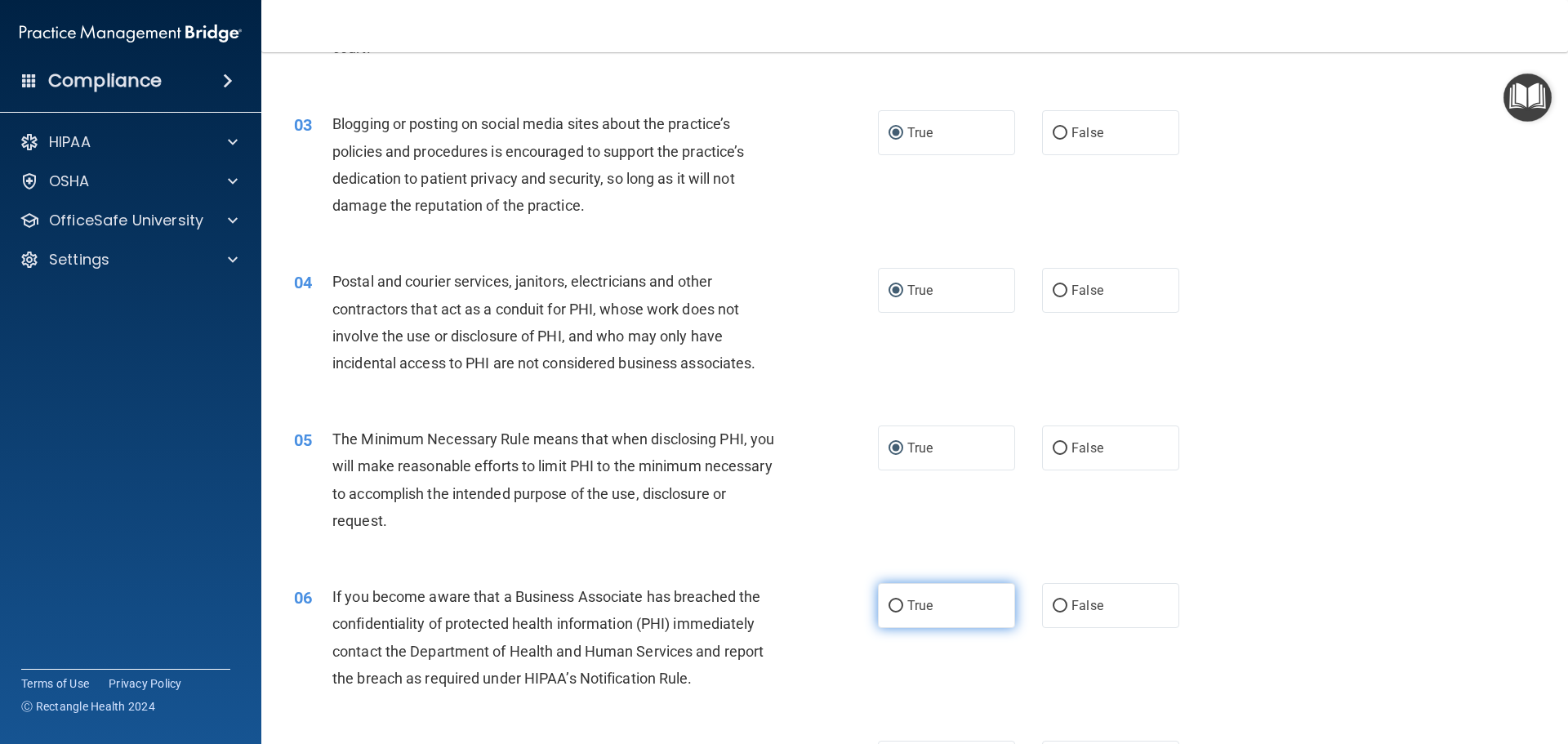
click at [891, 600] on input "True" at bounding box center [896, 606] width 15 height 12
radio input "true"
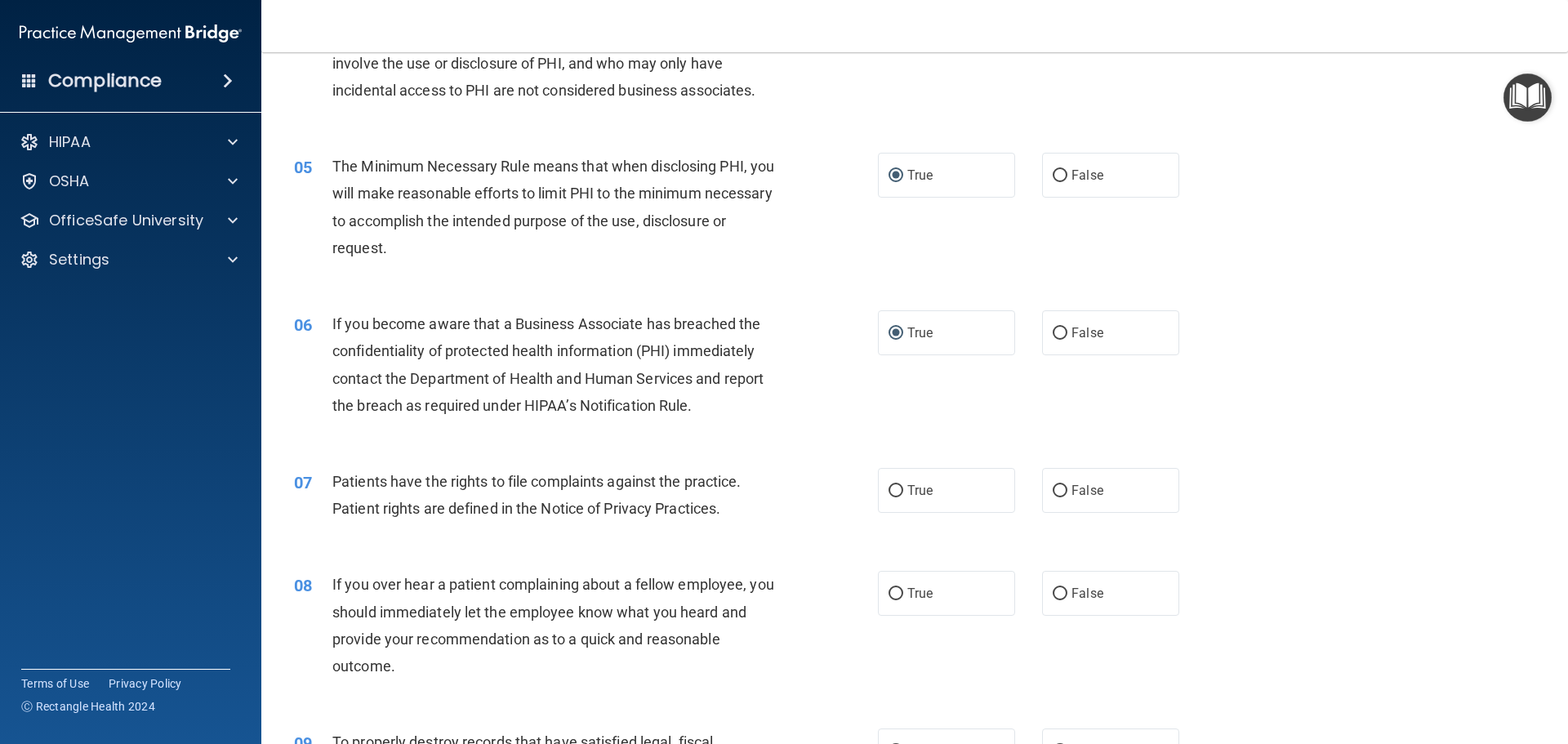
scroll to position [661, 0]
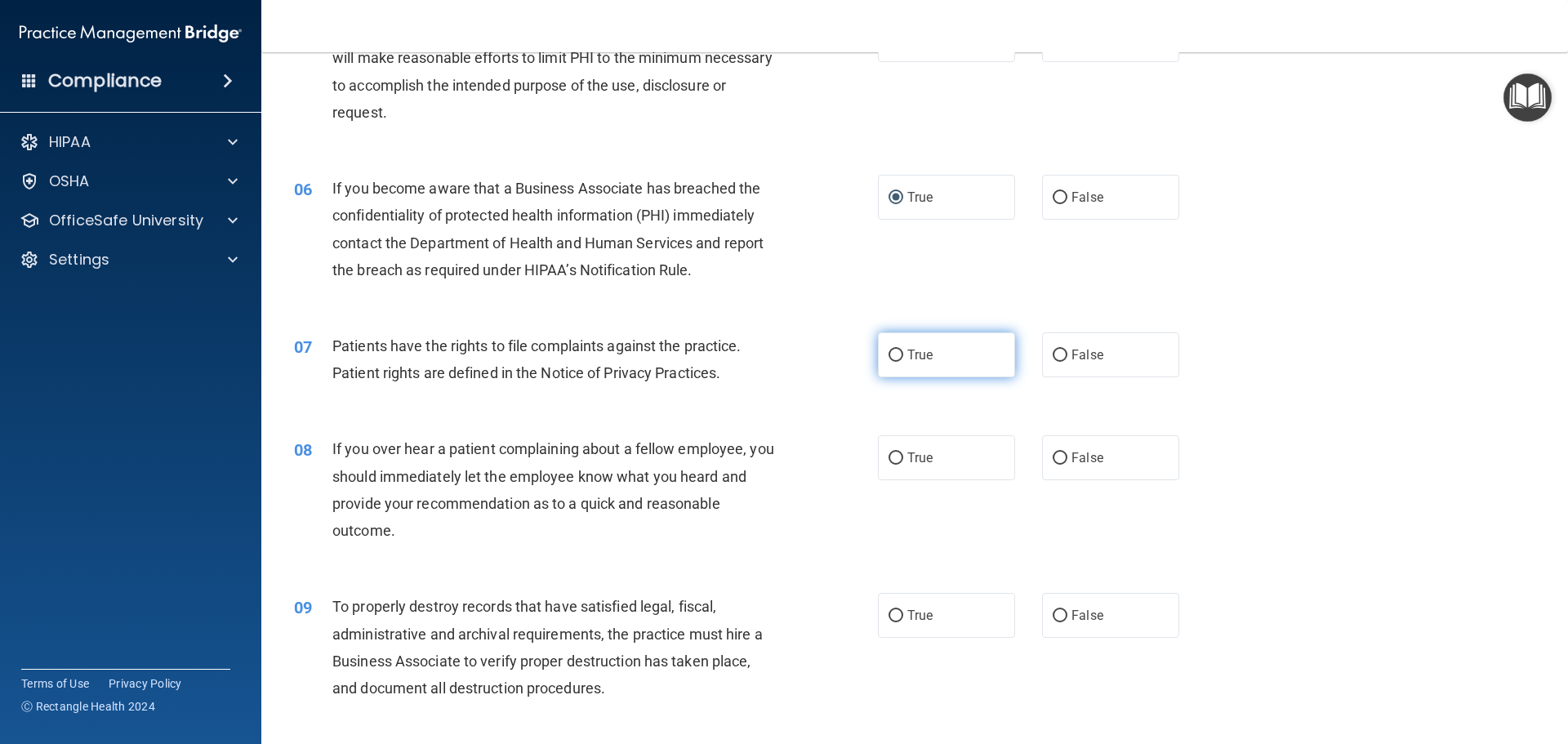
click at [890, 353] on input "True" at bounding box center [896, 355] width 15 height 12
radio input "true"
click at [1056, 461] on input "False" at bounding box center [1060, 458] width 15 height 12
radio input "true"
click at [1053, 617] on input "False" at bounding box center [1060, 616] width 15 height 12
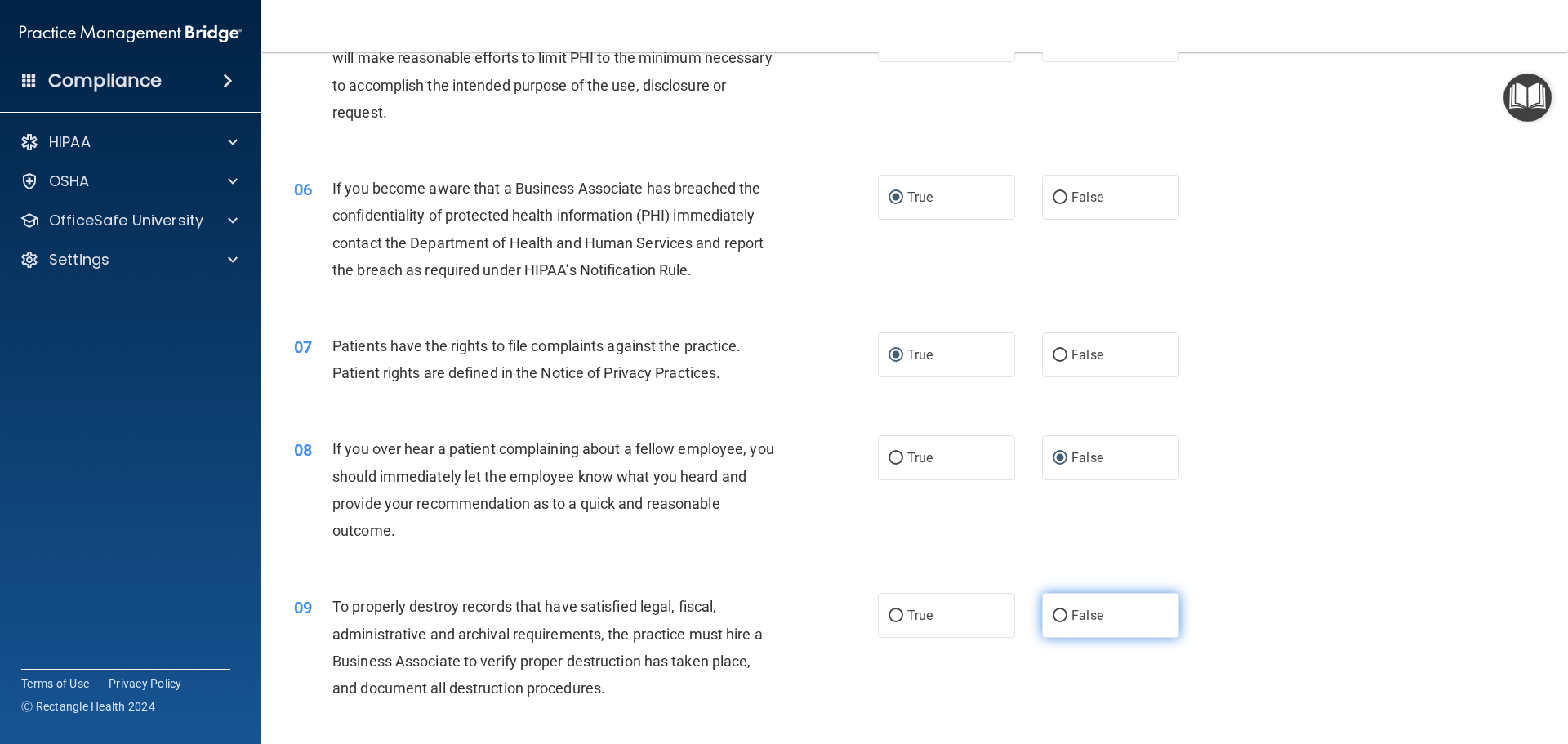
radio input "true"
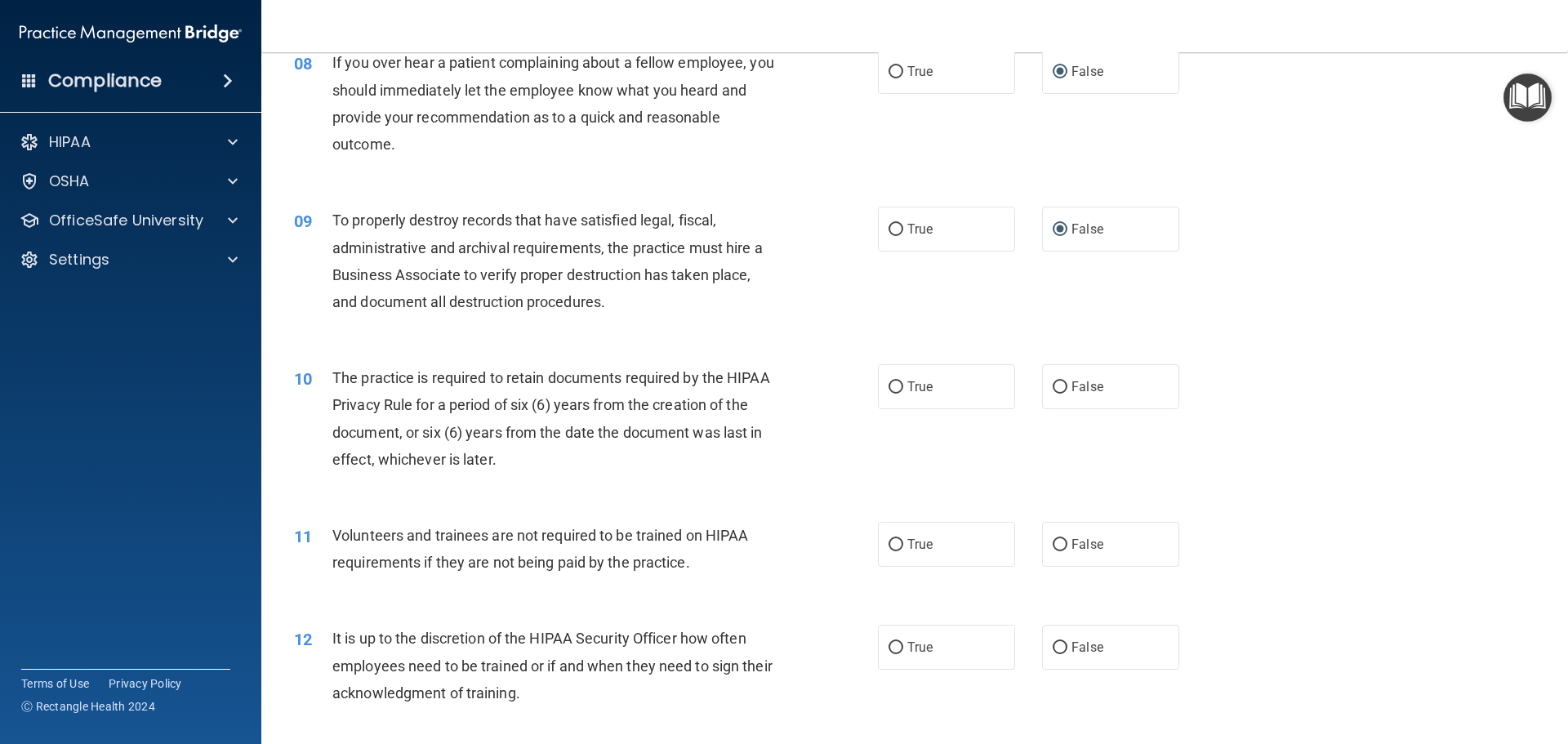
scroll to position [1069, 0]
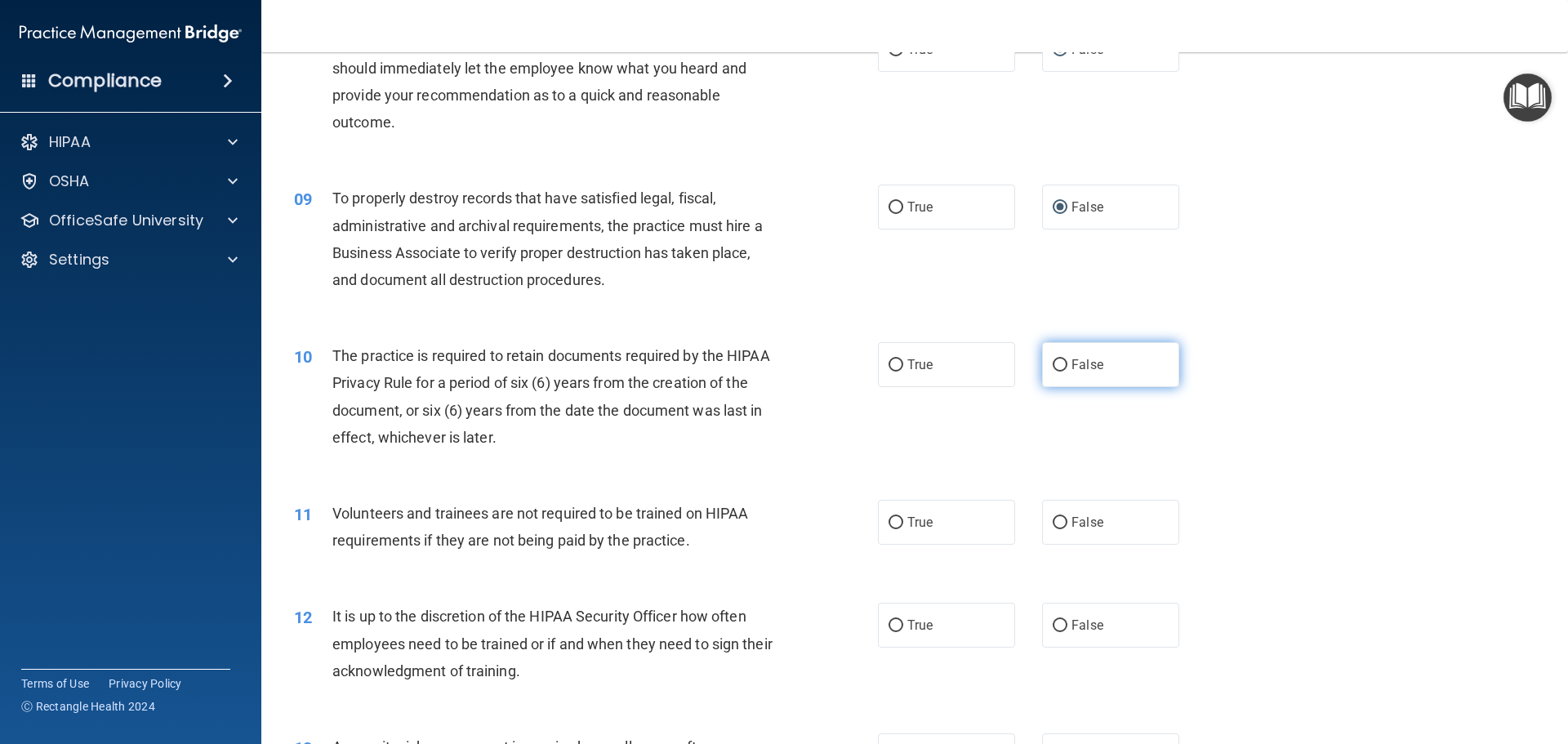
click at [1054, 362] on input "False" at bounding box center [1060, 365] width 15 height 12
radio input "true"
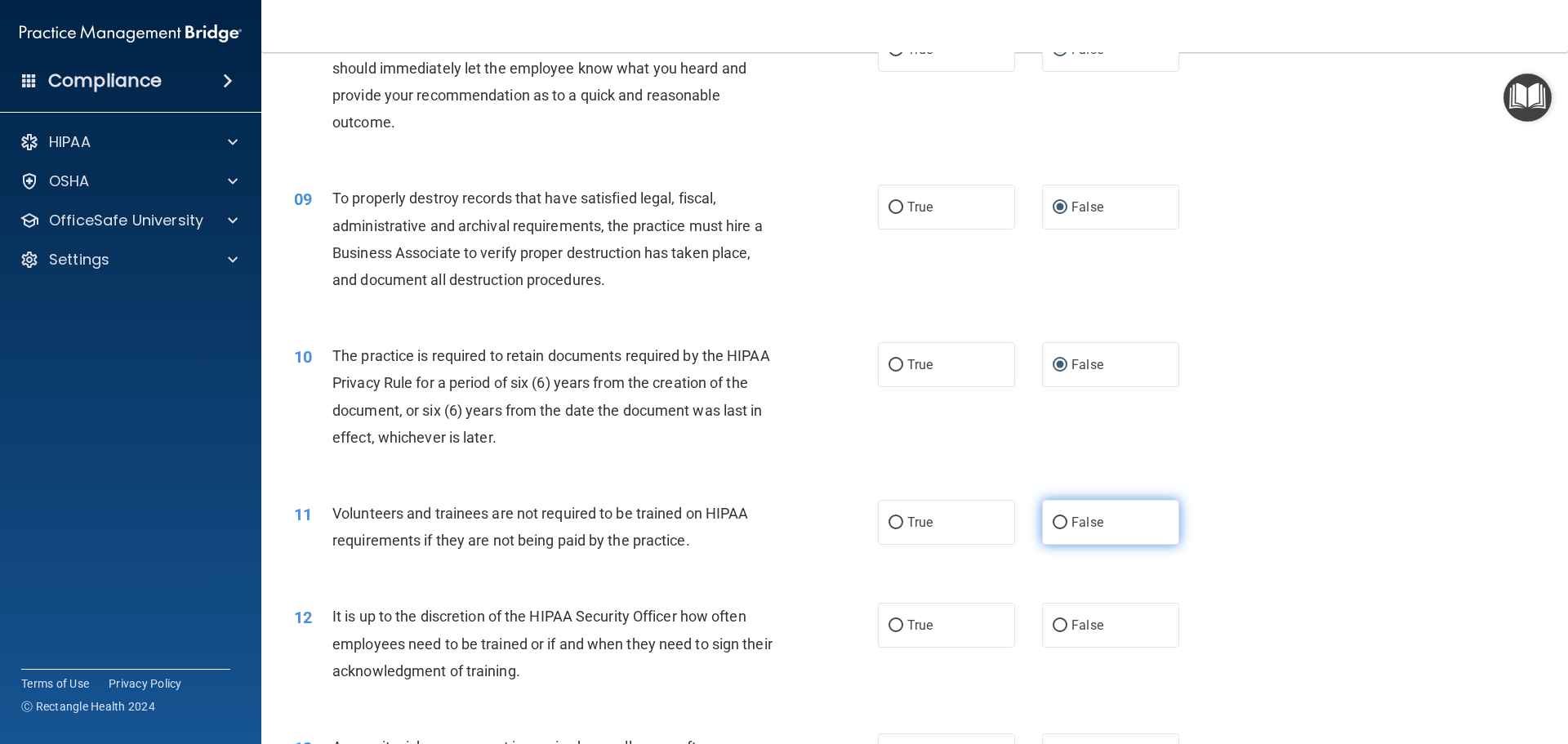
click at [1044, 519] on label "False" at bounding box center [1110, 522] width 137 height 45
click at [1054, 526] on input "False" at bounding box center [1060, 523] width 15 height 12
radio input "true"
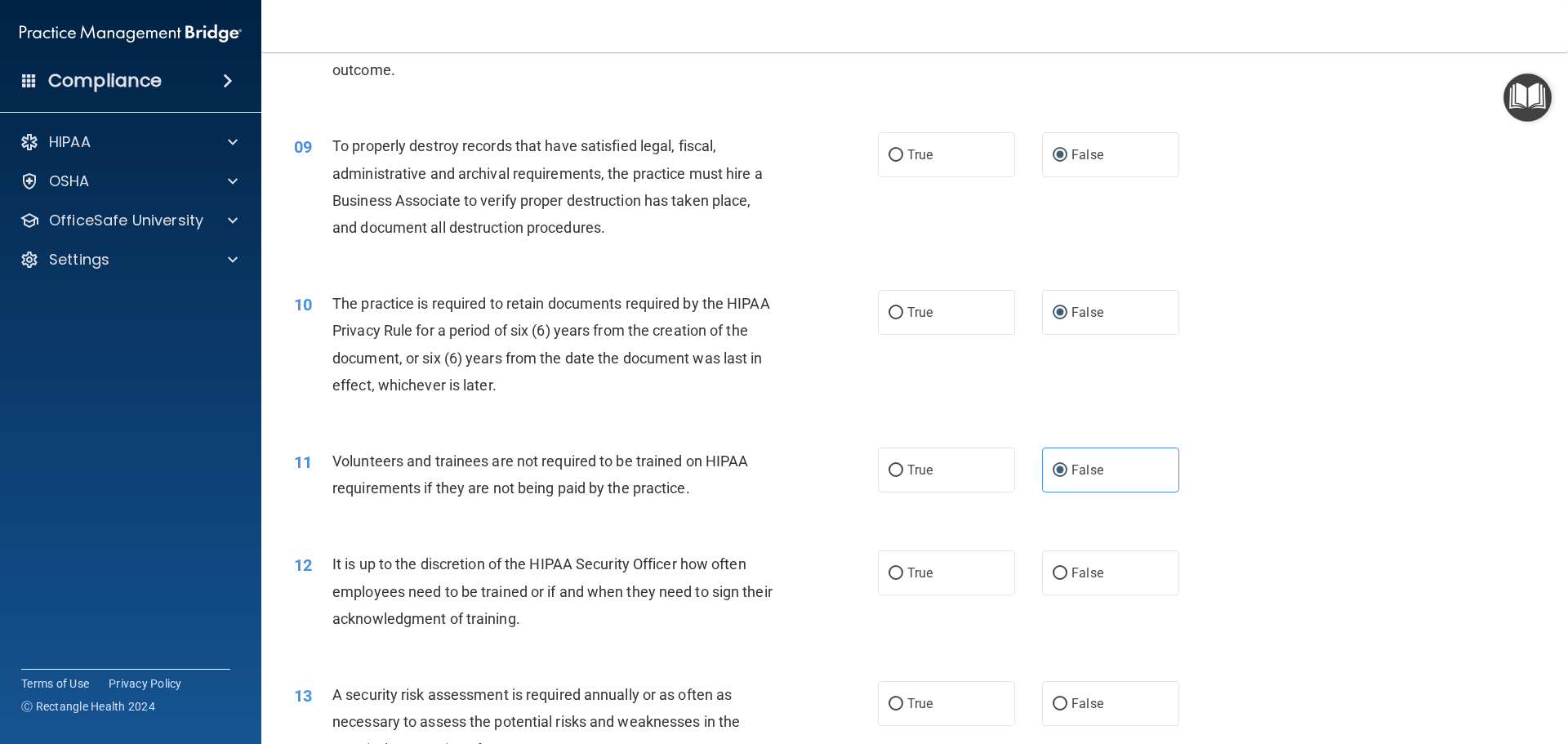
scroll to position [1151, 0]
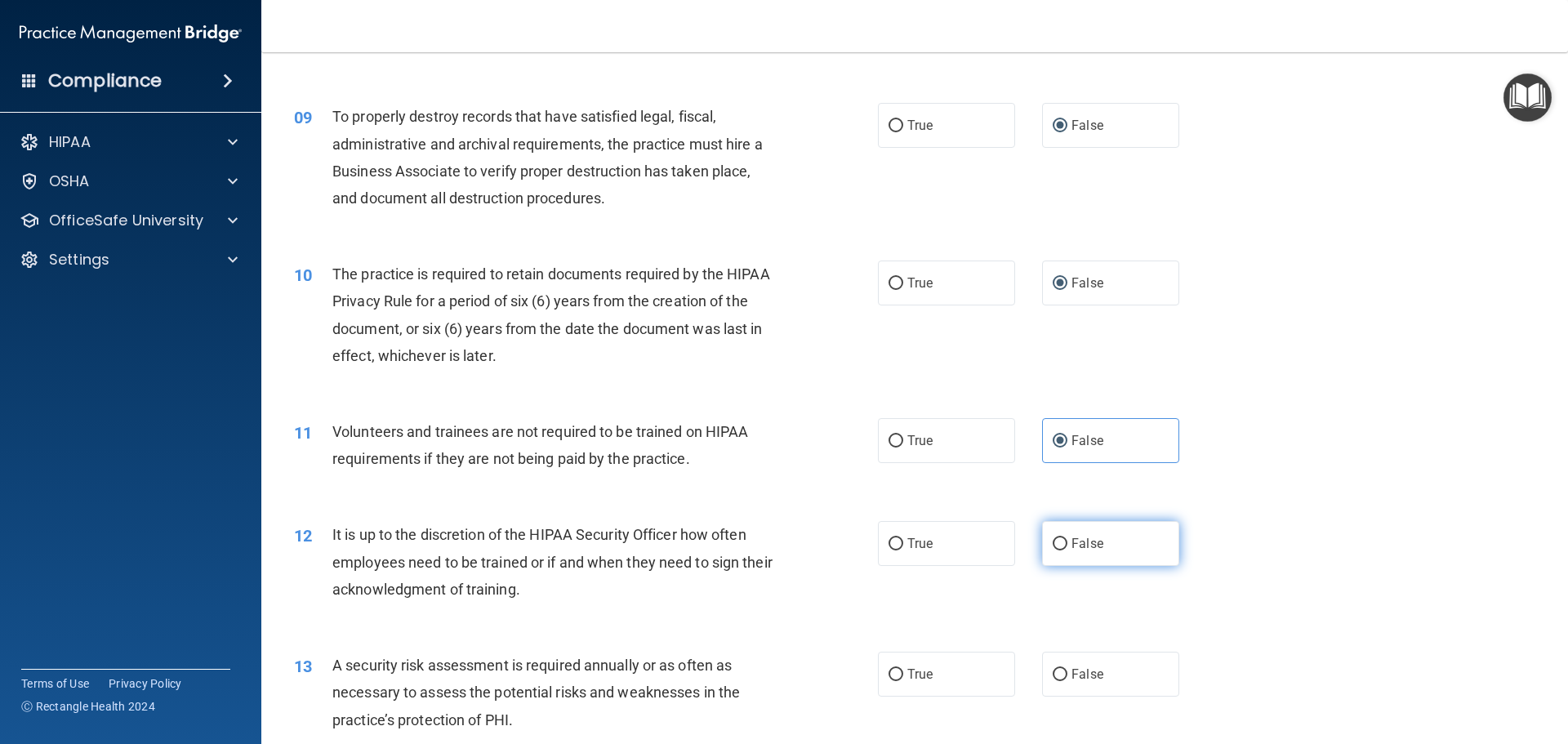
click at [1053, 540] on input "False" at bounding box center [1060, 544] width 15 height 12
radio input "true"
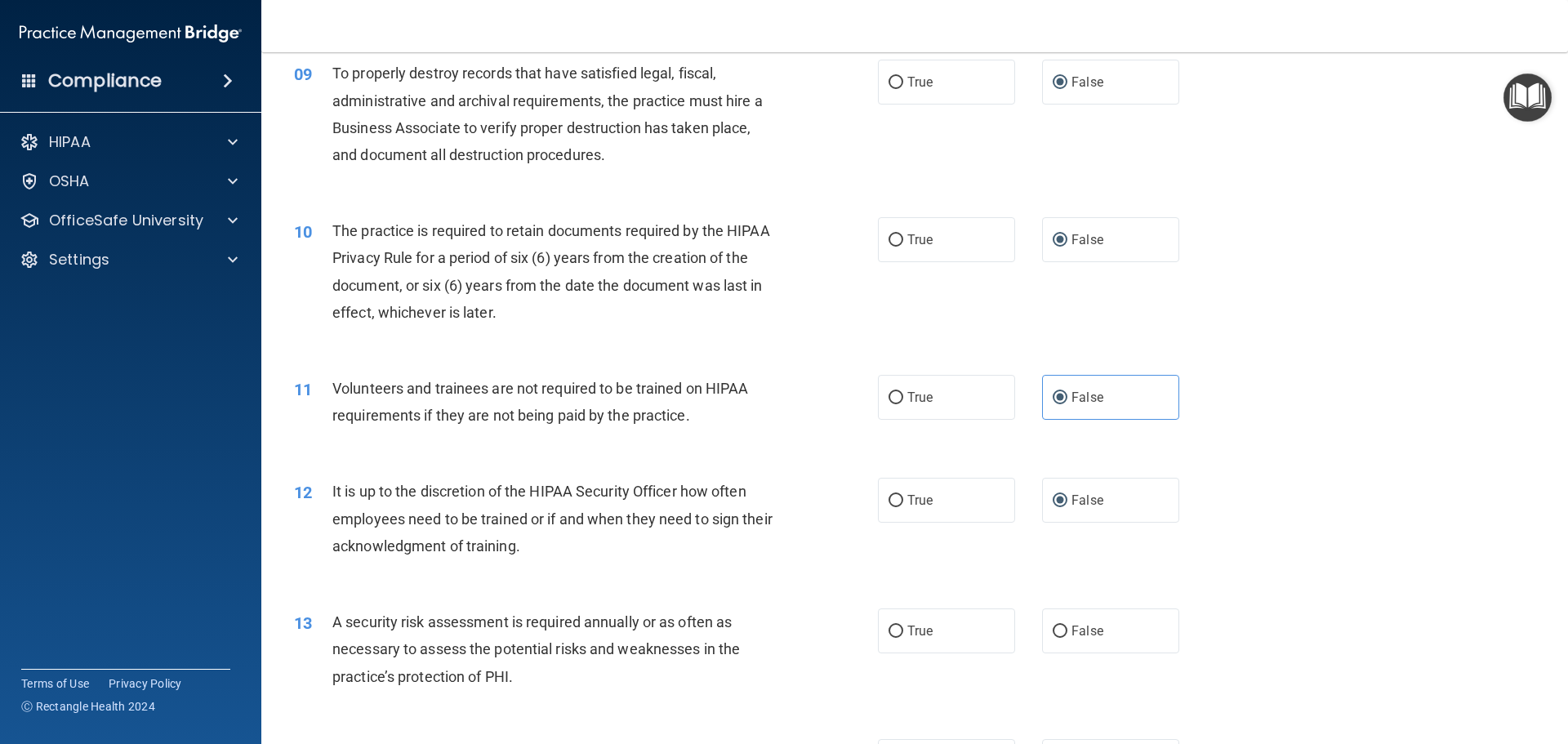
scroll to position [1232, 0]
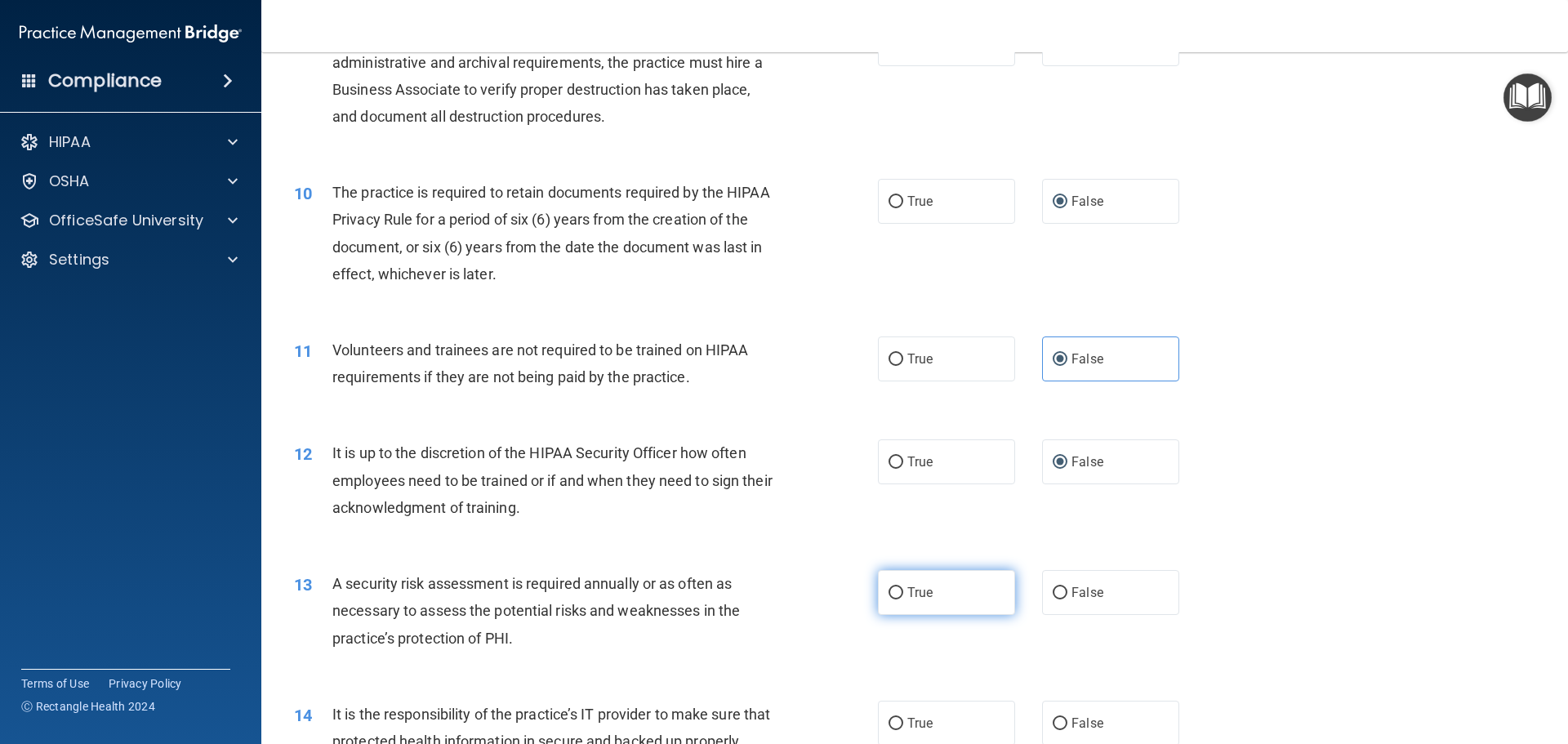
click at [889, 590] on input "True" at bounding box center [896, 593] width 15 height 12
radio input "true"
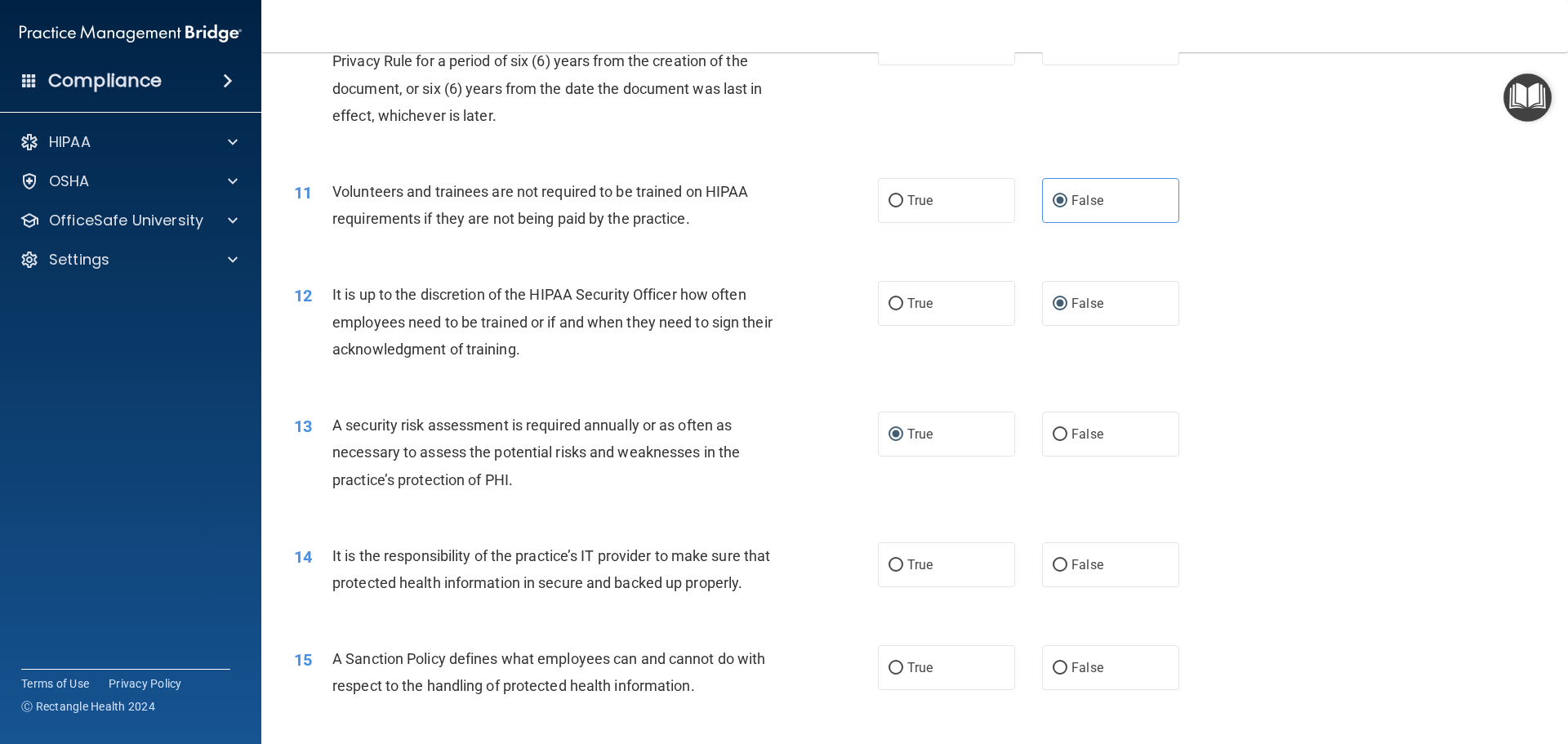
scroll to position [1396, 0]
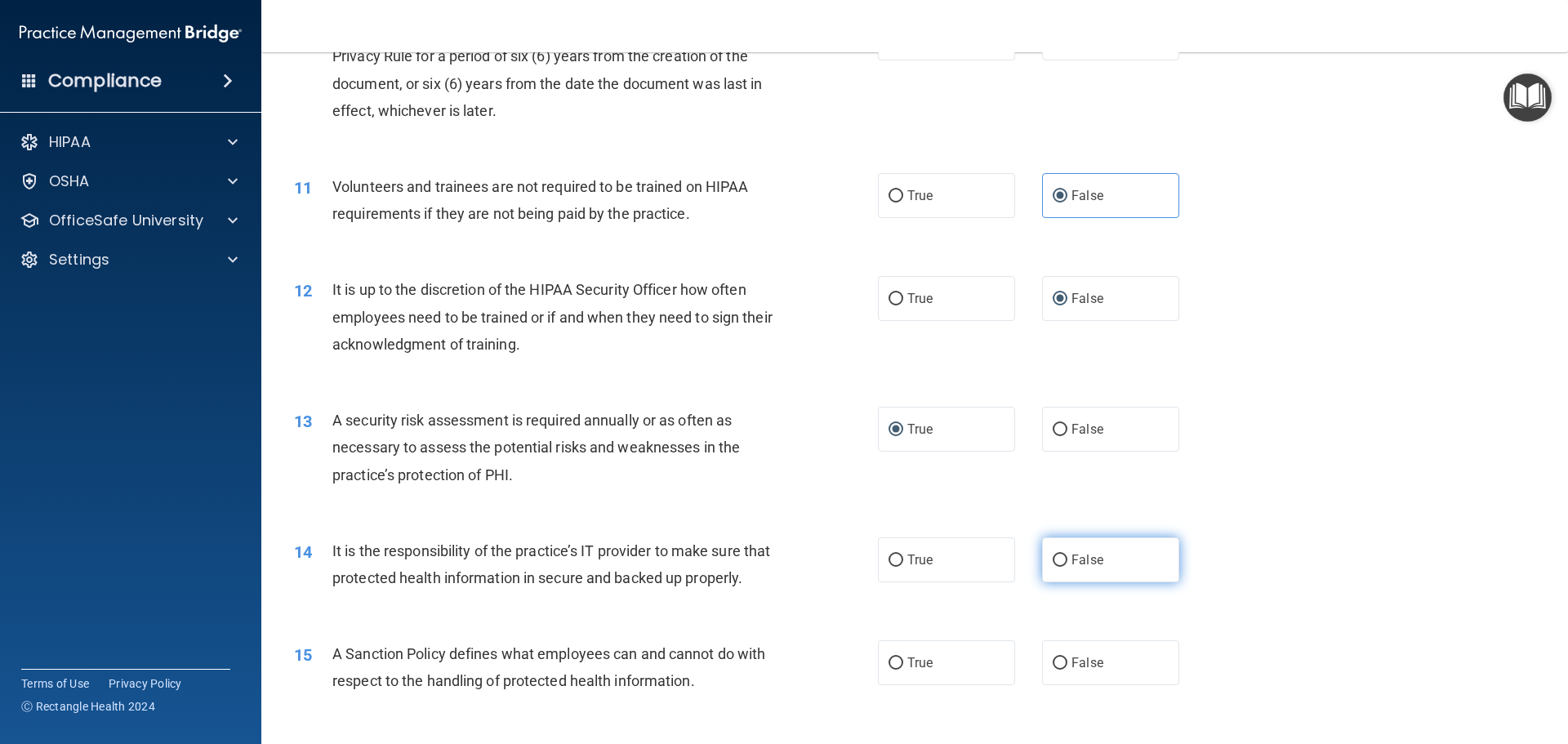
click at [1053, 556] on input "False" at bounding box center [1060, 560] width 15 height 12
radio input "true"
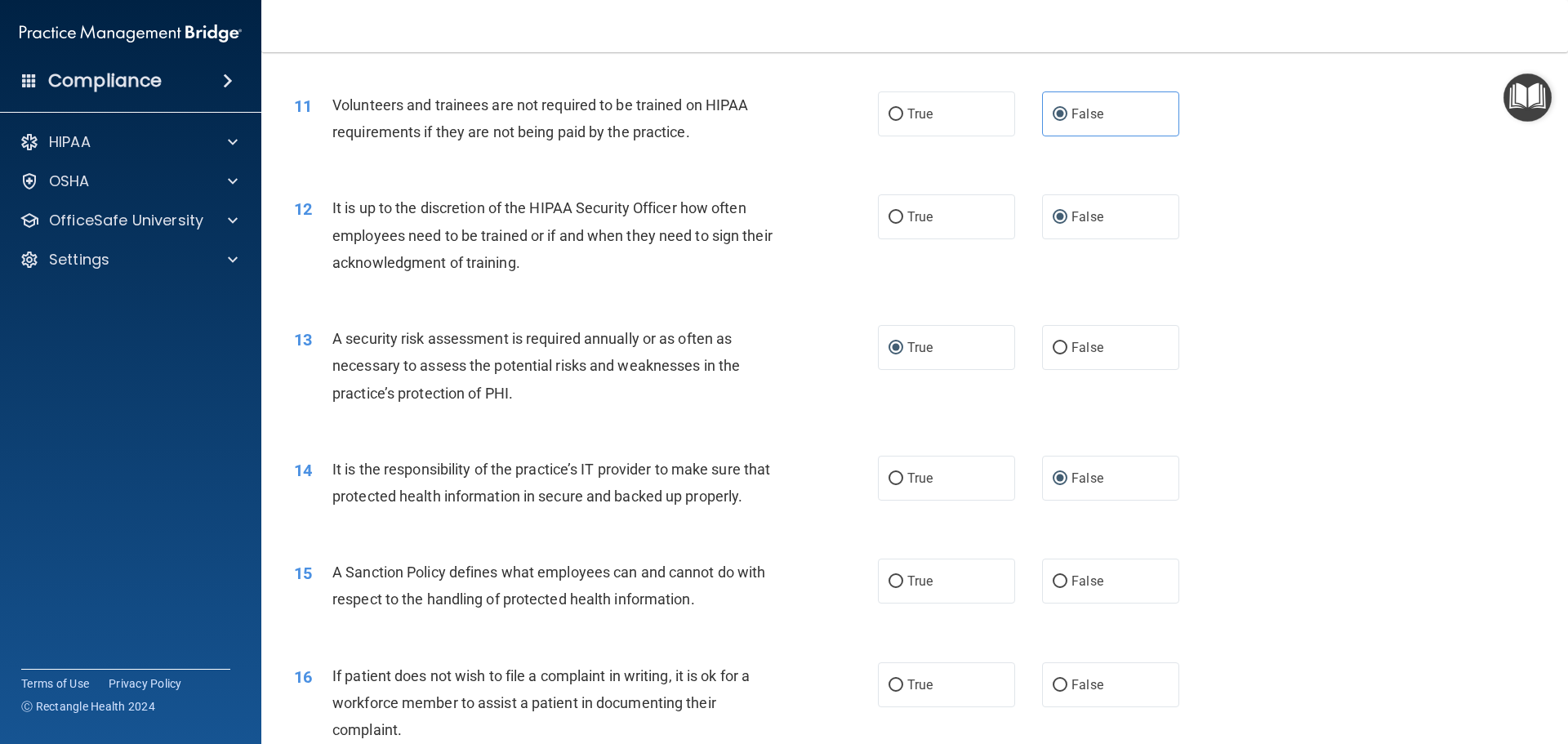
scroll to position [1559, 0]
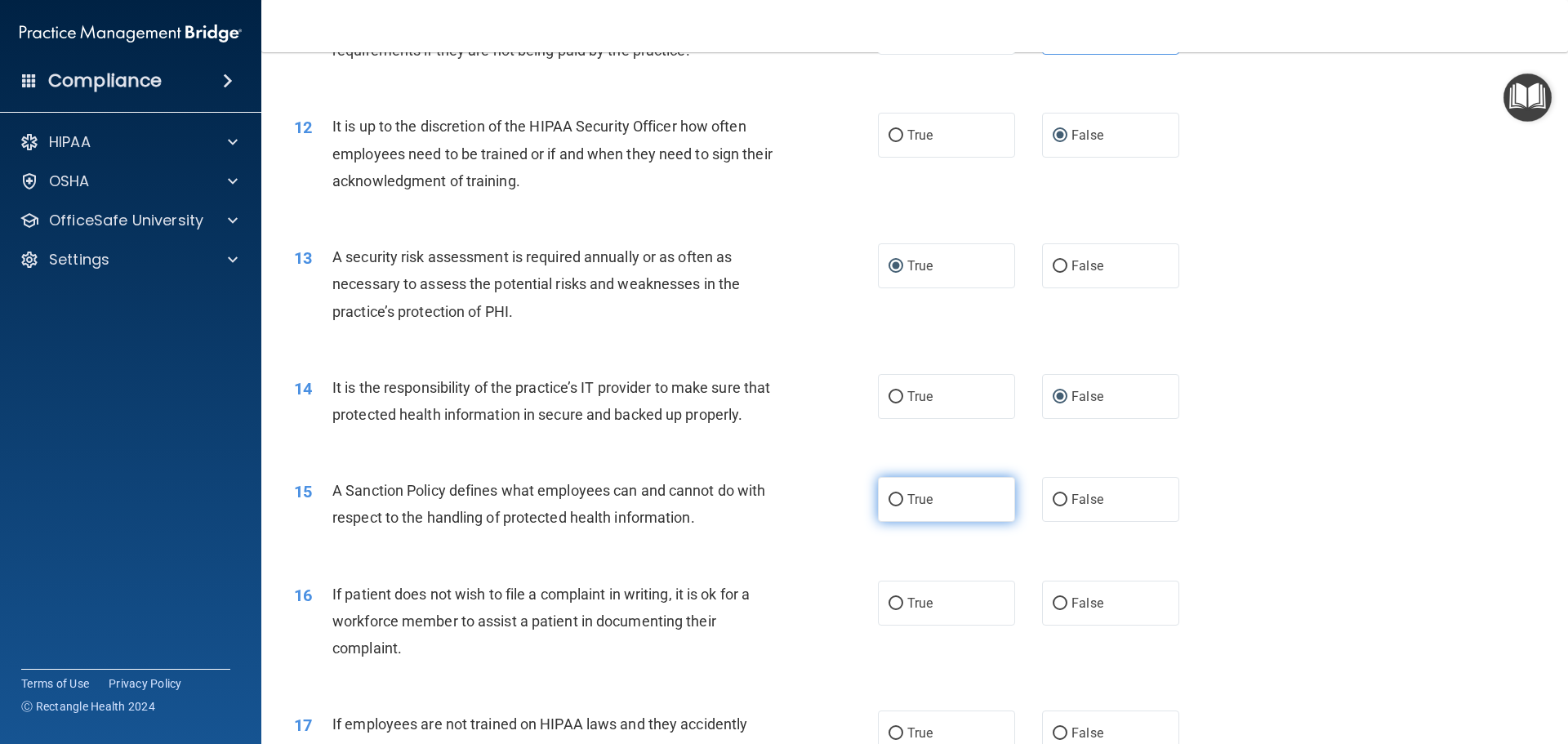
click at [890, 506] on input "True" at bounding box center [896, 499] width 15 height 12
radio input "true"
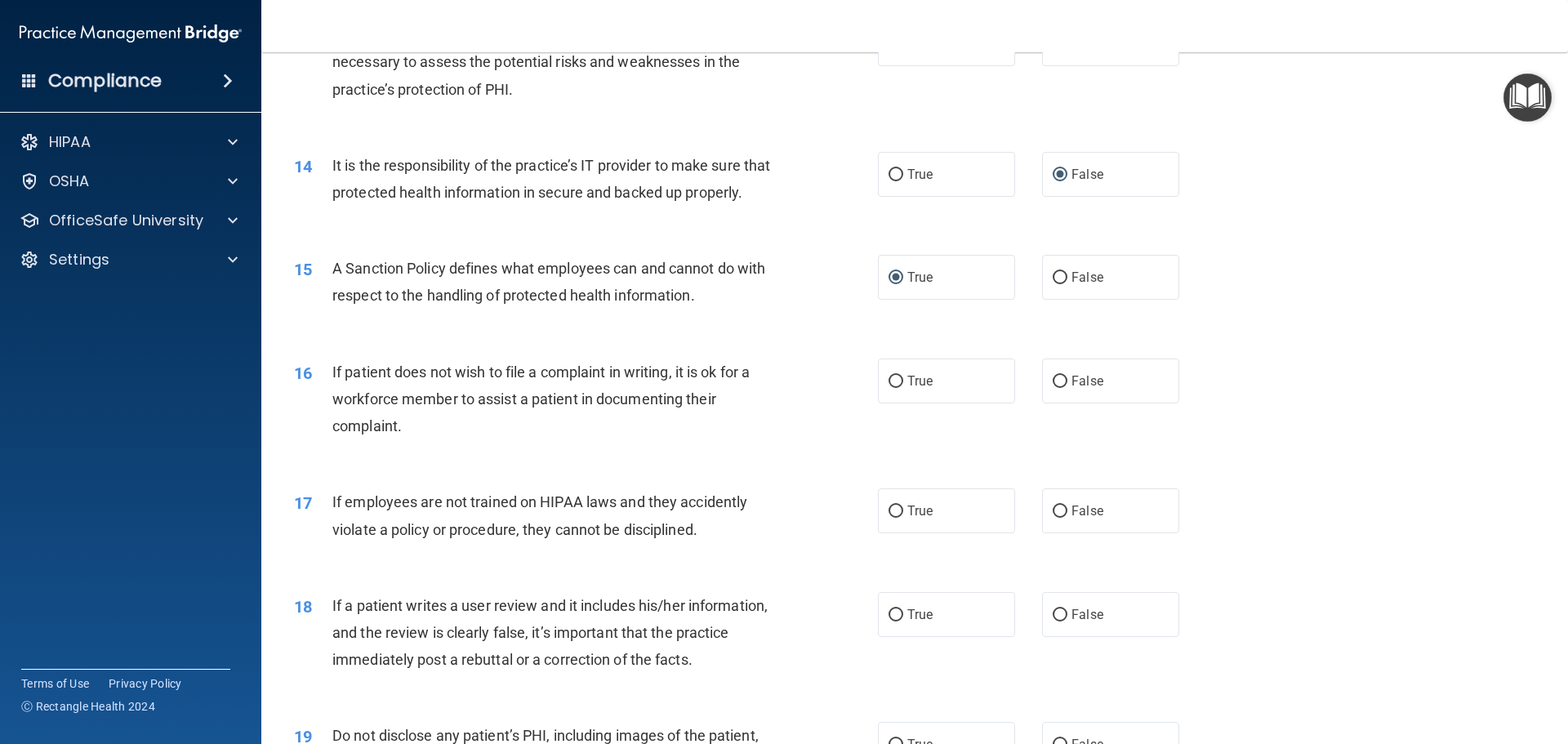
scroll to position [1804, 0]
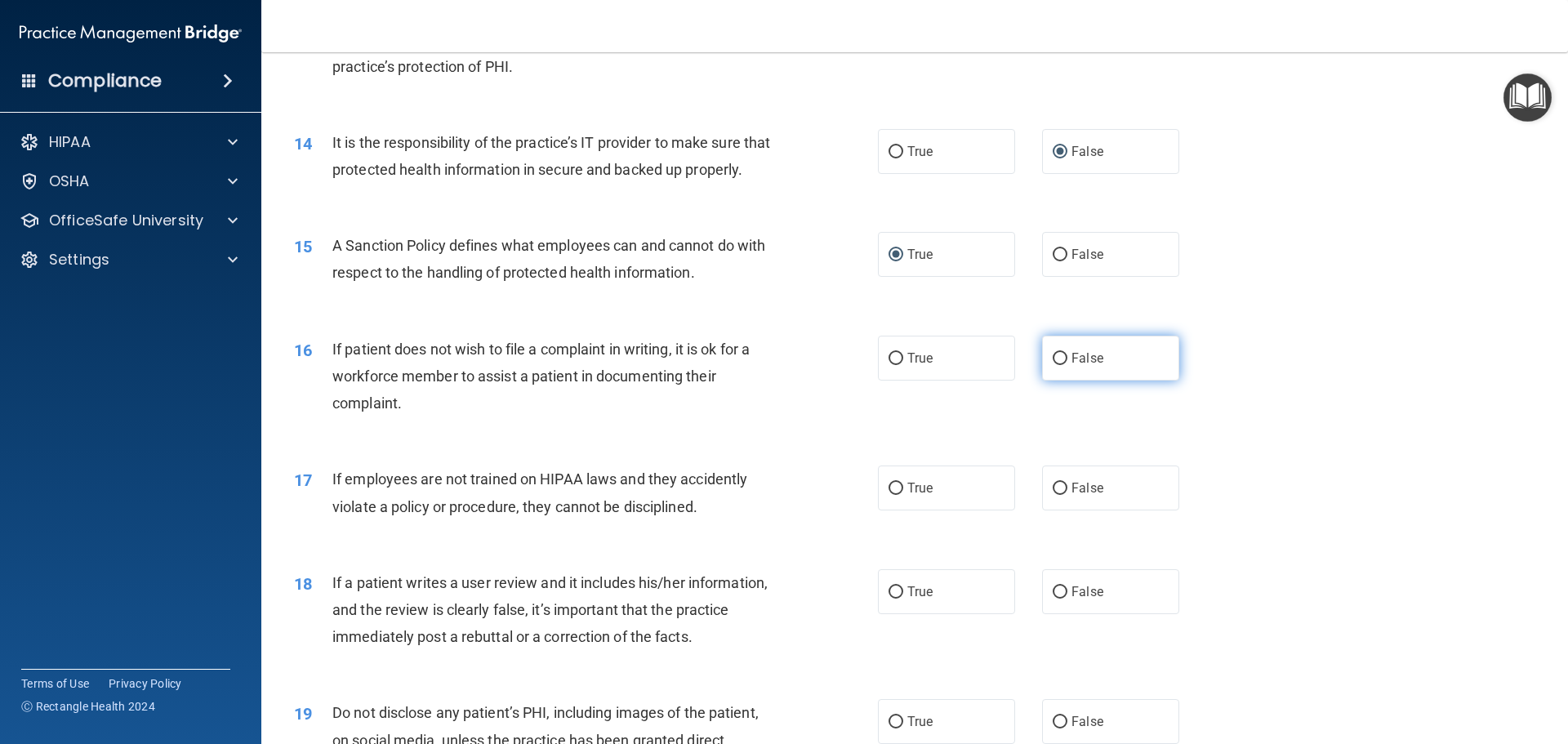
drag, startPoint x: 1050, startPoint y: 382, endPoint x: 1040, endPoint y: 392, distance: 14.1
click at [1053, 365] on input "False" at bounding box center [1060, 358] width 15 height 12
radio input "true"
click at [1051, 510] on label "False" at bounding box center [1110, 488] width 137 height 45
click at [1062, 511] on label "False" at bounding box center [1110, 488] width 137 height 45
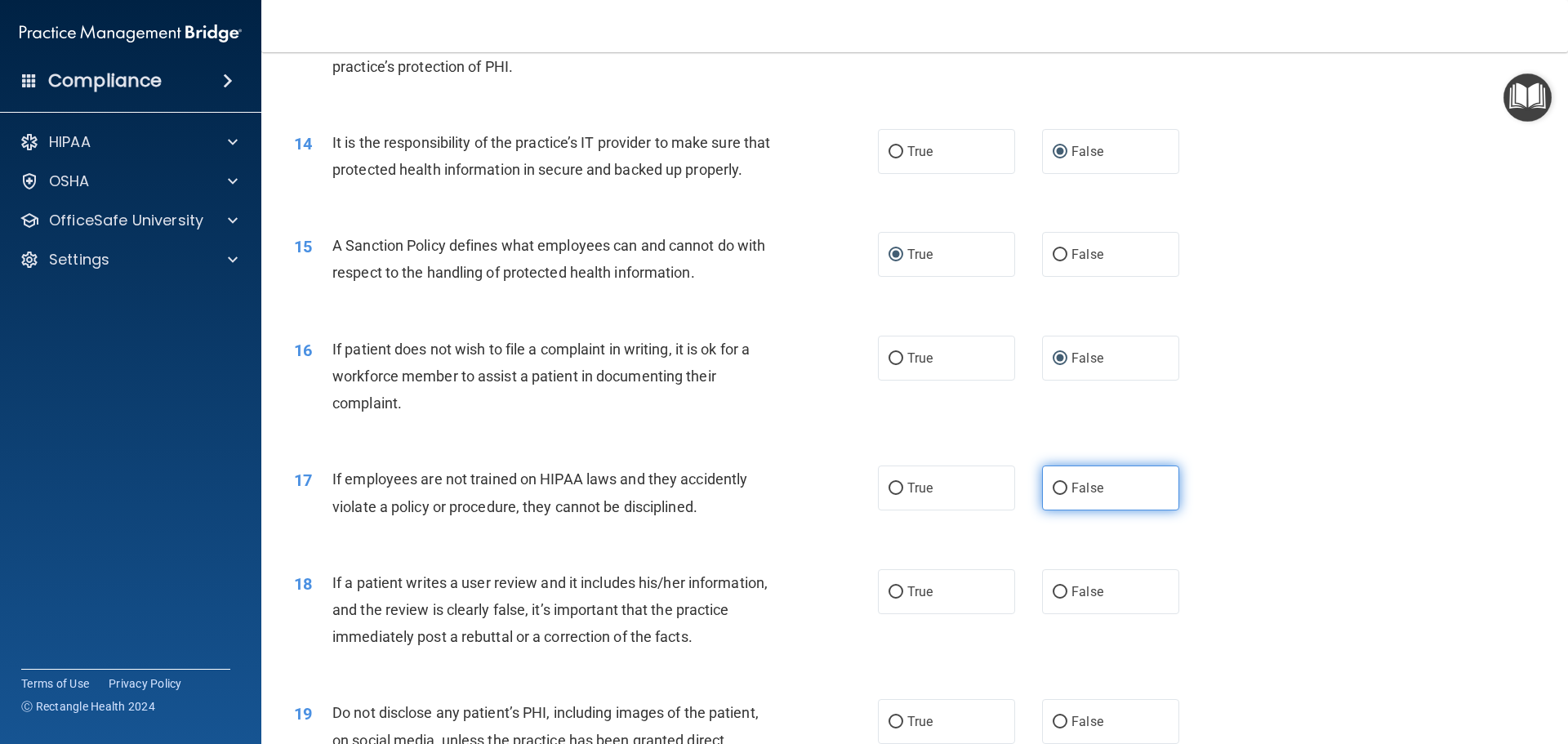
click at [1062, 495] on input "False" at bounding box center [1060, 488] width 15 height 12
radio input "true"
click at [892, 598] on input "True" at bounding box center [896, 592] width 15 height 12
radio input "true"
click at [766, 621] on div "If a patient writes a user review and it includes his/her information, and the …" at bounding box center [560, 610] width 456 height 81
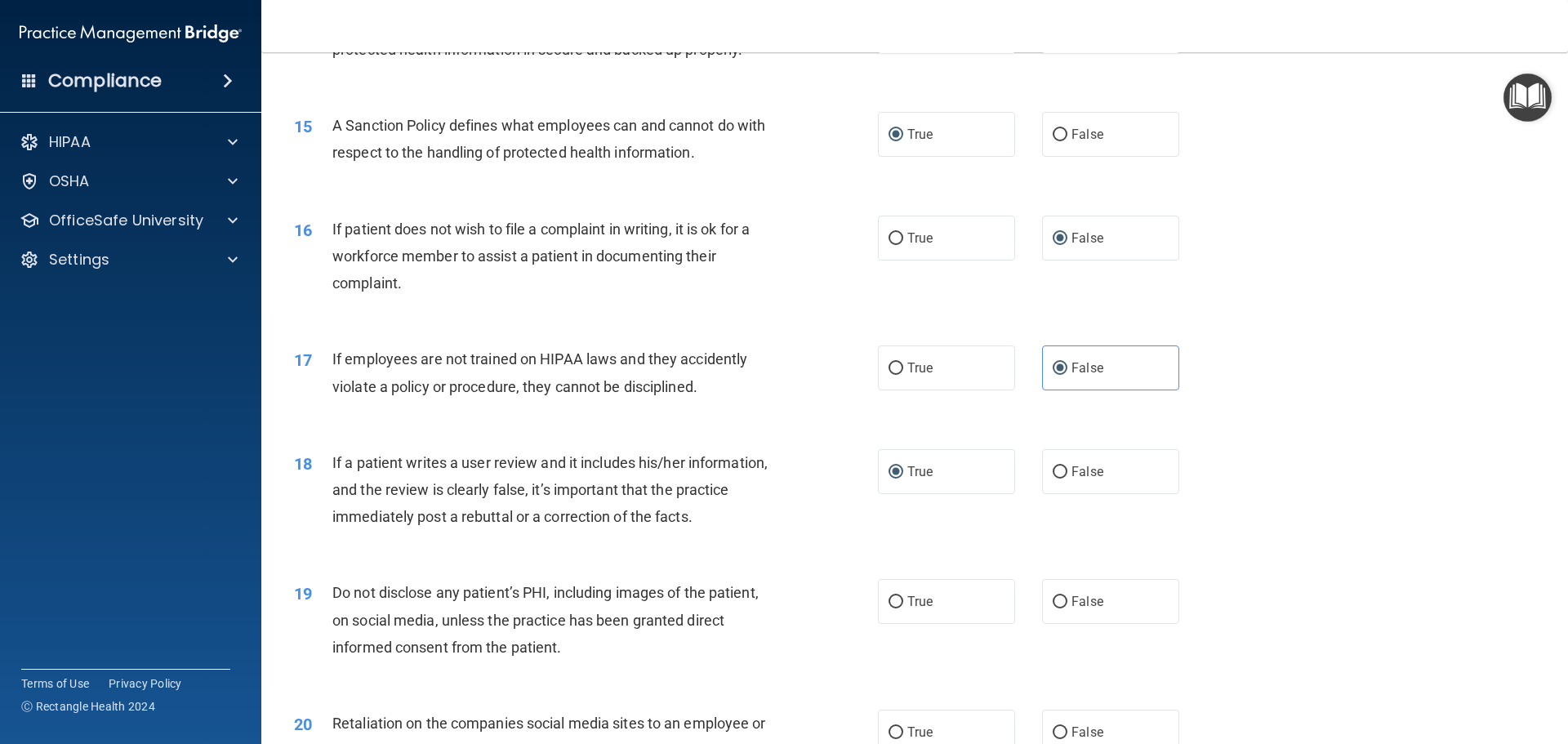
scroll to position [1967, 0]
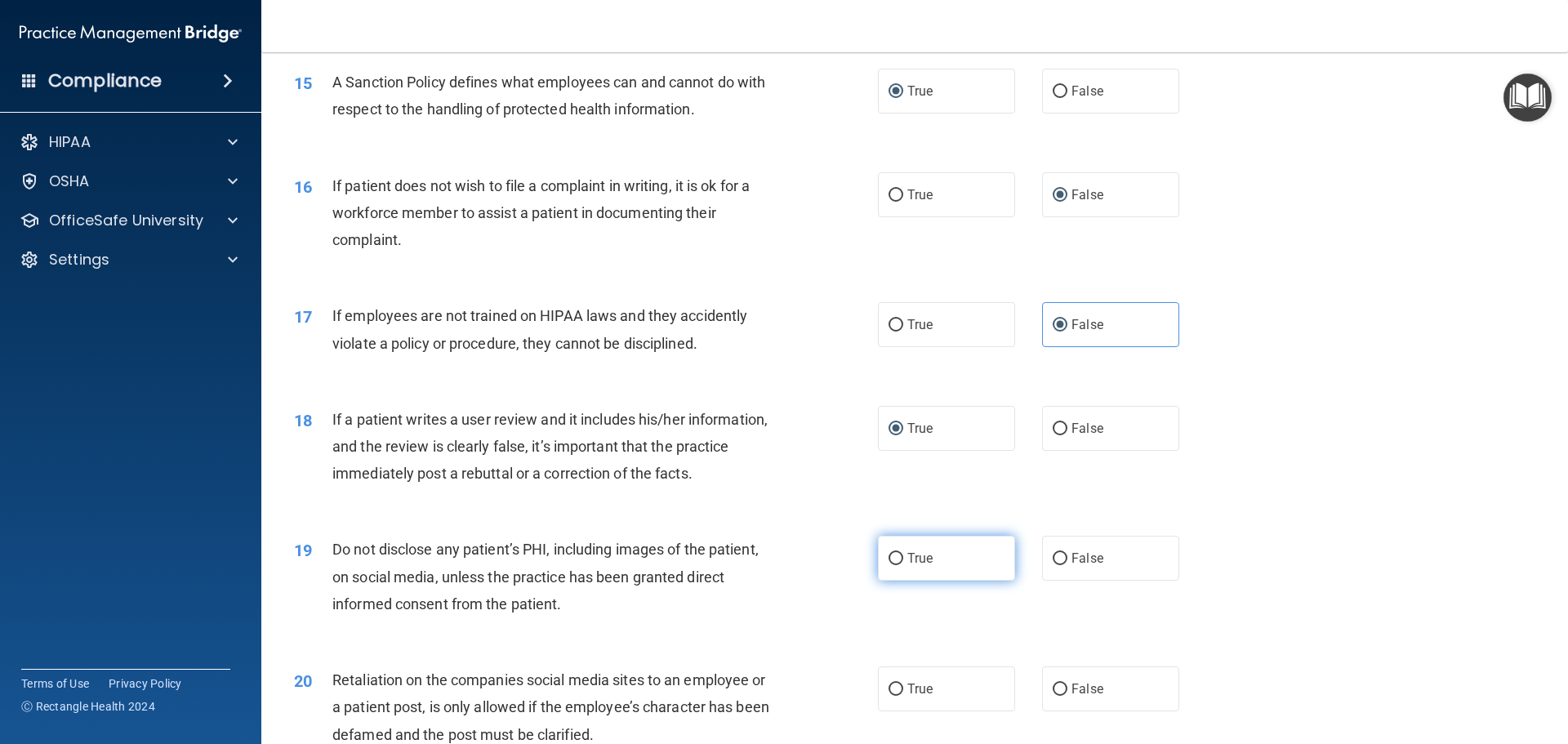
click at [895, 565] on input "True" at bounding box center [896, 558] width 15 height 12
radio input "true"
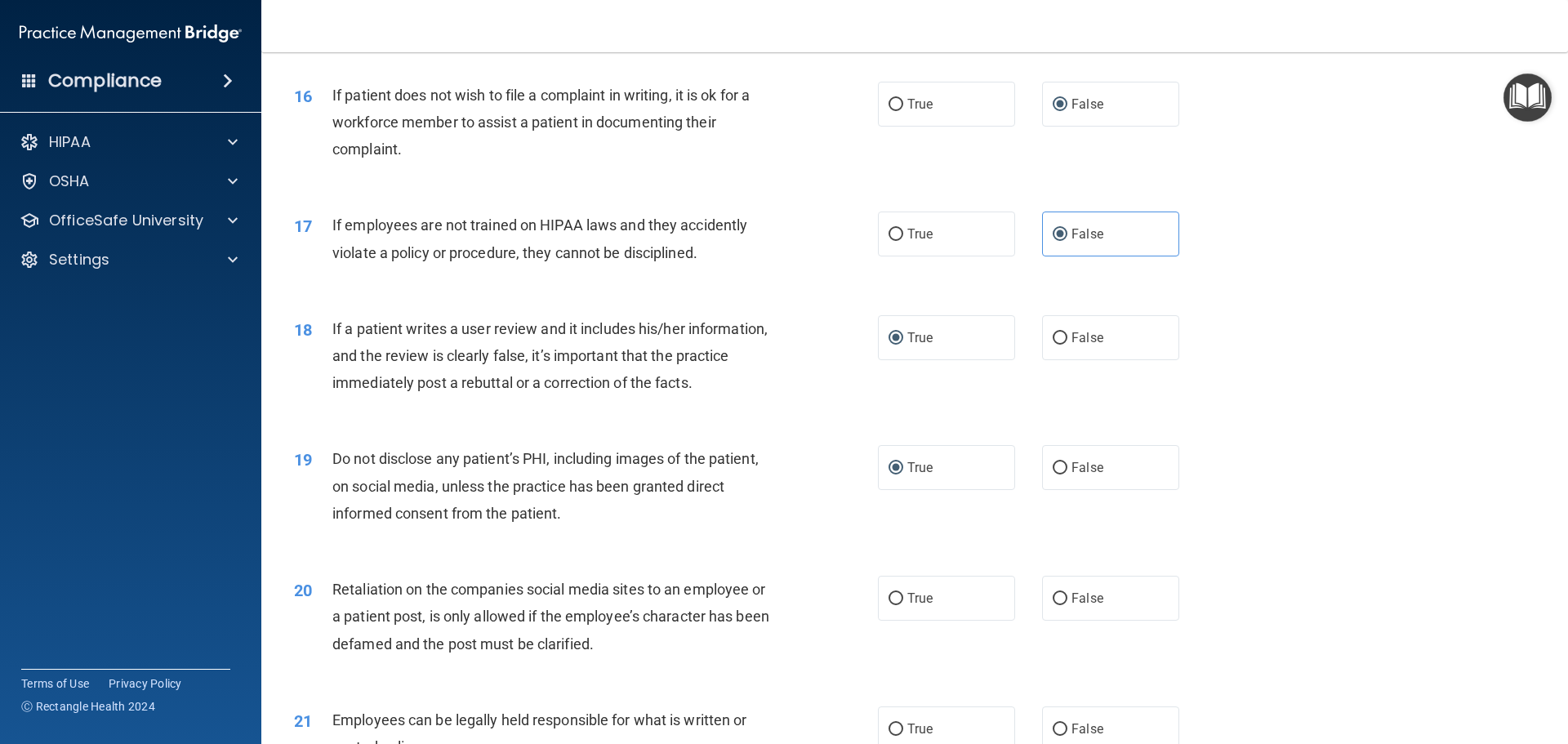
scroll to position [2130, 0]
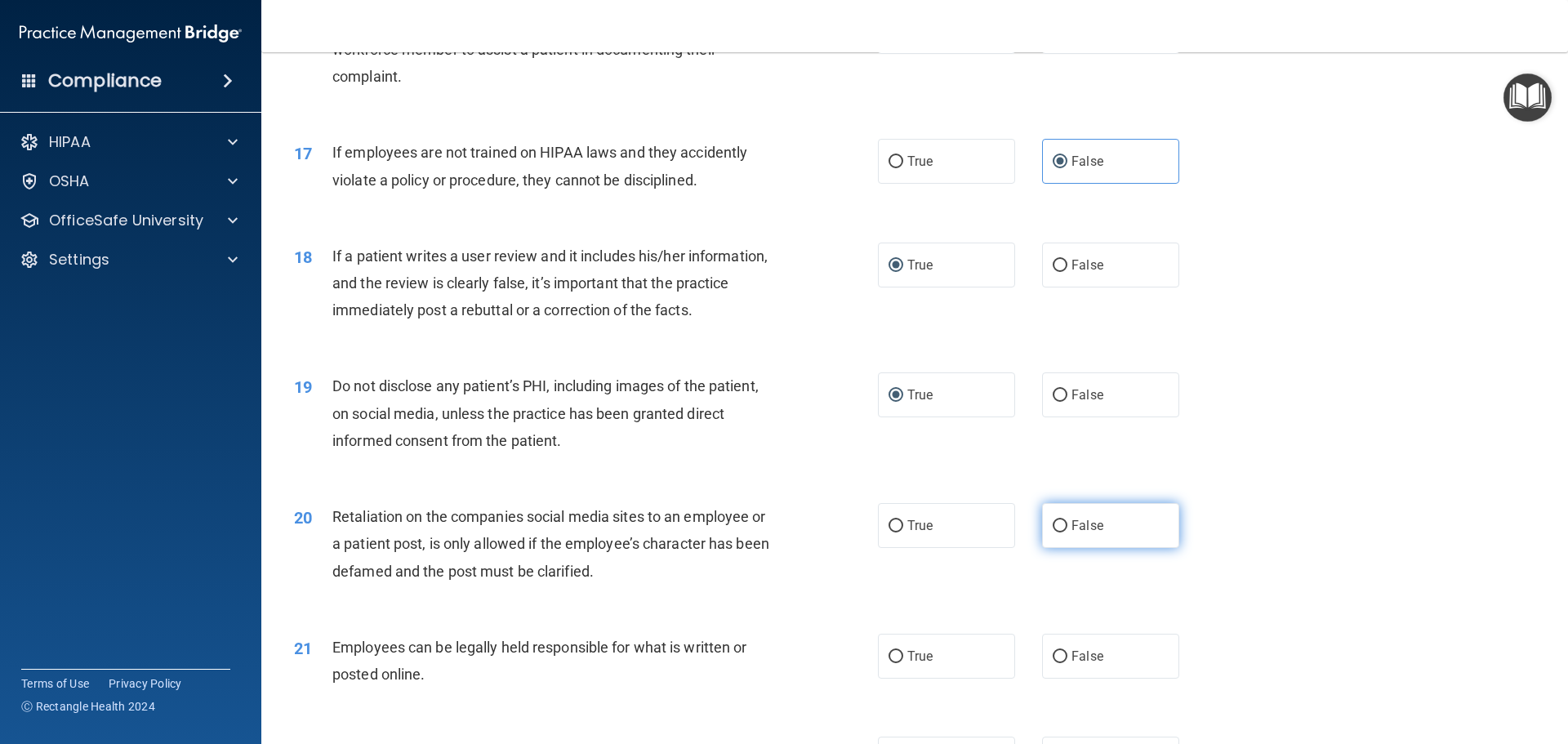
click at [1053, 532] on input "False" at bounding box center [1060, 526] width 15 height 12
radio input "true"
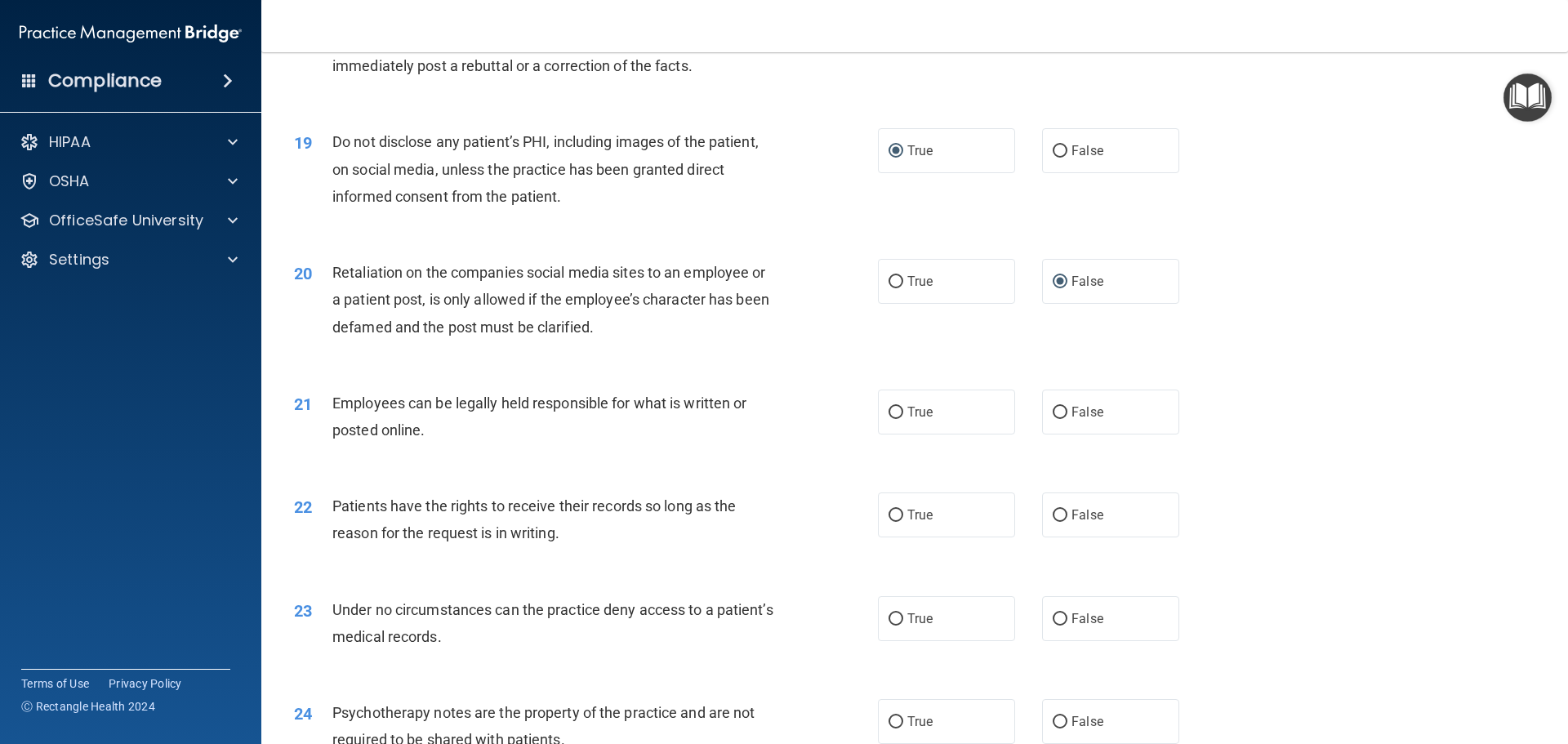
scroll to position [2376, 0]
click at [889, 418] on input "True" at bounding box center [896, 412] width 15 height 12
radio input "true"
click at [889, 521] on input "True" at bounding box center [896, 514] width 15 height 12
radio input "true"
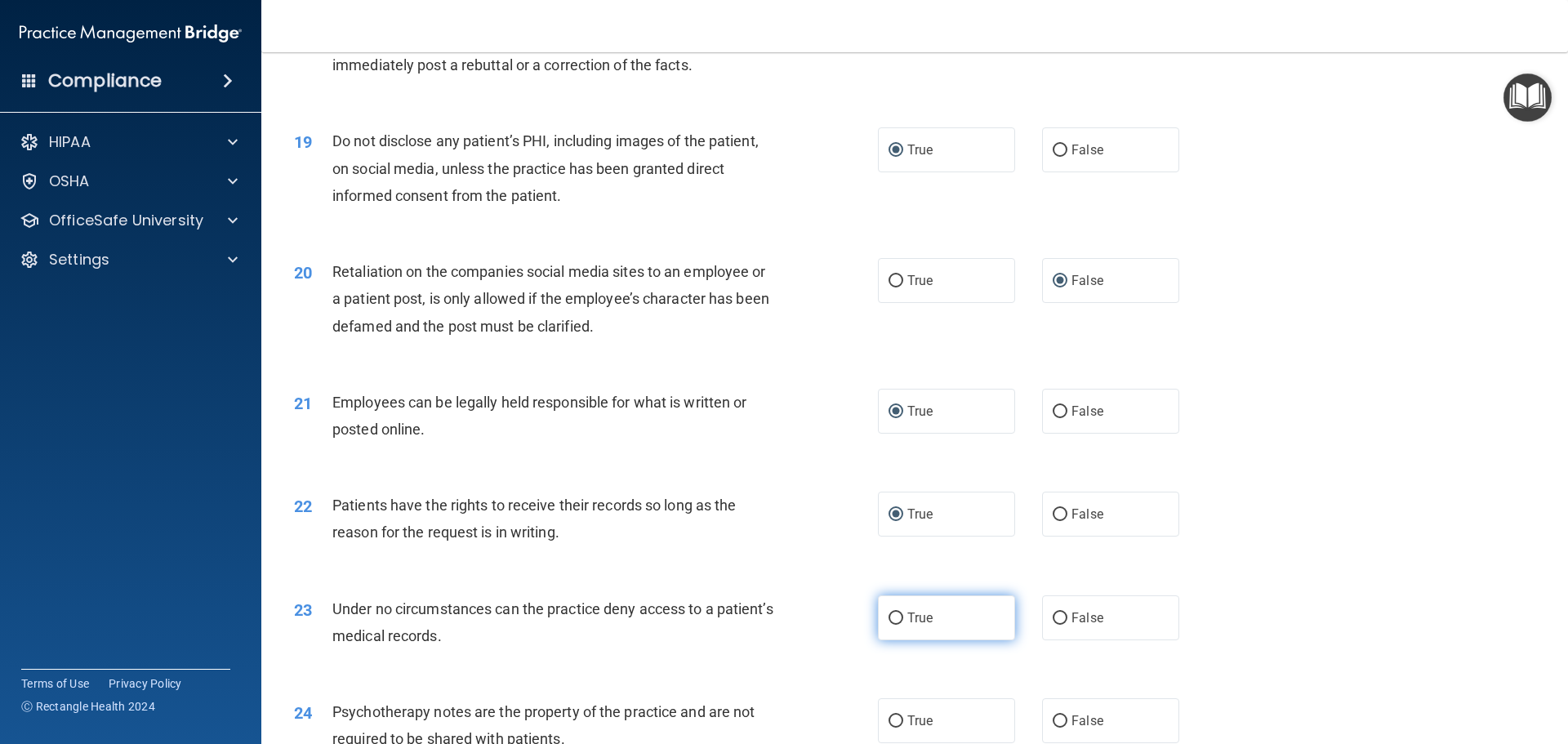
click at [889, 625] on input "True" at bounding box center [896, 618] width 15 height 12
radio input "true"
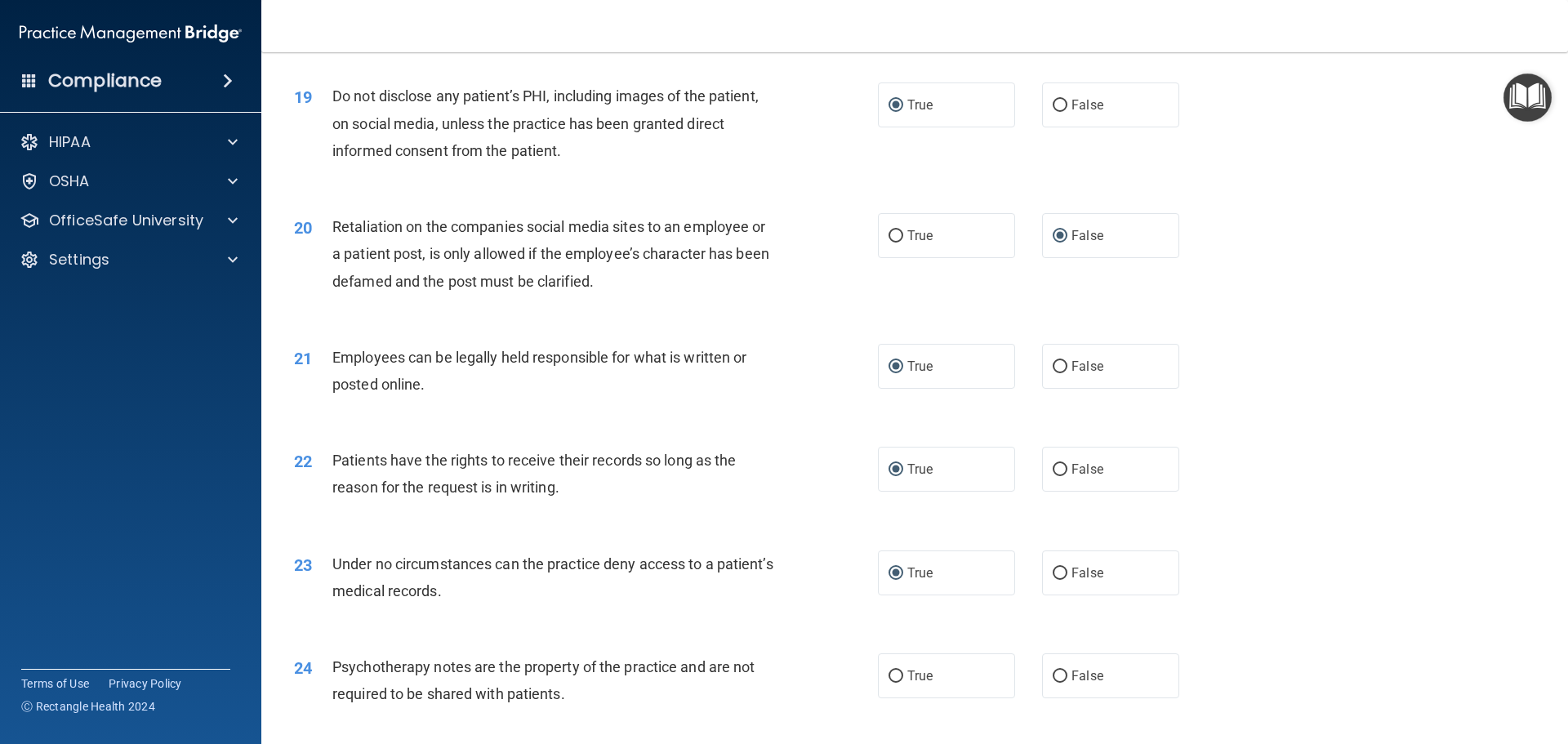
scroll to position [2539, 0]
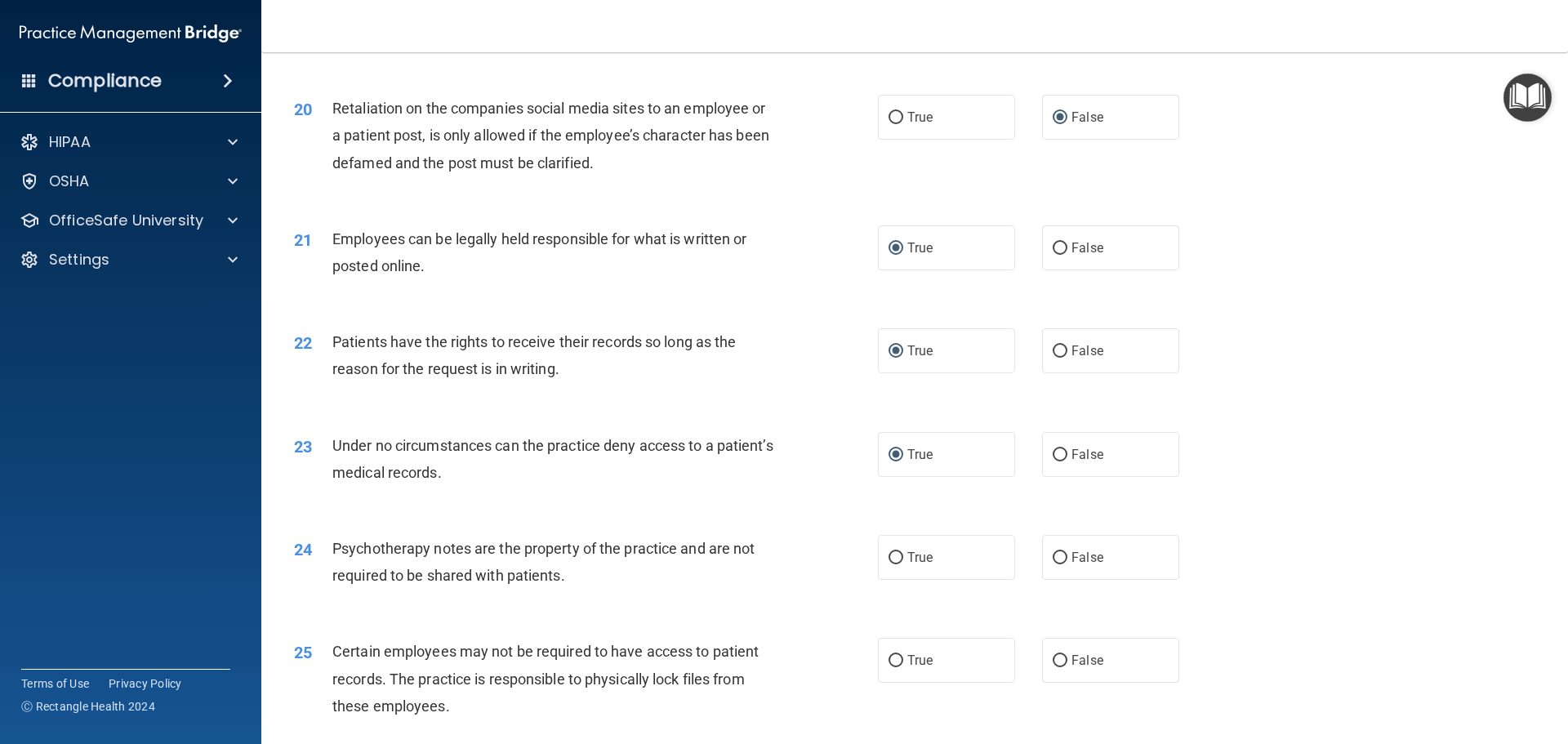
click at [957, 71] on div "19 Do not disclose any patient’s PHI, including images of the patient, on socia…" at bounding box center [915, 9] width 1266 height 131
click at [890, 565] on input "True" at bounding box center [896, 557] width 15 height 12
radio input "true"
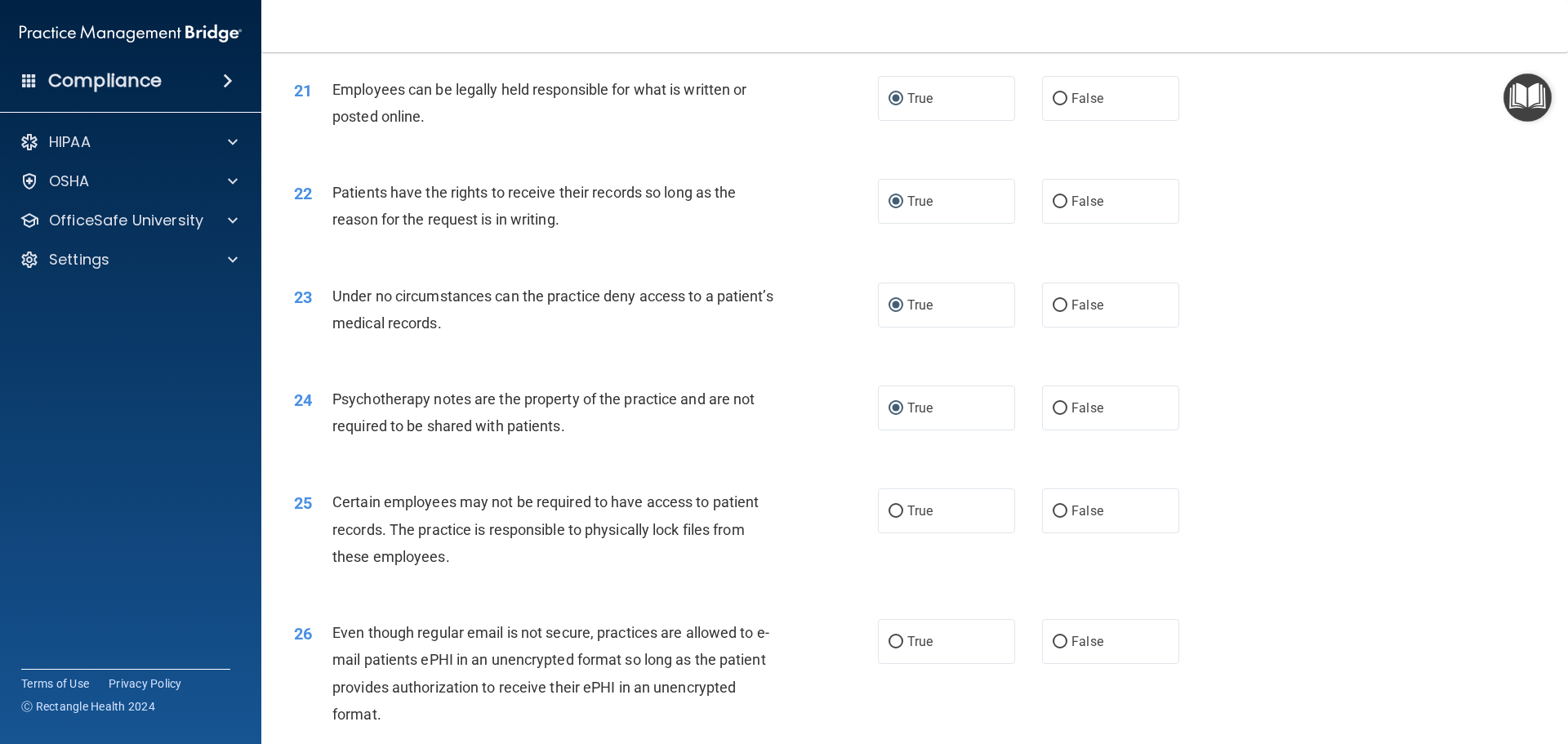
scroll to position [2702, 0]
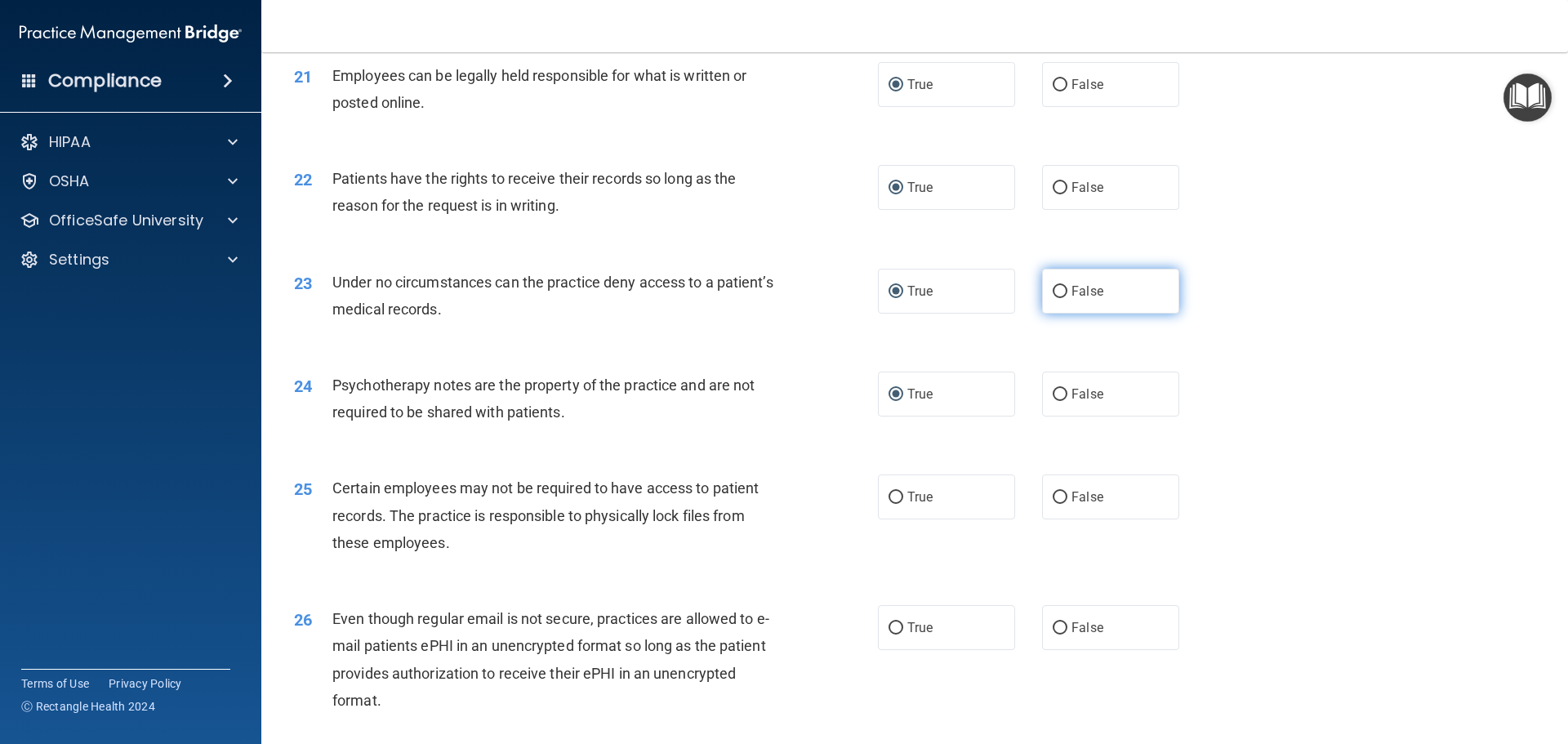
click at [1055, 298] on input "False" at bounding box center [1060, 291] width 15 height 12
radio input "true"
radio input "false"
click at [893, 504] on input "True" at bounding box center [896, 498] width 15 height 12
radio input "true"
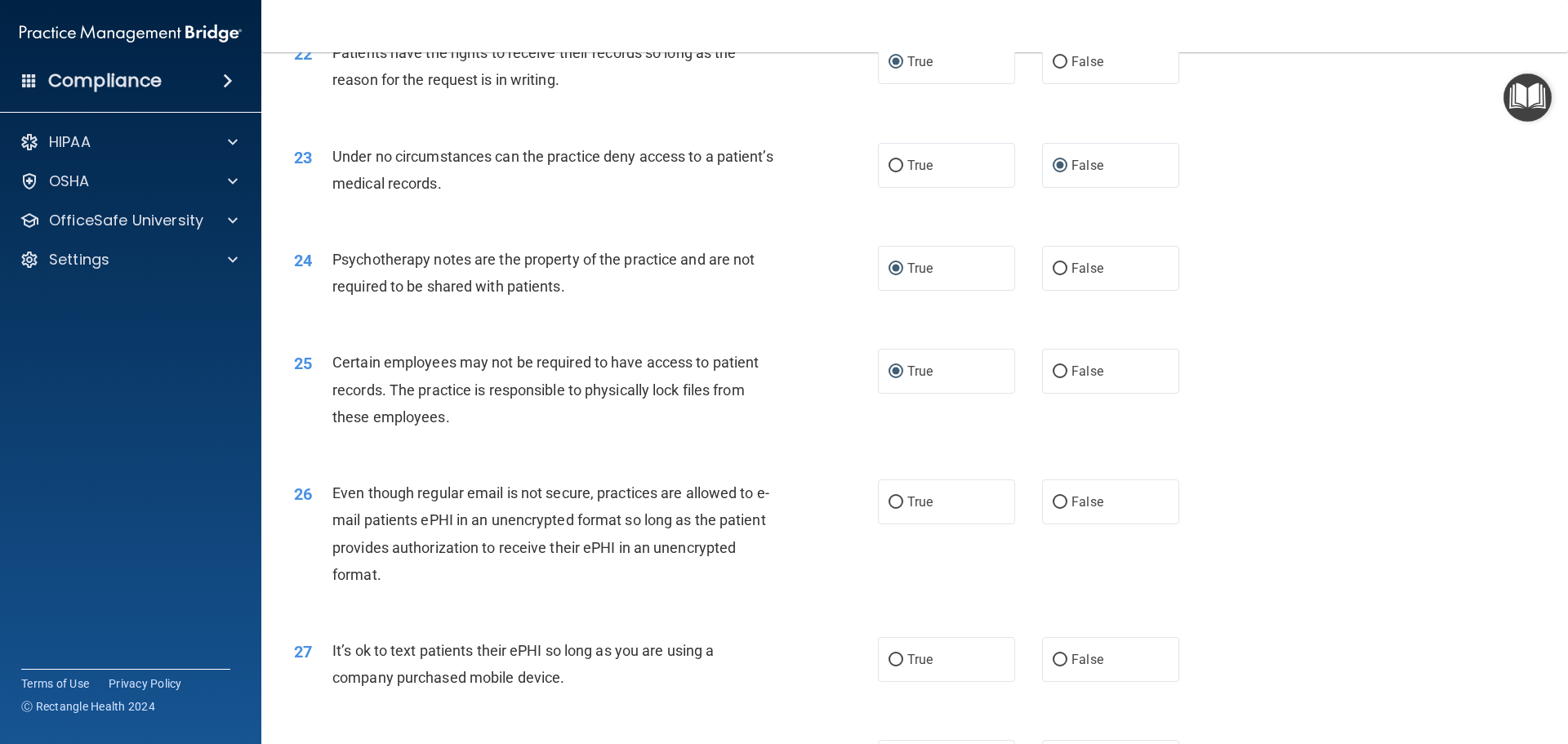
scroll to position [2866, 0]
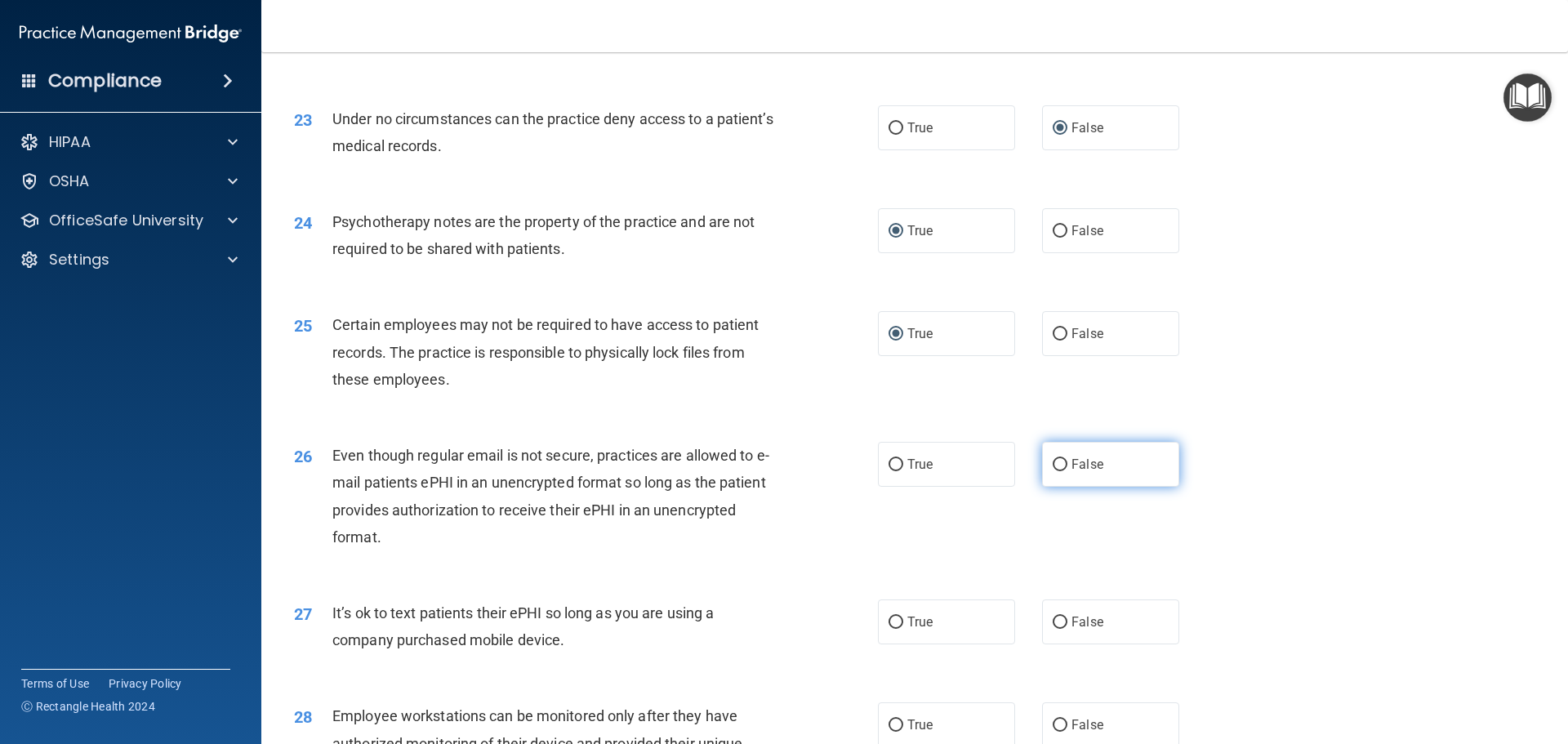
click at [1054, 471] on input "False" at bounding box center [1060, 465] width 15 height 12
radio input "true"
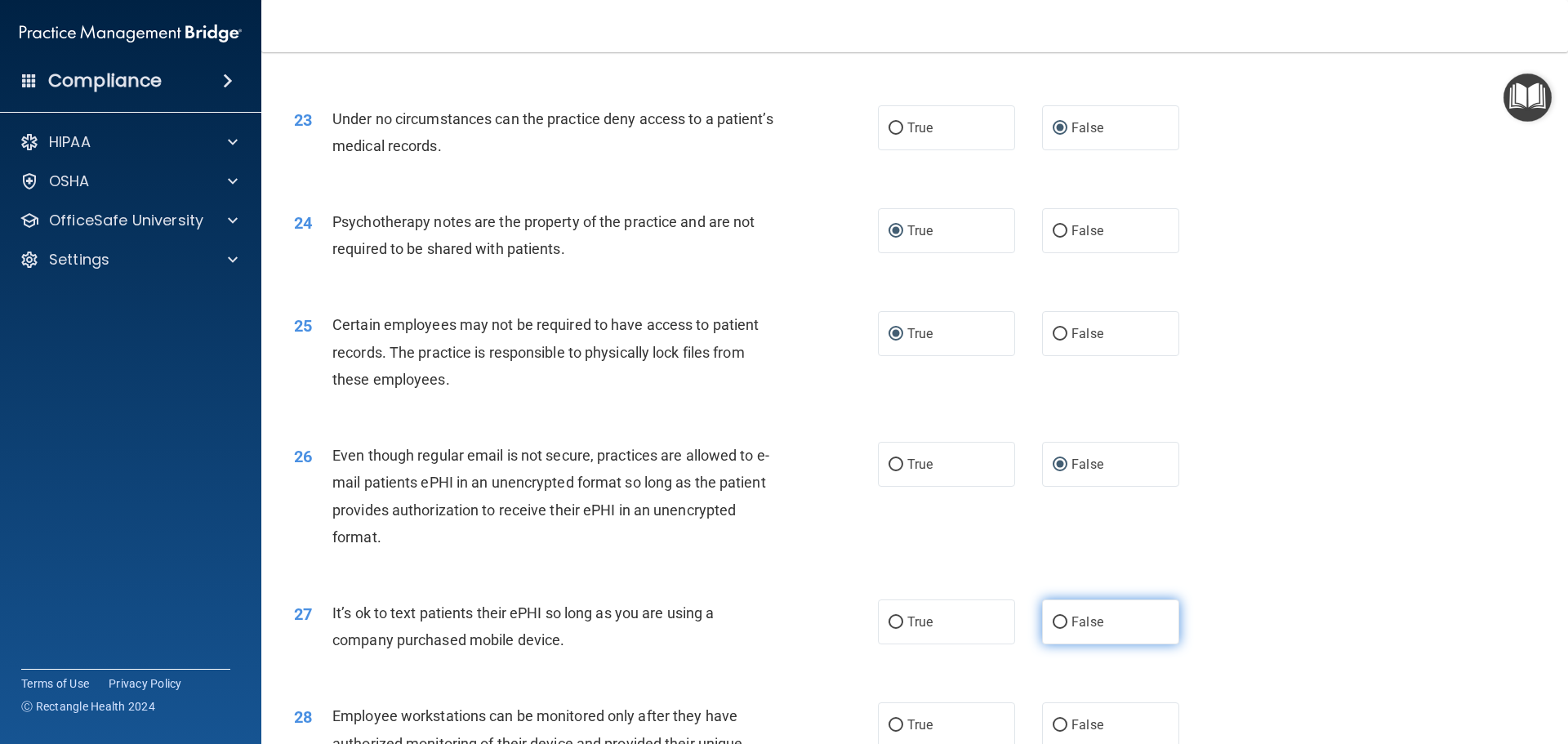
click at [1053, 629] on input "False" at bounding box center [1060, 623] width 15 height 12
radio input "true"
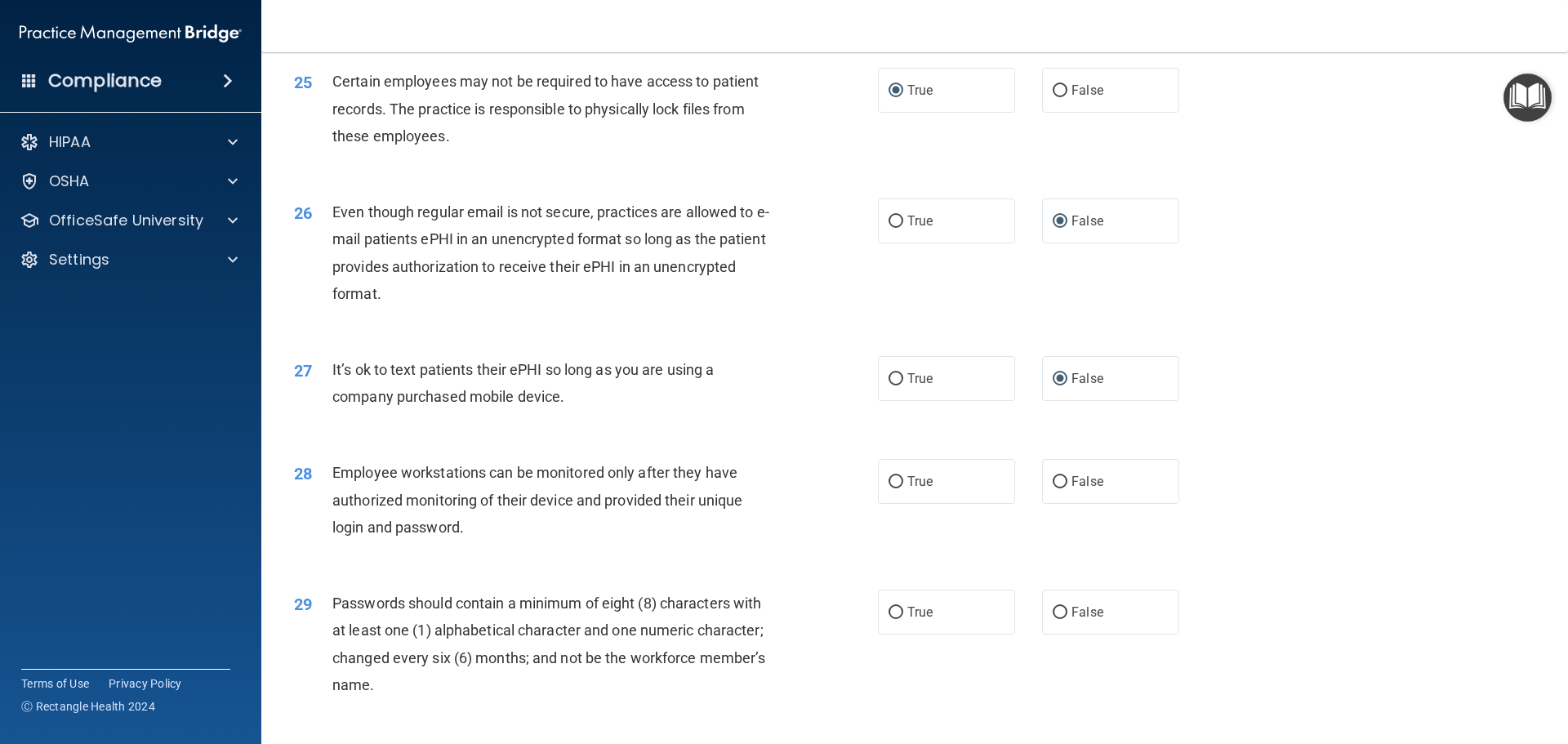
scroll to position [3110, 0]
click at [889, 486] on input "True" at bounding box center [896, 480] width 15 height 12
radio input "true"
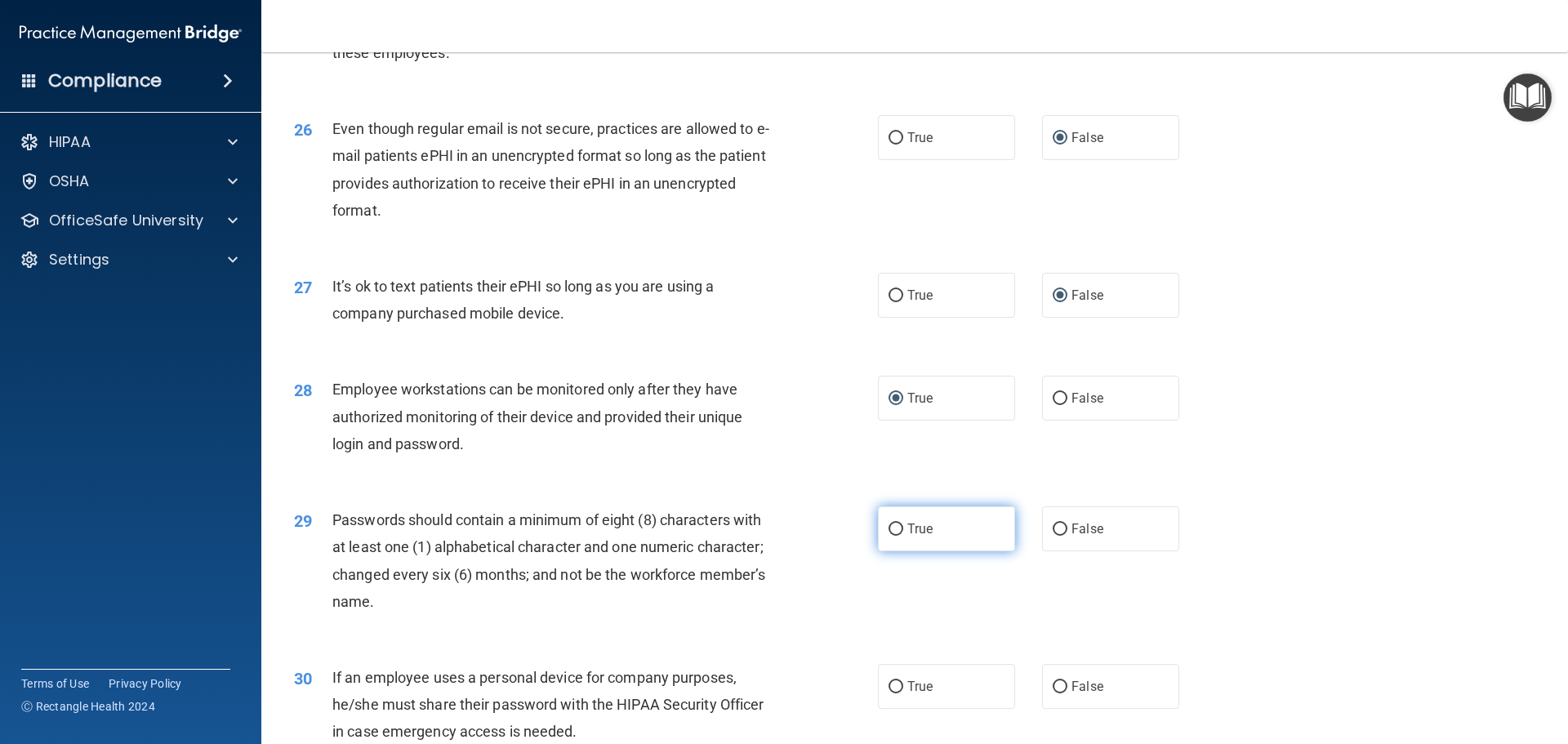
click at [889, 536] on input "True" at bounding box center [896, 529] width 15 height 12
radio input "true"
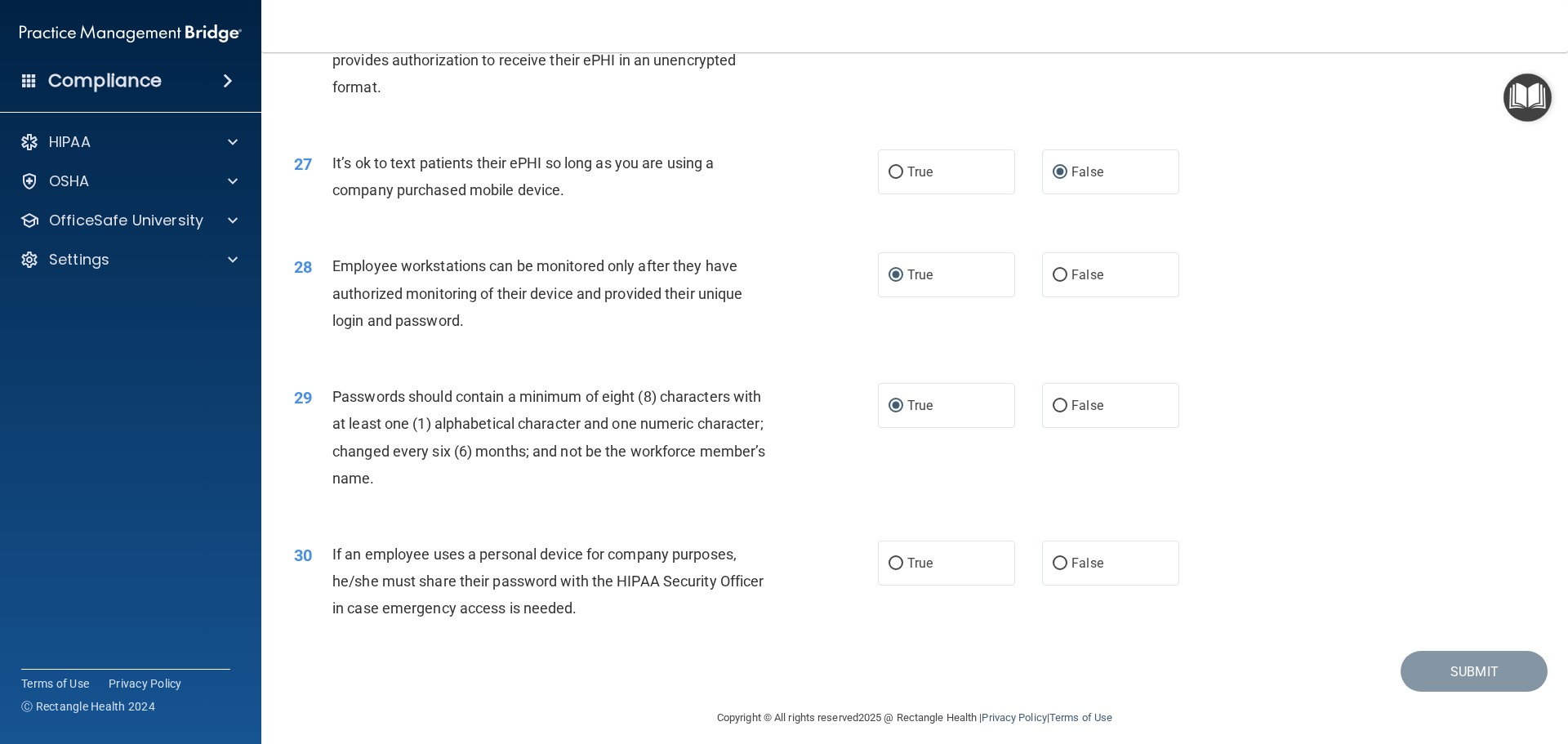
scroll to position [3356, 0]
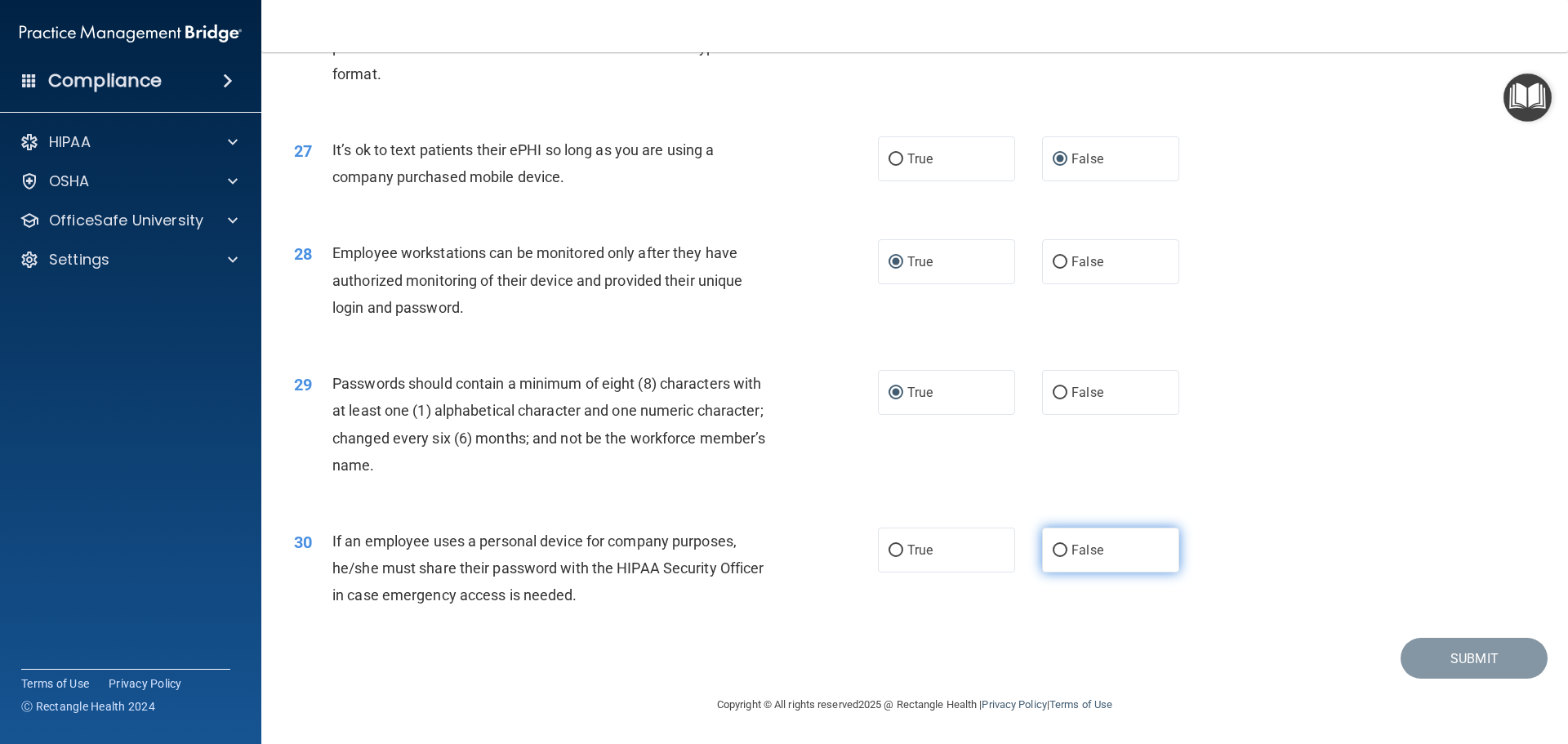
click at [1059, 557] on input "False" at bounding box center [1060, 551] width 15 height 12
radio input "true"
click at [1450, 658] on button "Submit" at bounding box center [1473, 658] width 147 height 42
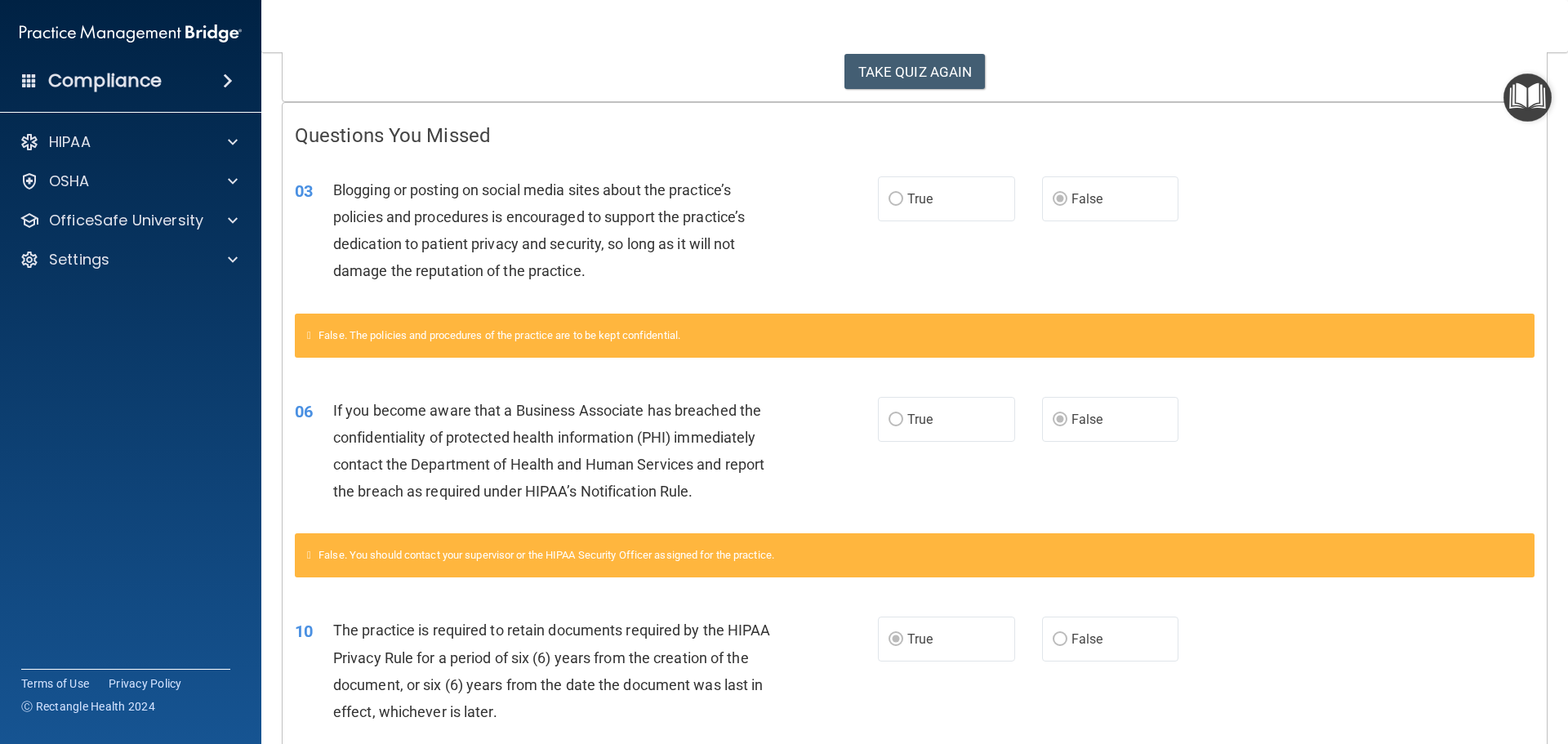
scroll to position [260, 0]
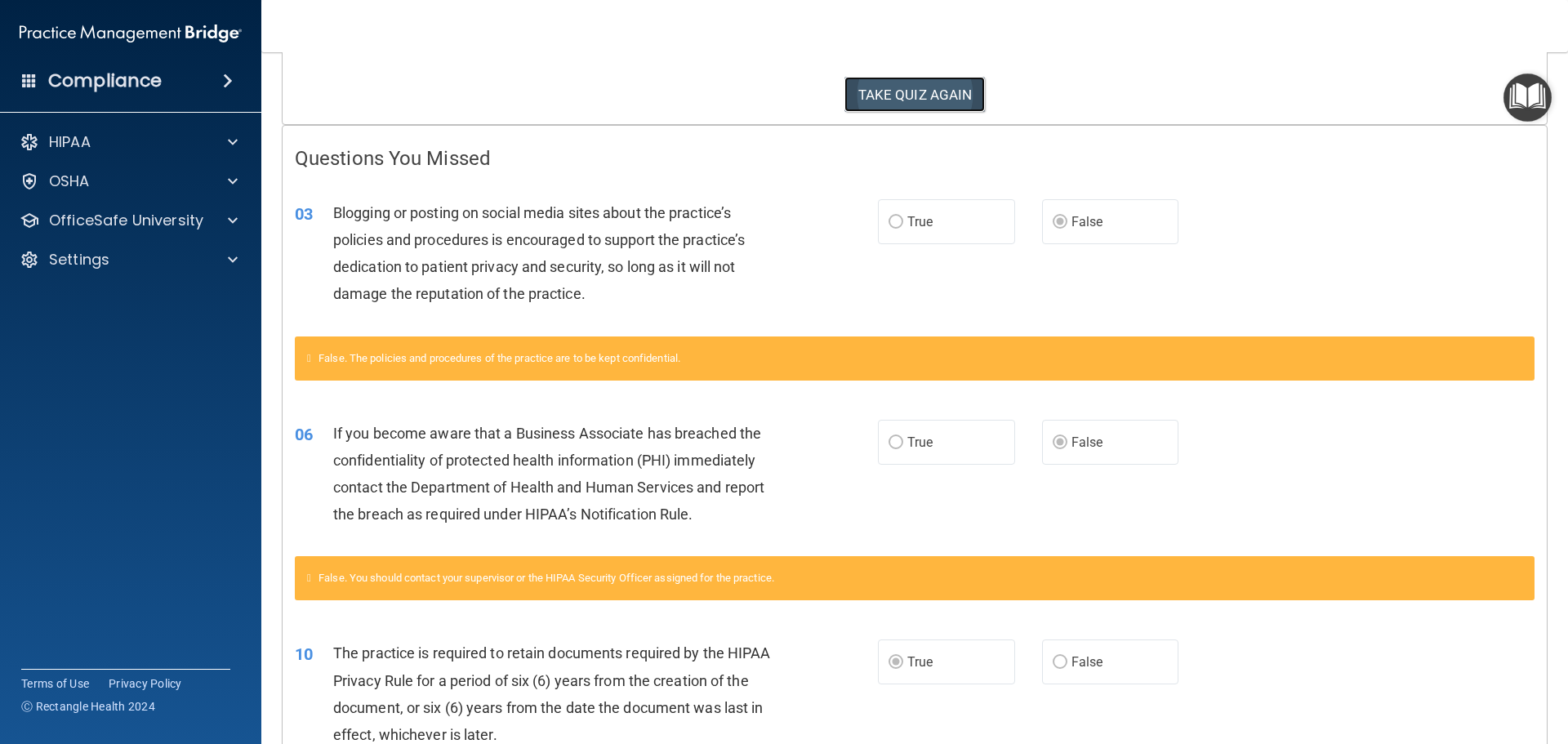
click at [872, 91] on button "TAKE QUIZ AGAIN" at bounding box center [915, 94] width 141 height 35
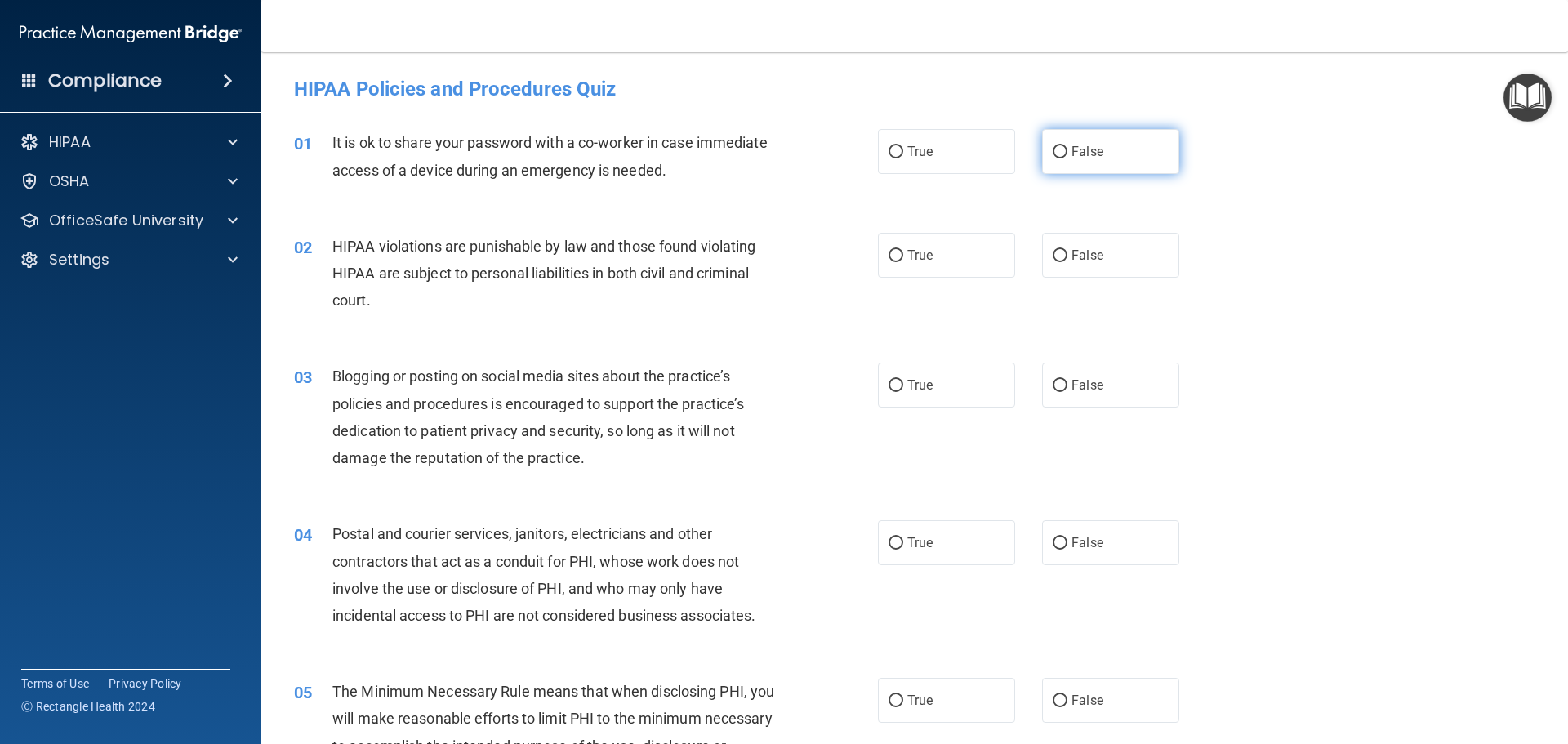
click at [1053, 153] on input "False" at bounding box center [1060, 152] width 15 height 12
radio input "true"
click at [890, 250] on input "True" at bounding box center [896, 256] width 15 height 12
radio input "true"
click at [1053, 386] on input "False" at bounding box center [1060, 386] width 15 height 12
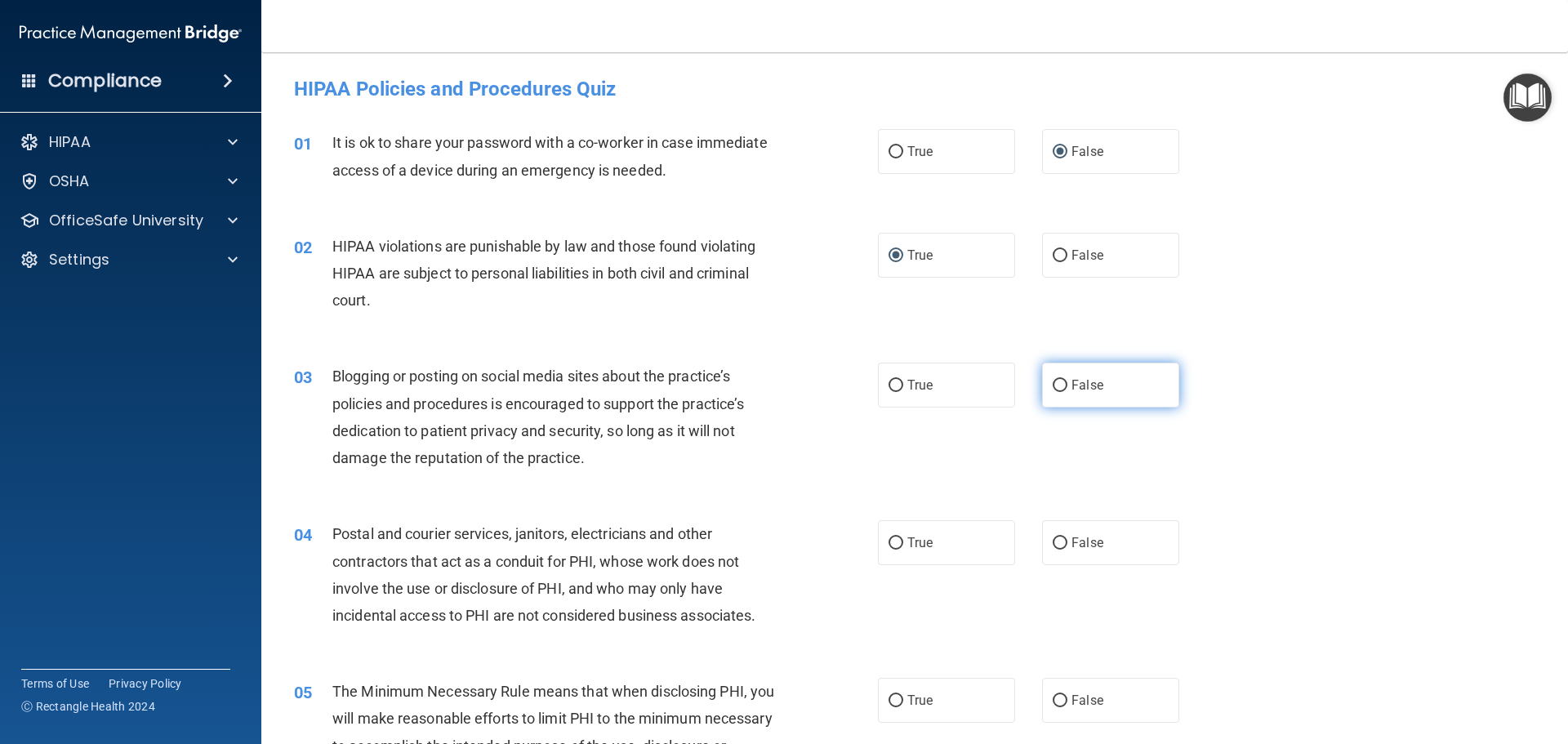
radio input "true"
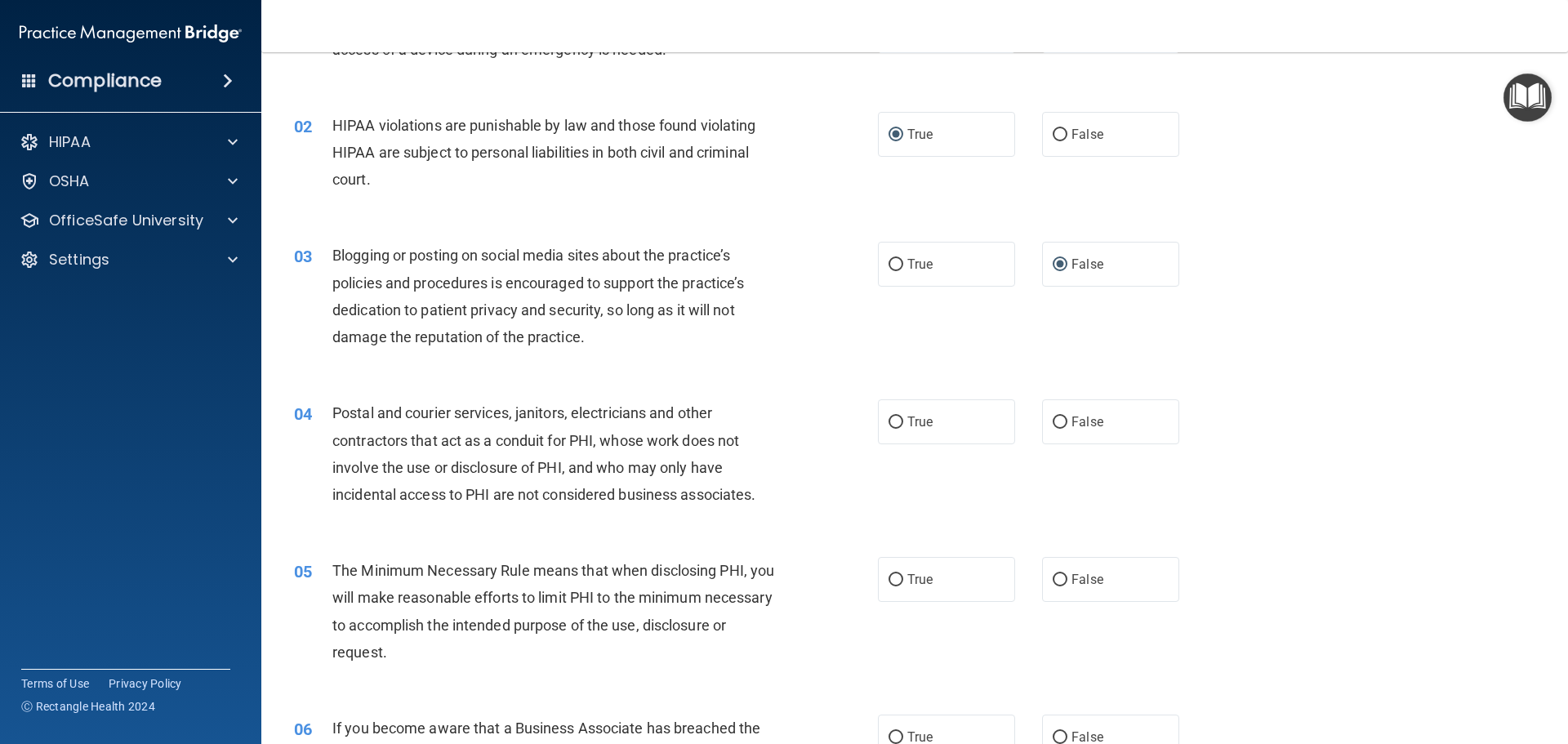
scroll to position [163, 0]
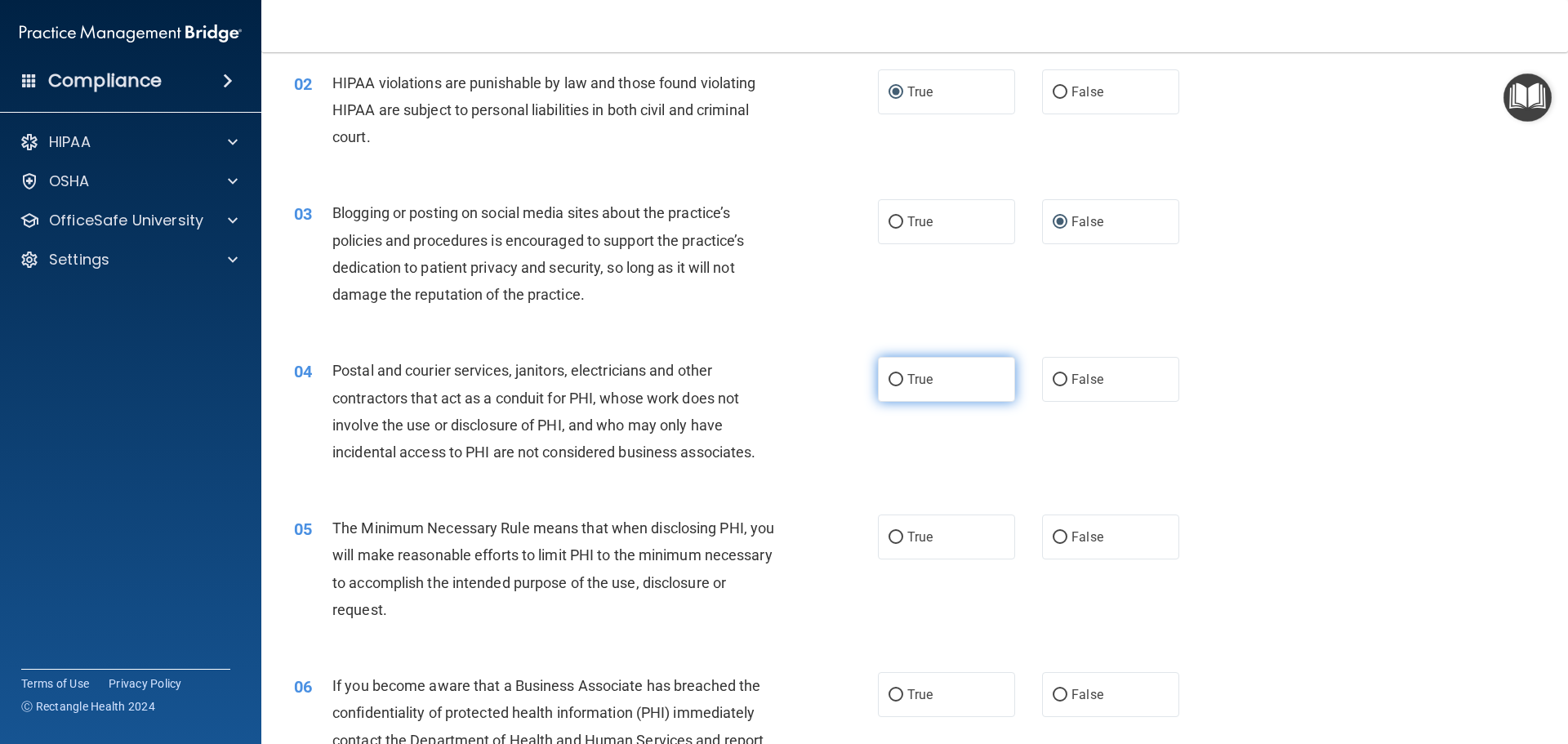
click at [890, 388] on label "True" at bounding box center [945, 379] width 137 height 45
click at [890, 386] on input "True" at bounding box center [896, 380] width 15 height 12
radio input "true"
click at [890, 539] on input "True" at bounding box center [896, 538] width 15 height 12
radio input "true"
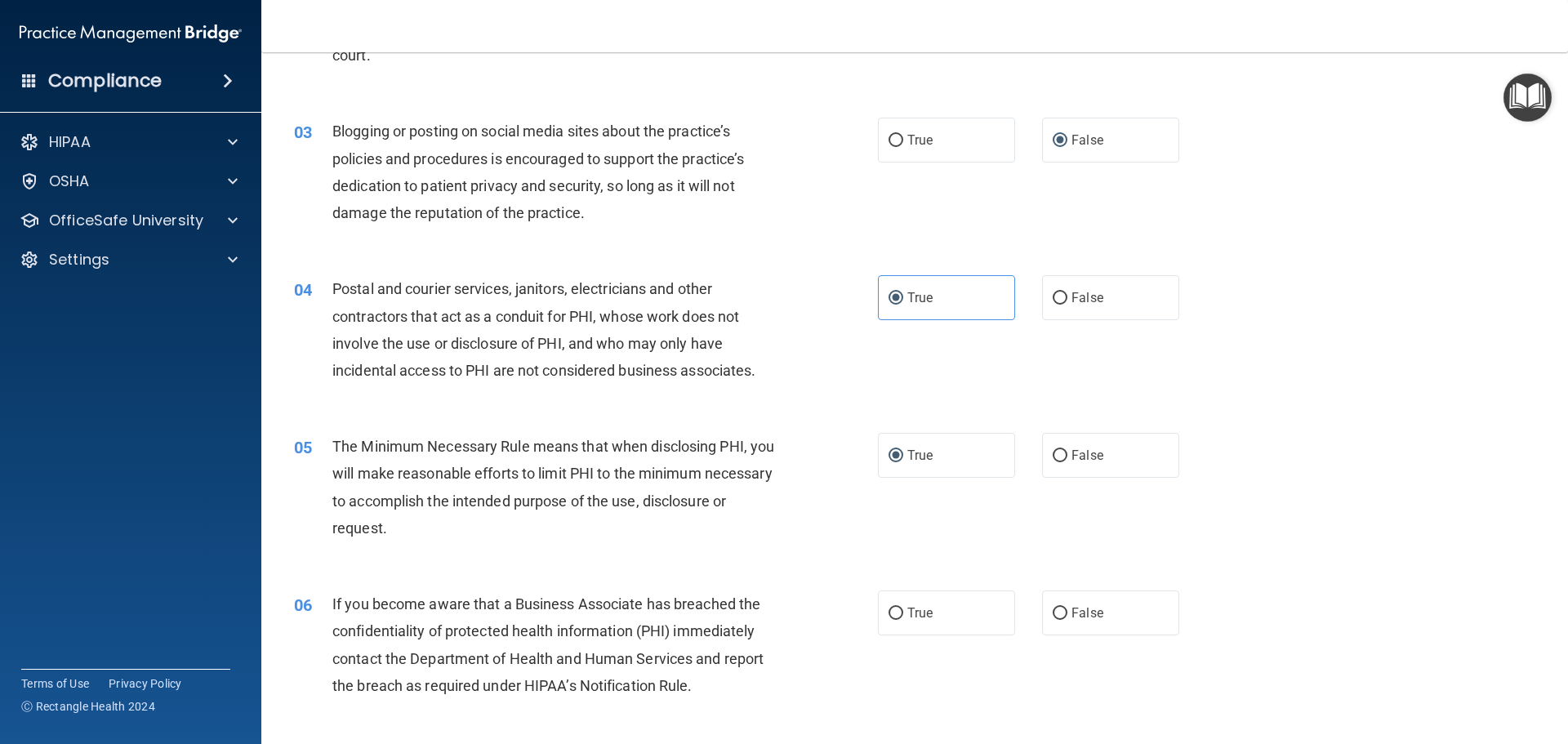
scroll to position [327, 0]
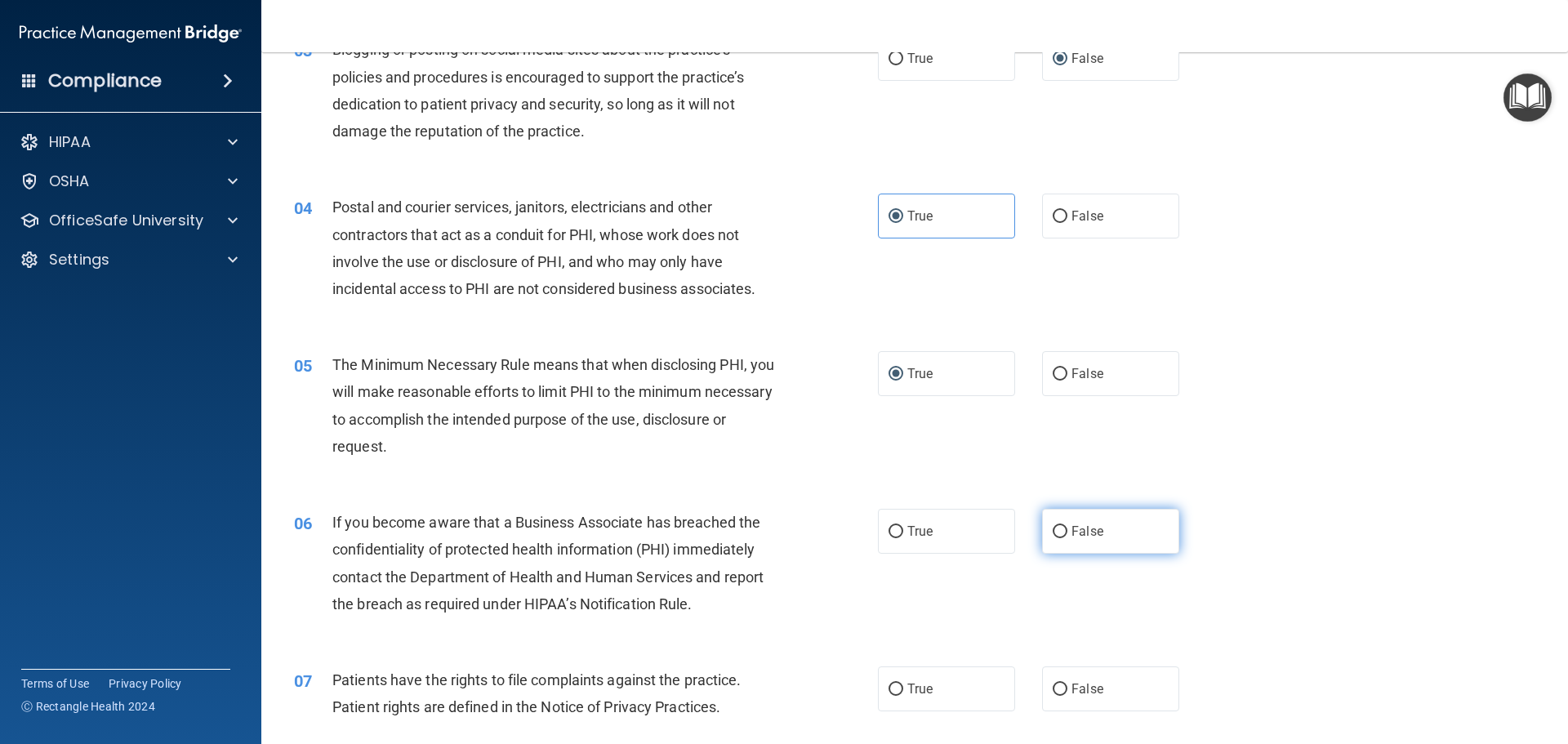
click at [1053, 529] on input "False" at bounding box center [1060, 531] width 15 height 12
radio input "true"
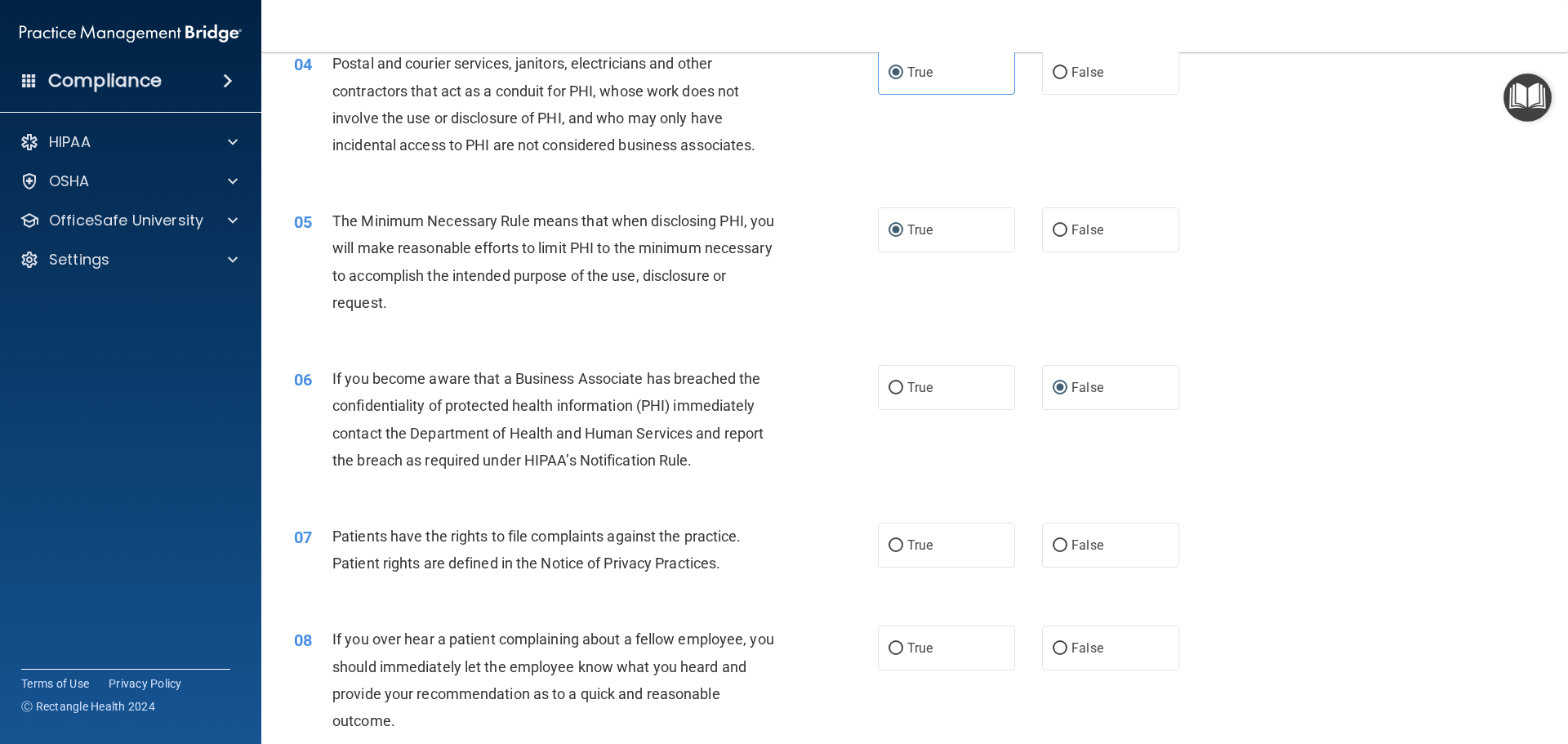
scroll to position [490, 0]
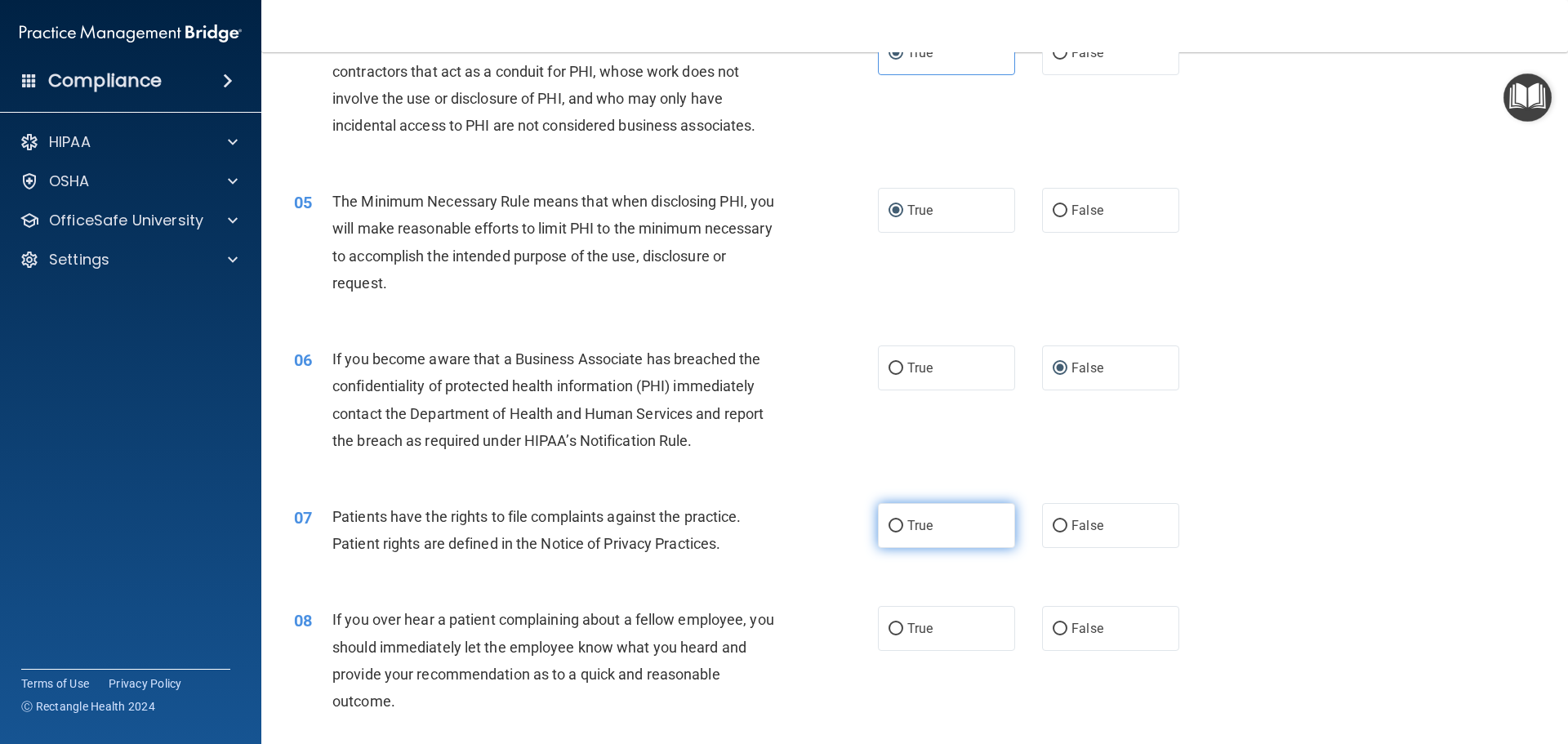
click at [893, 526] on input "True" at bounding box center [896, 526] width 15 height 12
radio input "true"
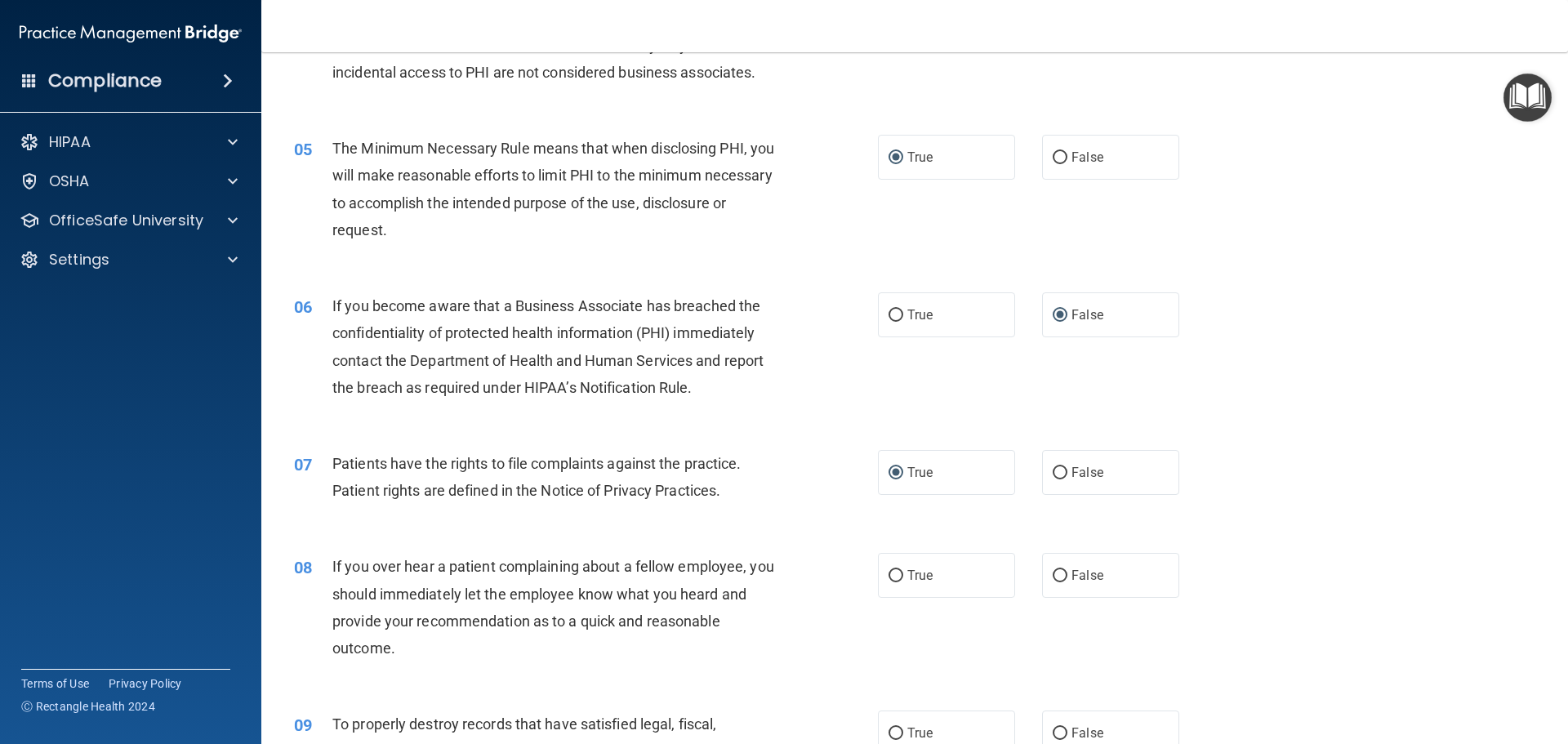
scroll to position [653, 0]
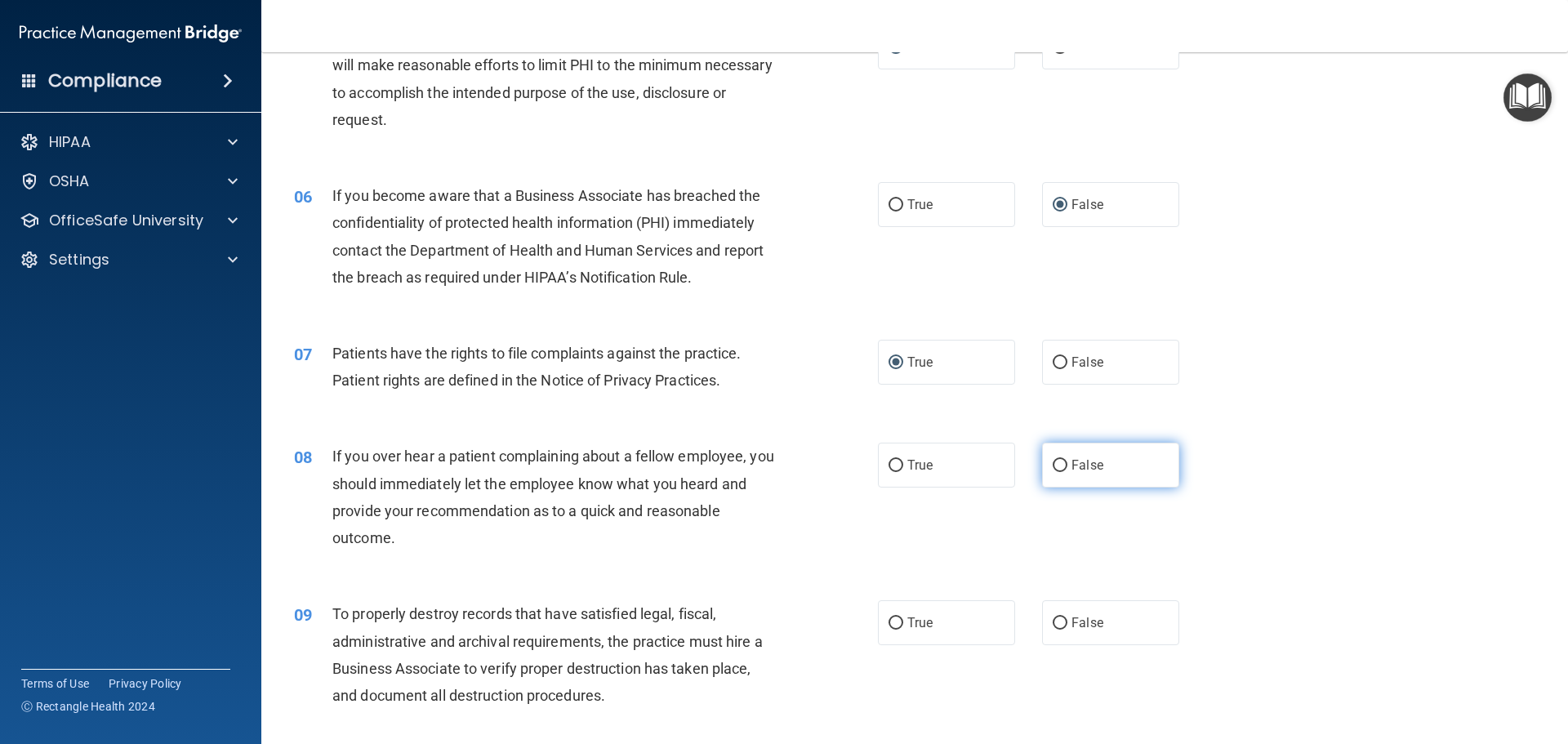
click at [1053, 463] on input "False" at bounding box center [1060, 466] width 15 height 12
radio input "true"
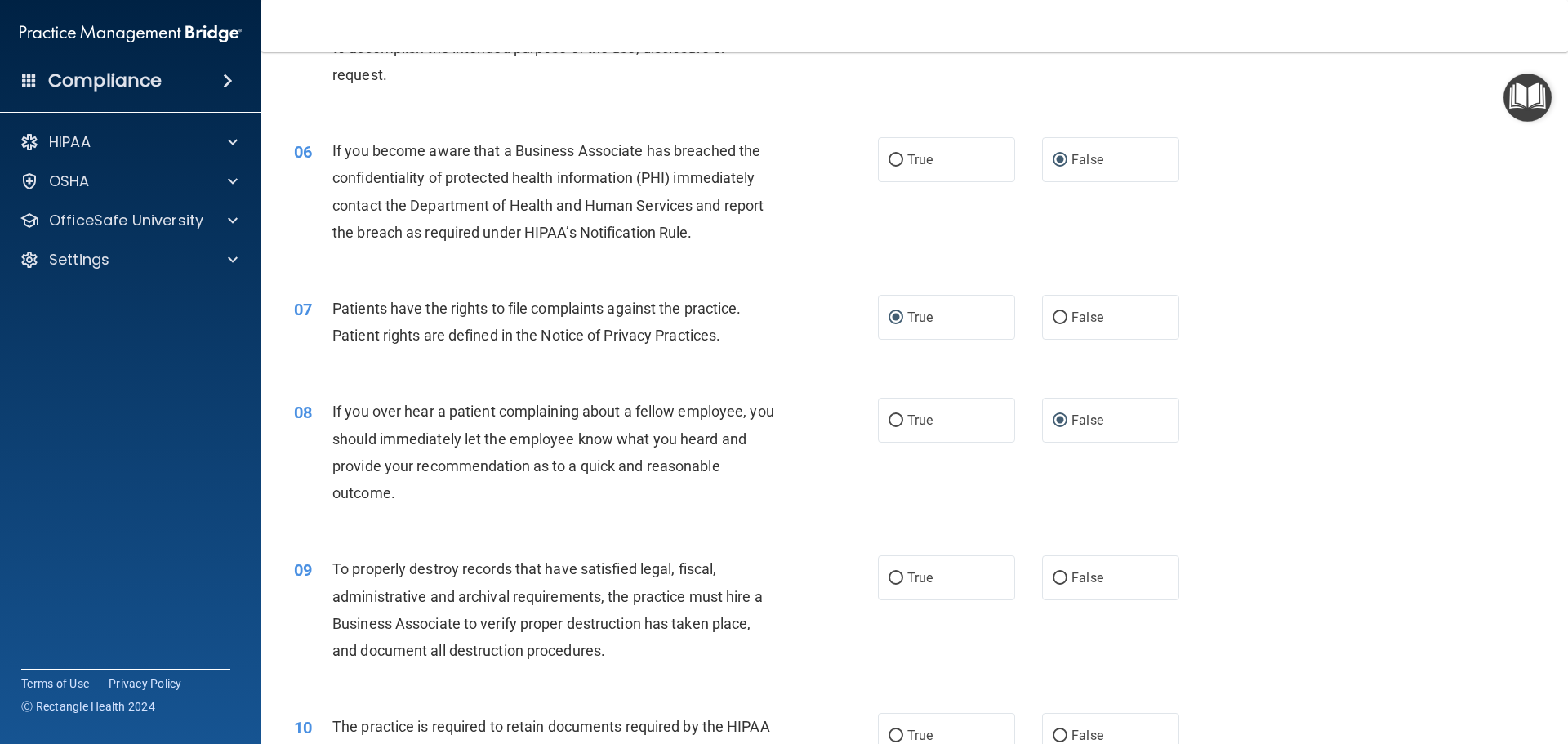
scroll to position [735, 0]
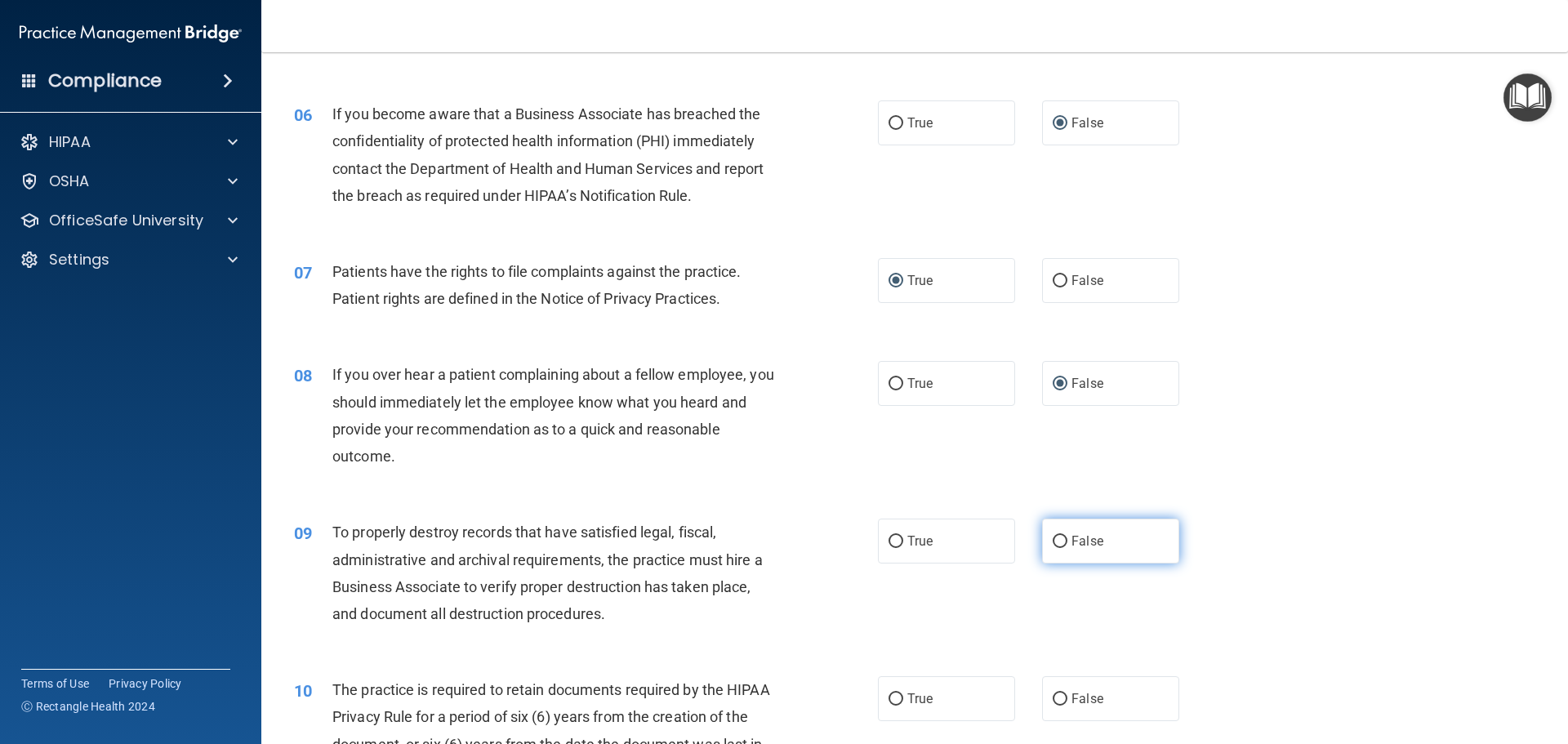
click at [1054, 539] on input "False" at bounding box center [1060, 541] width 15 height 12
radio input "true"
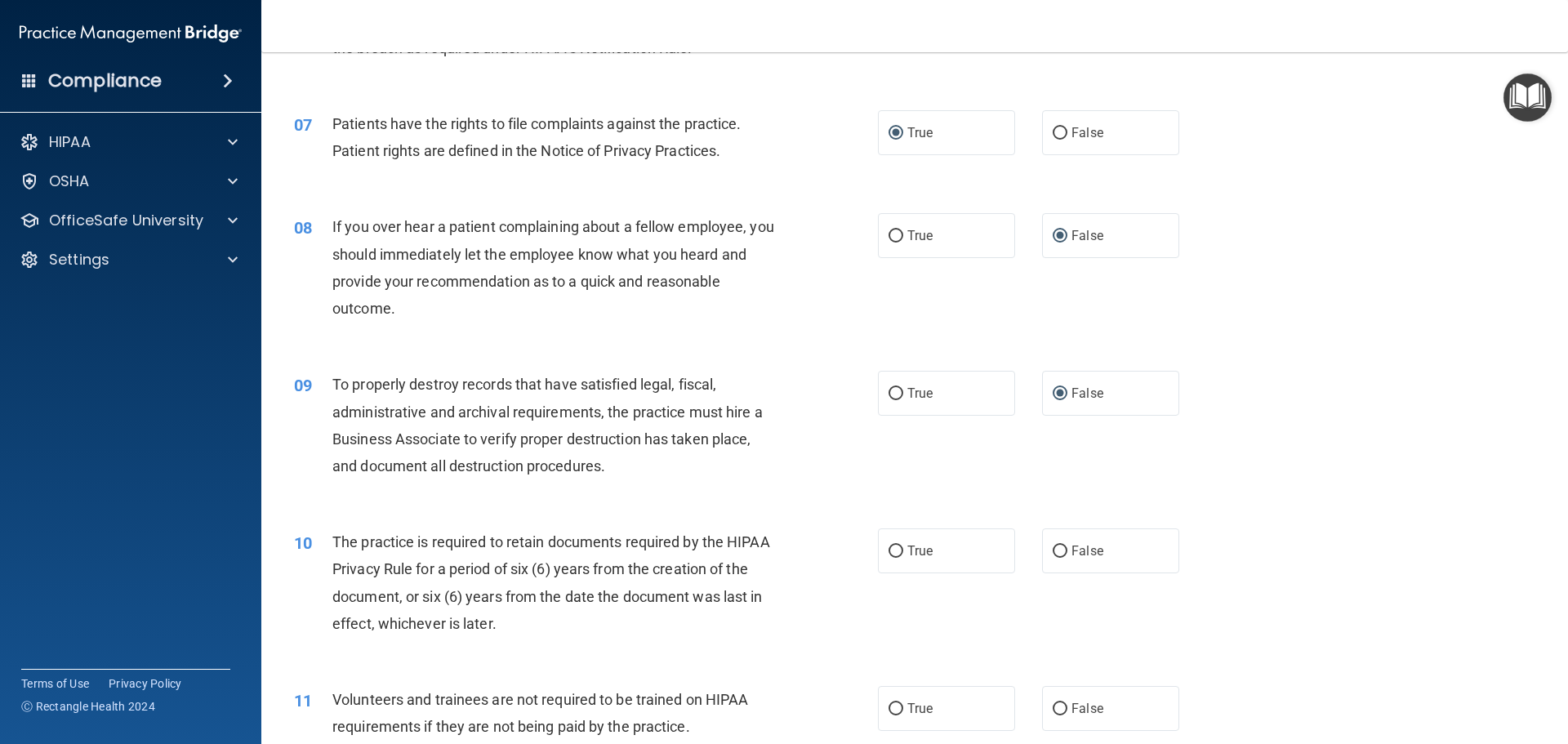
scroll to position [898, 0]
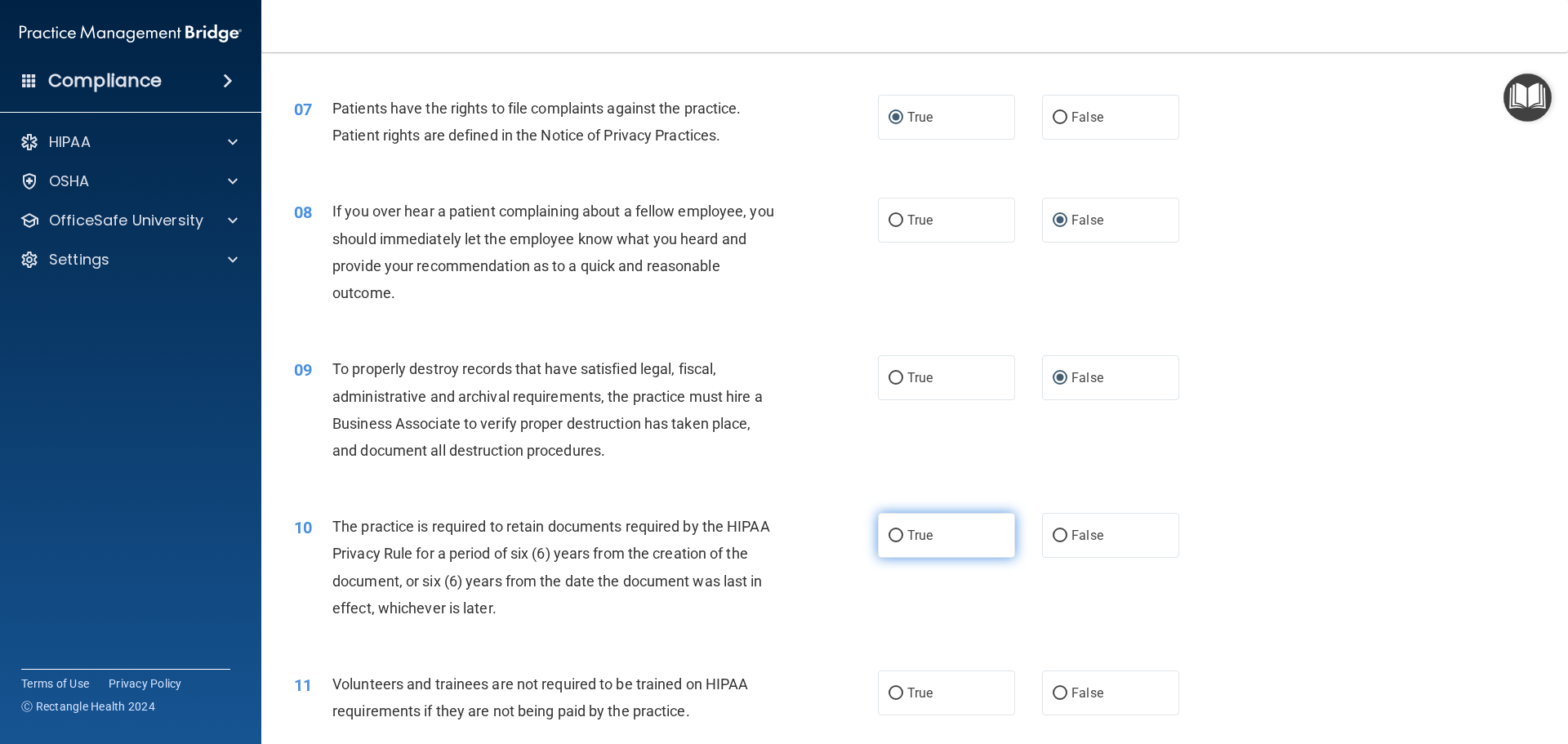
click at [892, 537] on input "True" at bounding box center [896, 536] width 15 height 12
radio input "true"
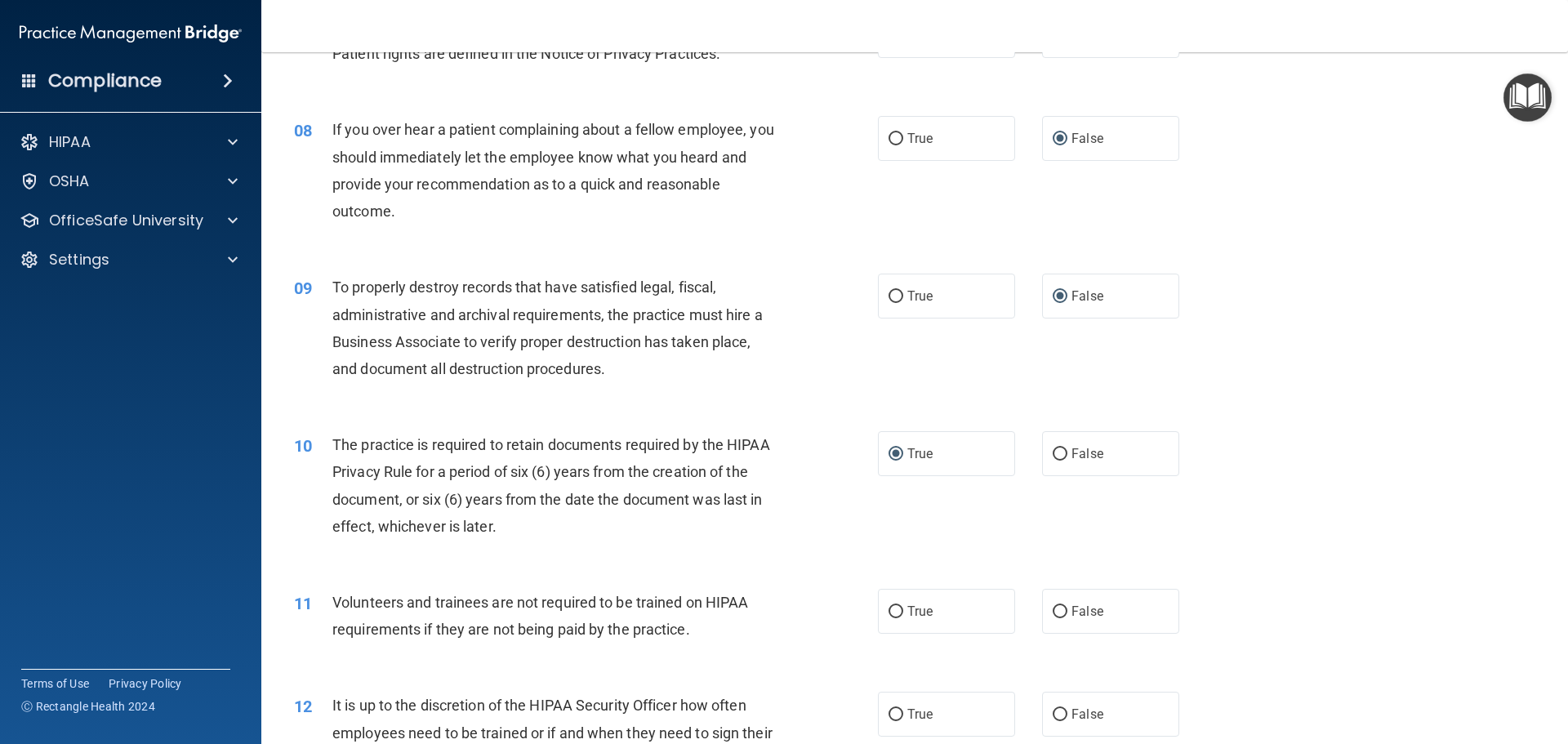
scroll to position [1061, 0]
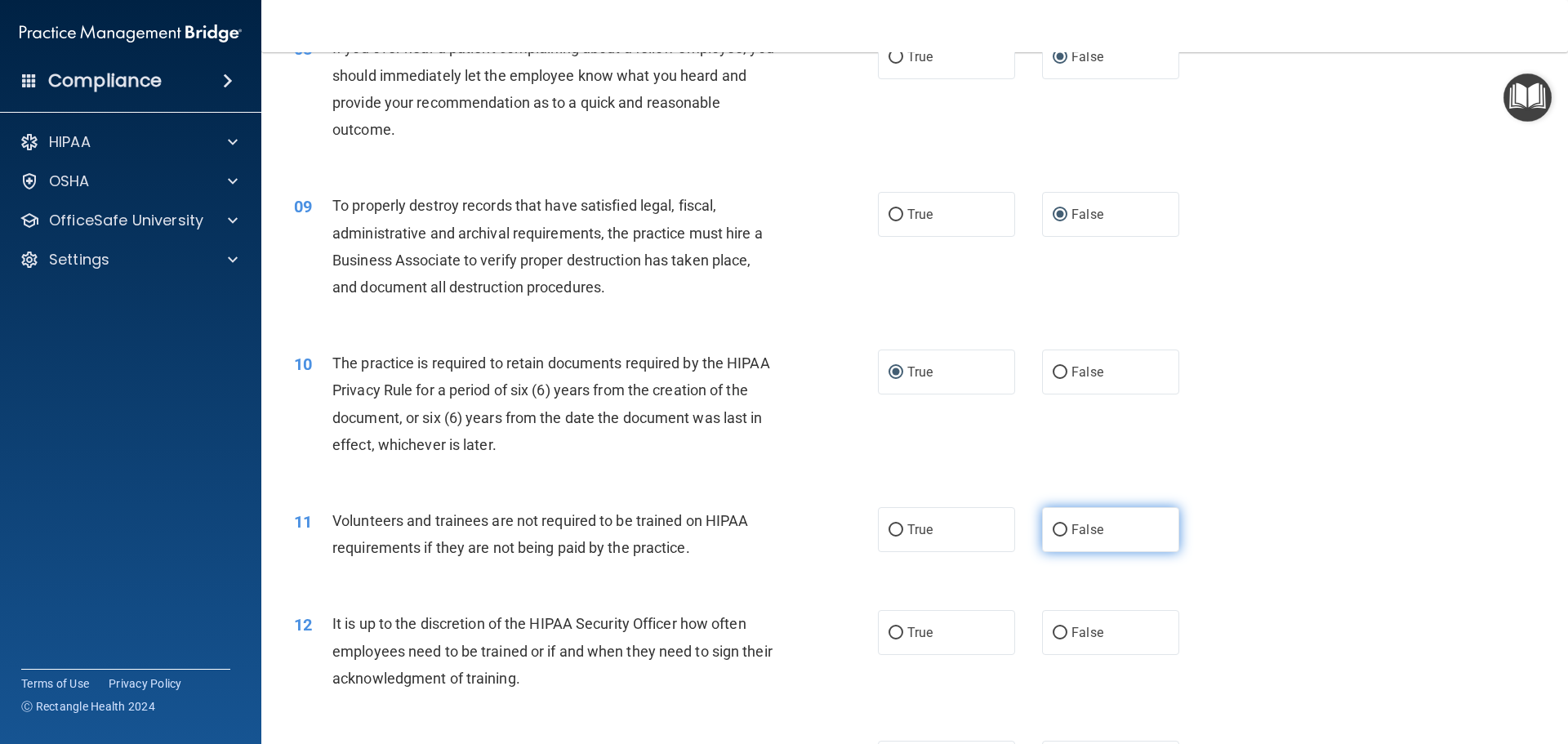
click at [1056, 528] on input "False" at bounding box center [1060, 530] width 15 height 12
radio input "true"
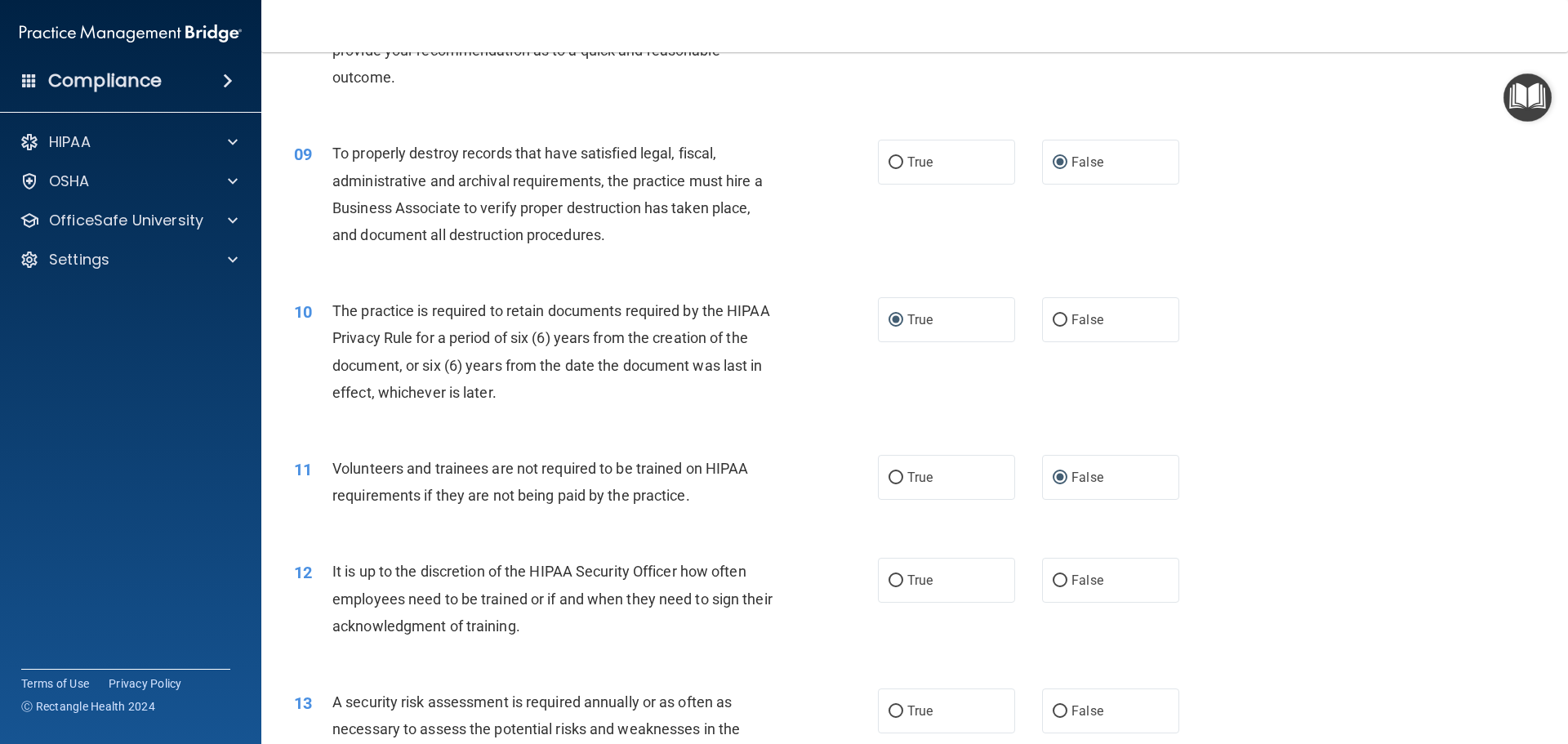
scroll to position [1144, 0]
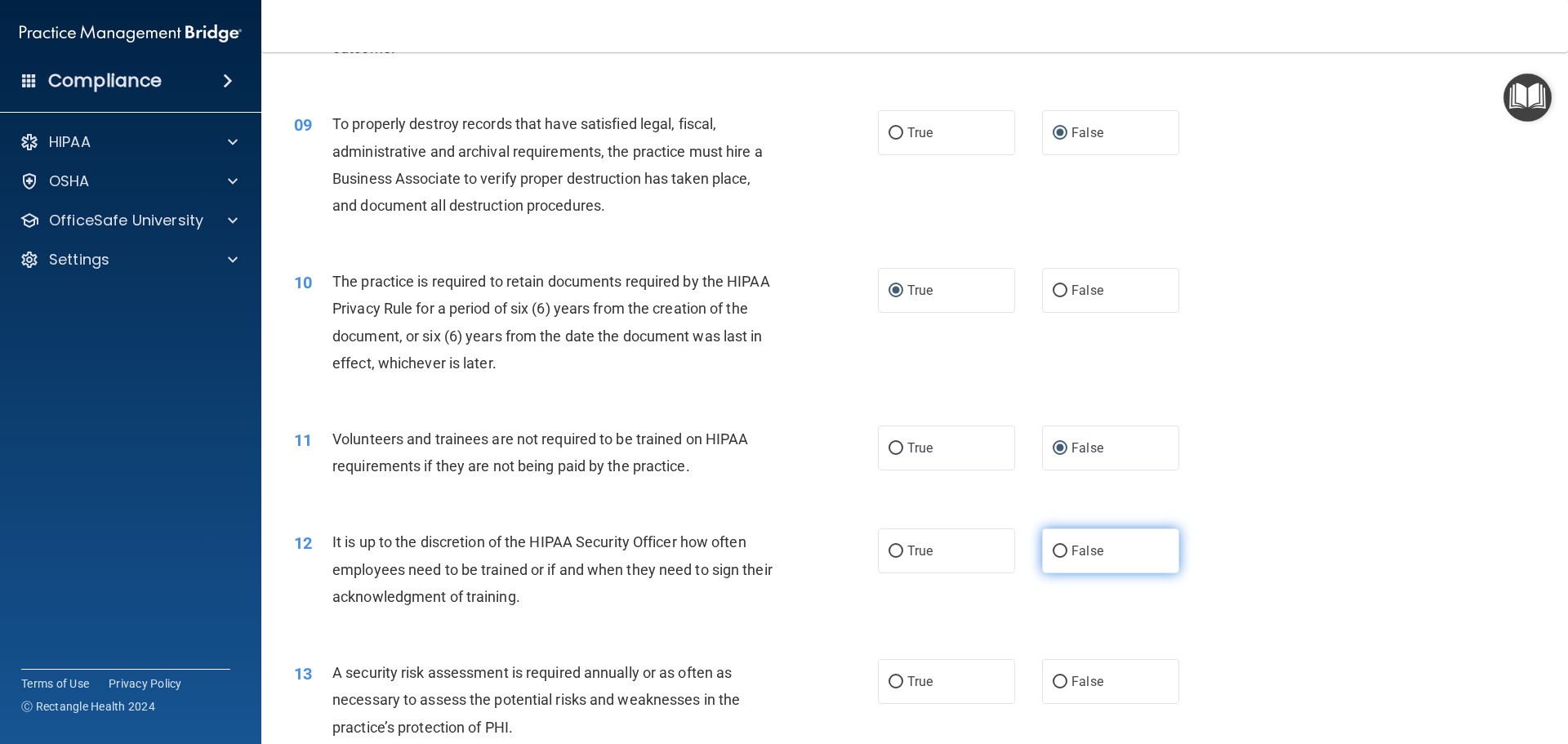
click at [1053, 549] on input "False" at bounding box center [1060, 551] width 15 height 12
radio input "true"
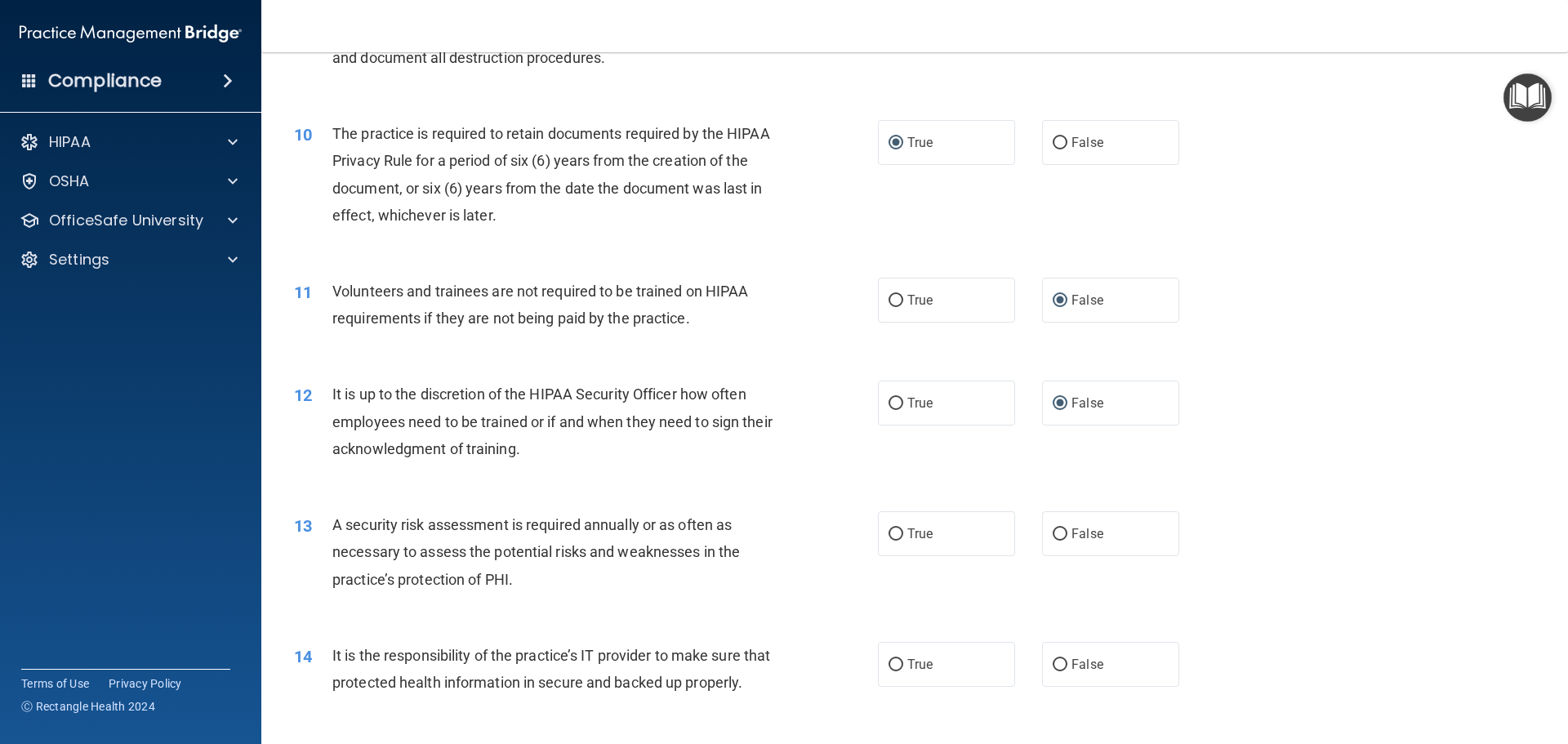
scroll to position [1307, 0]
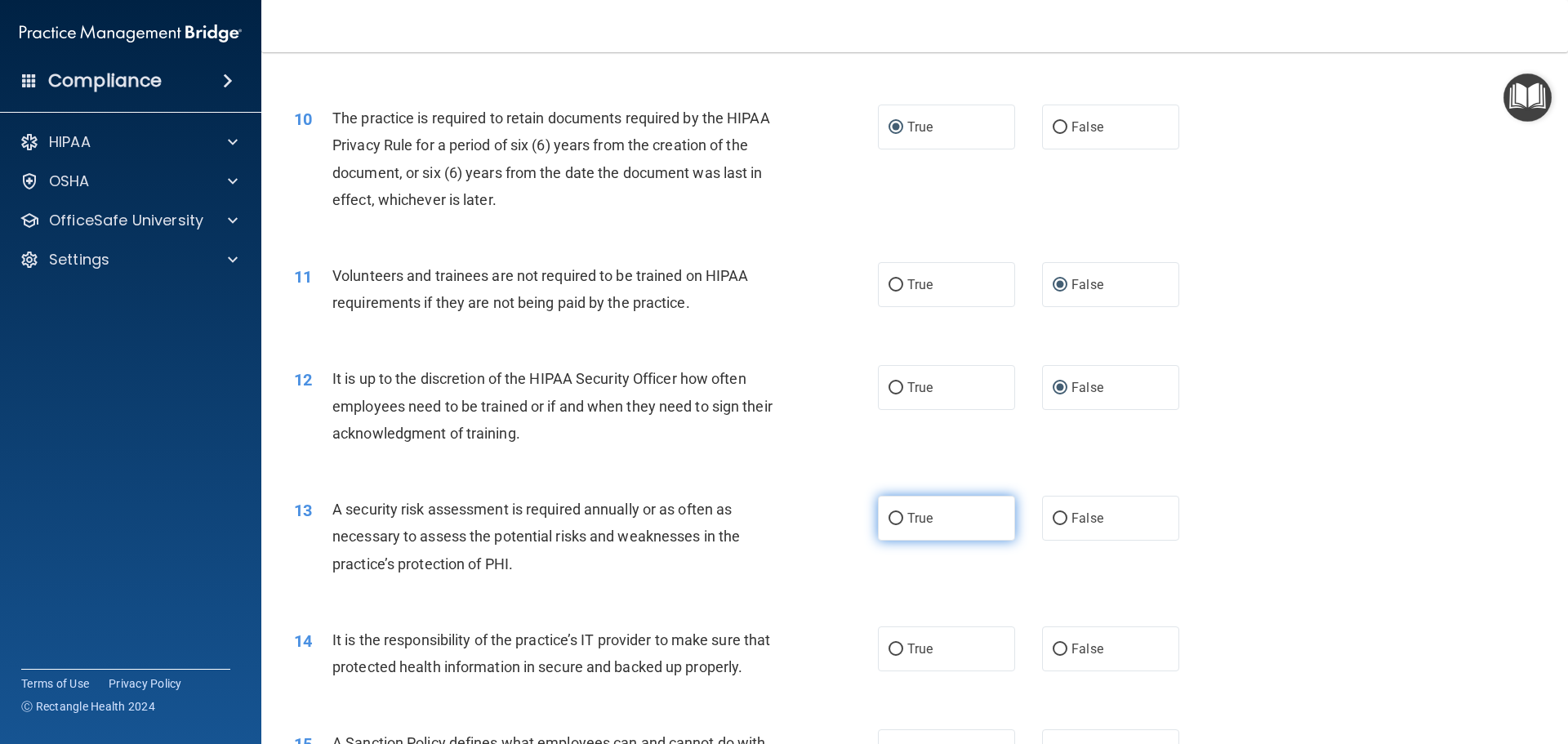
click at [897, 519] on input "True" at bounding box center [896, 518] width 15 height 12
radio input "true"
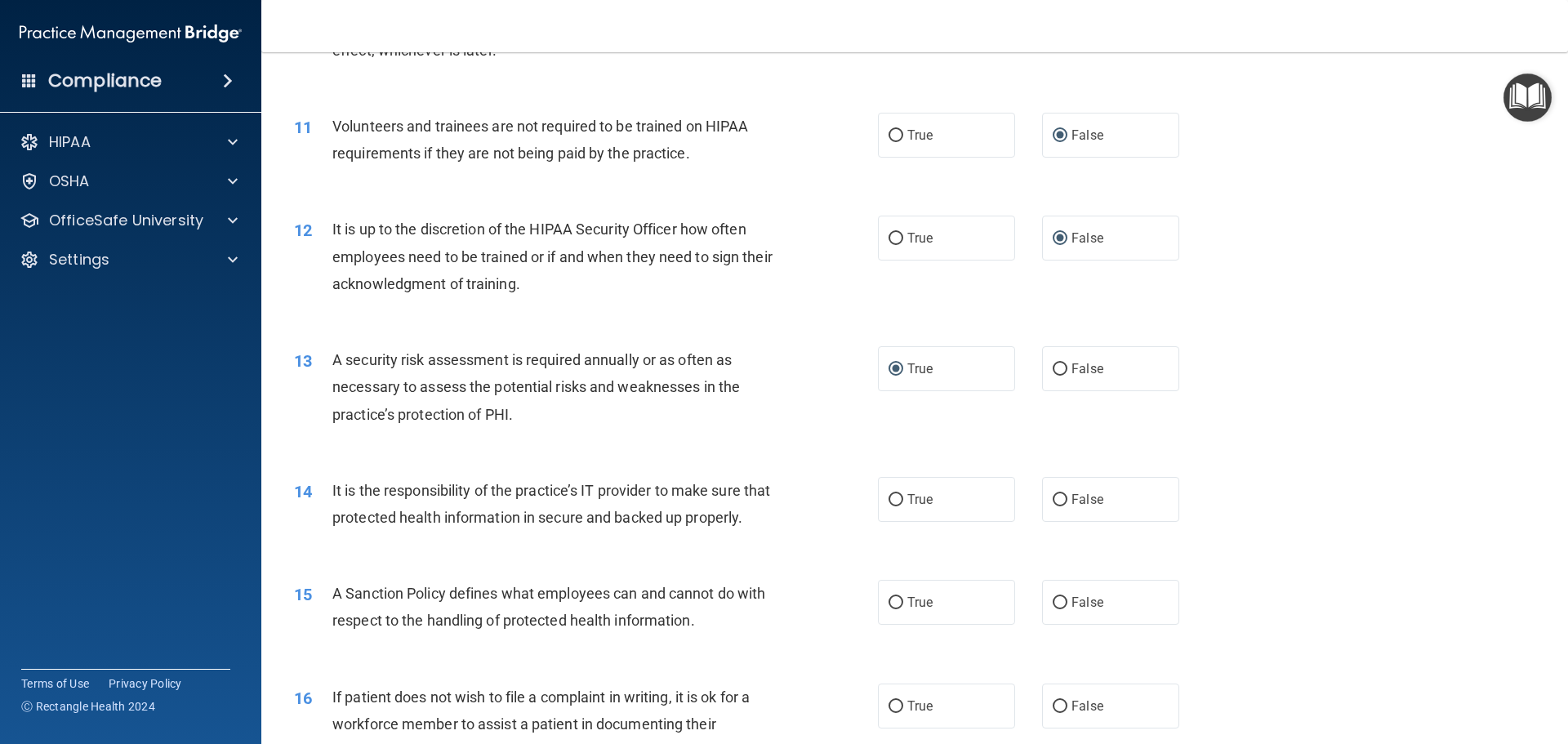
scroll to position [1470, 0]
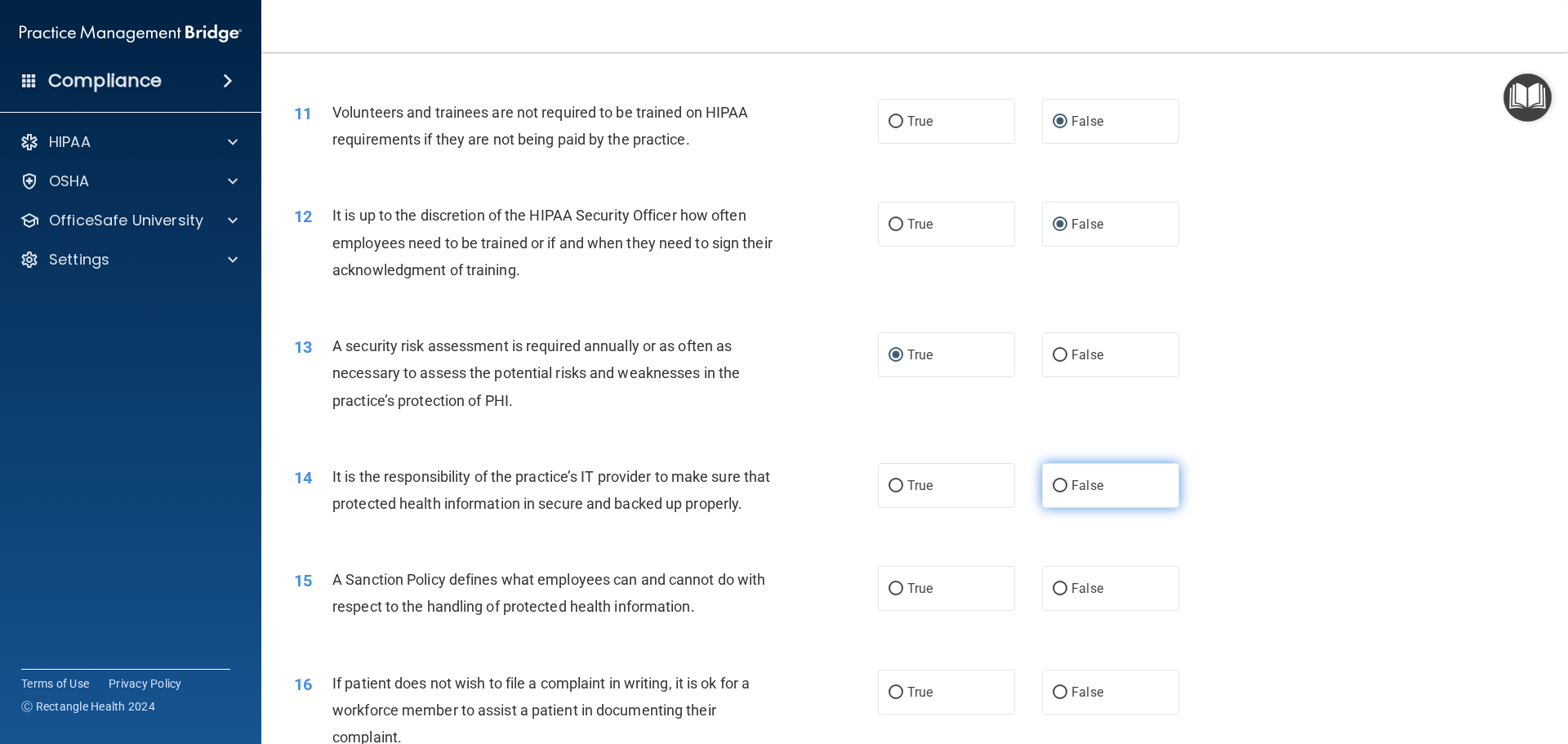
click at [1042, 487] on label "False" at bounding box center [1110, 485] width 137 height 45
click at [1053, 487] on input "False" at bounding box center [1060, 485] width 15 height 12
radio input "true"
click at [1057, 596] on input "False" at bounding box center [1060, 589] width 15 height 12
radio input "true"
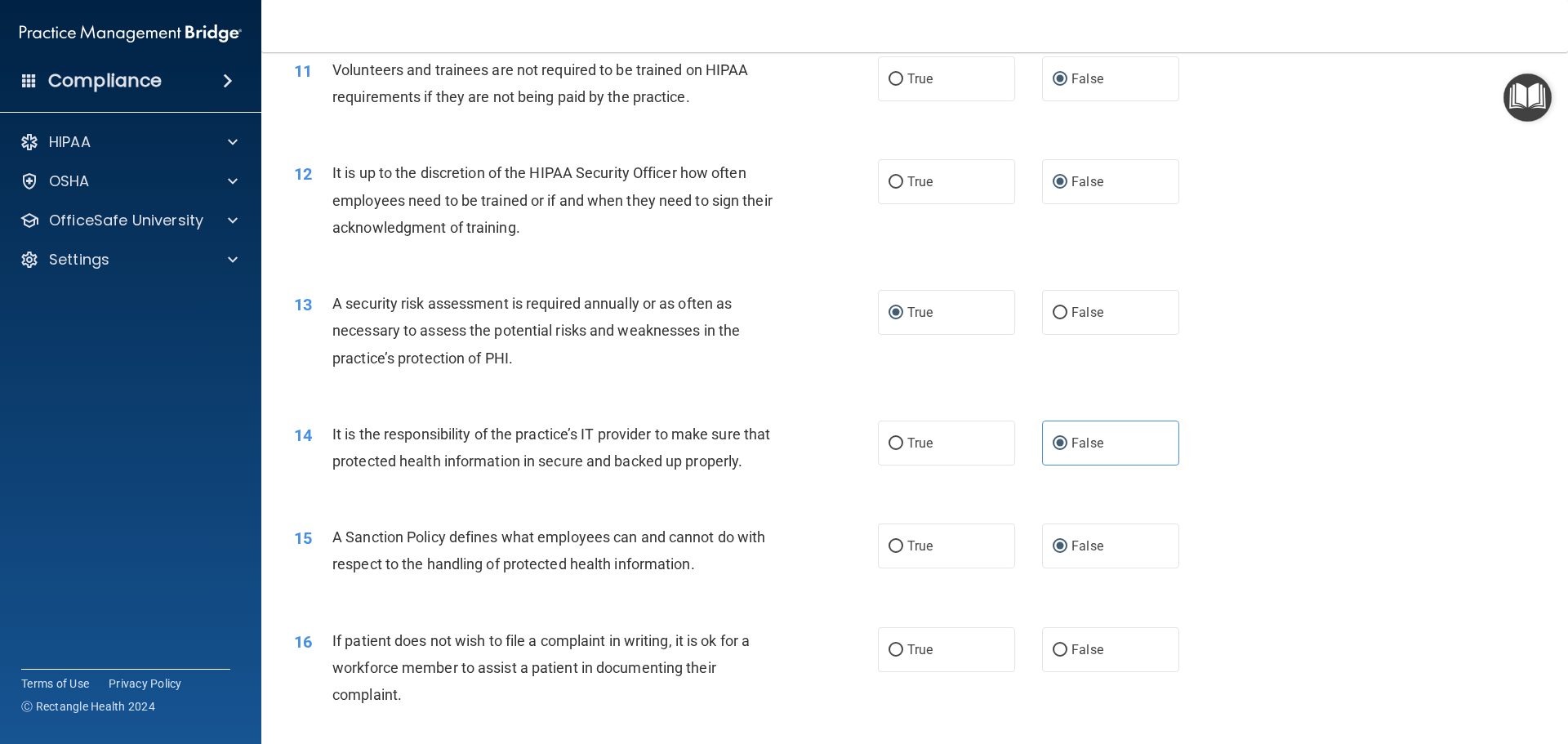
scroll to position [1551, 0]
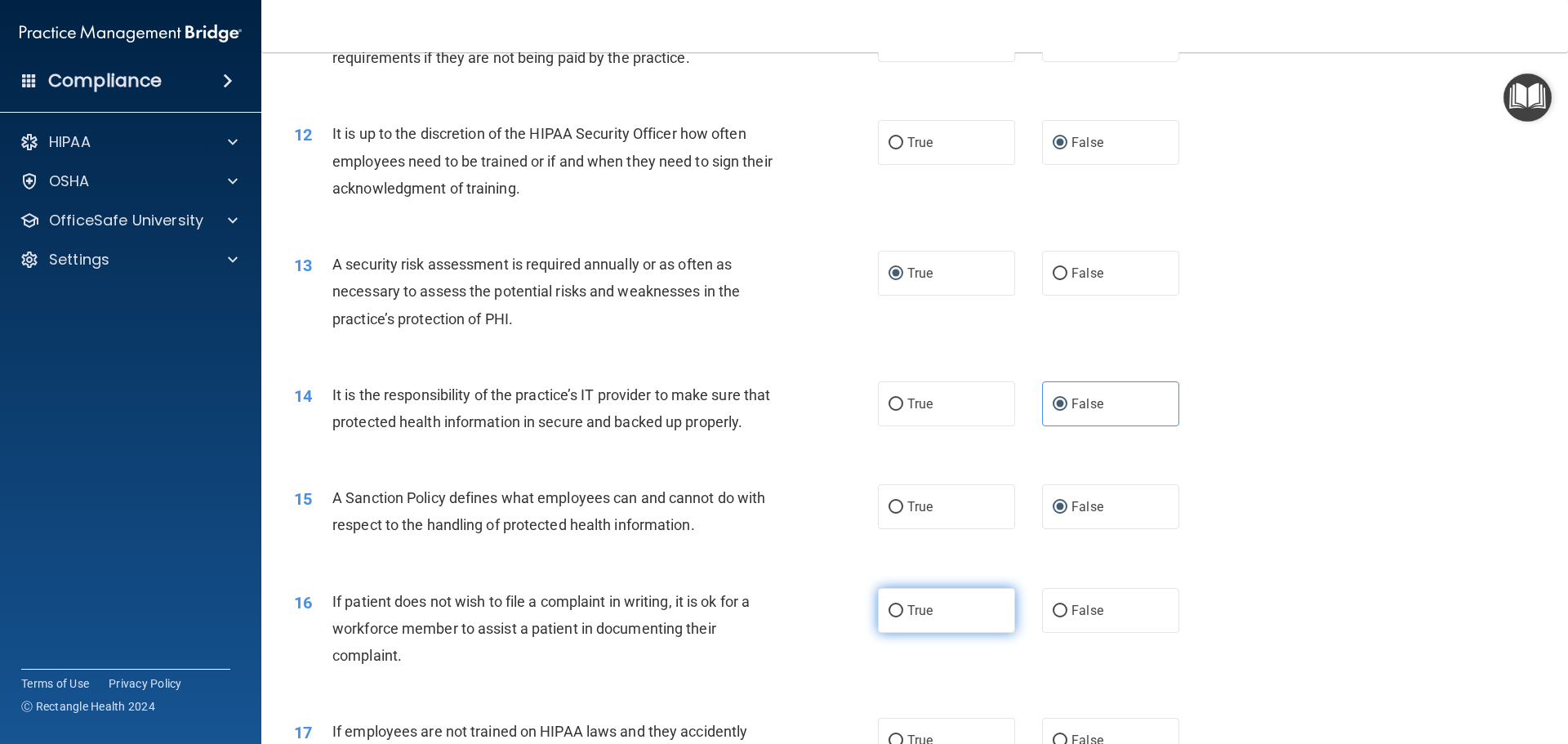
click at [889, 617] on input "True" at bounding box center [896, 611] width 15 height 12
radio input "true"
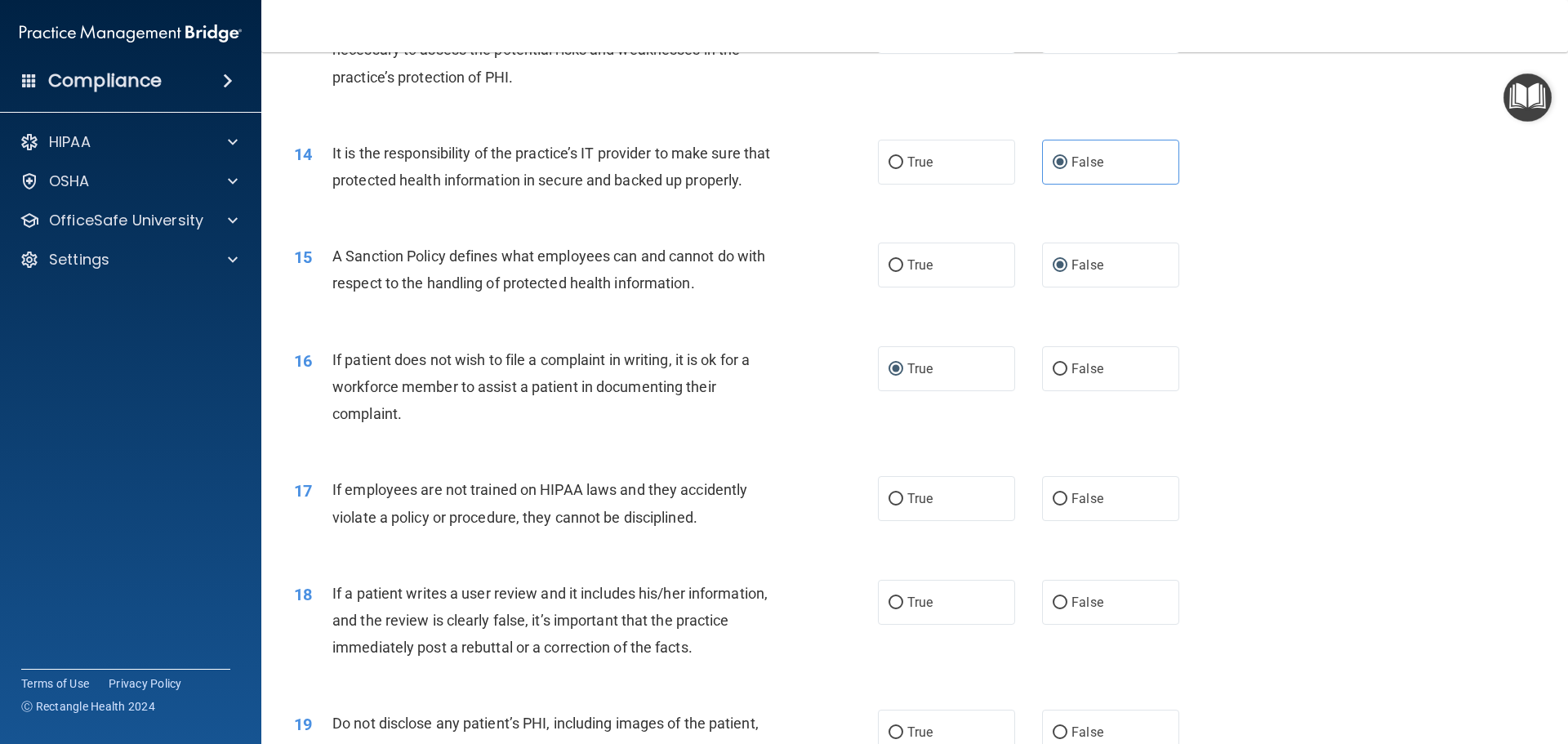
scroll to position [1797, 0]
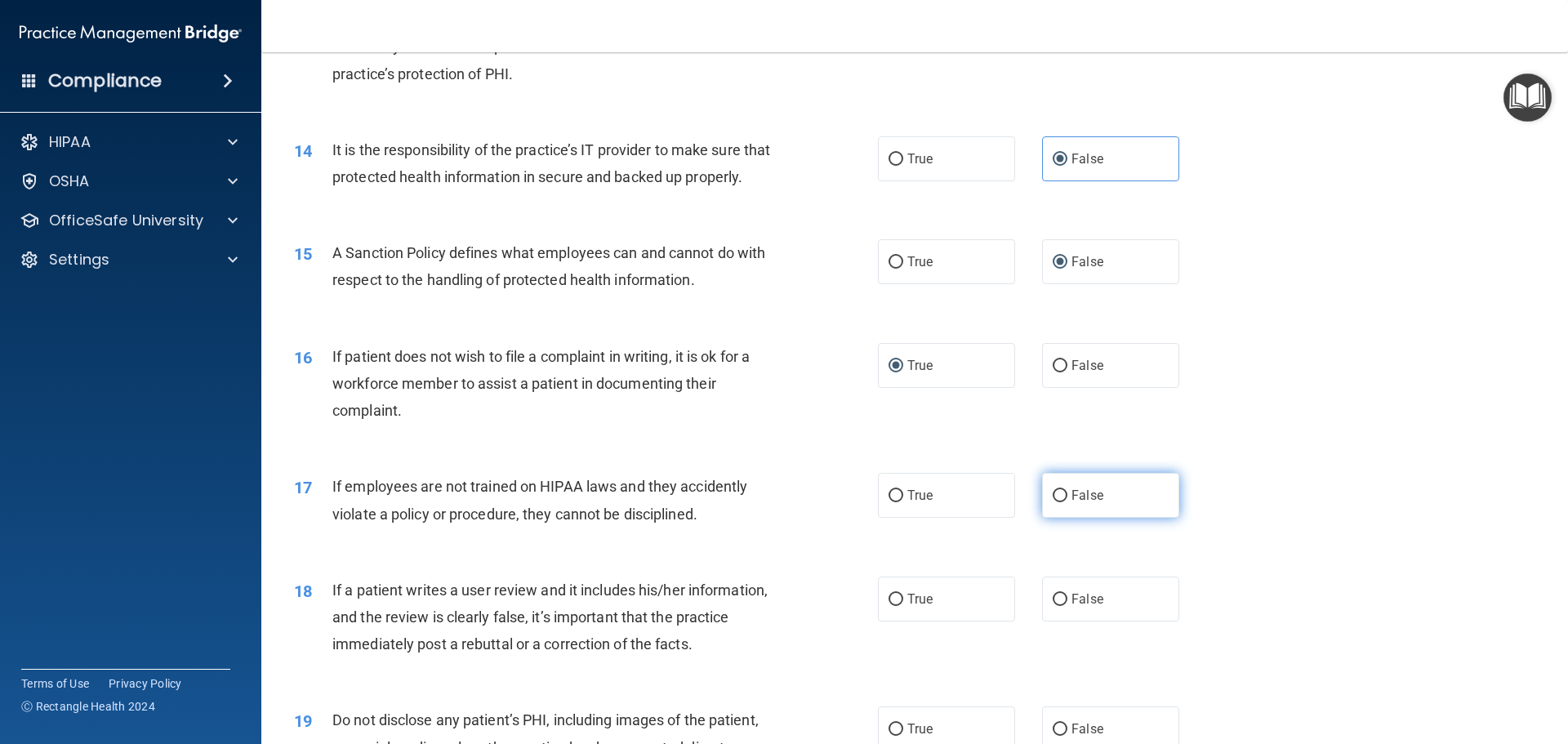
click at [1054, 502] on input "False" at bounding box center [1060, 496] width 15 height 12
radio input "true"
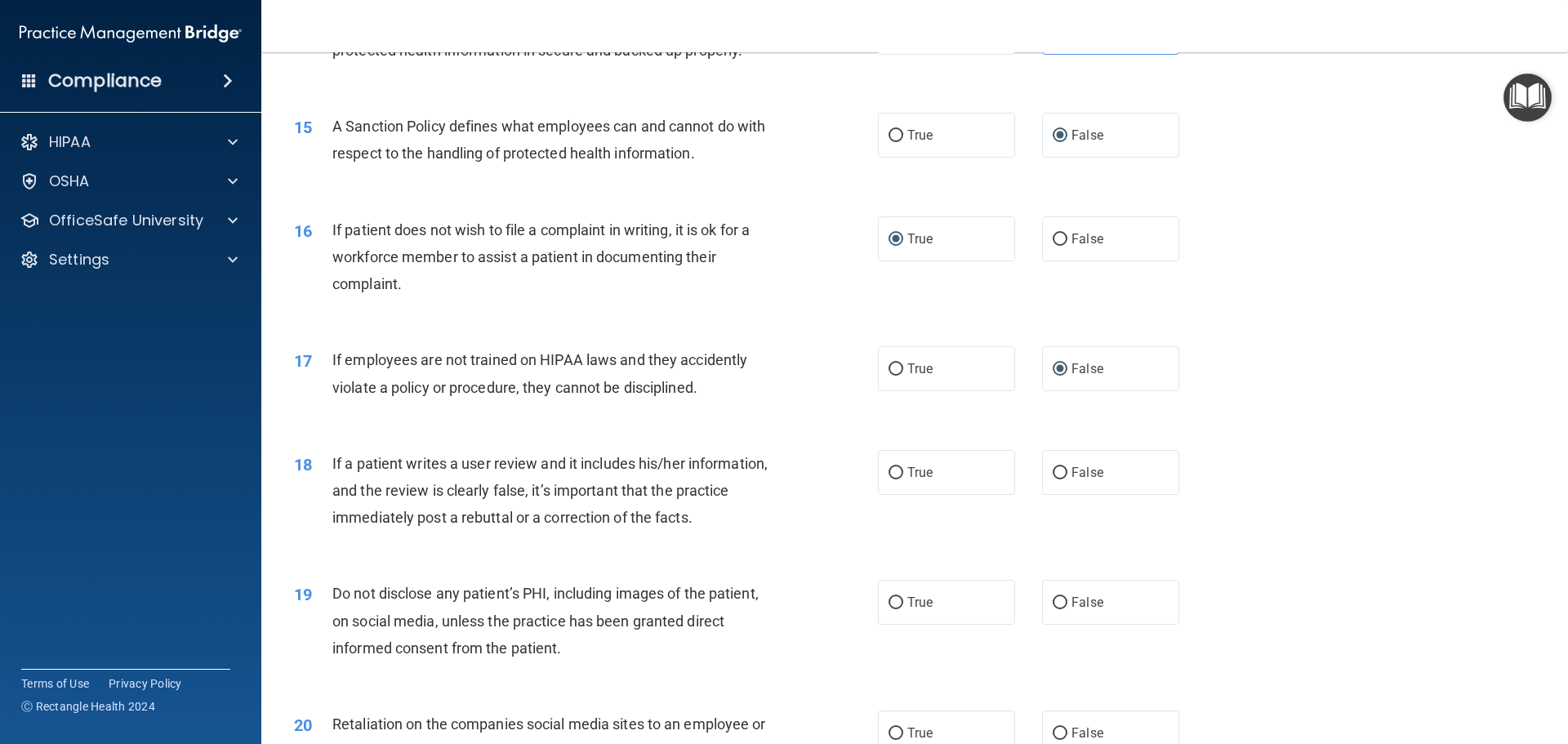
scroll to position [1960, 0]
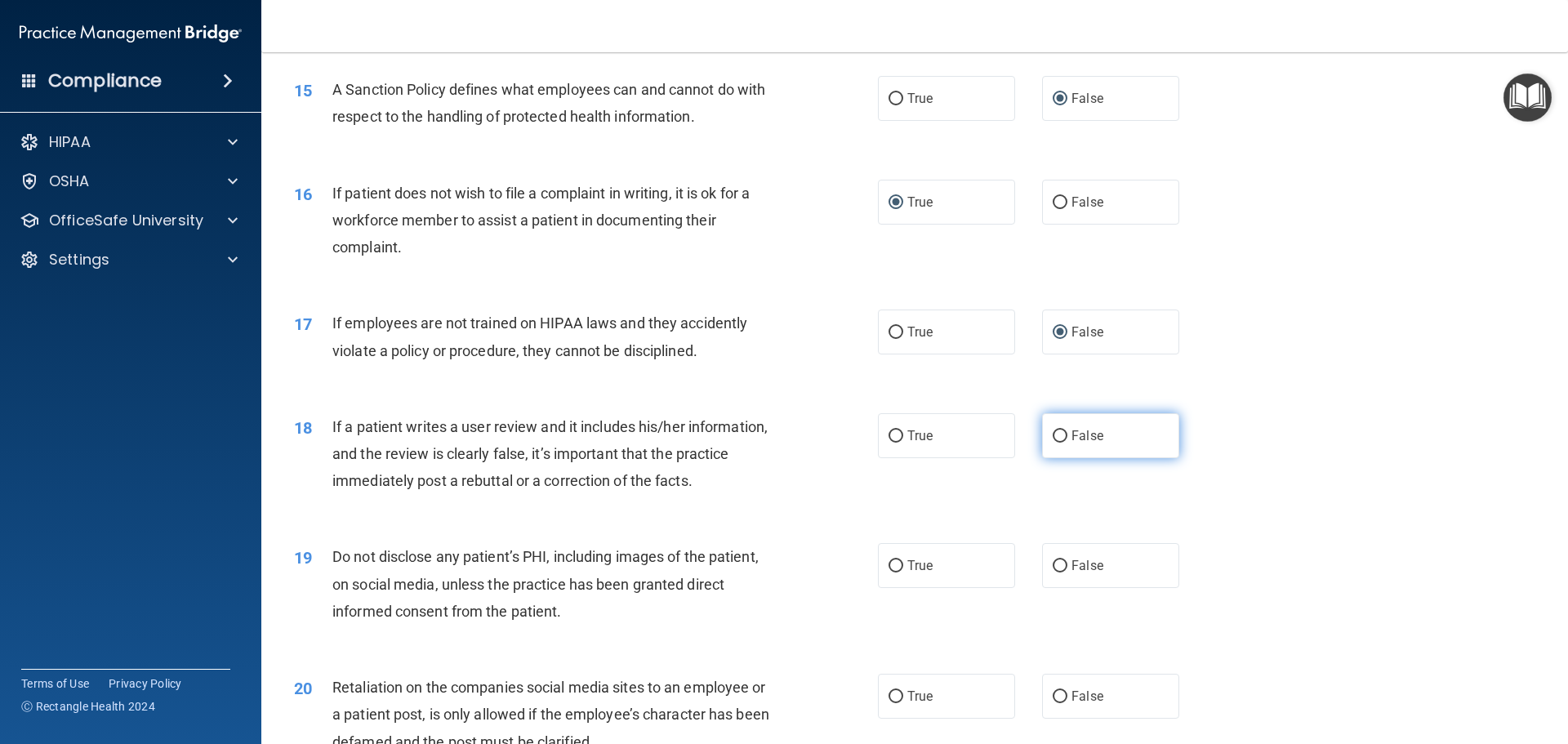
click at [1054, 454] on label "False" at bounding box center [1110, 436] width 137 height 45
click at [1054, 442] on input "False" at bounding box center [1060, 436] width 15 height 12
radio input "true"
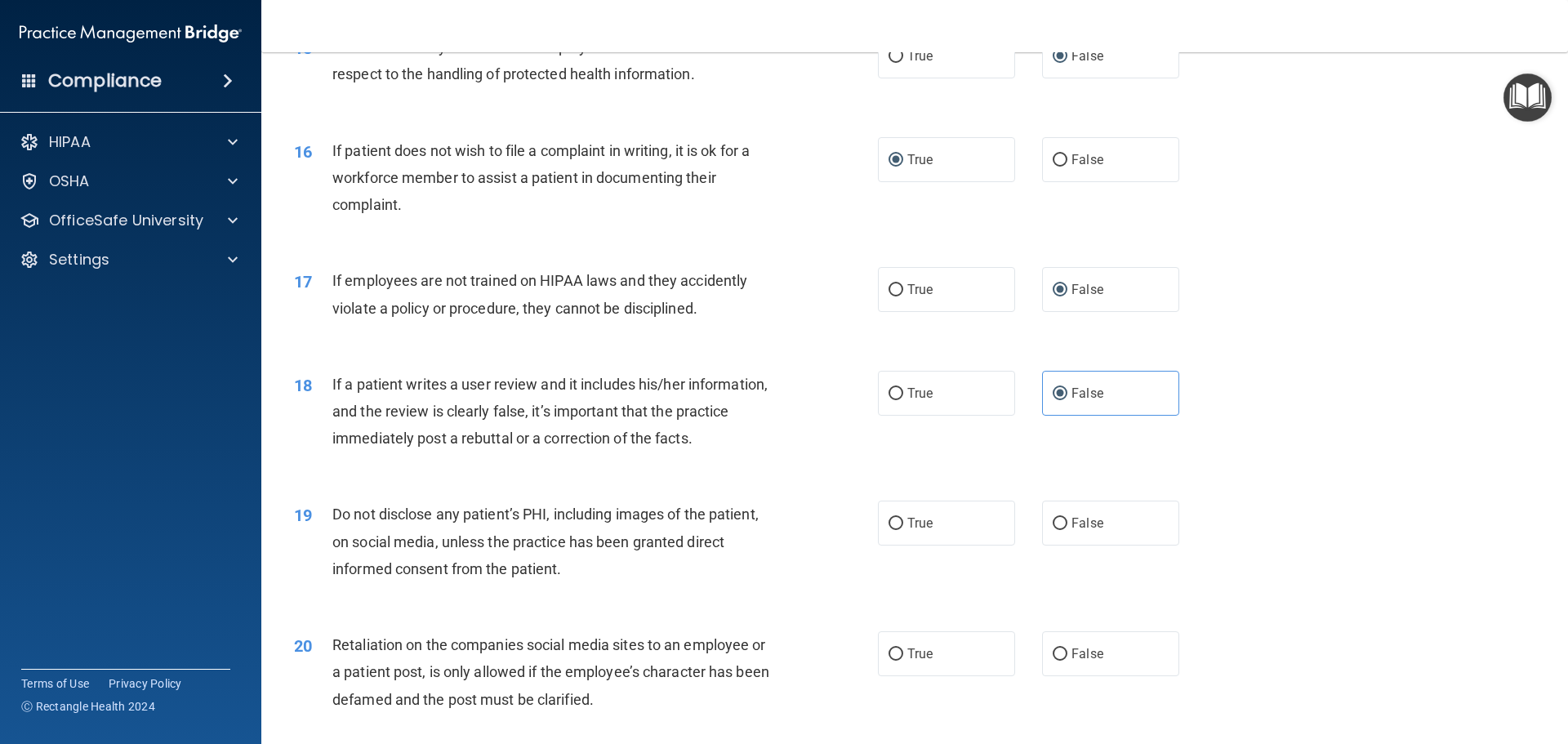
scroll to position [2042, 0]
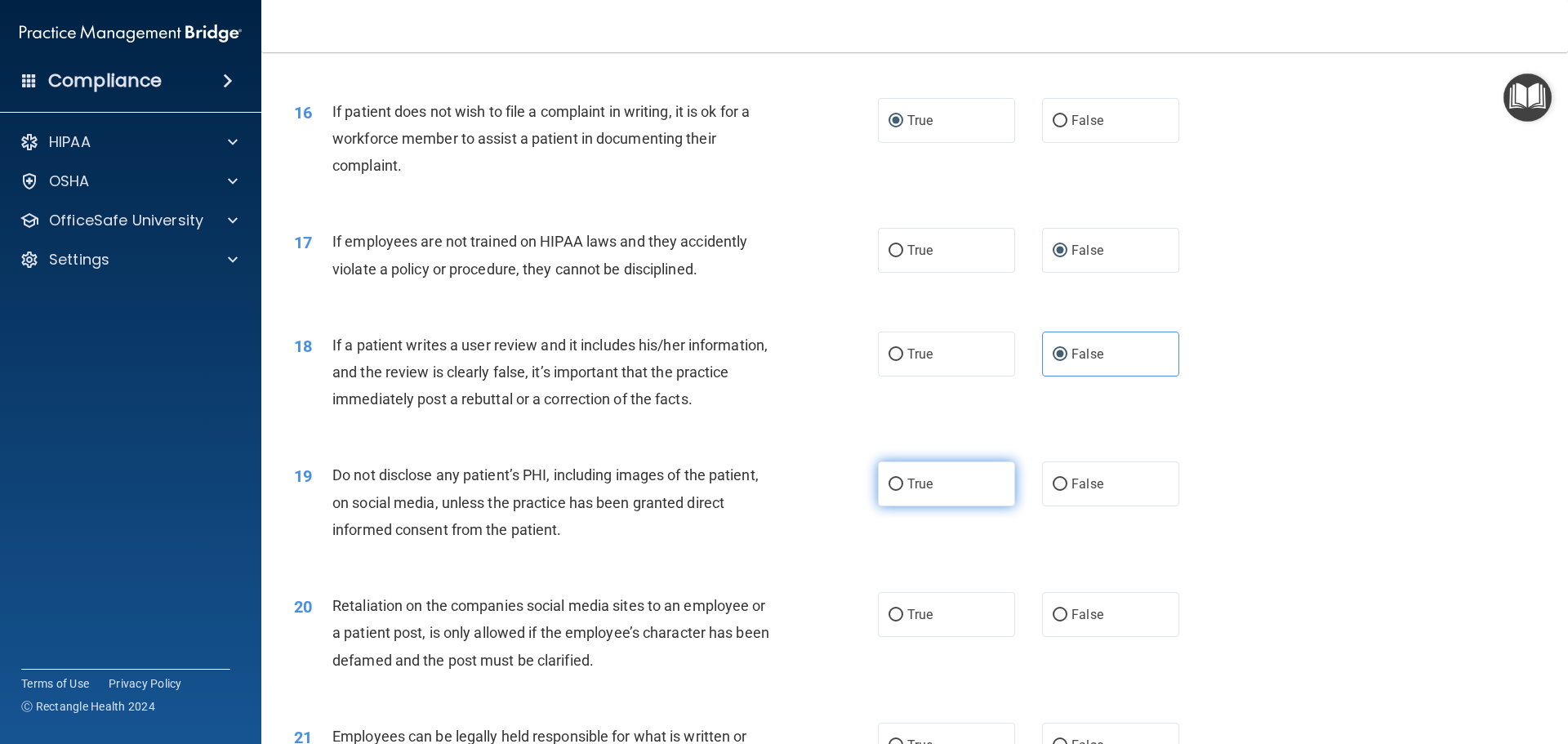
click at [881, 506] on label "True" at bounding box center [945, 484] width 137 height 45
click at [889, 491] on input "True" at bounding box center [896, 484] width 15 height 12
radio input "true"
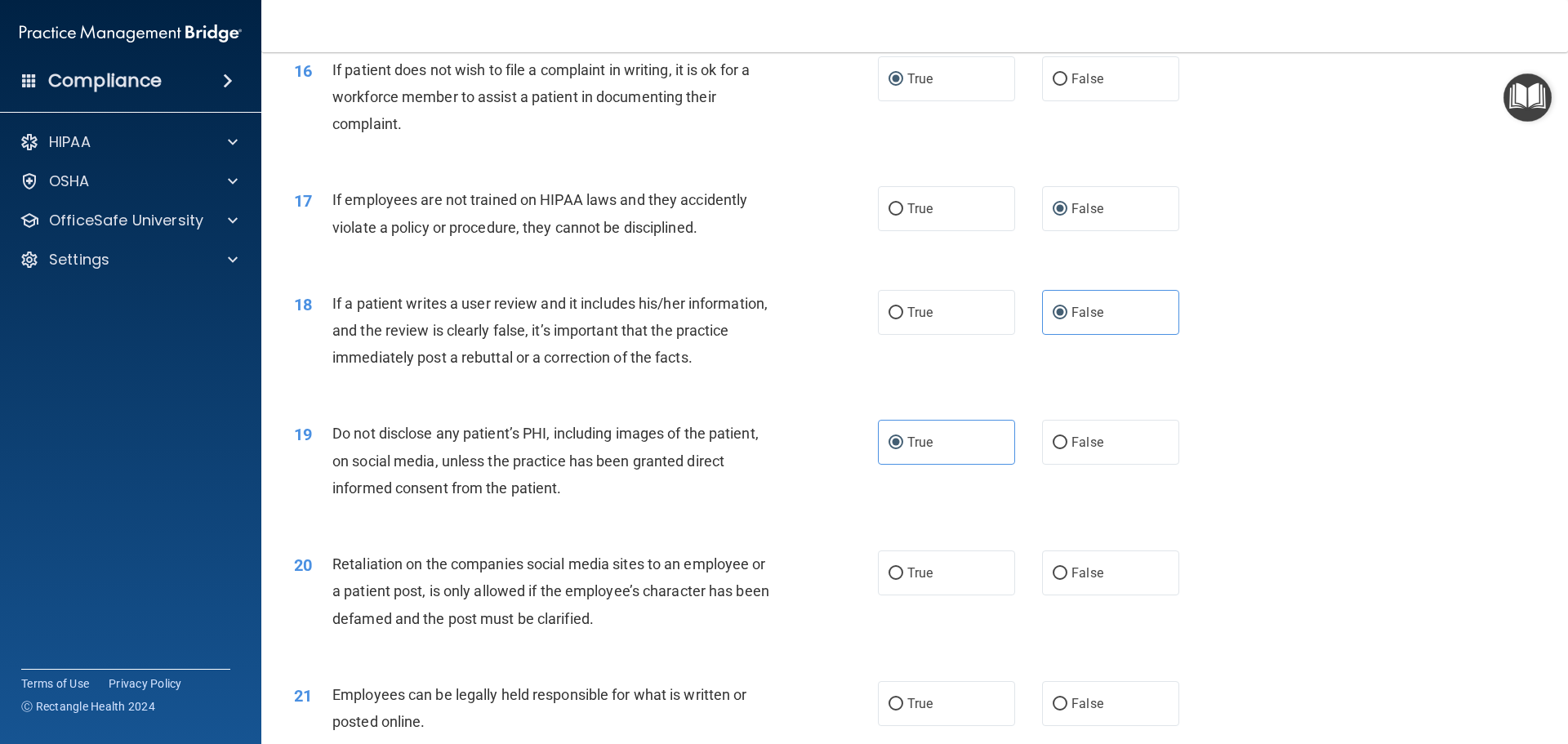
scroll to position [2124, 0]
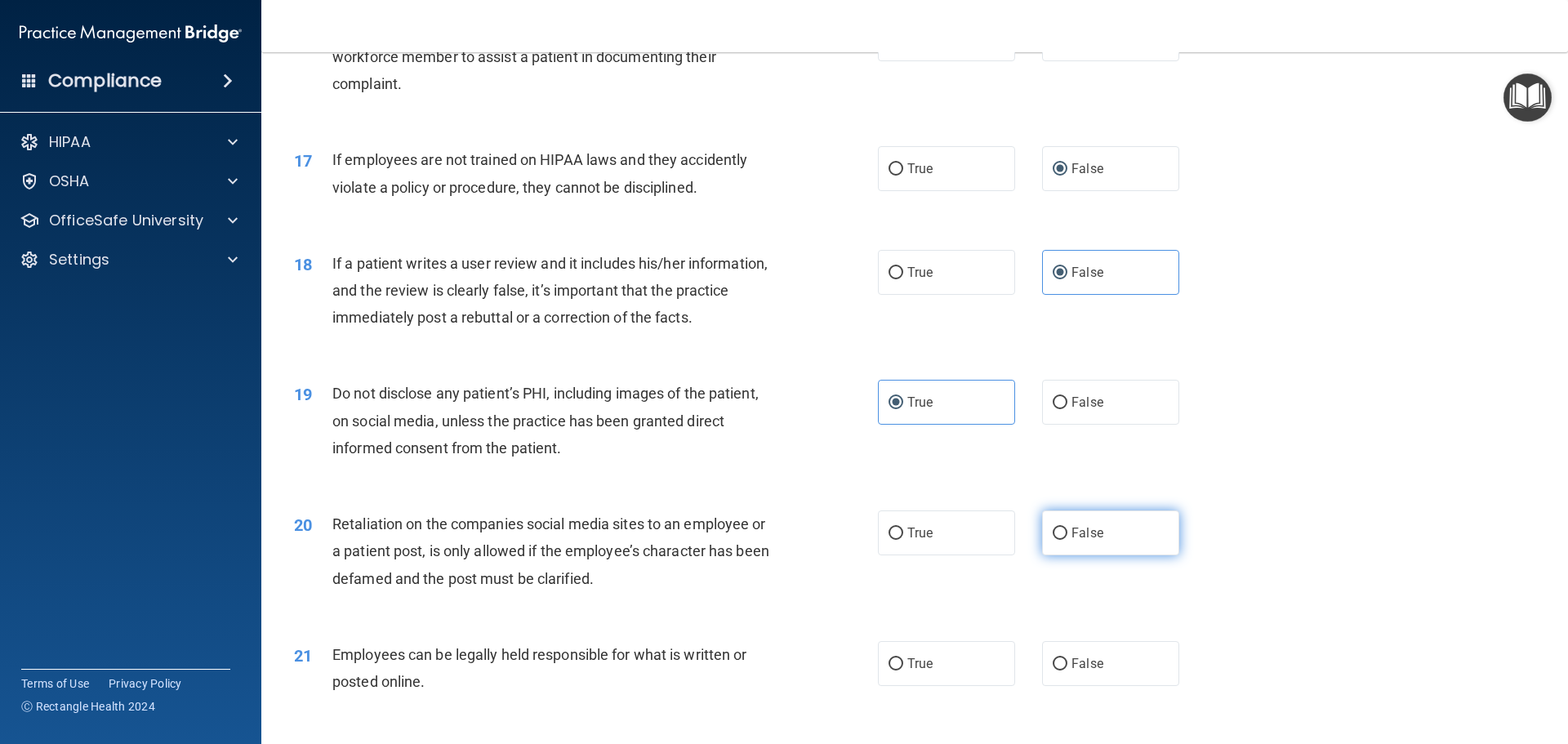
click at [1053, 540] on input "False" at bounding box center [1060, 533] width 15 height 12
radio input "true"
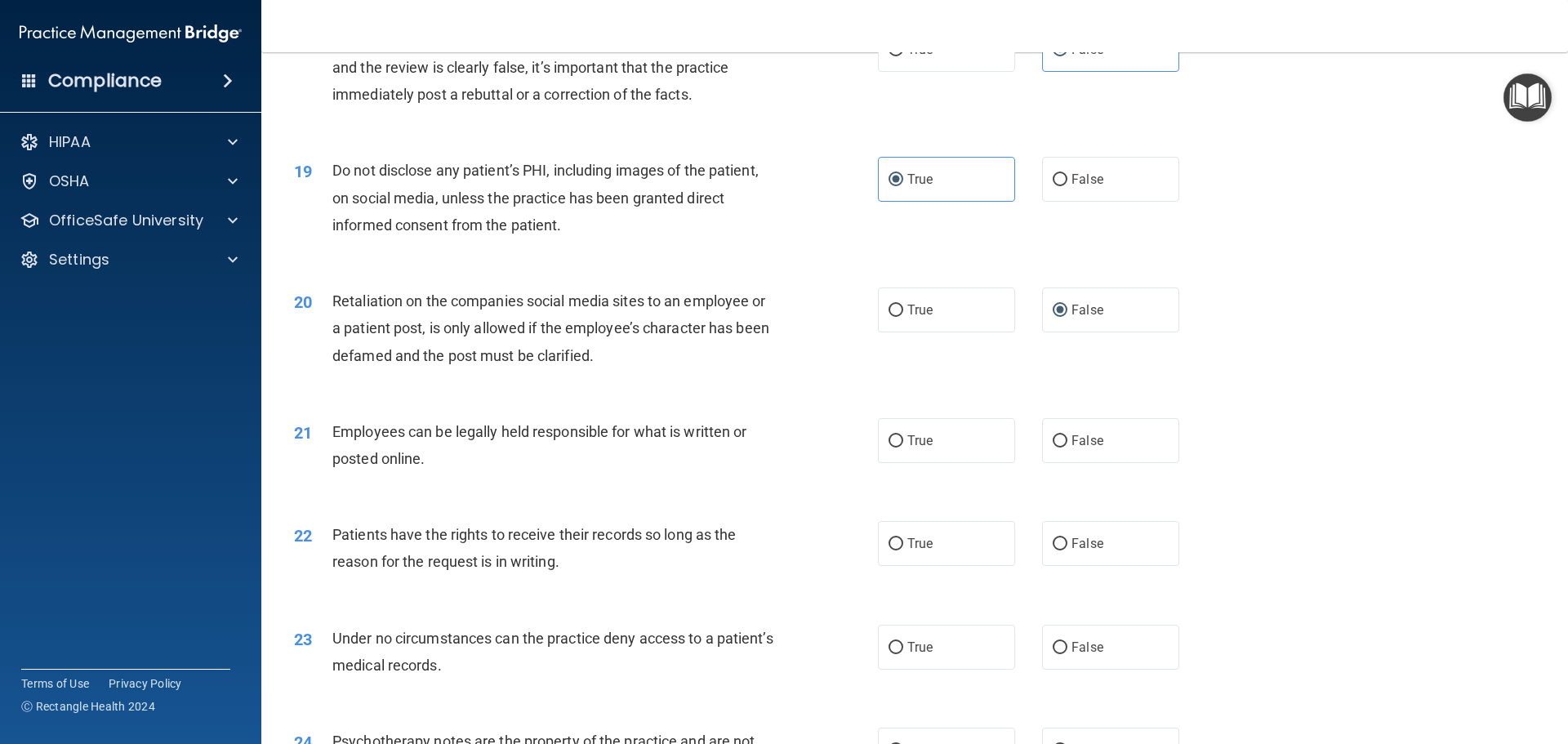
scroll to position [2368, 0]
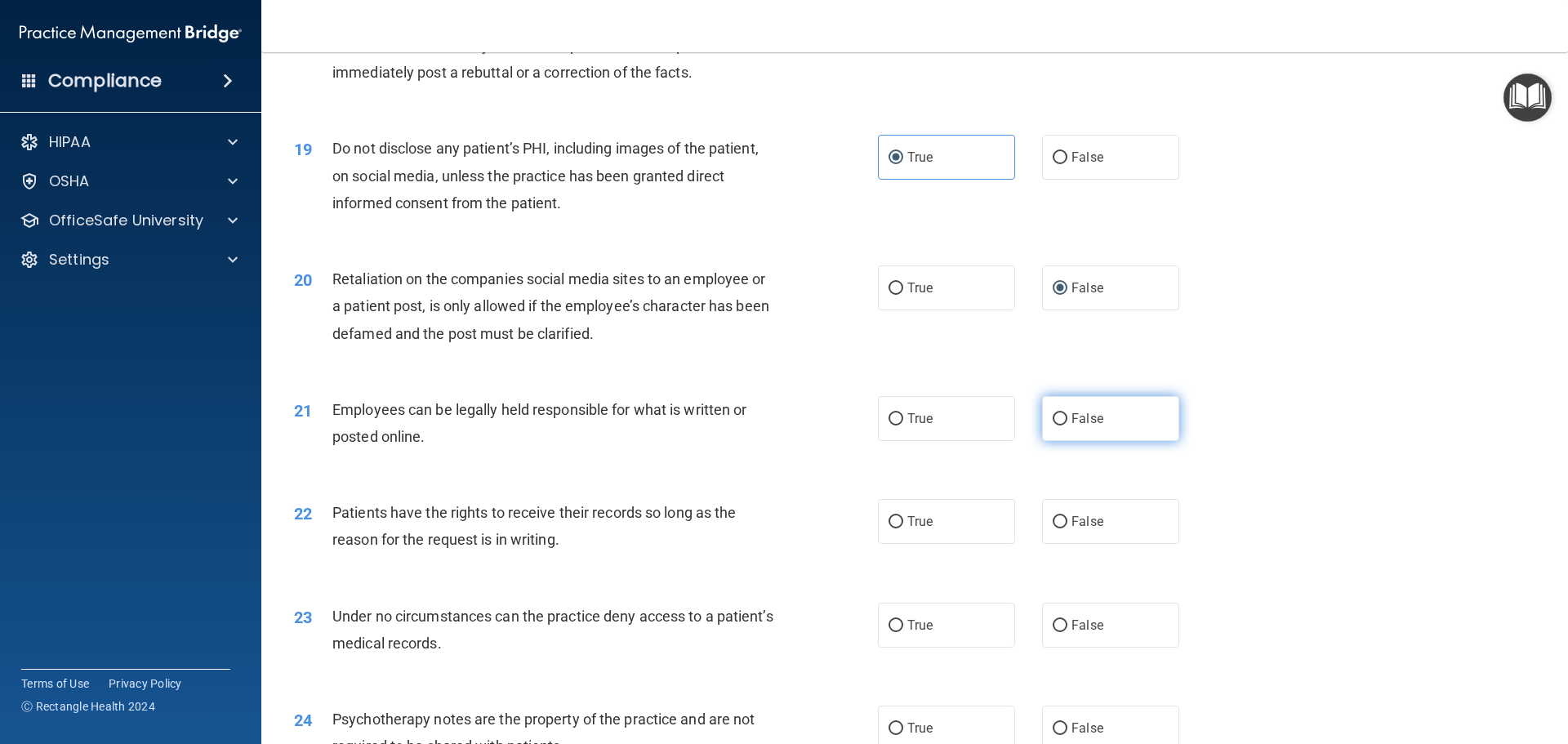
click at [1053, 426] on input "False" at bounding box center [1060, 419] width 15 height 12
radio input "true"
click at [1054, 528] on input "False" at bounding box center [1060, 522] width 15 height 12
radio input "true"
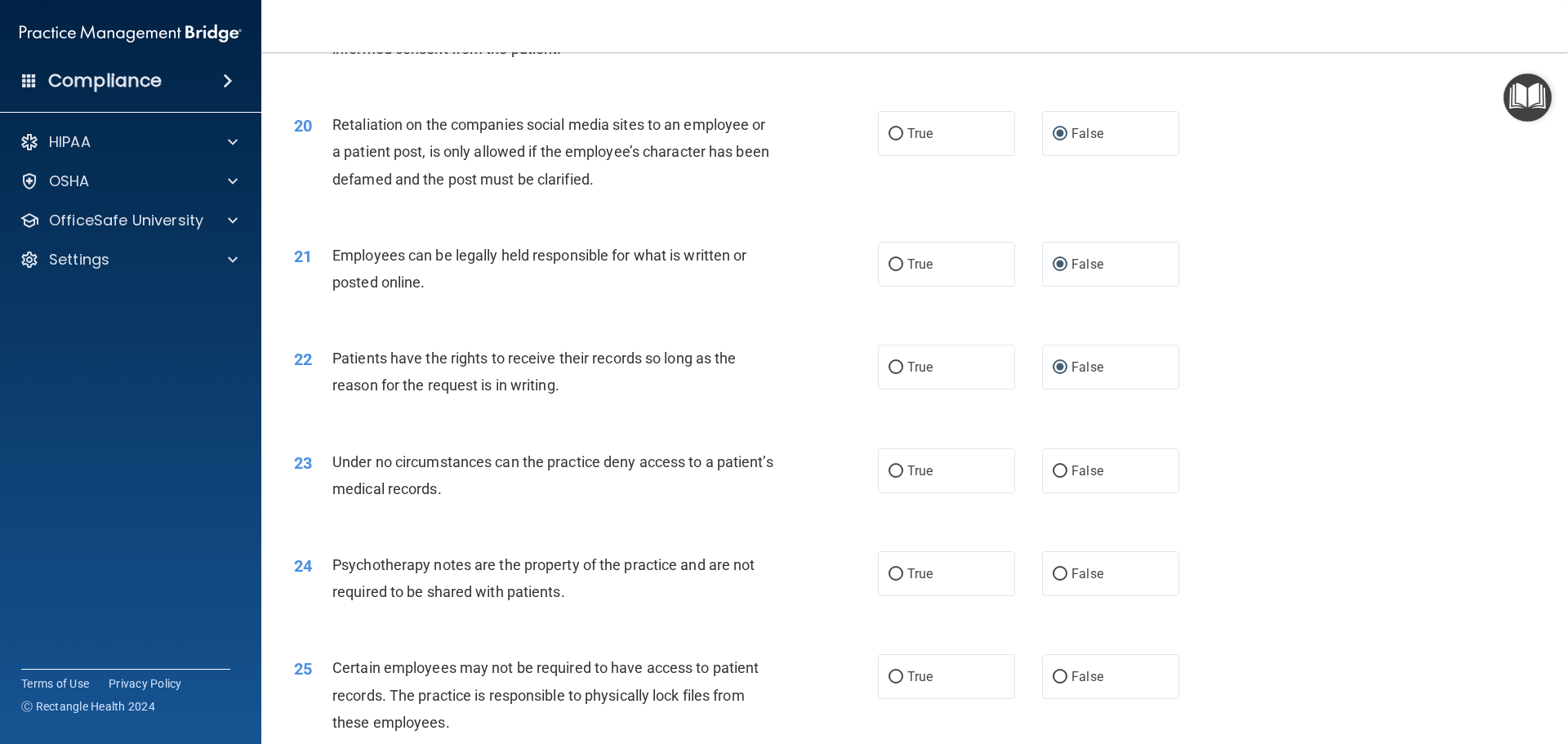
scroll to position [2532, 0]
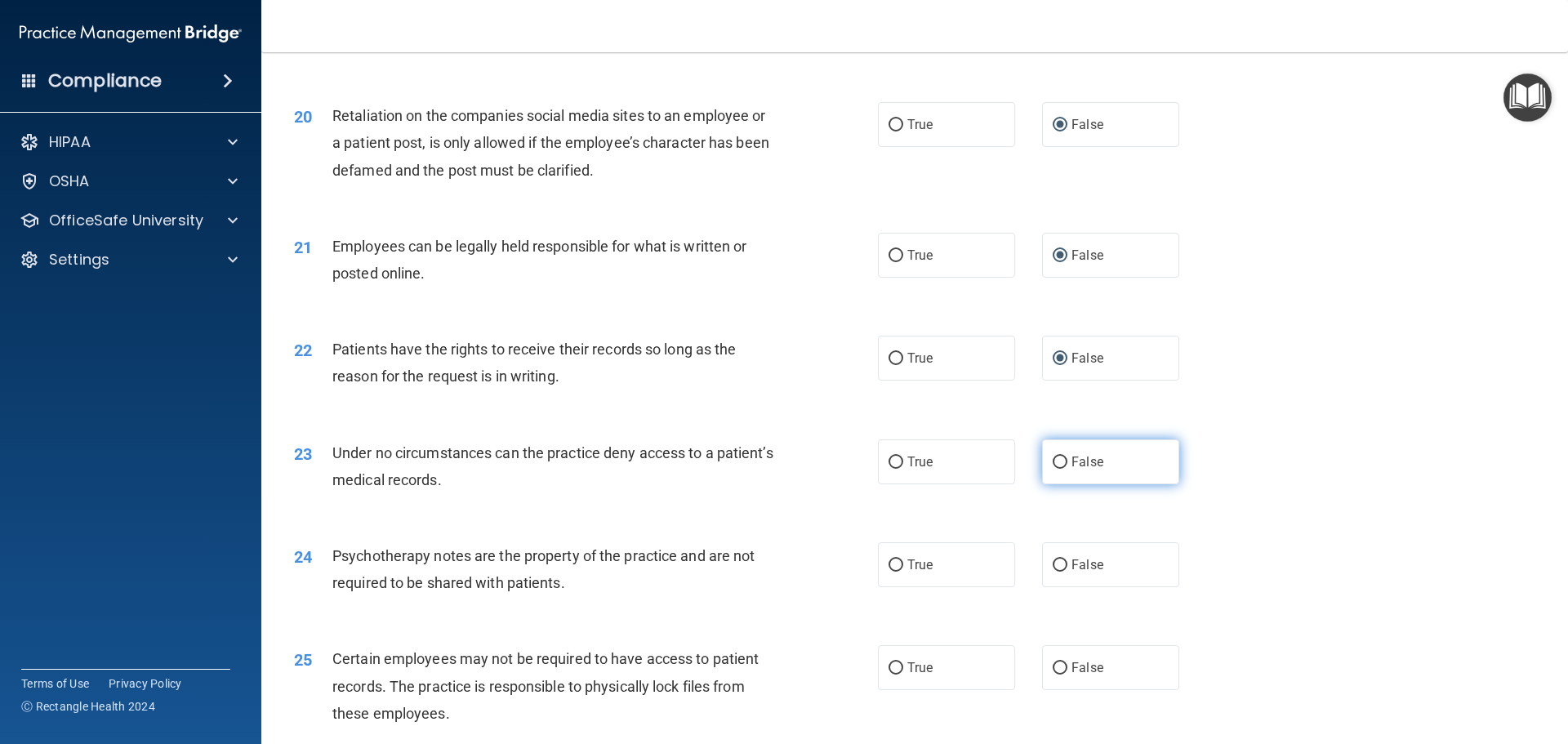
click at [1053, 469] on input "False" at bounding box center [1060, 462] width 15 height 12
radio input "true"
click at [889, 571] on input "True" at bounding box center [896, 565] width 15 height 12
radio input "true"
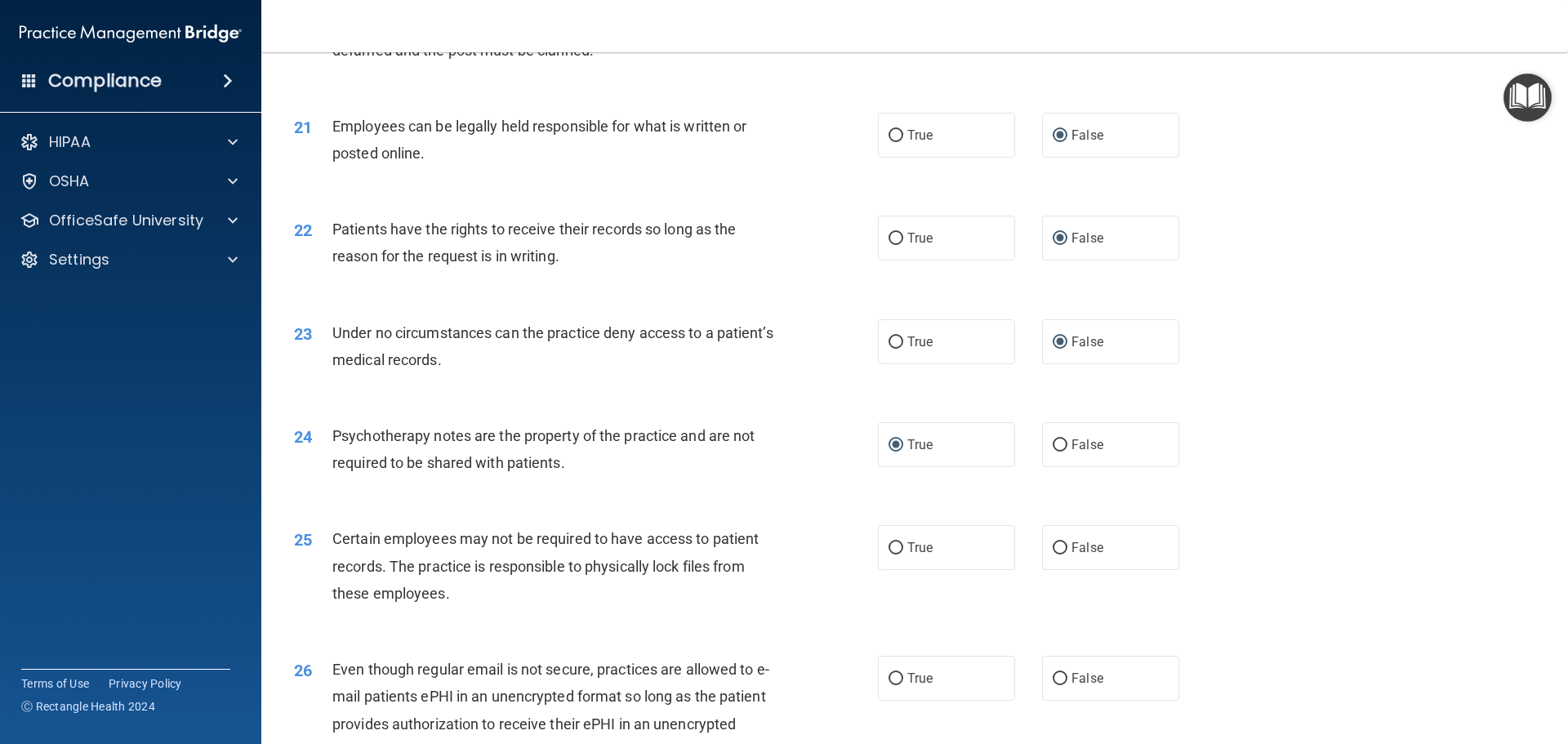
scroll to position [2695, 0]
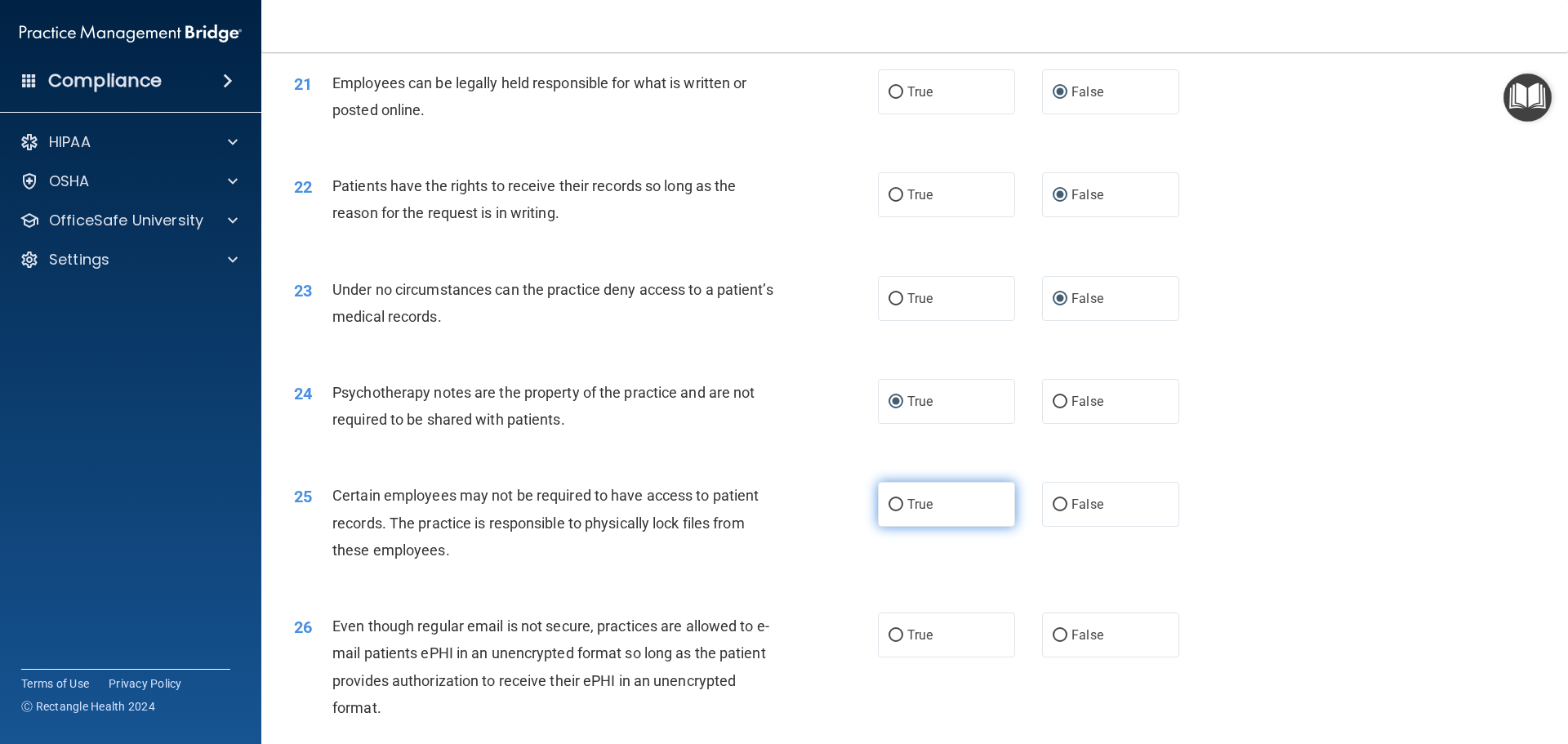
click at [899, 526] on label "True" at bounding box center [945, 504] width 137 height 45
click at [899, 512] on input "True" at bounding box center [896, 505] width 15 height 12
radio input "true"
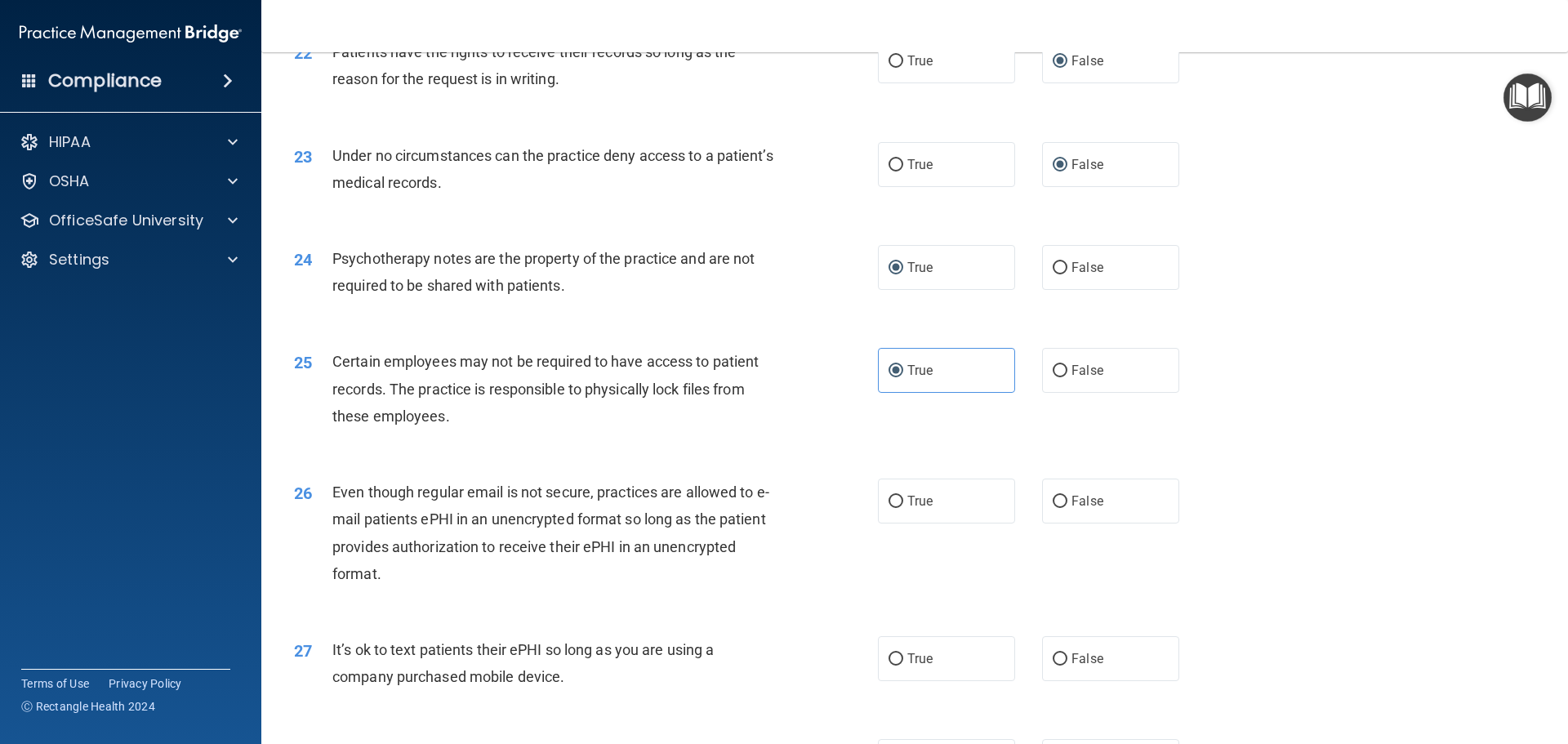
scroll to position [2858, 0]
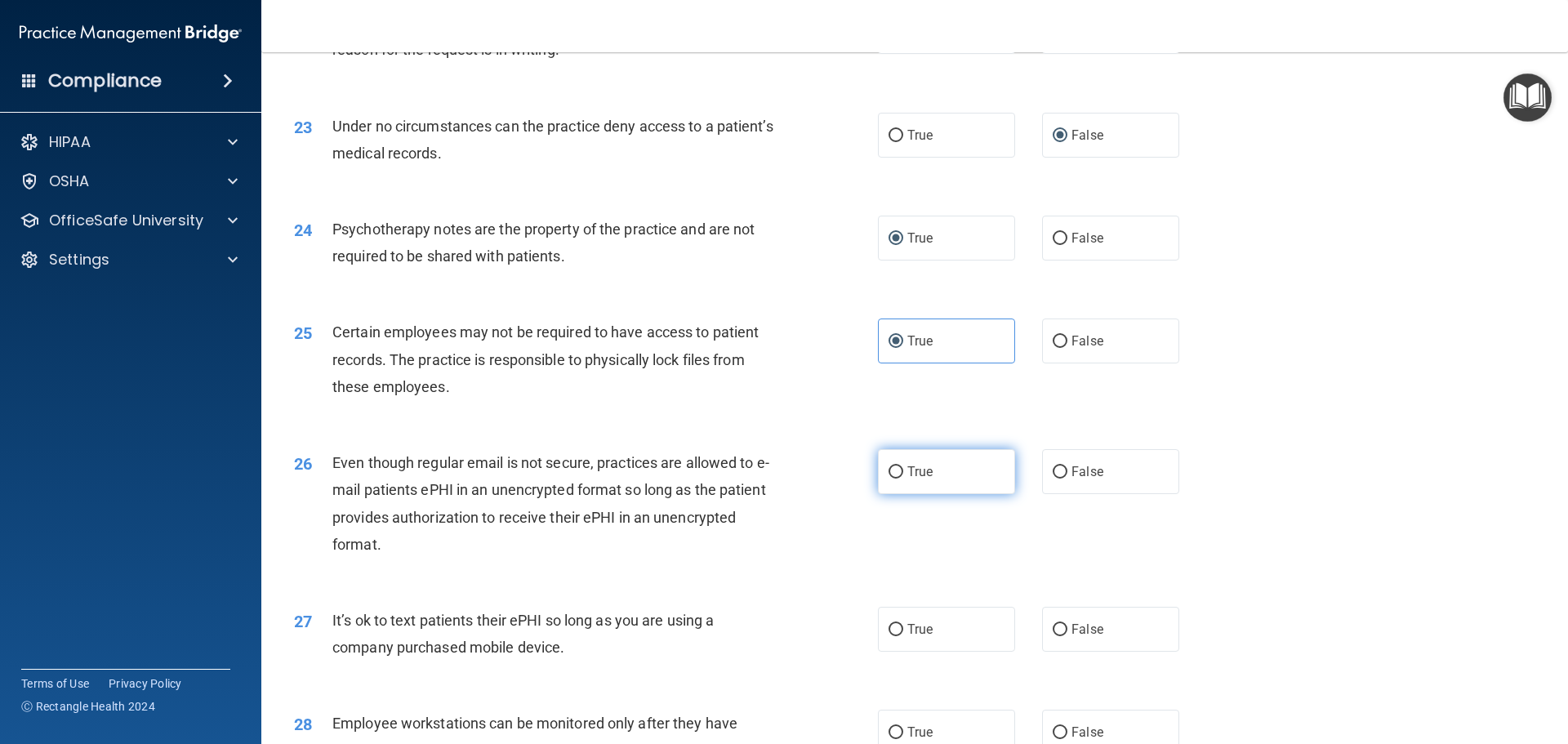
click at [889, 490] on label "True" at bounding box center [945, 471] width 137 height 45
click at [889, 479] on input "True" at bounding box center [896, 472] width 15 height 12
radio input "true"
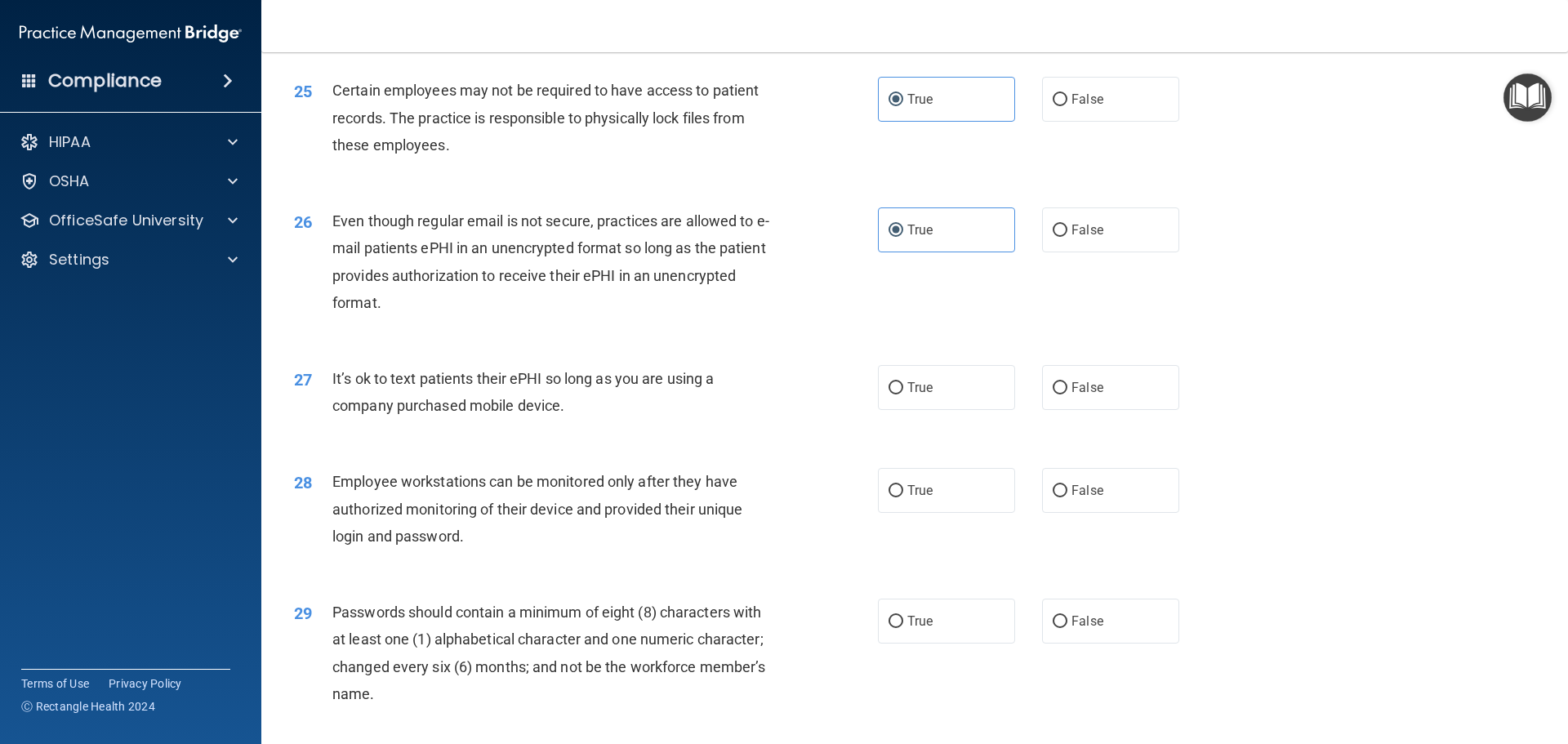
scroll to position [3103, 0]
drag, startPoint x: 1050, startPoint y: 409, endPoint x: 1040, endPoint y: 412, distance: 10.4
click at [1053, 391] on input "False" at bounding box center [1060, 385] width 15 height 12
radio input "true"
click at [1055, 494] on input "False" at bounding box center [1060, 487] width 15 height 12
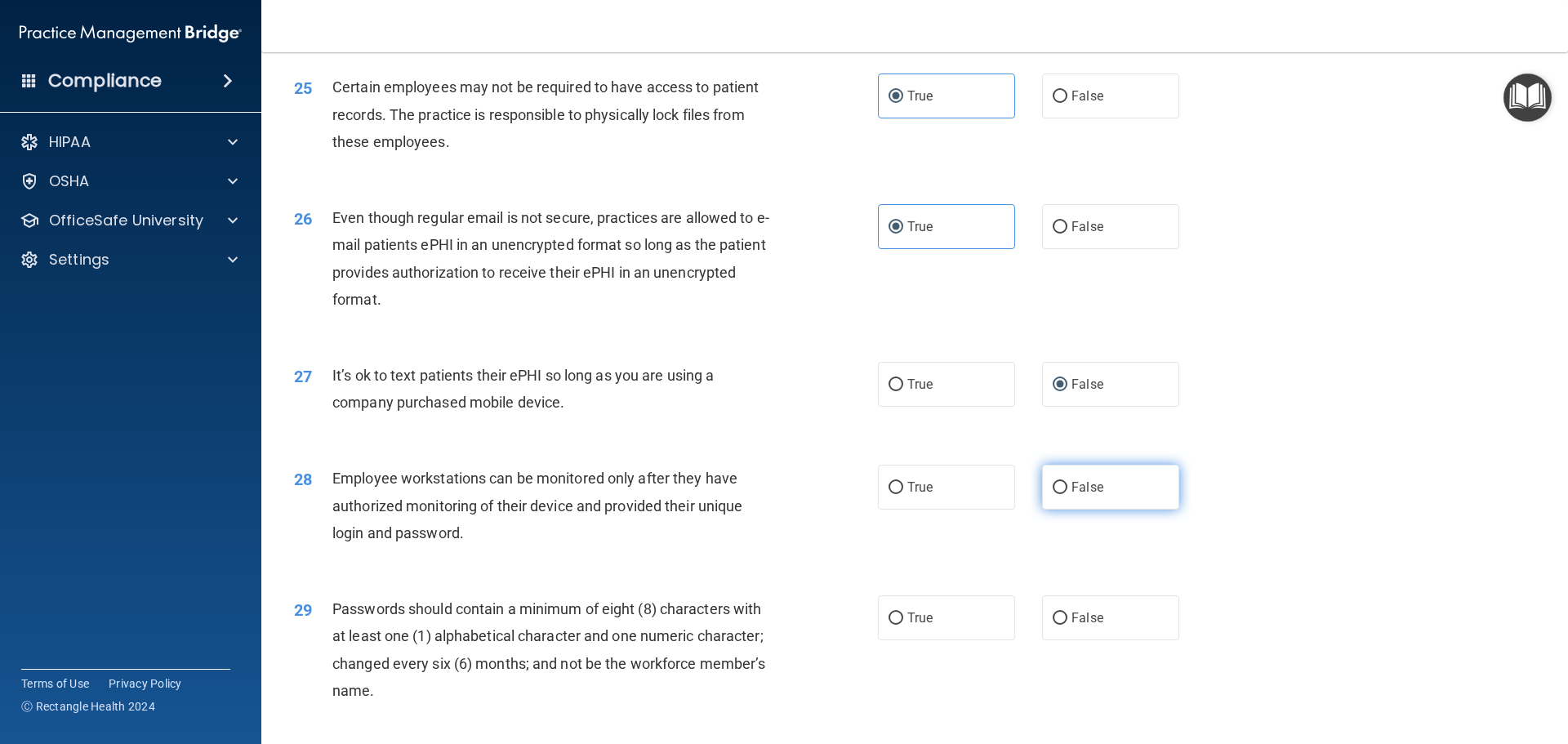
radio input "true"
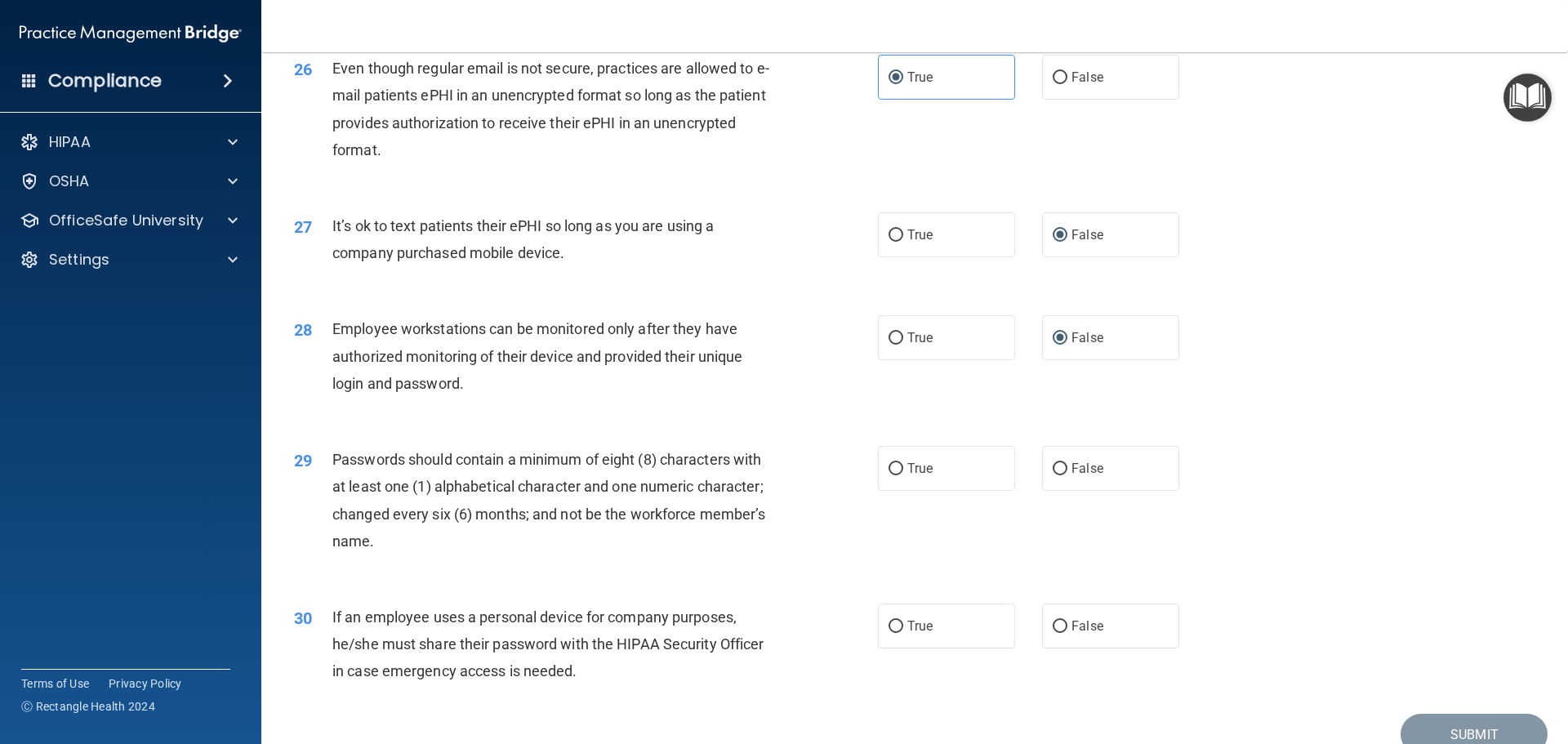
scroll to position [3266, 0]
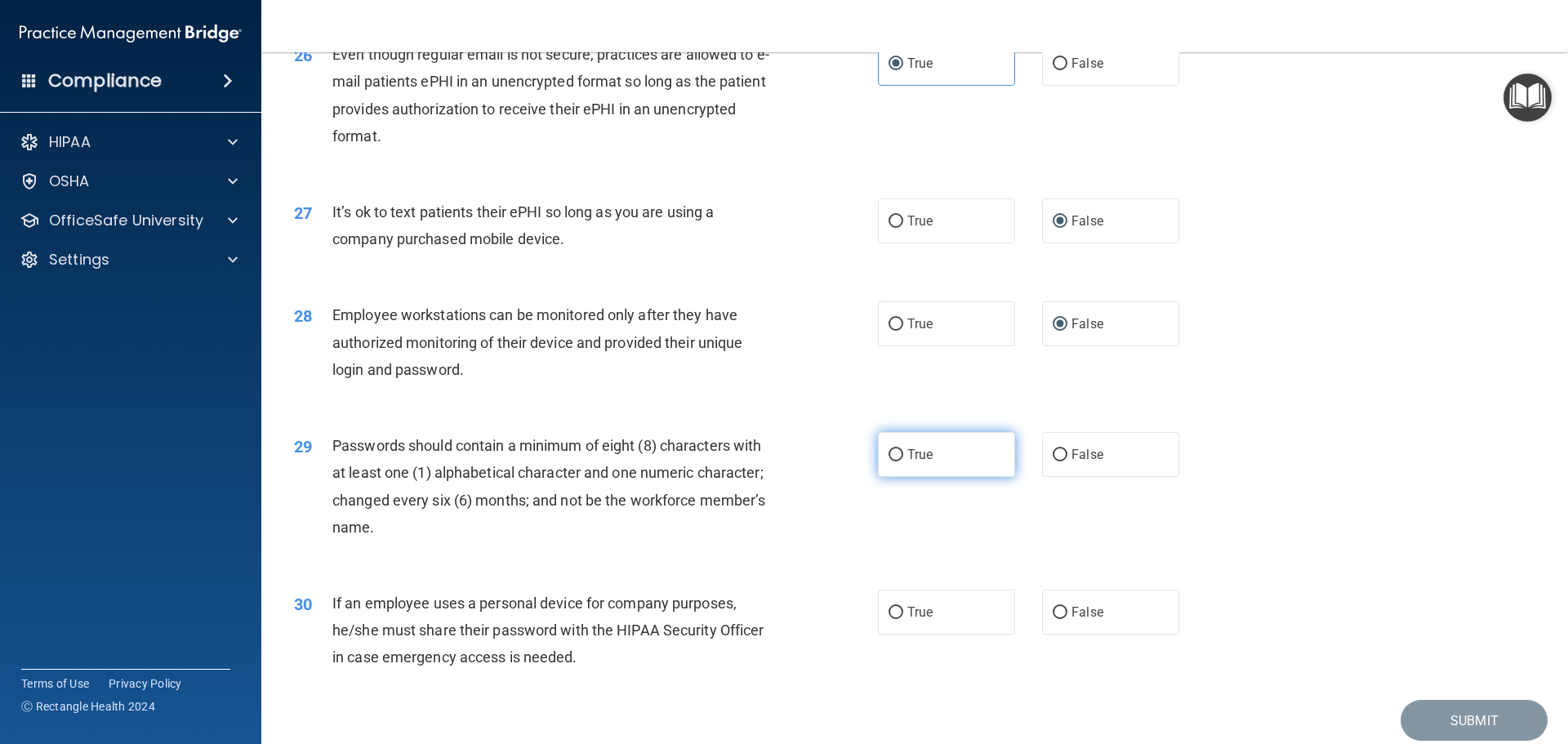
click at [898, 477] on label "True" at bounding box center [945, 455] width 137 height 45
click at [898, 461] on input "True" at bounding box center [896, 455] width 15 height 12
radio input "true"
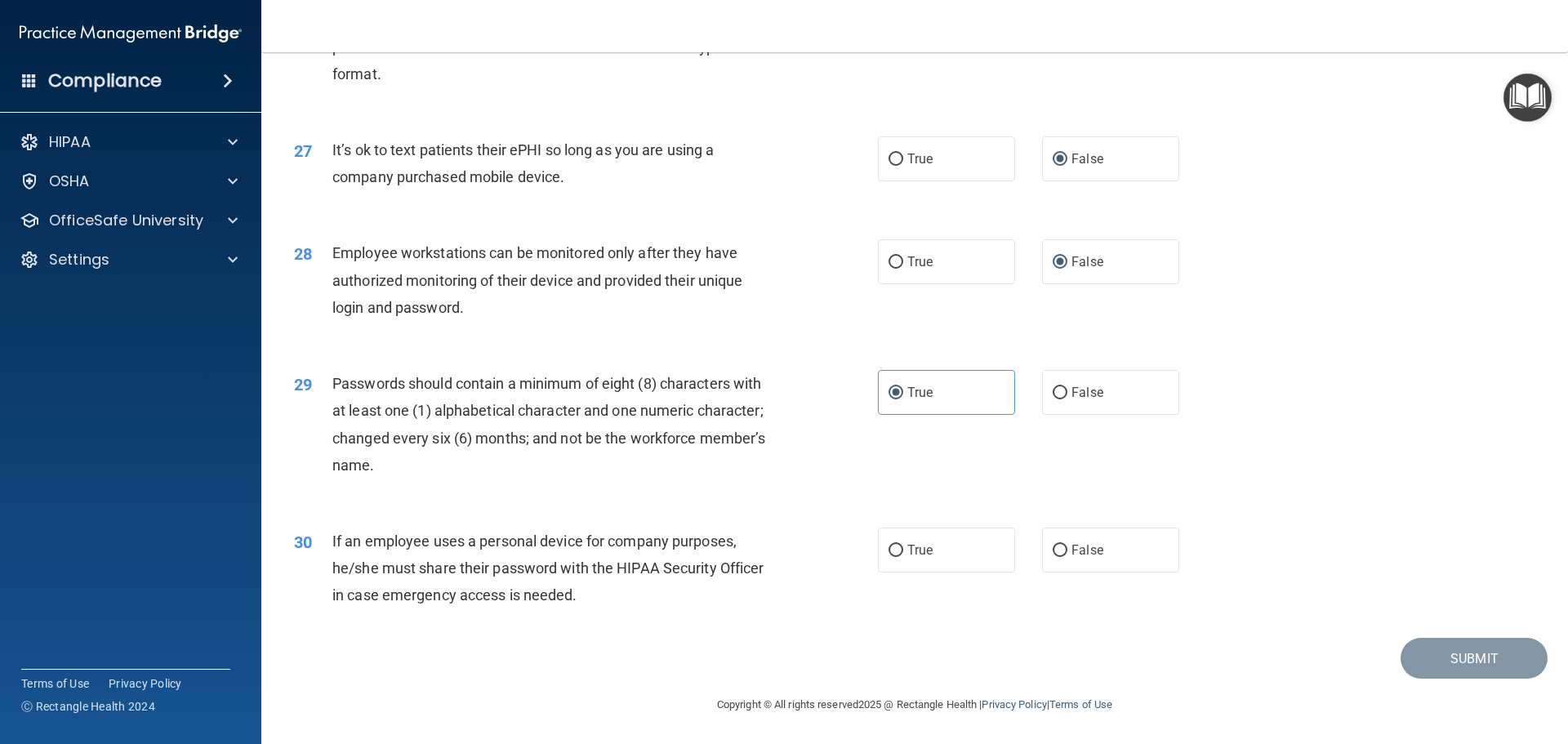
scroll to position [3356, 0]
click at [1053, 550] on input "False" at bounding box center [1060, 551] width 15 height 12
radio input "true"
click at [1474, 667] on button "Submit" at bounding box center [1473, 658] width 147 height 42
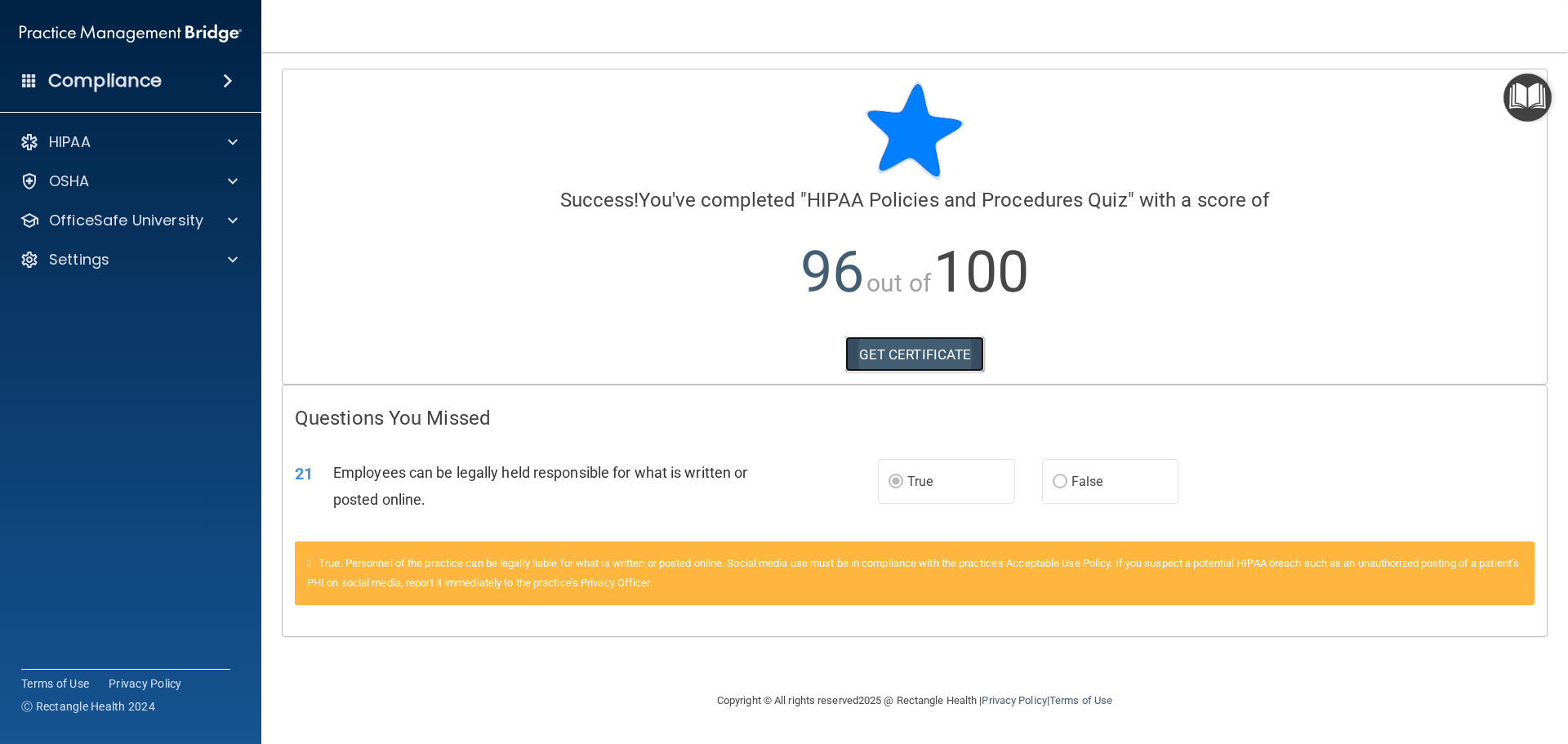
click at [898, 347] on link "GET CERTIFICATE" at bounding box center [915, 354] width 140 height 35
click at [105, 177] on div "OSHA" at bounding box center [108, 181] width 203 height 20
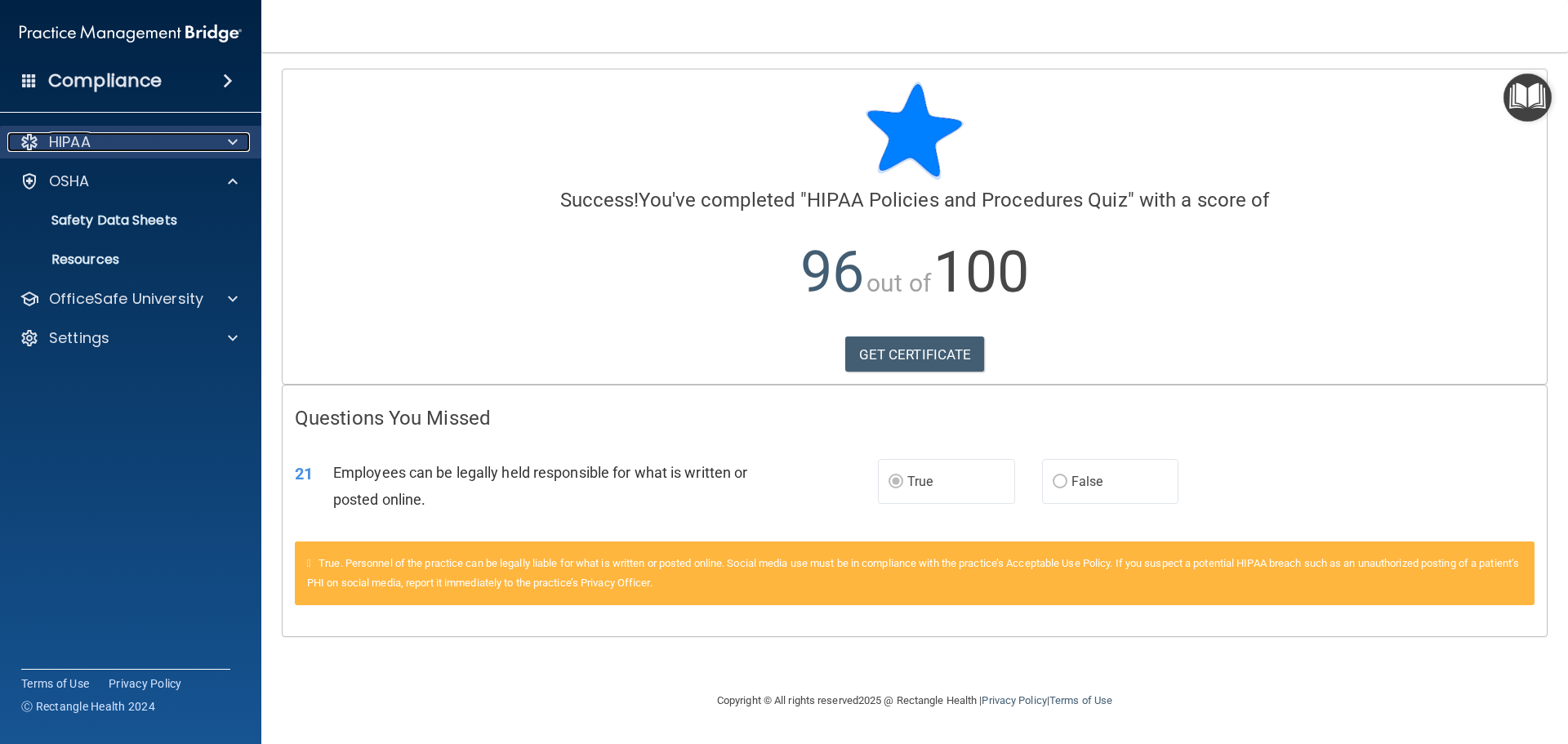
click at [148, 134] on div "HIPAA" at bounding box center [108, 142] width 203 height 20
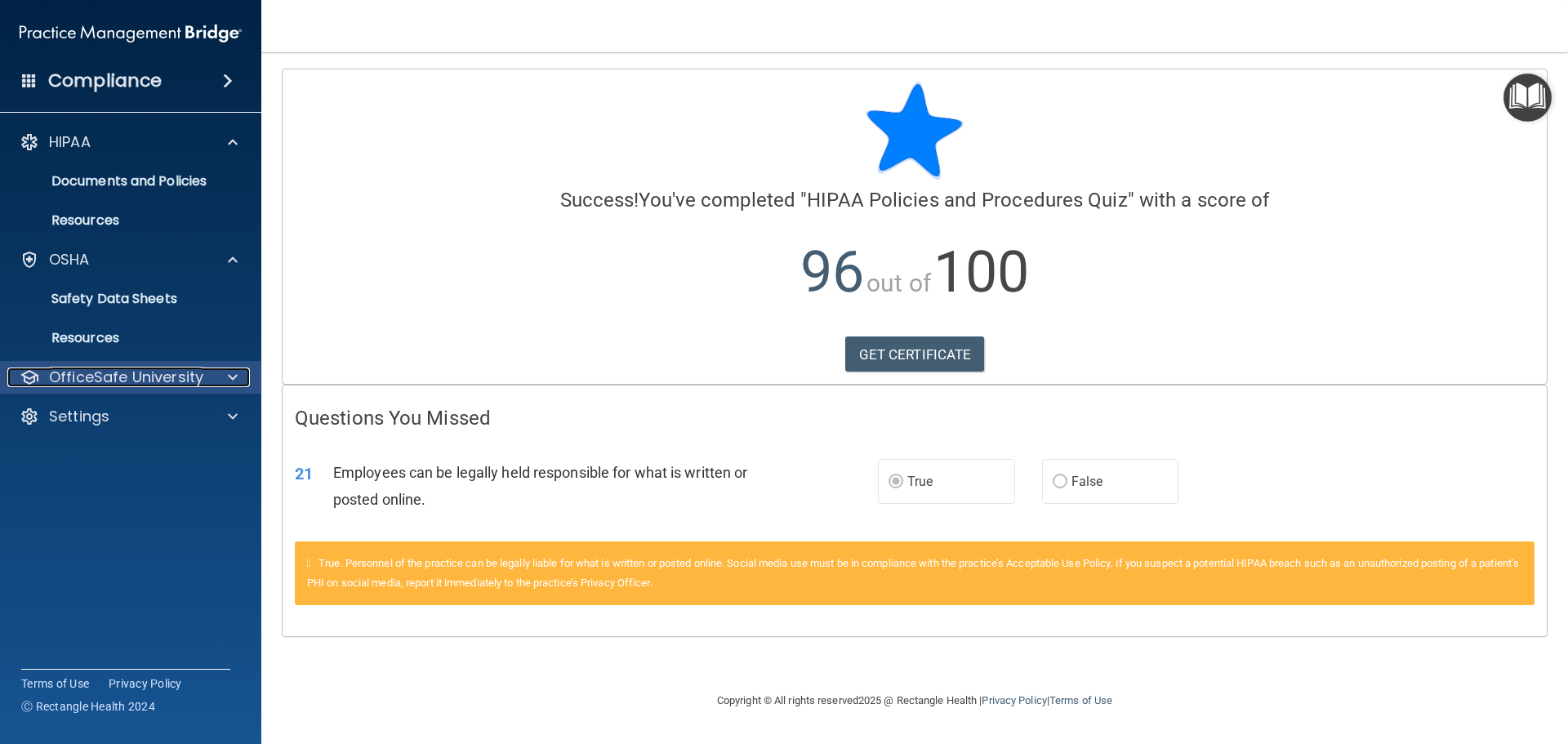
click at [130, 372] on p "OfficeSafe University" at bounding box center [125, 377] width 154 height 20
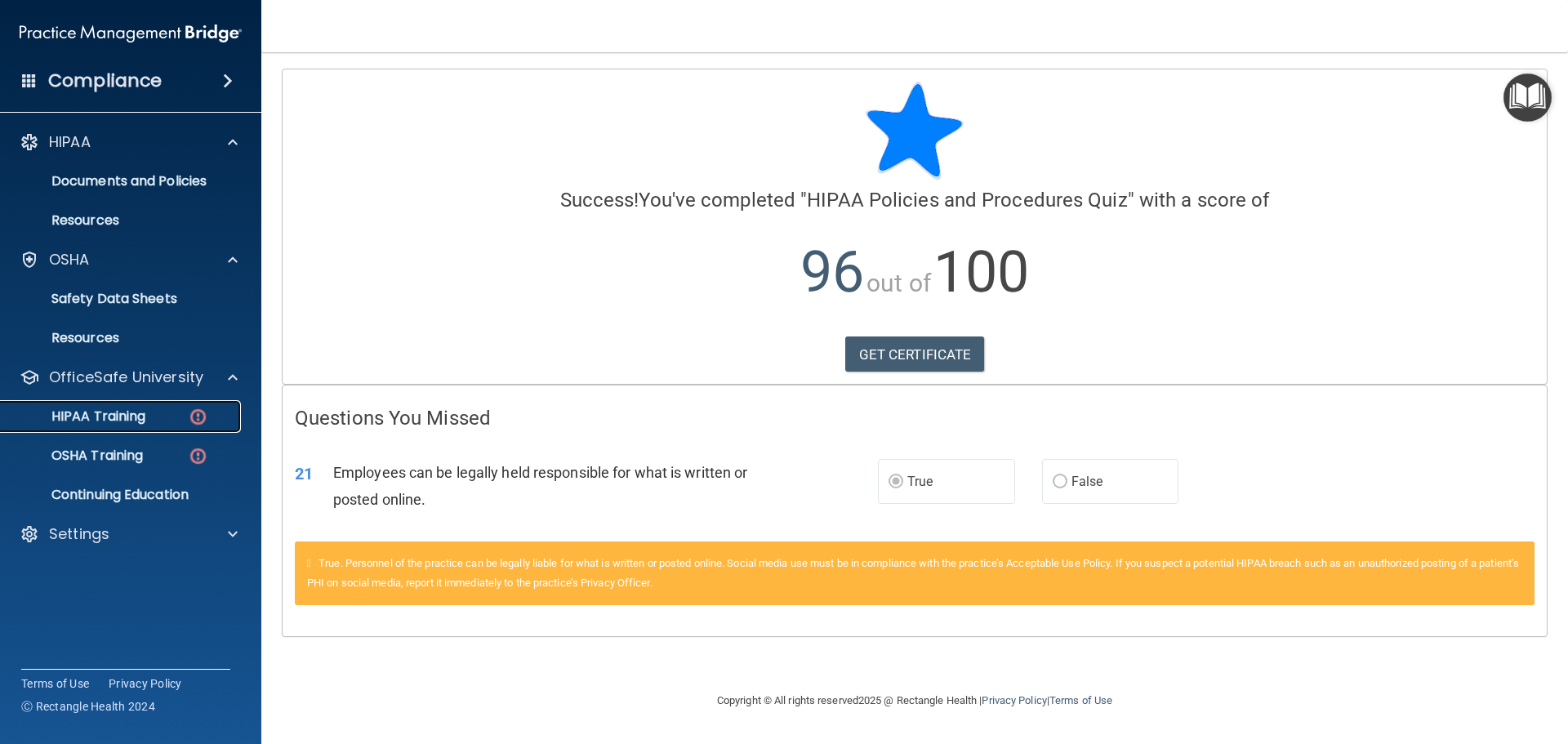
click at [142, 424] on p "HIPAA Training" at bounding box center [77, 415] width 134 height 16
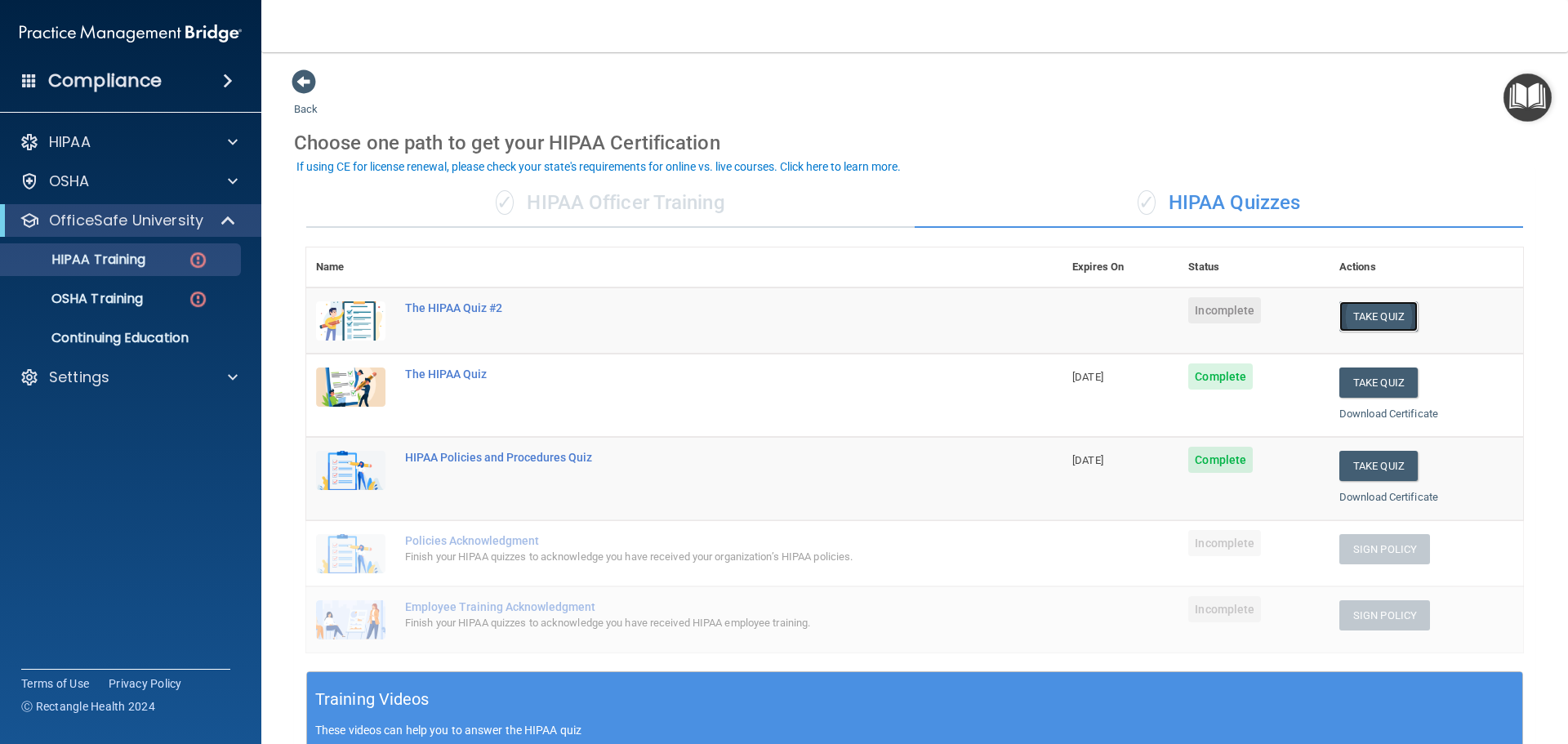
click at [1350, 321] on button "Take Quiz" at bounding box center [1379, 316] width 78 height 30
